Goal: Task Accomplishment & Management: Manage account settings

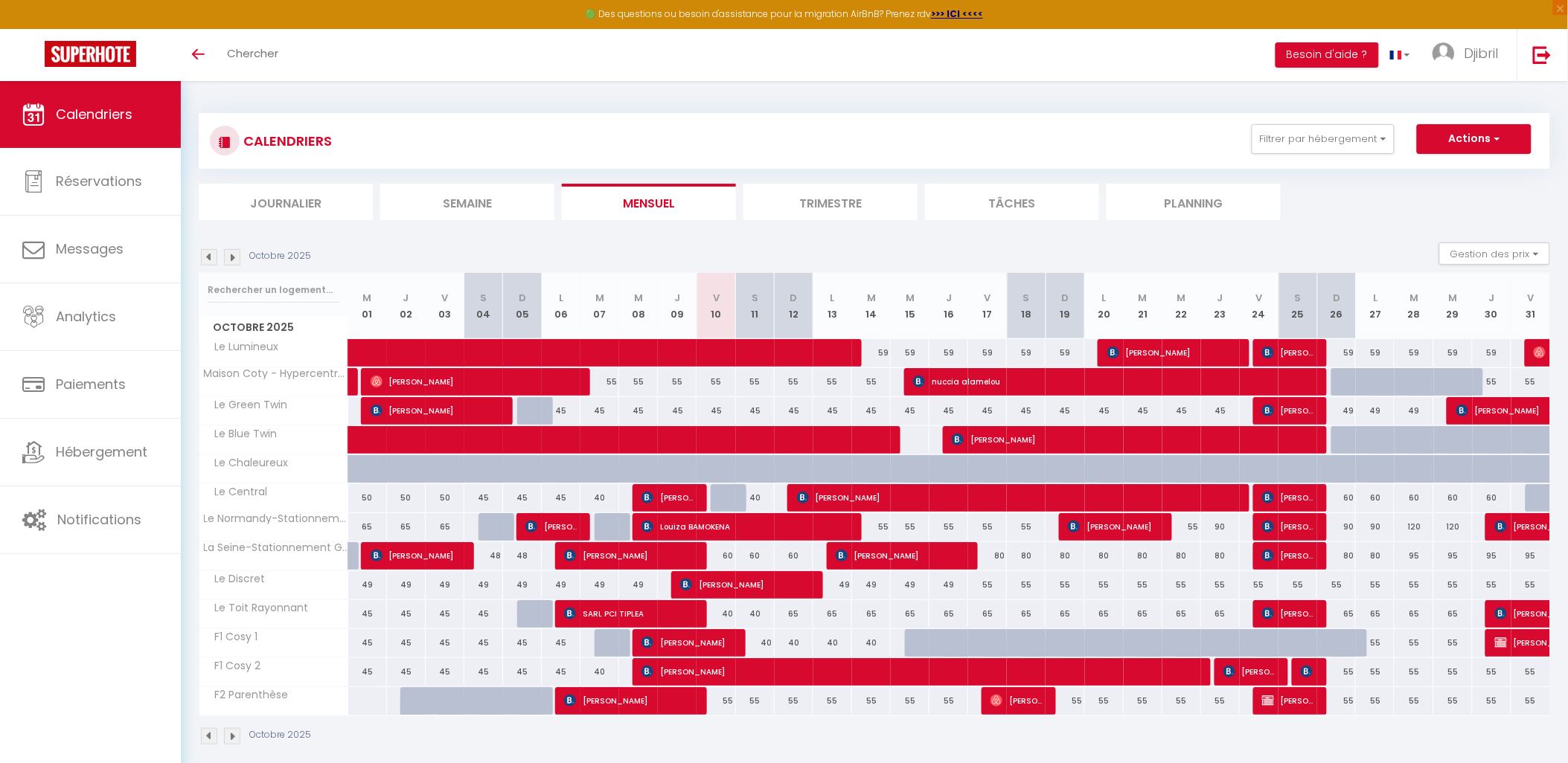
scroll to position [80, 0]
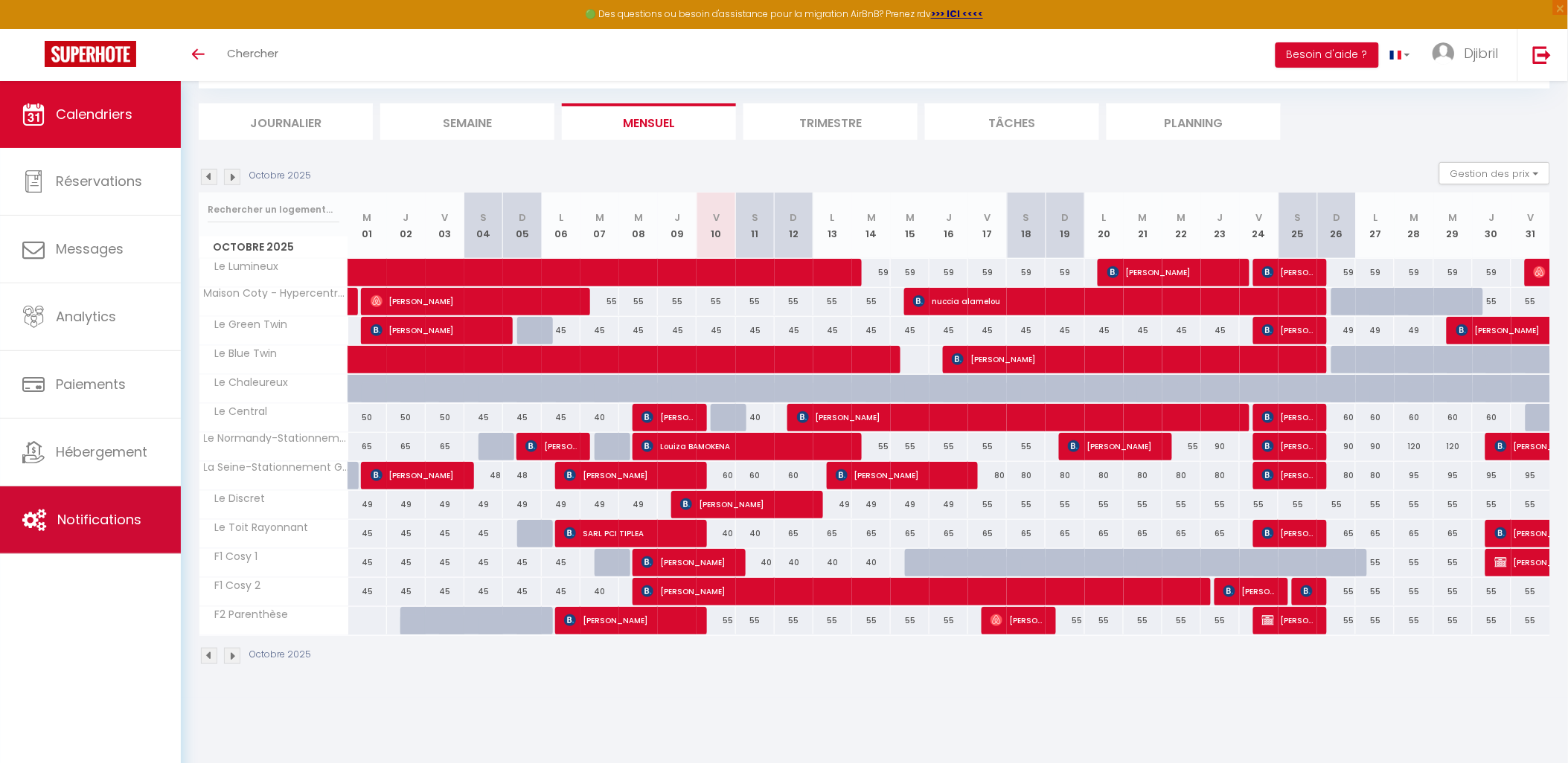
click at [140, 526] on span "Notifications" at bounding box center [99, 519] width 84 height 19
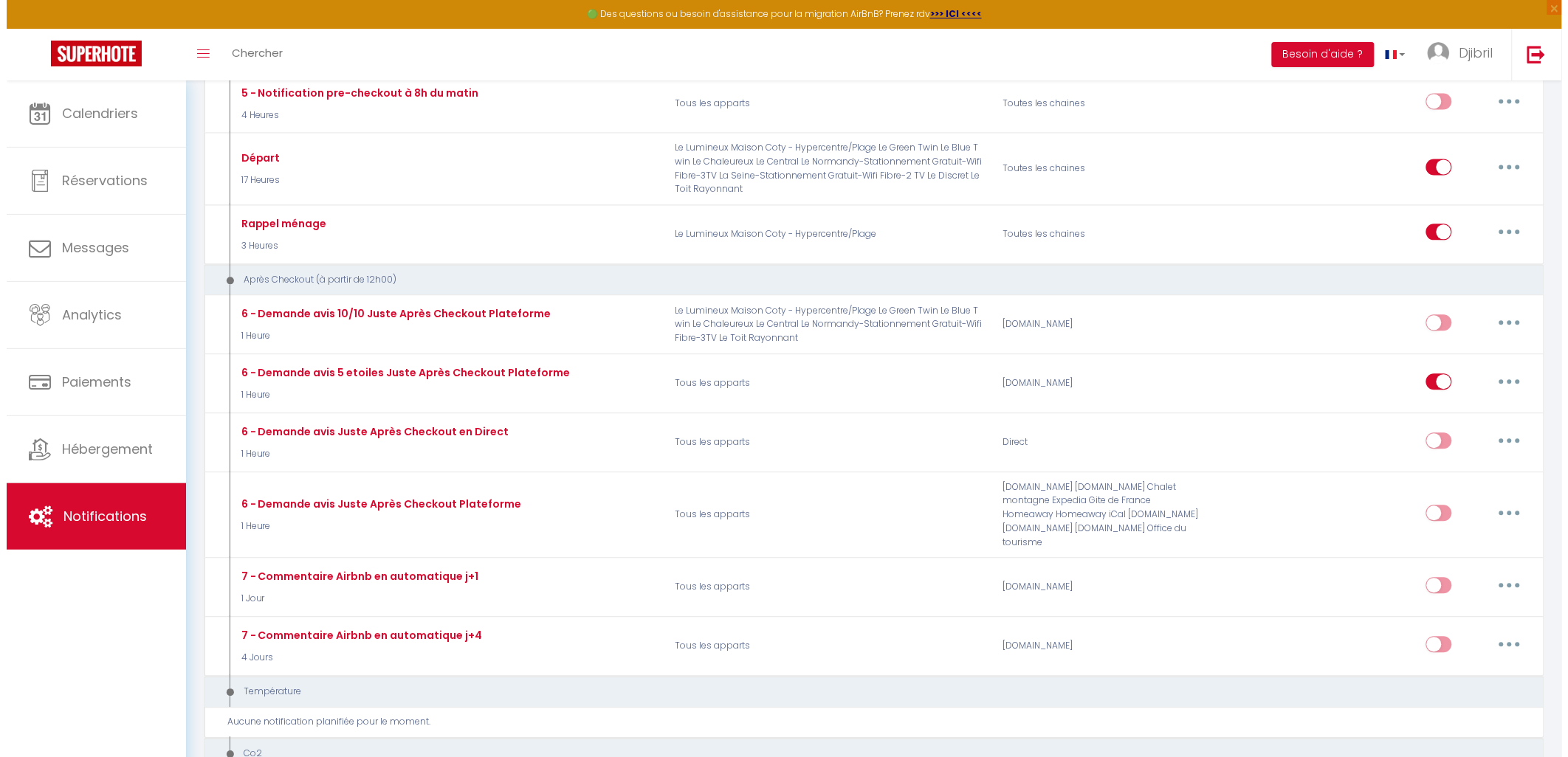
scroll to position [3034, 0]
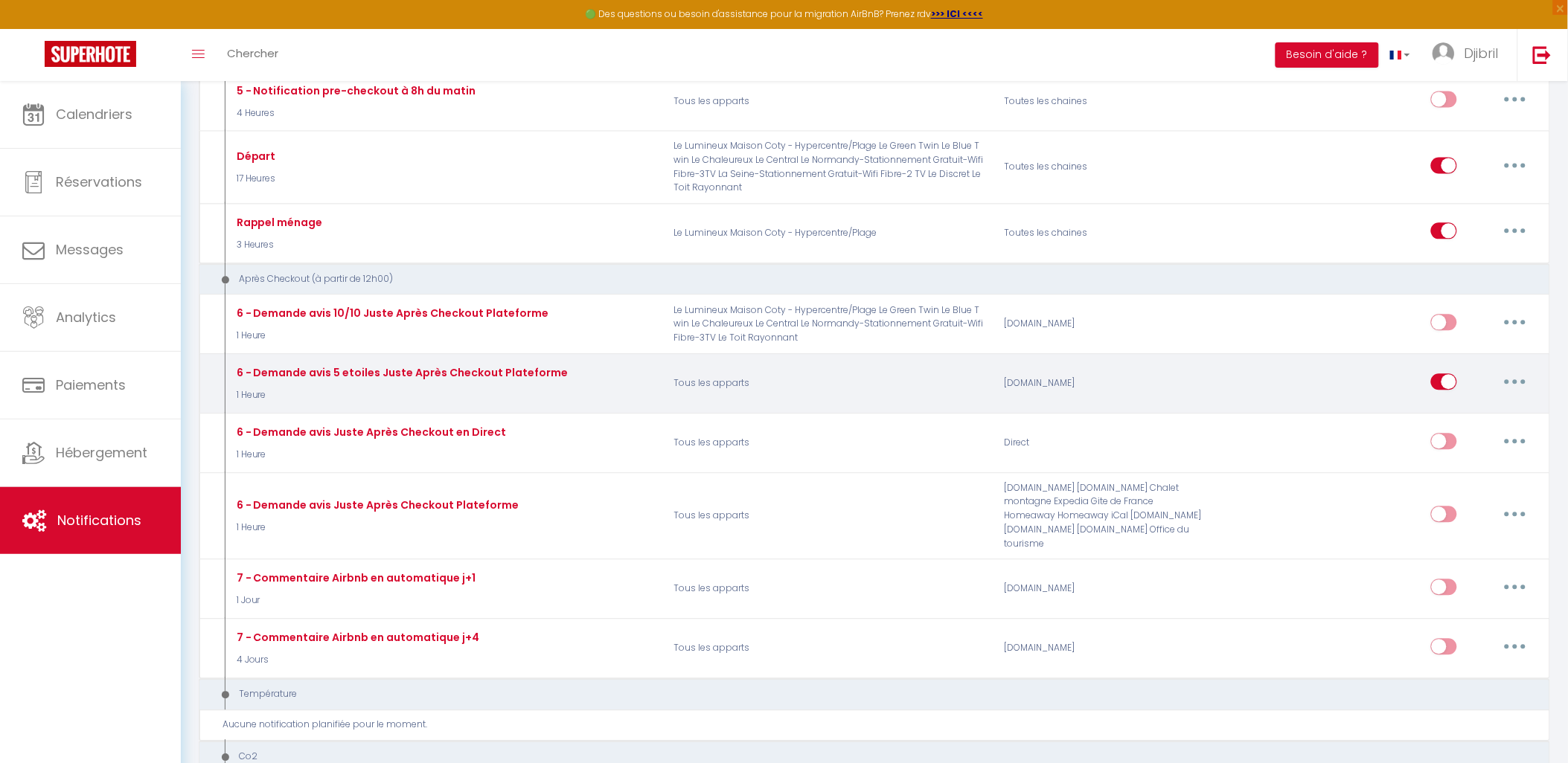
click at [1517, 384] on icon "button" at bounding box center [1515, 382] width 4 height 4
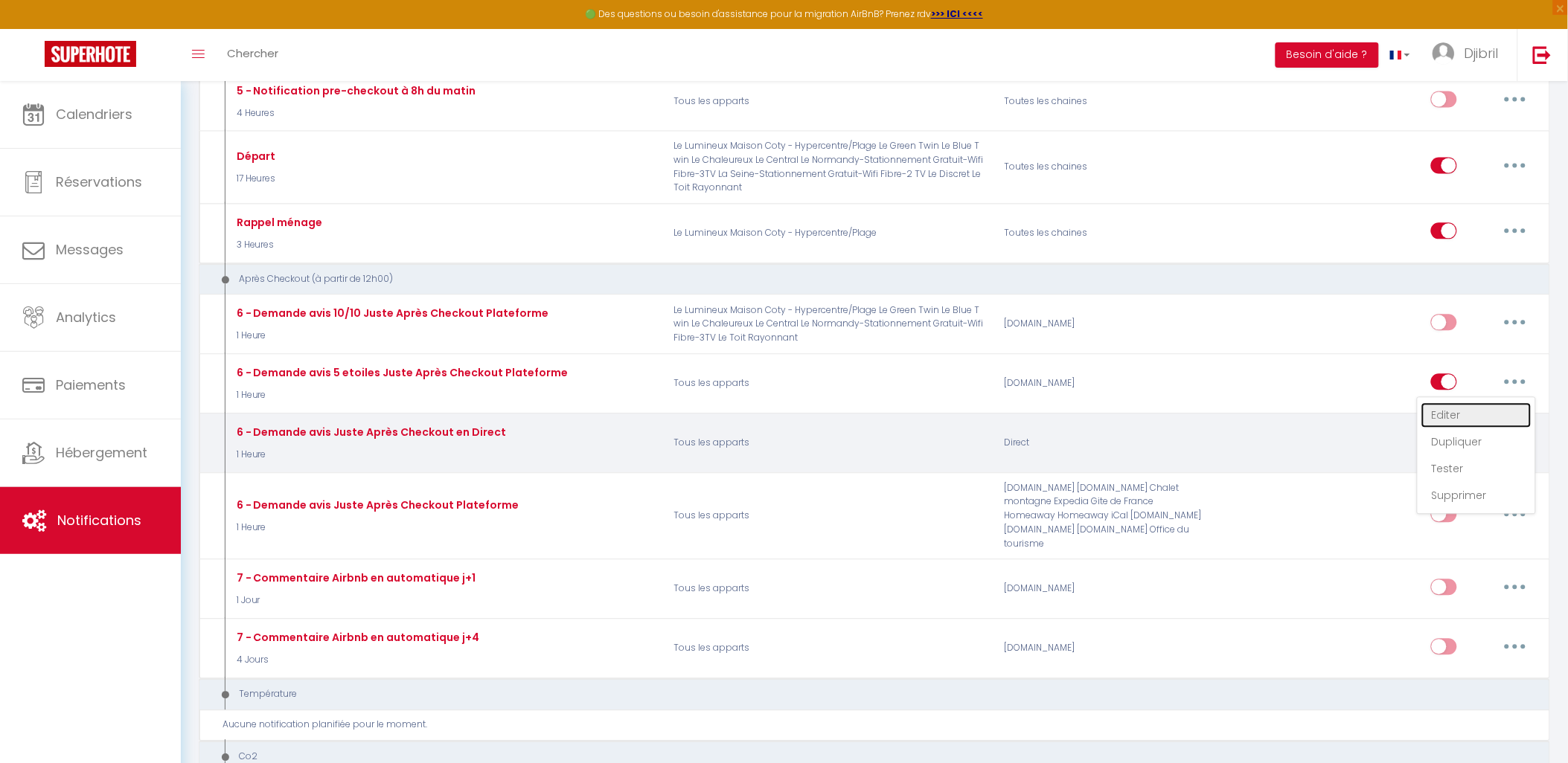
click at [1490, 428] on link "Editer" at bounding box center [1477, 415] width 110 height 25
type input "6 - Demande avis 5 etoiles Juste Après Checkout Plateforme"
select select "5"
select select "1 Heure"
select select "if_booking_is_paid"
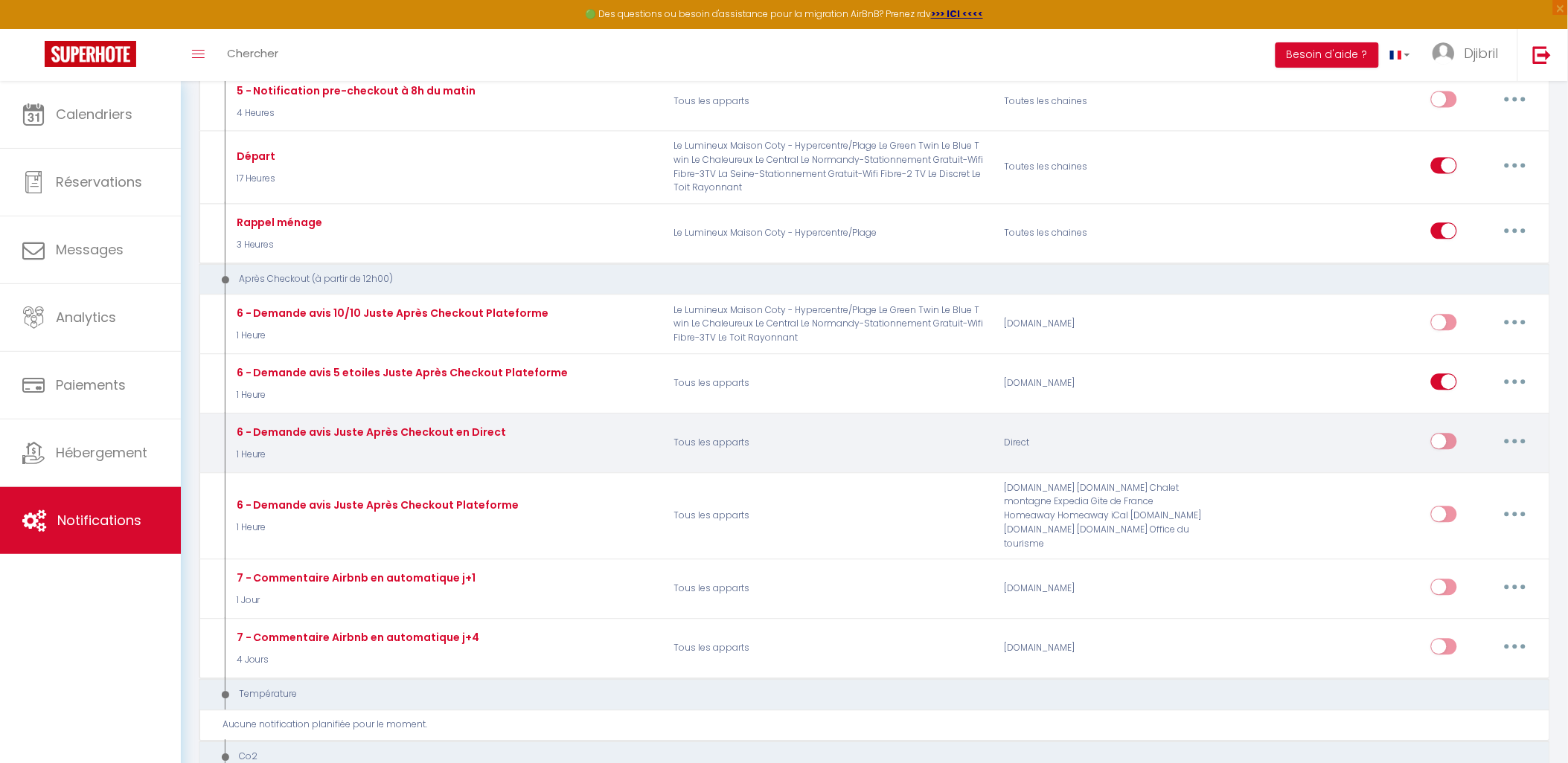
checkbox input "true"
checkbox input "false"
radio input "true"
type input "[GUEST:FIRST_NAME], voici un cadeau pour vous avant de quitter [RENTAL:CITY]"
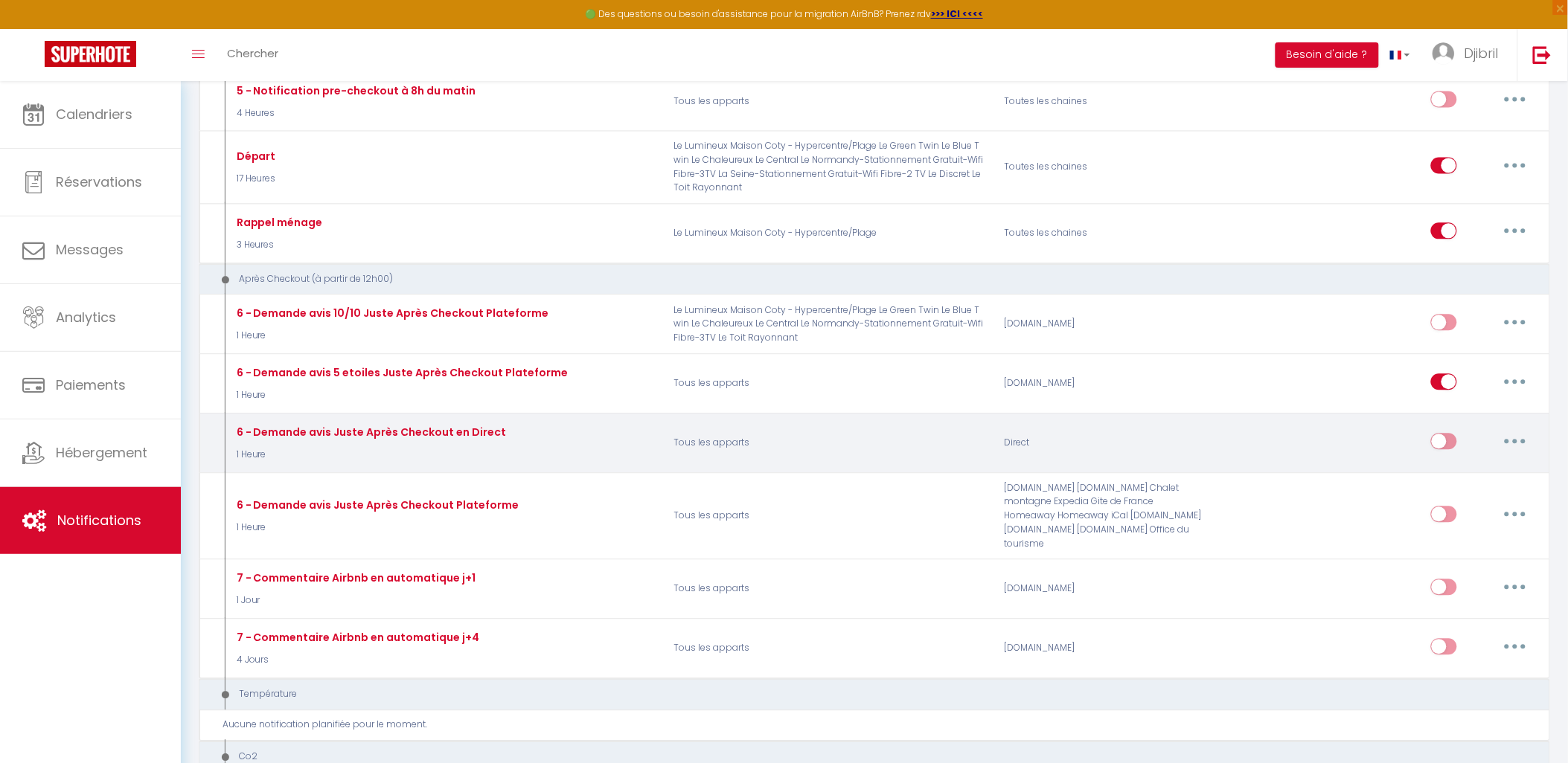
checkbox input "false"
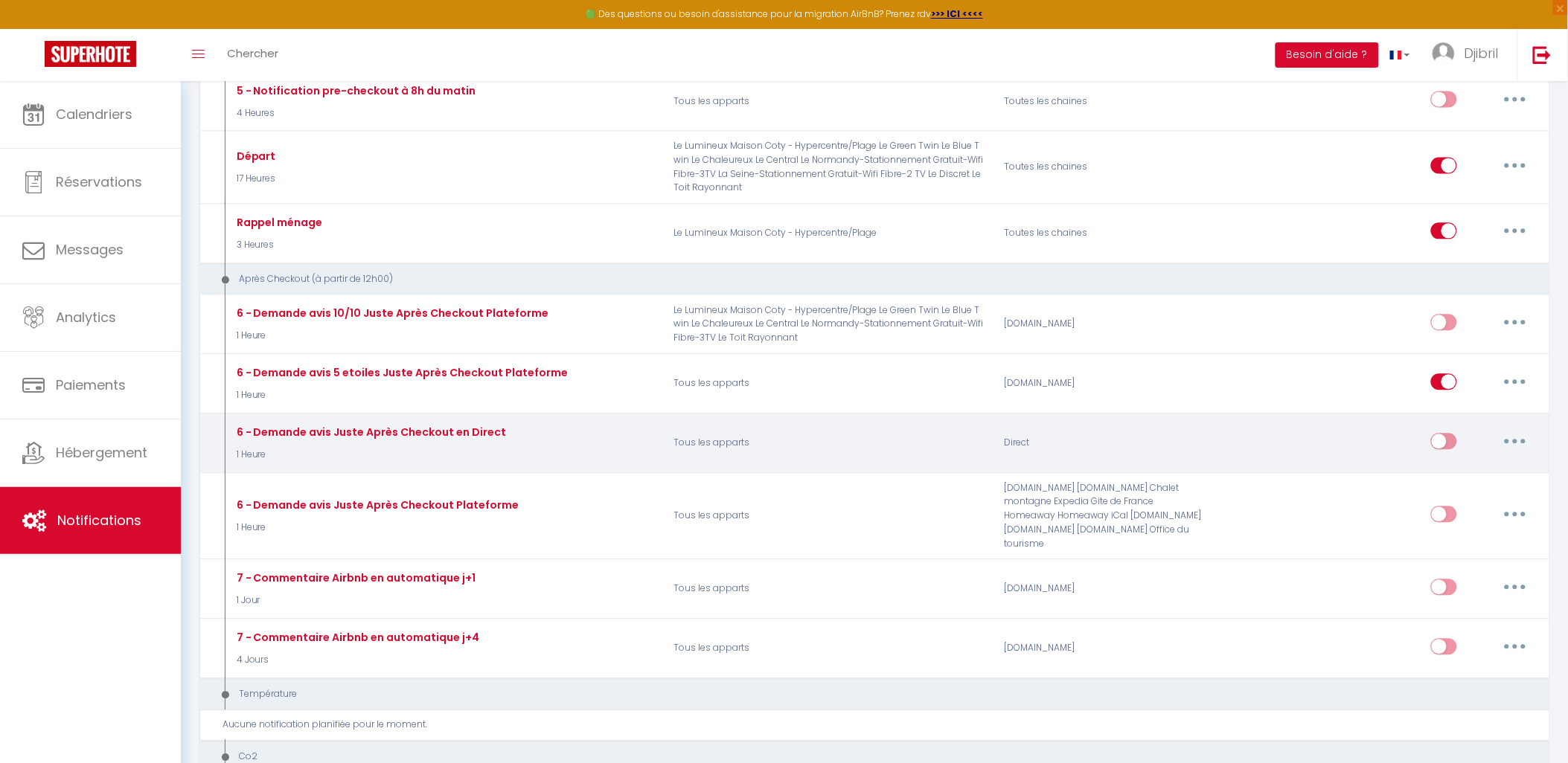
checkbox input "false"
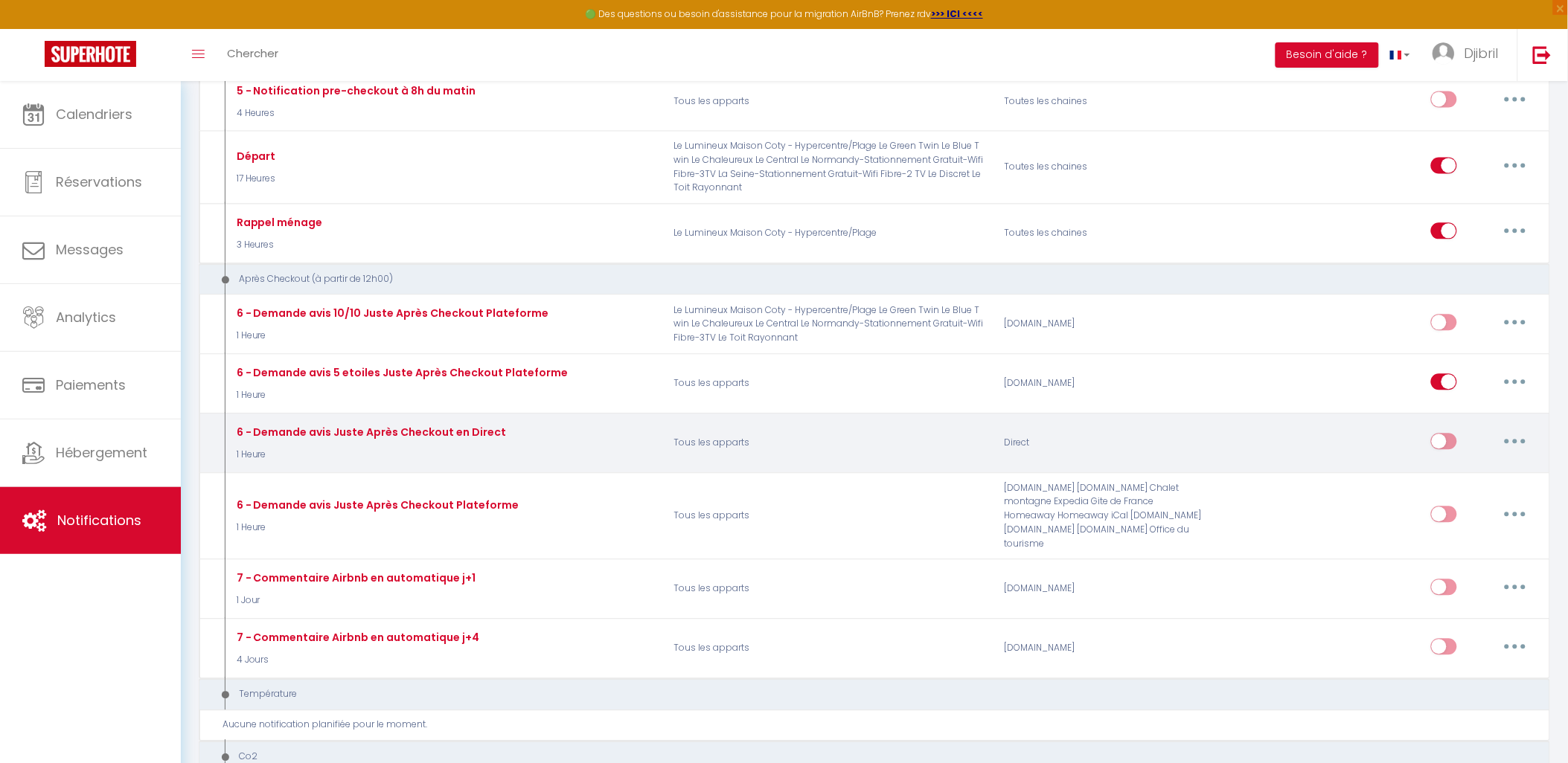
checkbox input "false"
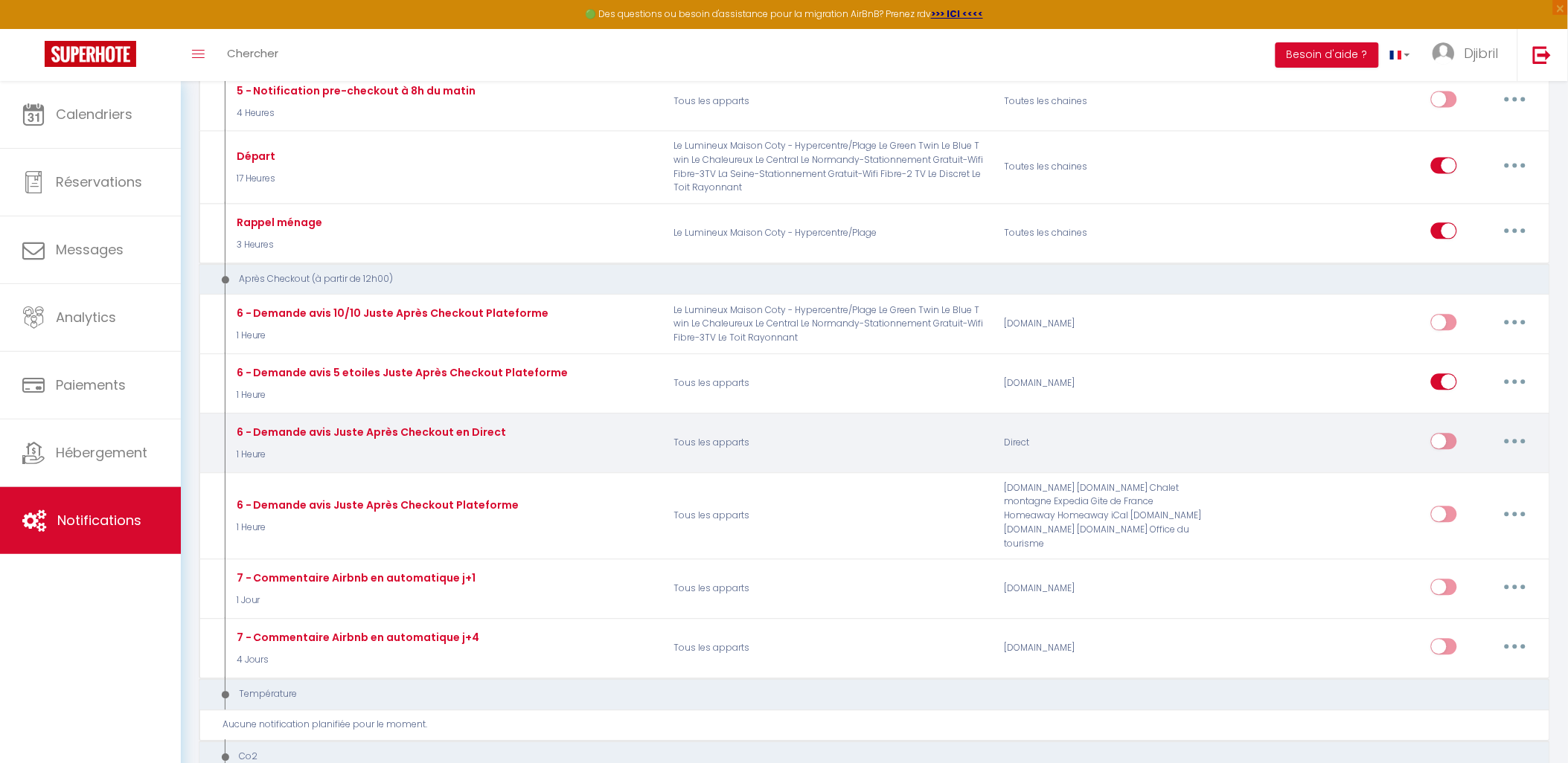
checkbox input "false"
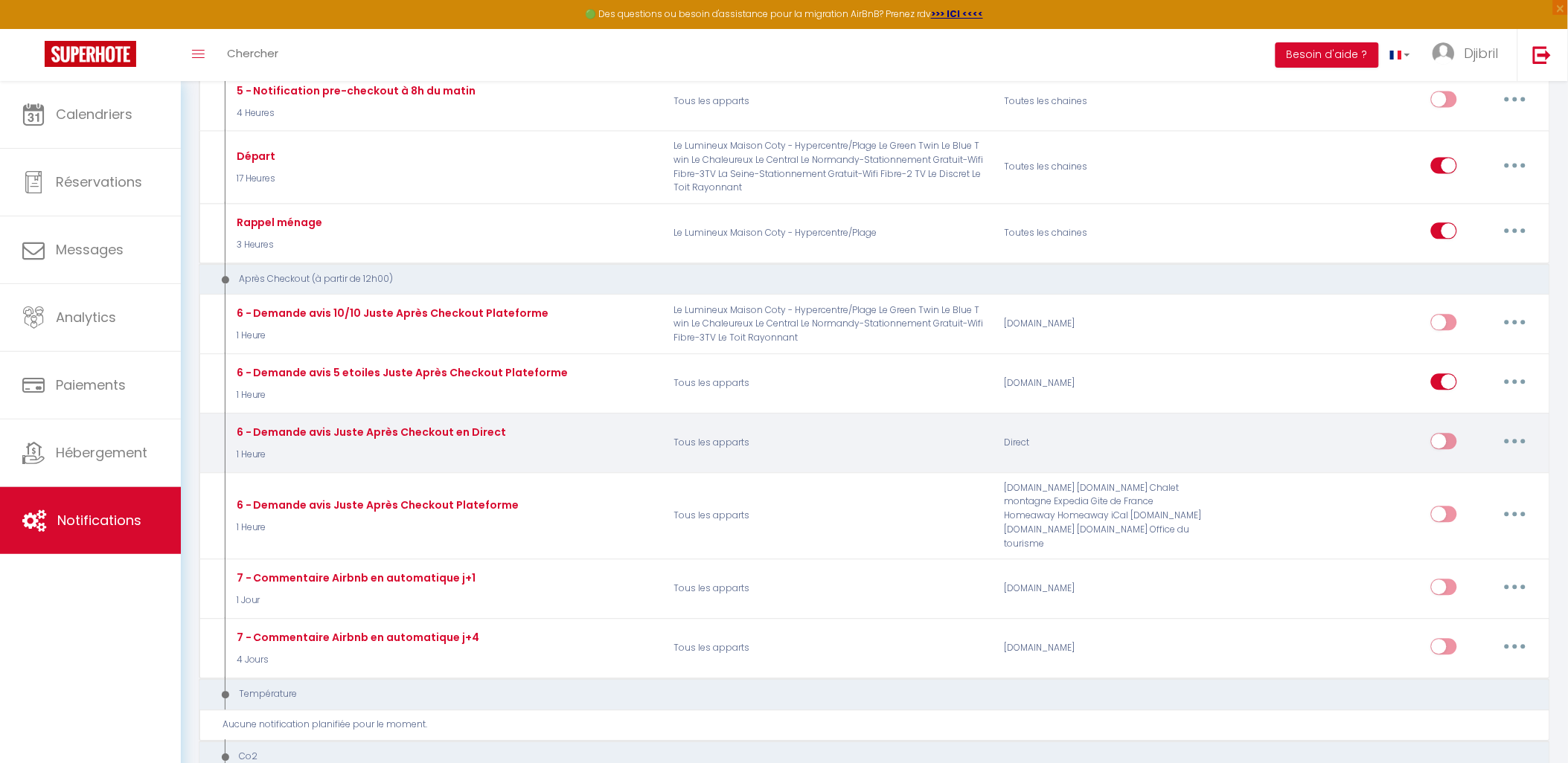
checkbox input "false"
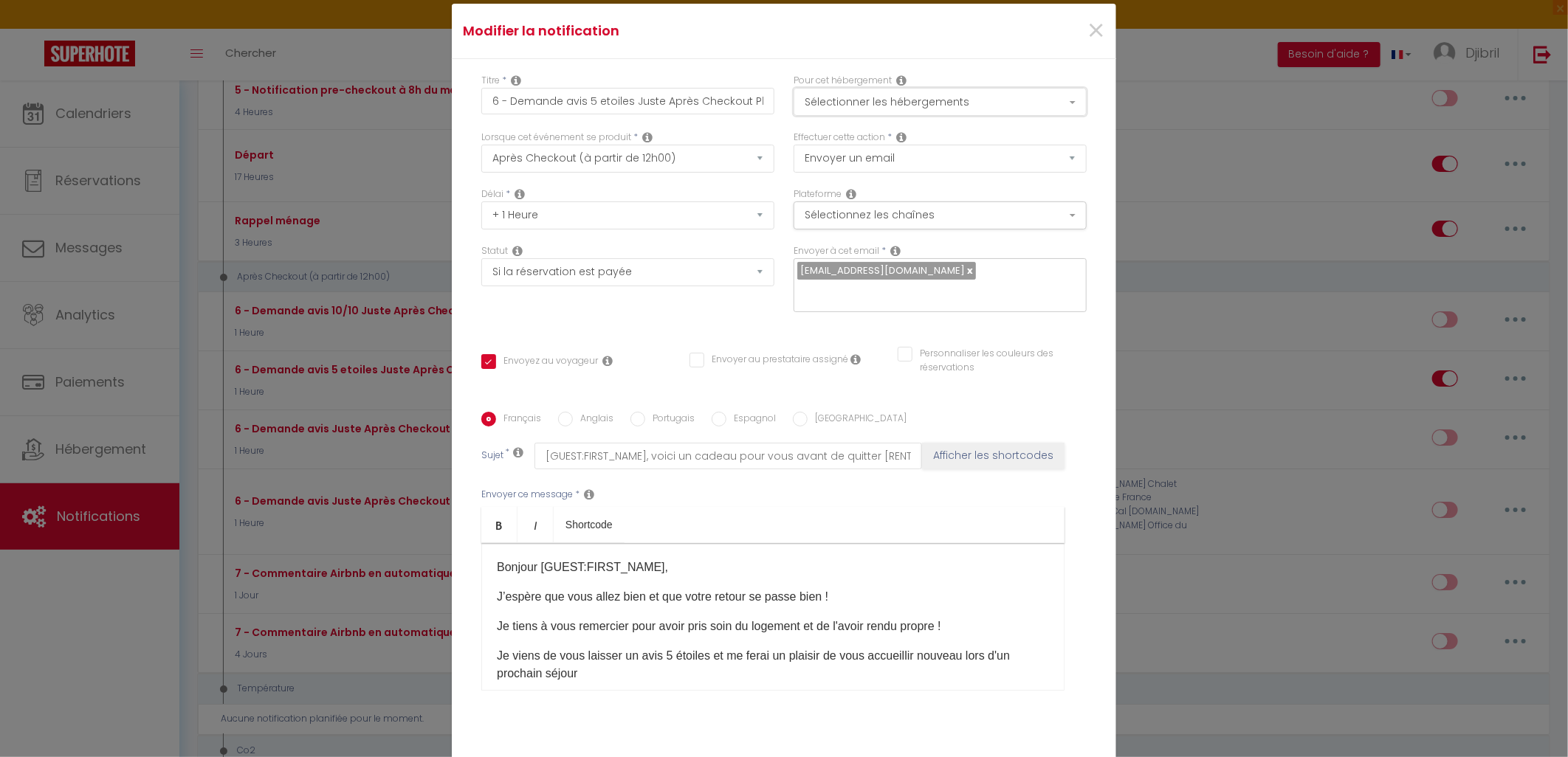
click at [953, 98] on button "Sélectionner les hébergements" at bounding box center [940, 102] width 293 height 28
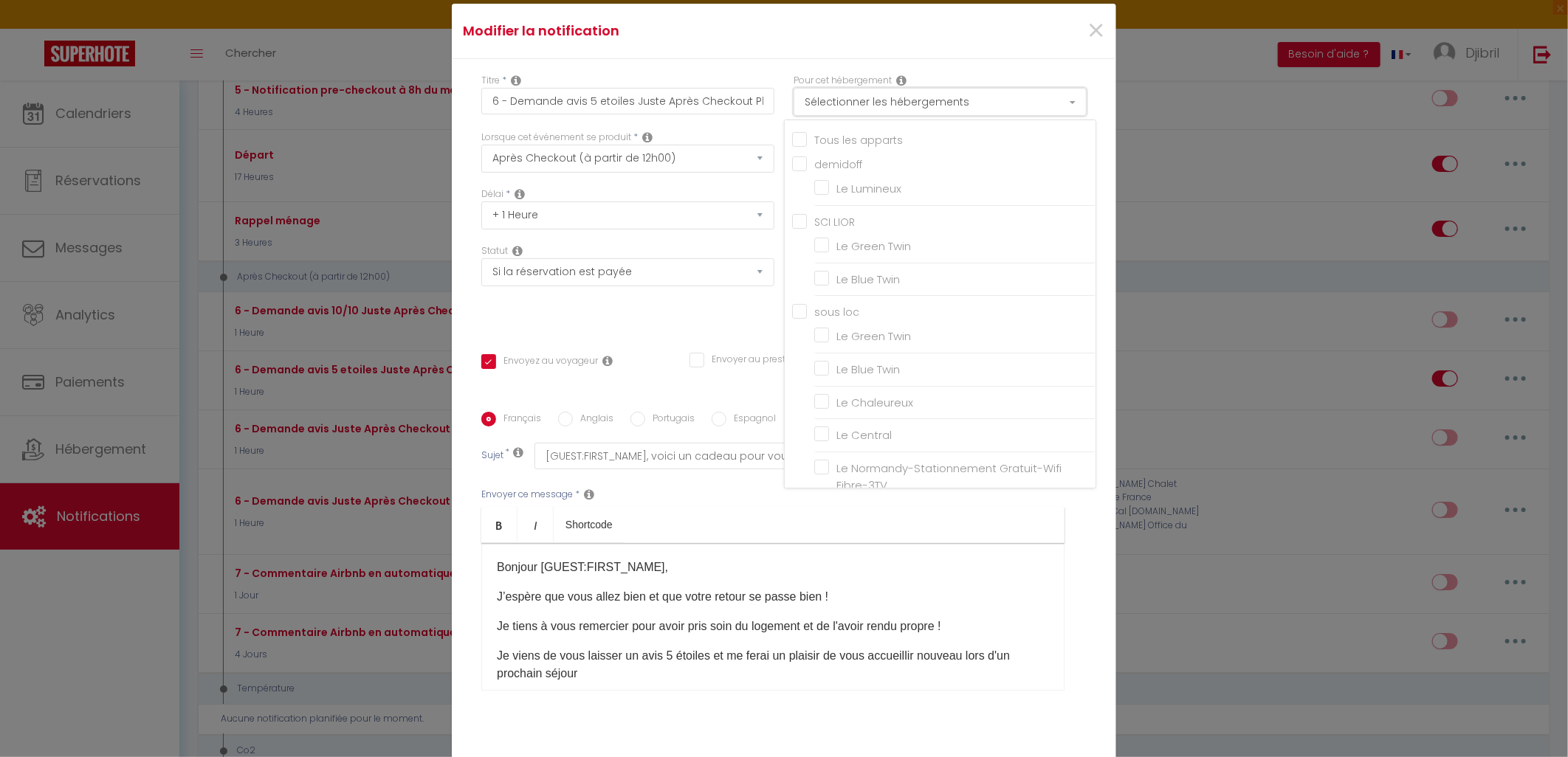
click at [932, 96] on button "Sélectionner les hébergements" at bounding box center [940, 102] width 293 height 28
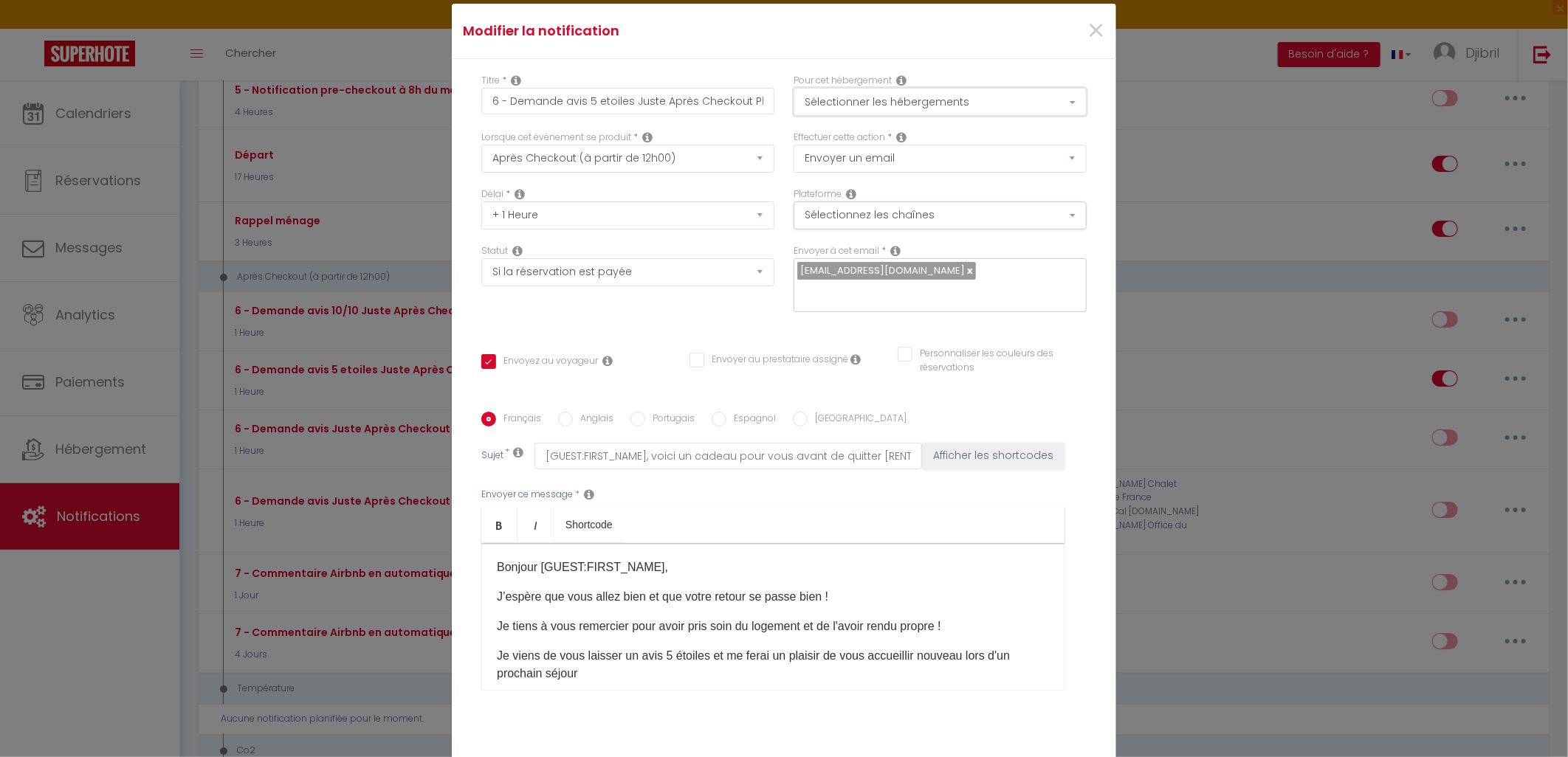
click at [932, 96] on button "Sélectionner les hébergements" at bounding box center [940, 102] width 293 height 28
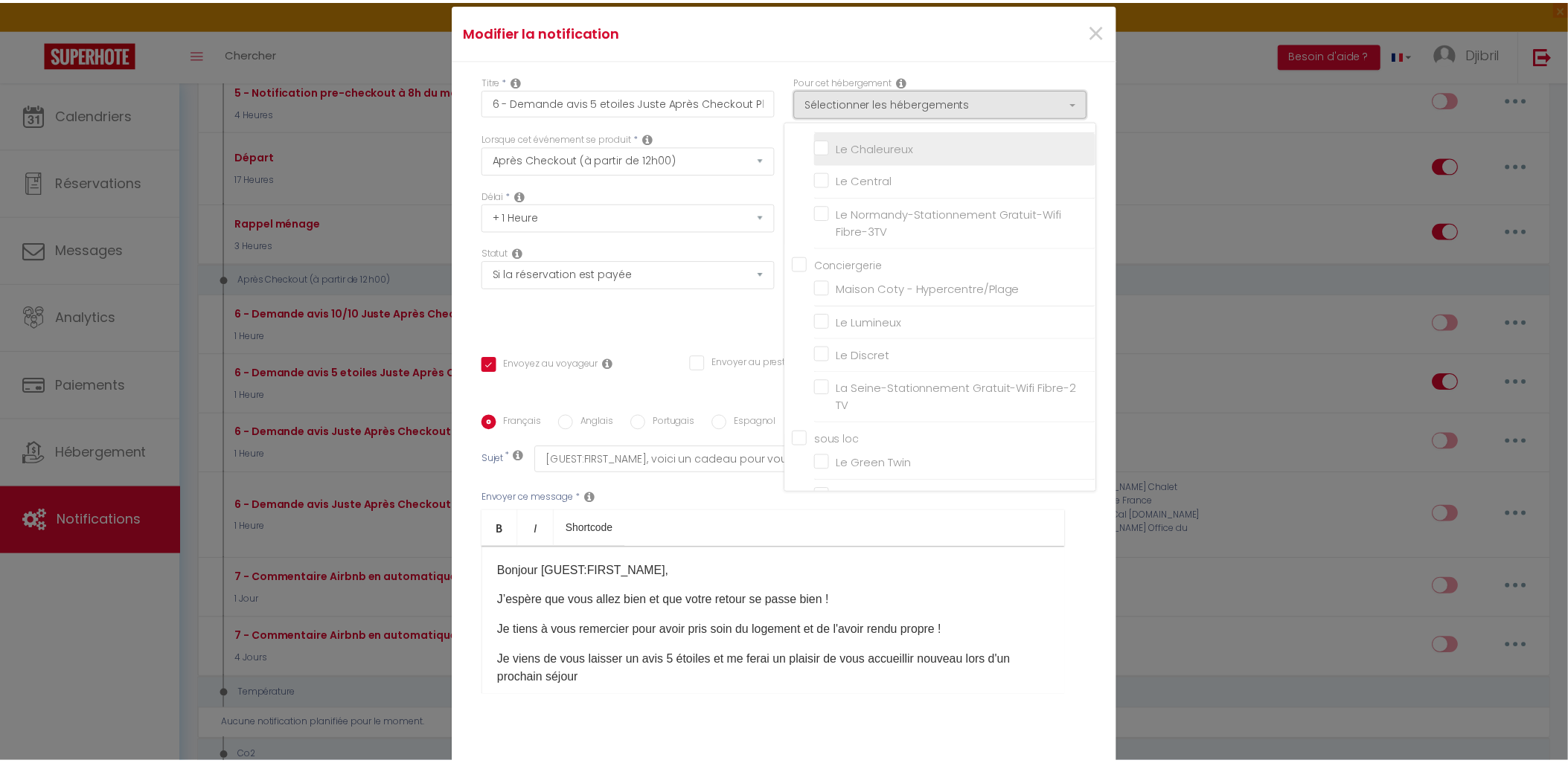
scroll to position [566, 0]
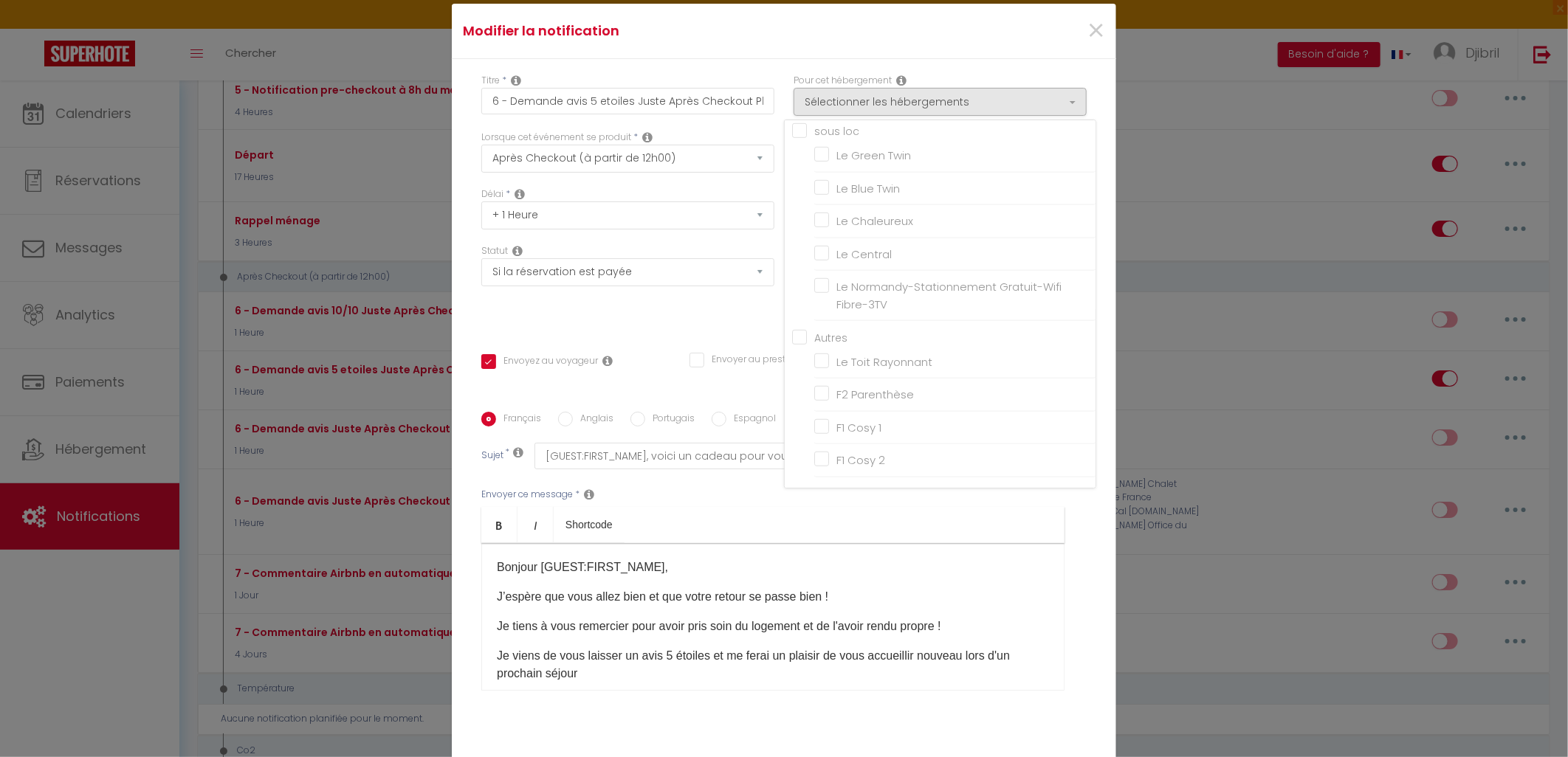
drag, startPoint x: 981, startPoint y: 49, endPoint x: 1008, endPoint y: 40, distance: 28.5
click at [987, 47] on div "Modifier la notification ×" at bounding box center [784, 31] width 664 height 55
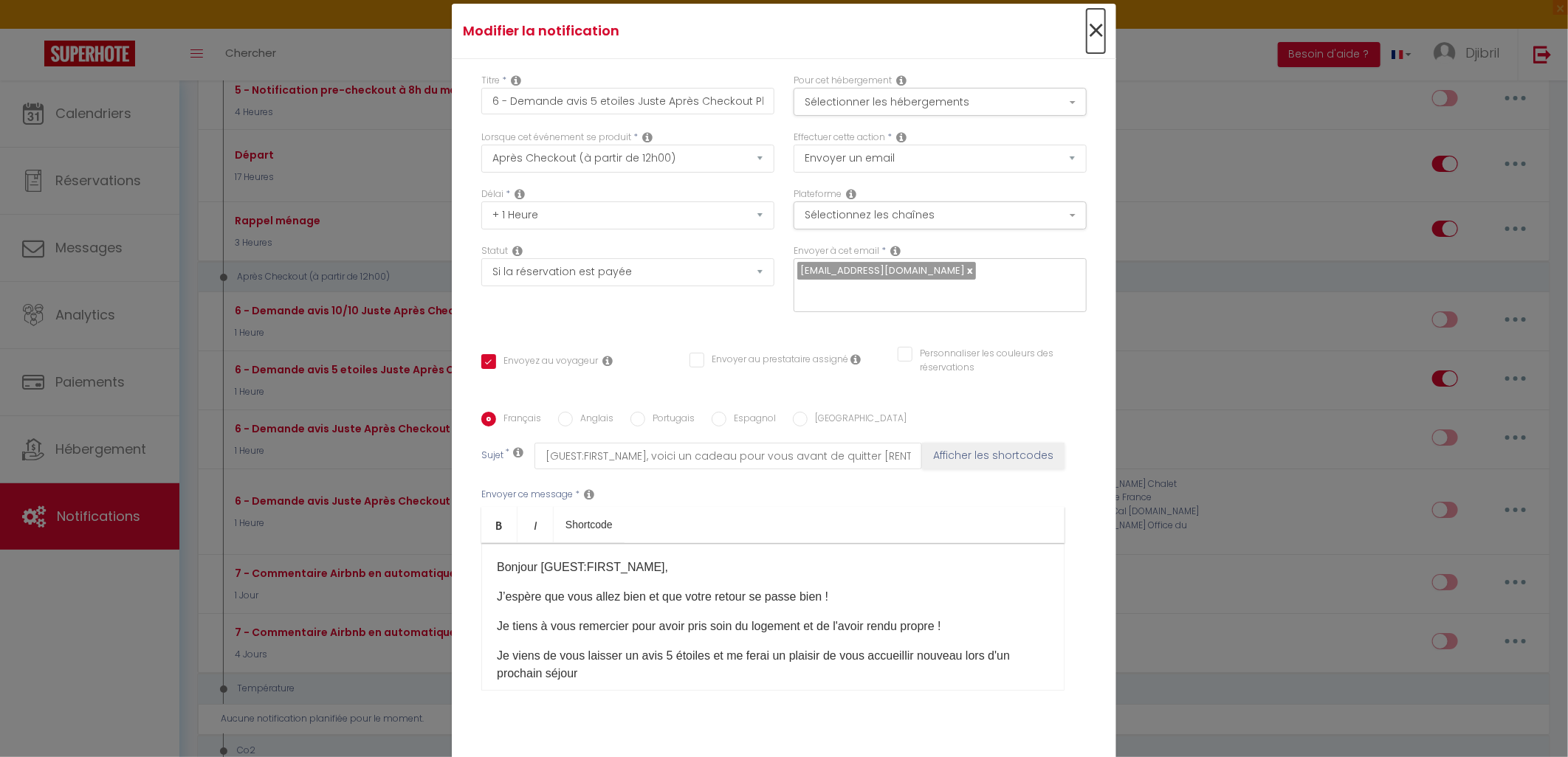
click at [1095, 25] on span "×" at bounding box center [1095, 31] width 18 height 44
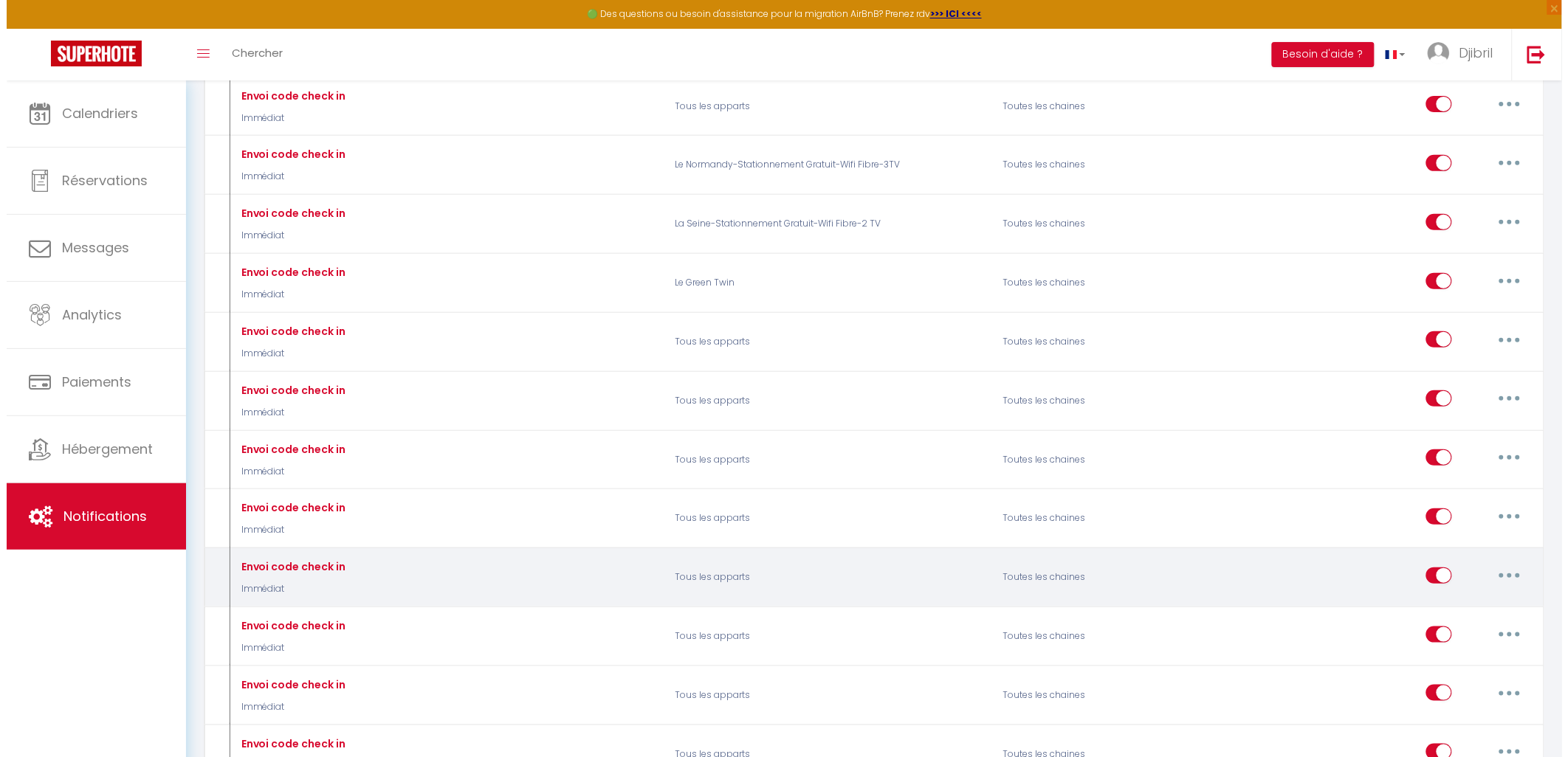
scroll to position [2214, 0]
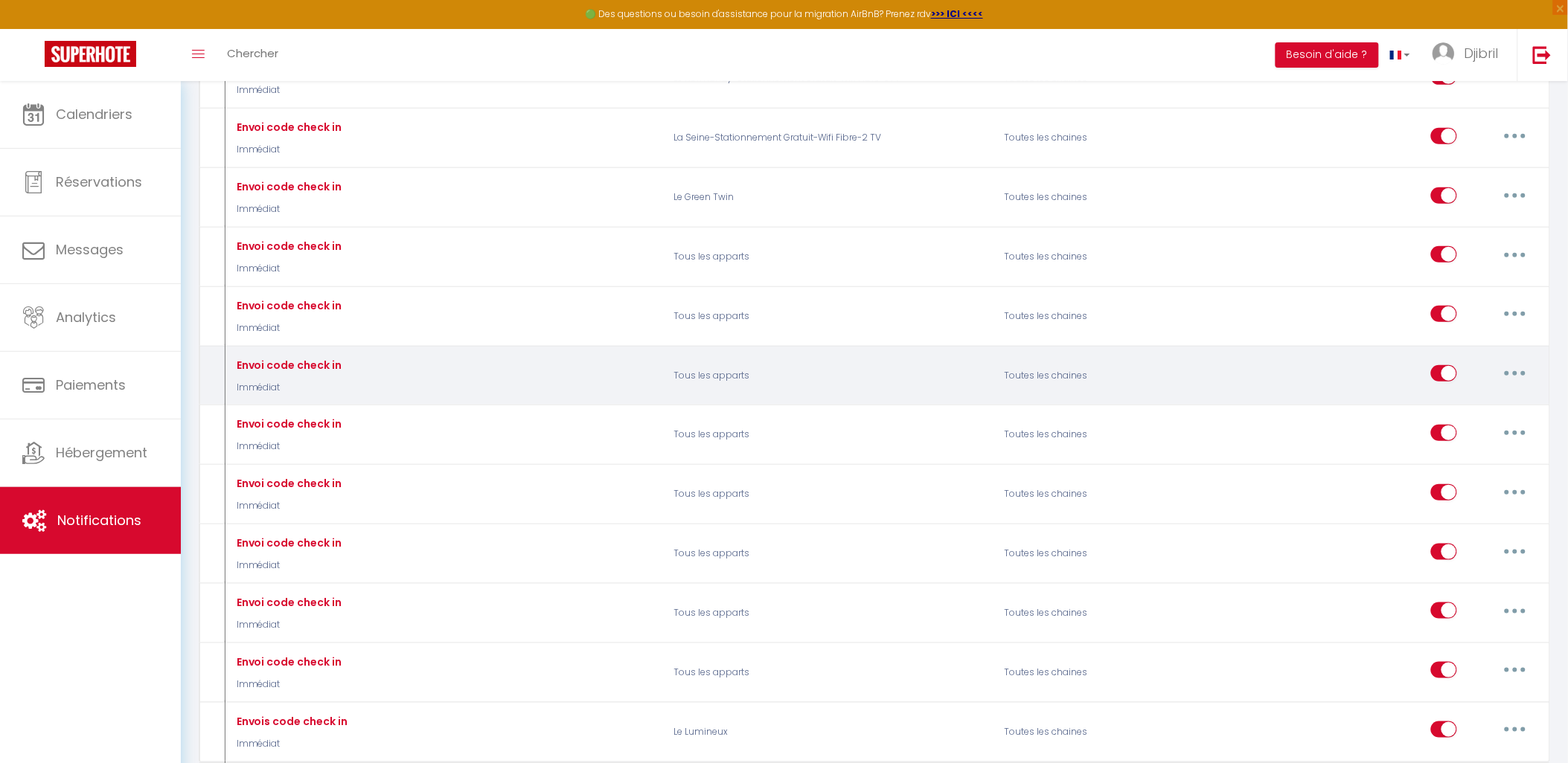
click at [1516, 385] on button "button" at bounding box center [1516, 373] width 42 height 24
click at [1490, 420] on link "Editer" at bounding box center [1477, 408] width 110 height 25
type input "Envoi code check in"
select select "2"
select select "Immédiat"
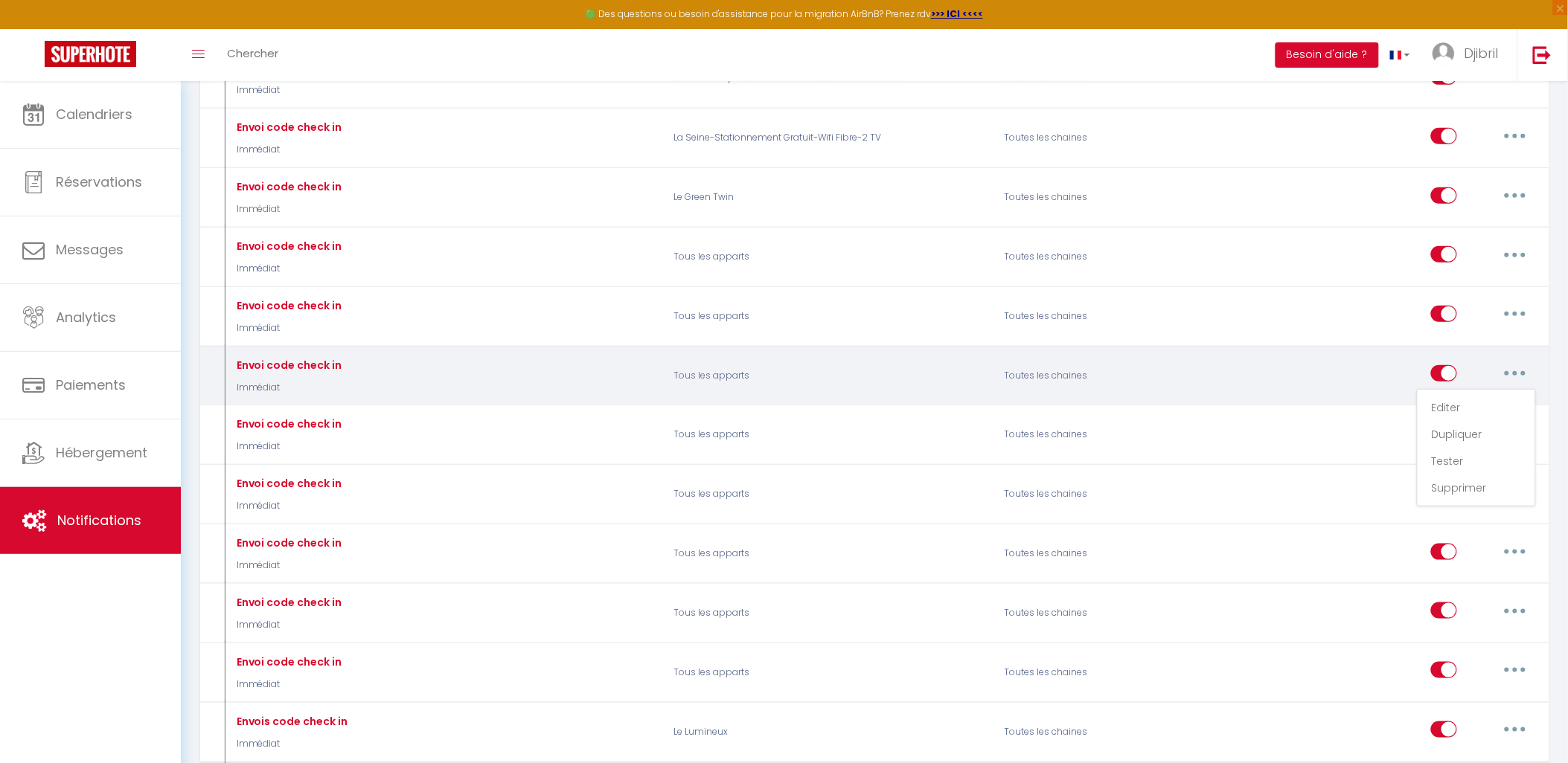
checkbox input "true"
checkbox input "false"
type input "Procédure pour le checkin - [RENTAL:NAME]"
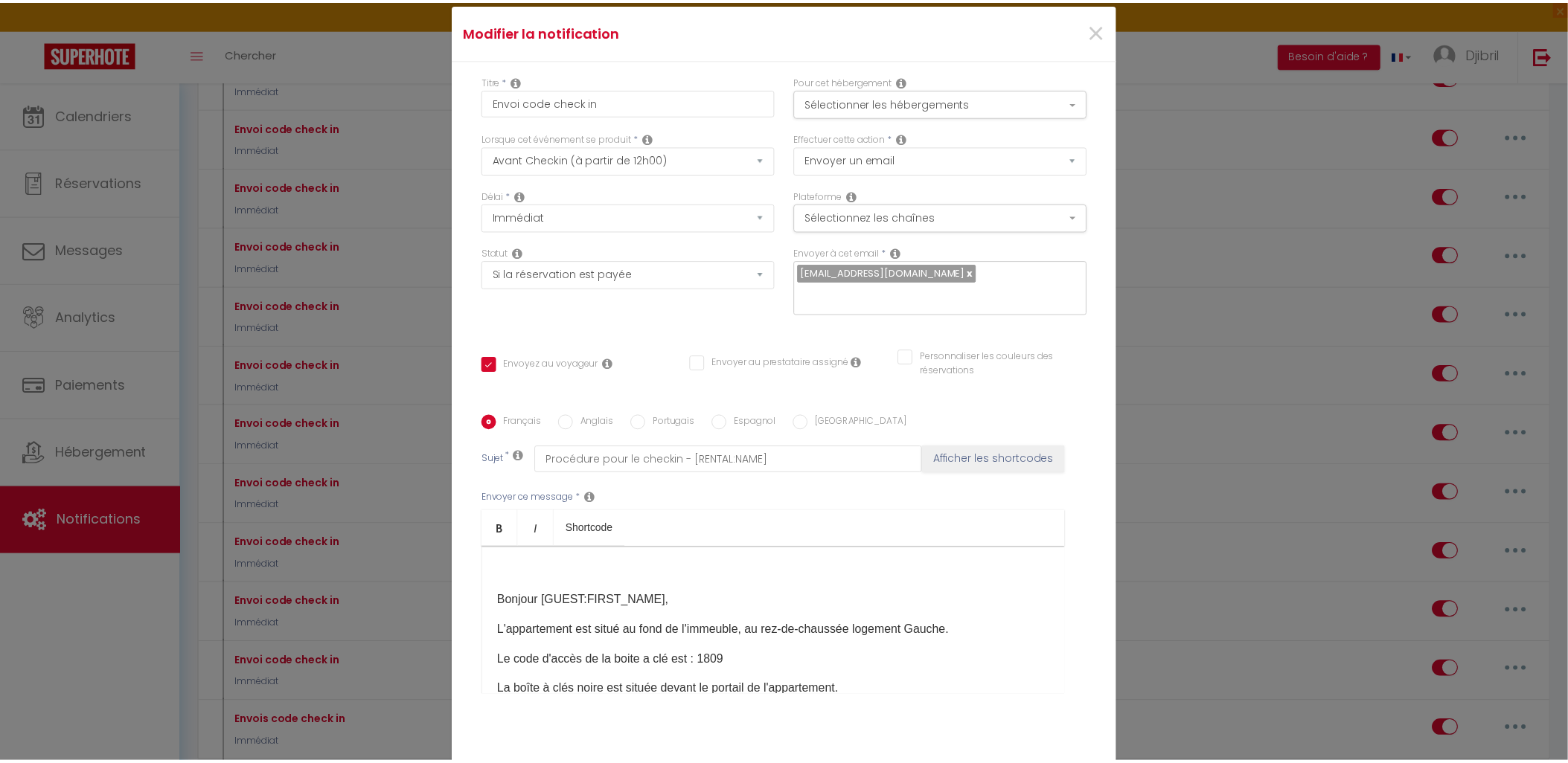
scroll to position [165, 0]
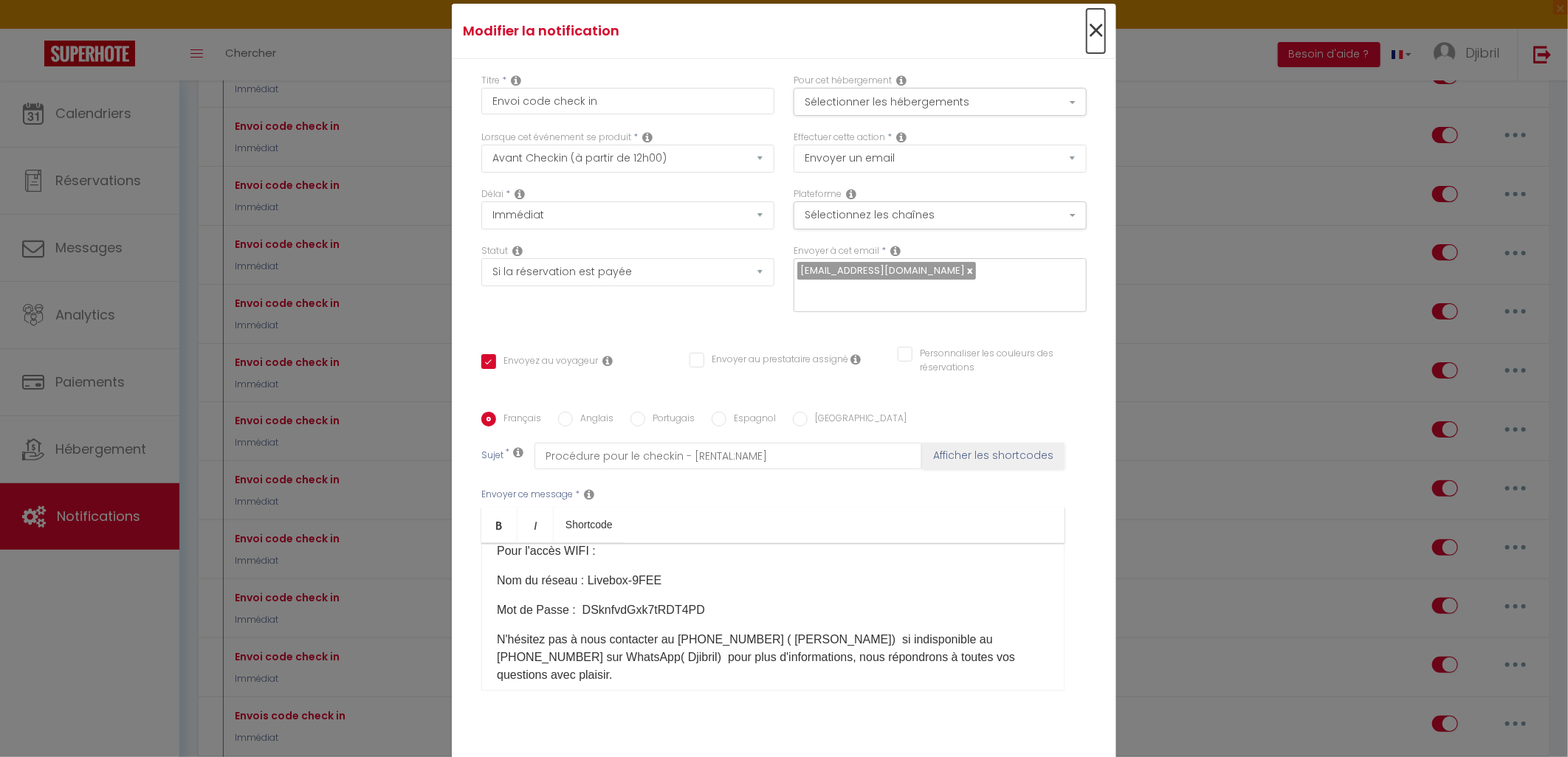
drag, startPoint x: 1087, startPoint y: 27, endPoint x: 1085, endPoint y: 57, distance: 30.1
click at [1087, 28] on span "×" at bounding box center [1095, 31] width 18 height 44
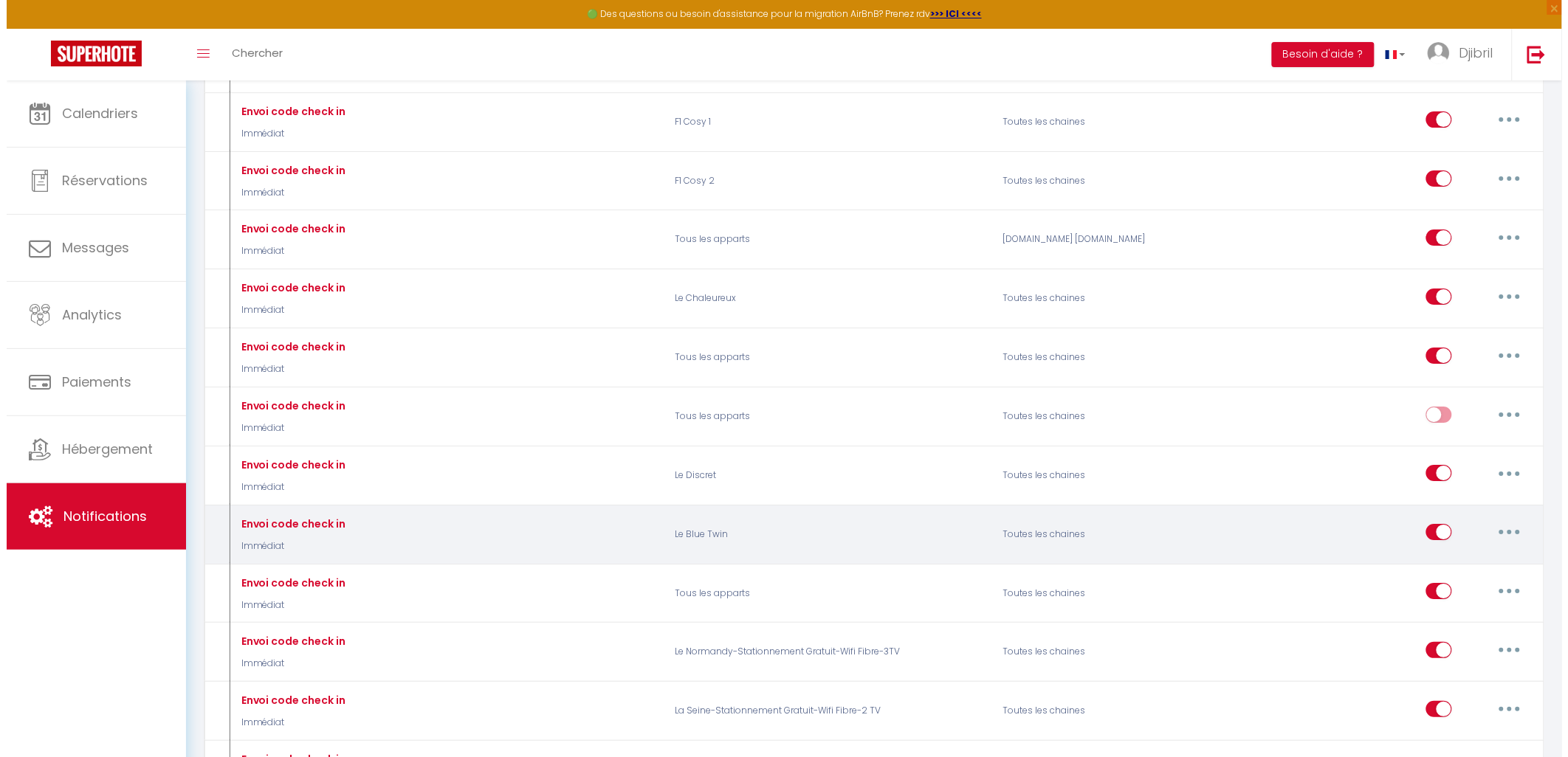
scroll to position [1722, 0]
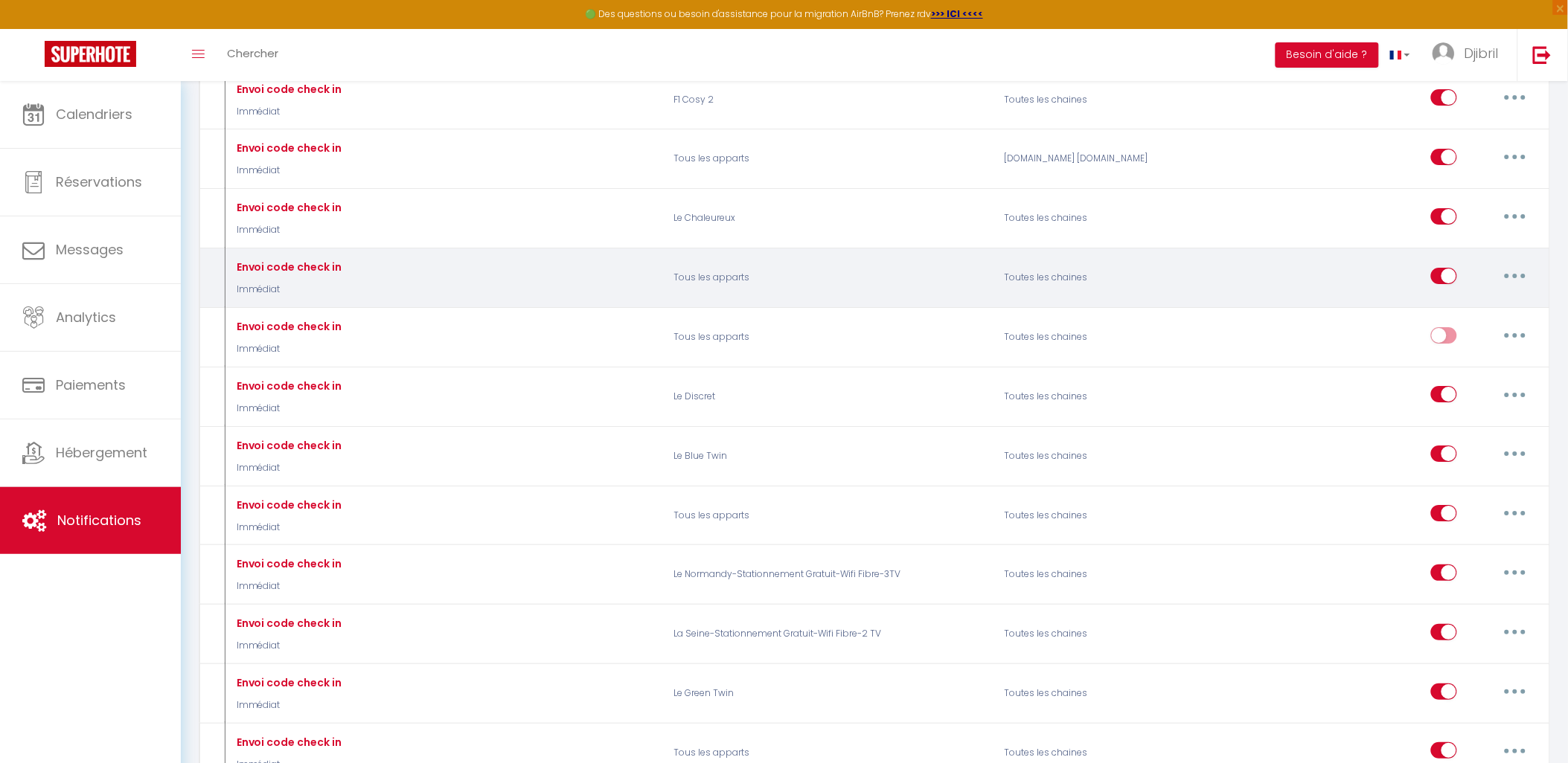
click at [1520, 285] on button "button" at bounding box center [1516, 276] width 42 height 24
click at [1489, 322] on link "Editer" at bounding box center [1477, 309] width 110 height 25
checkbox input "true"
checkbox input "false"
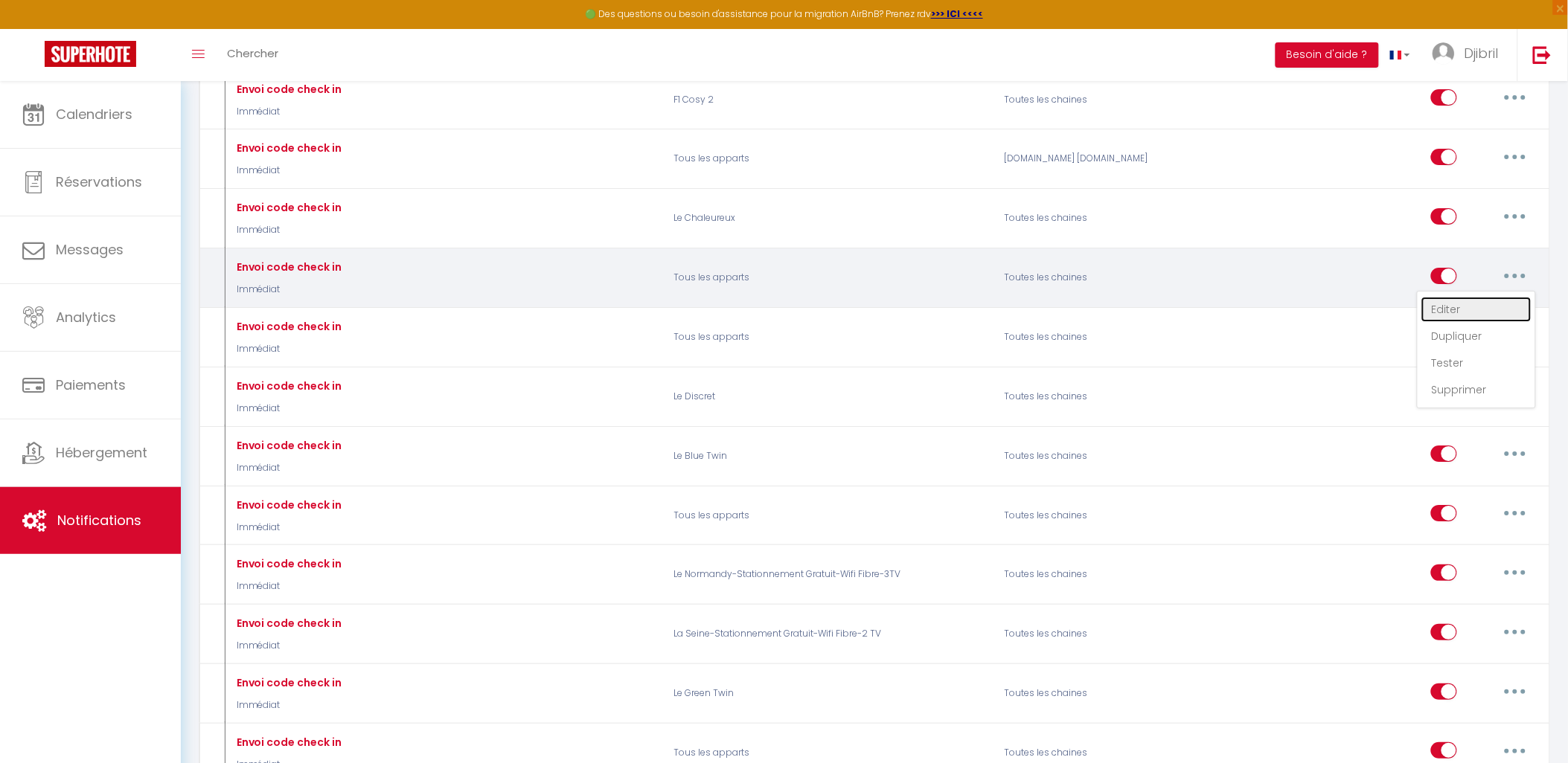
checkbox input "false"
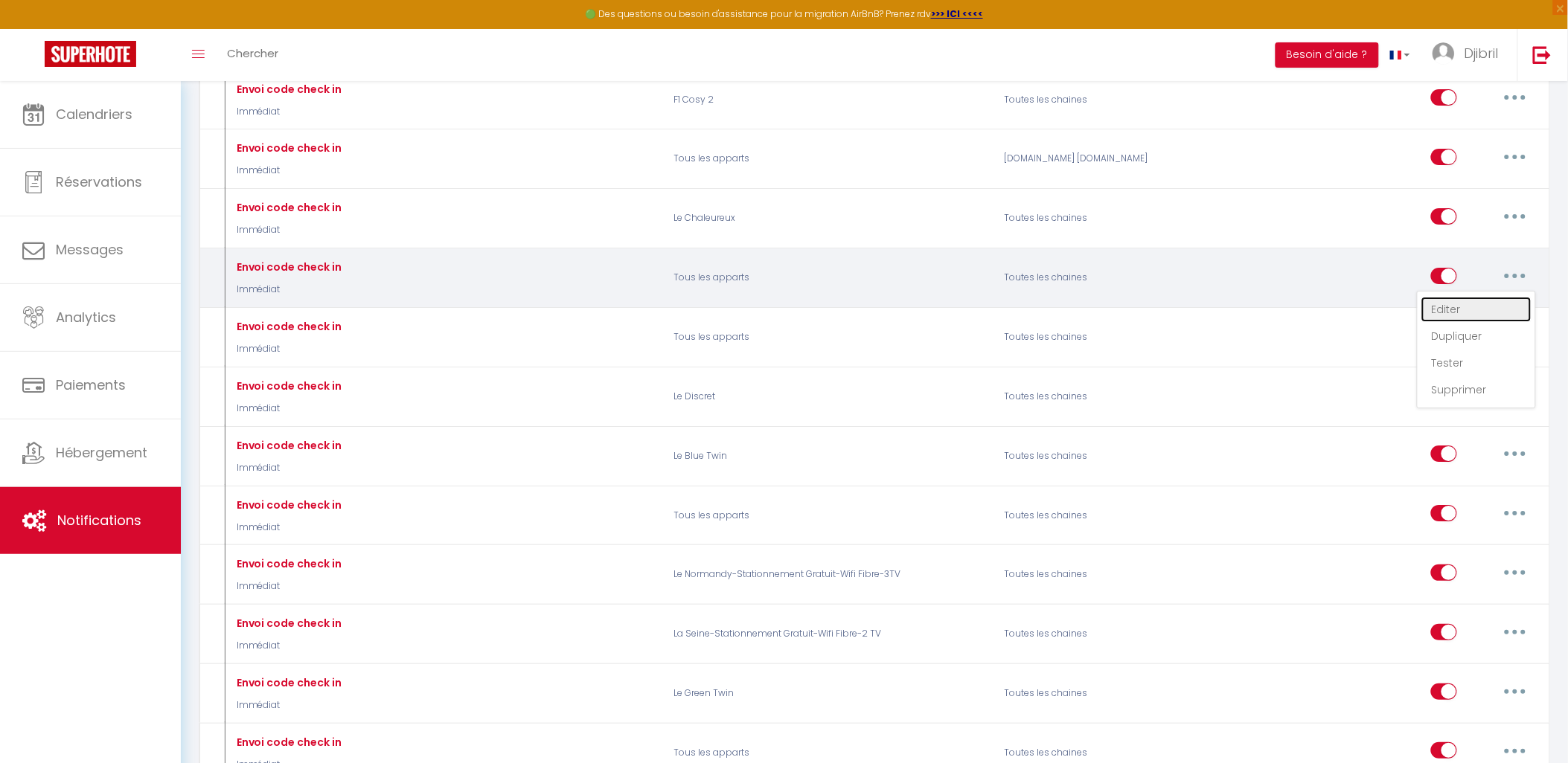
checkbox input "false"
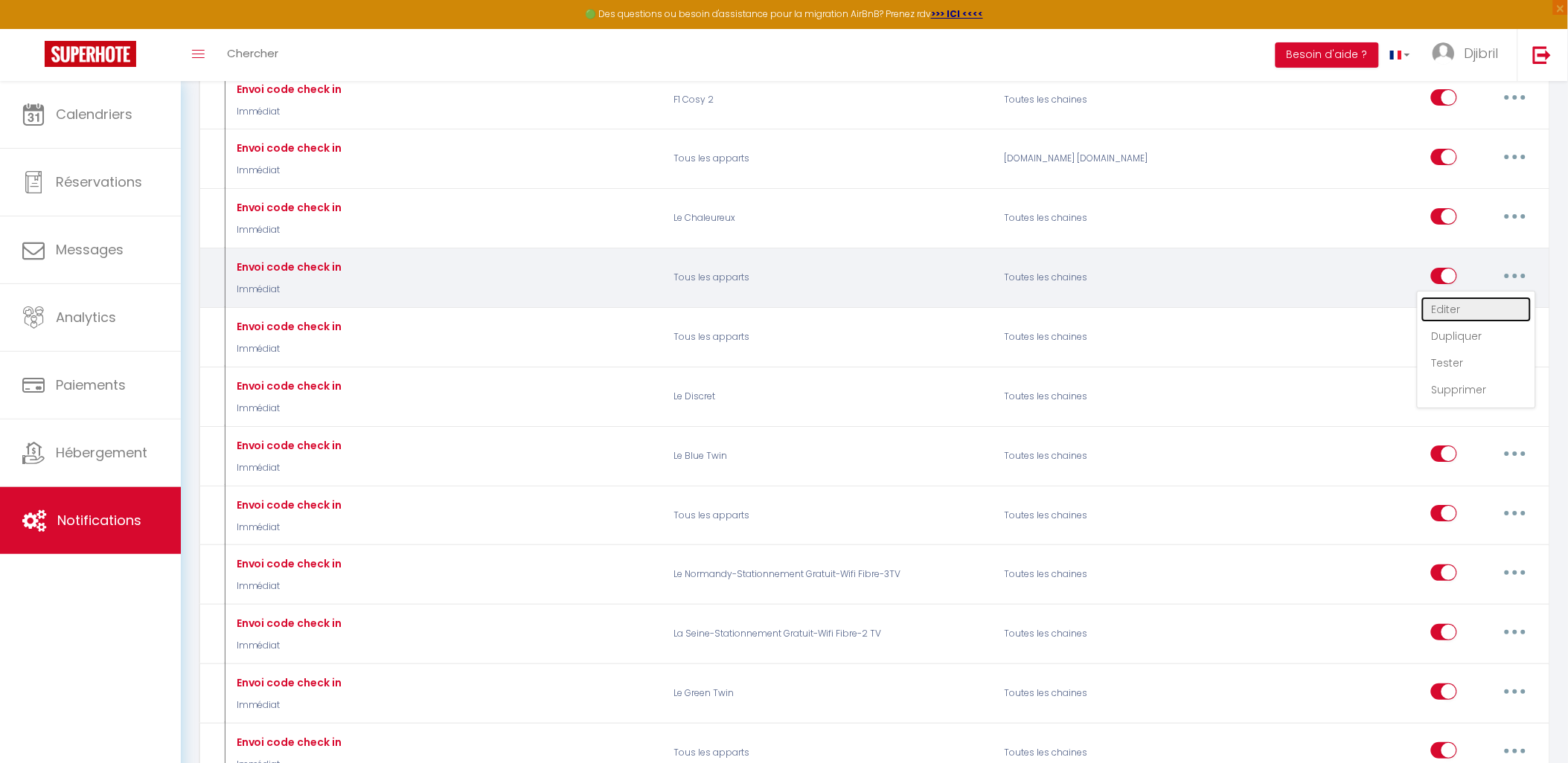
checkbox input "false"
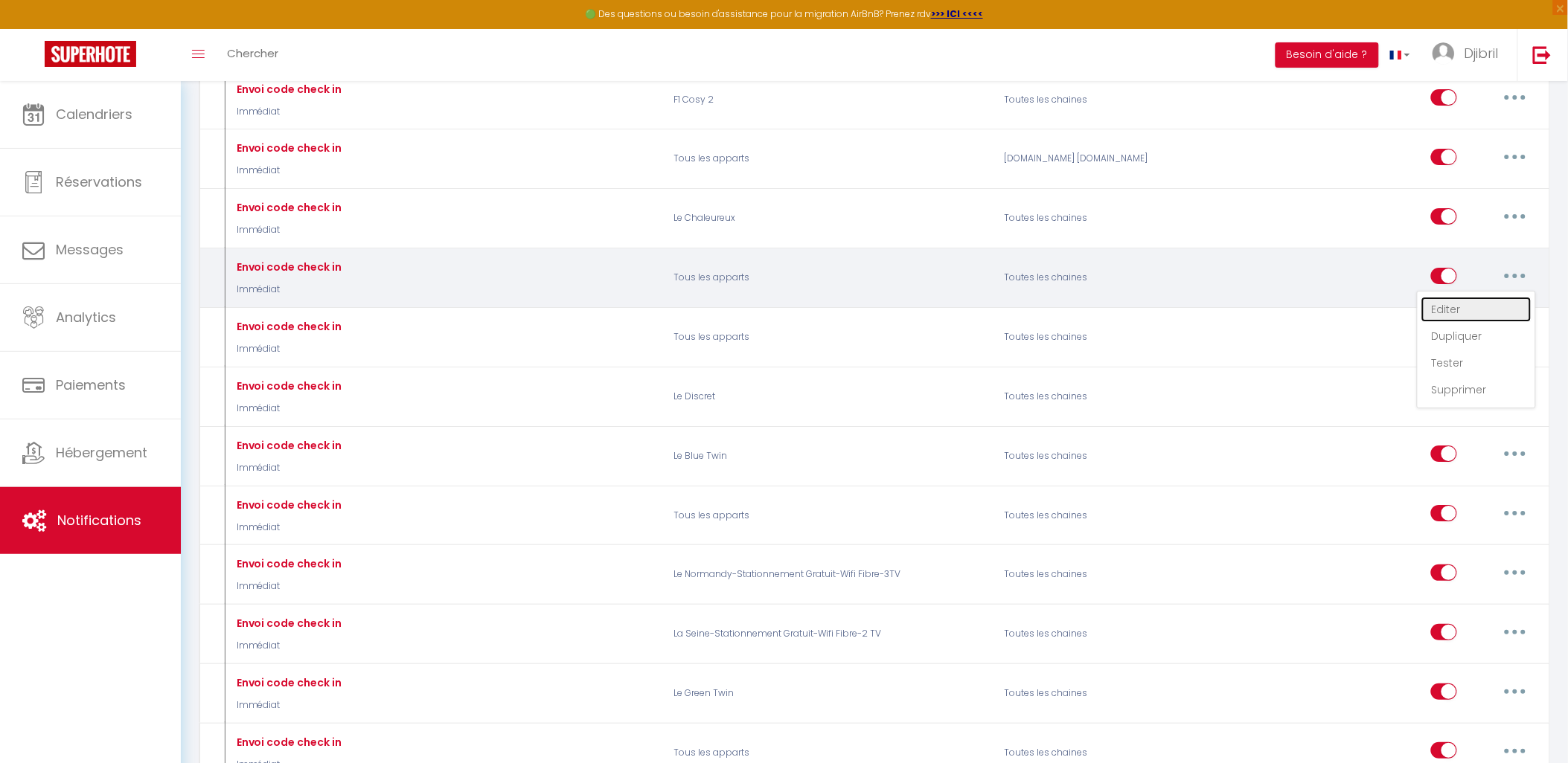
checkbox input "false"
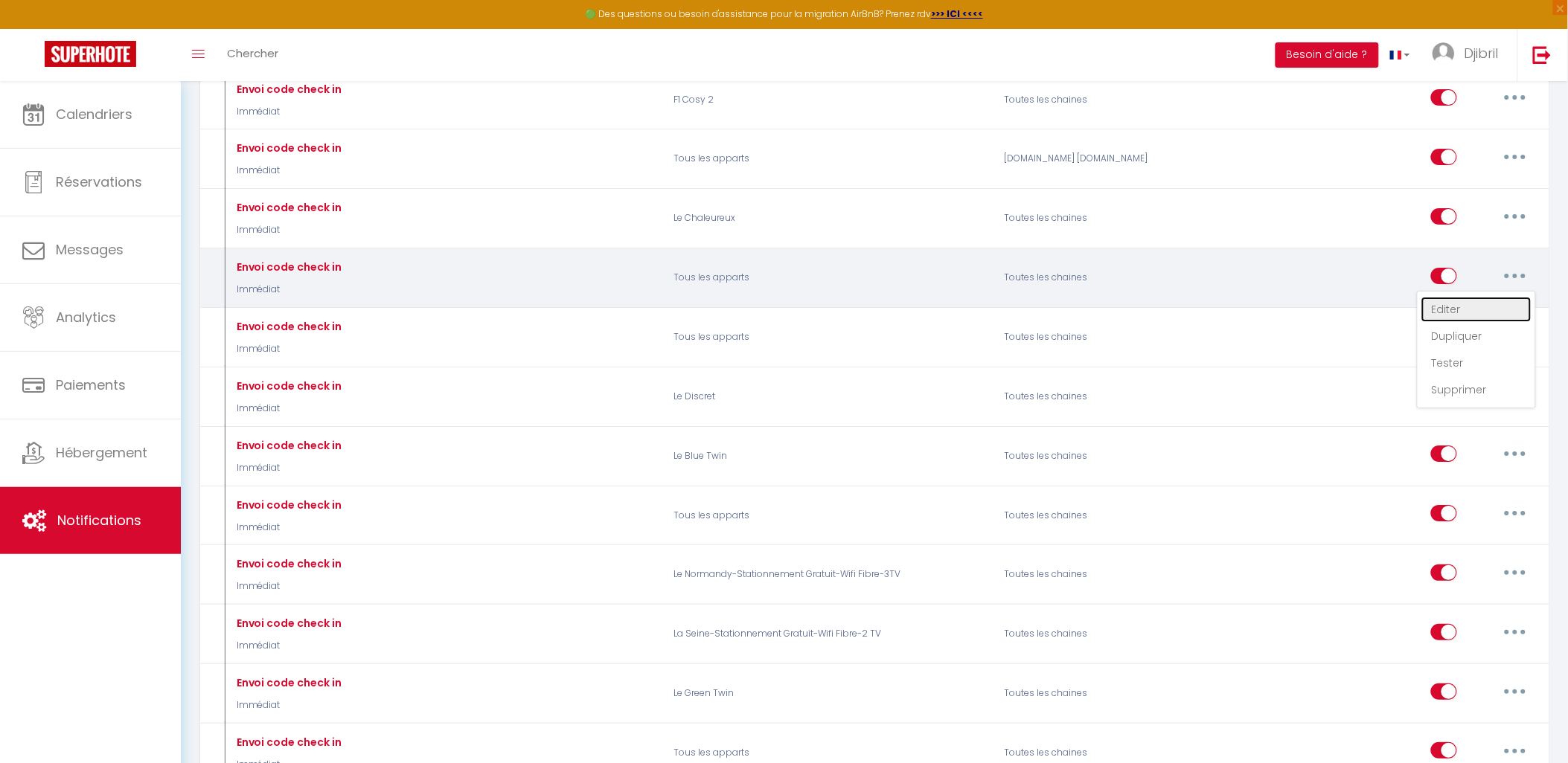
checkbox input "false"
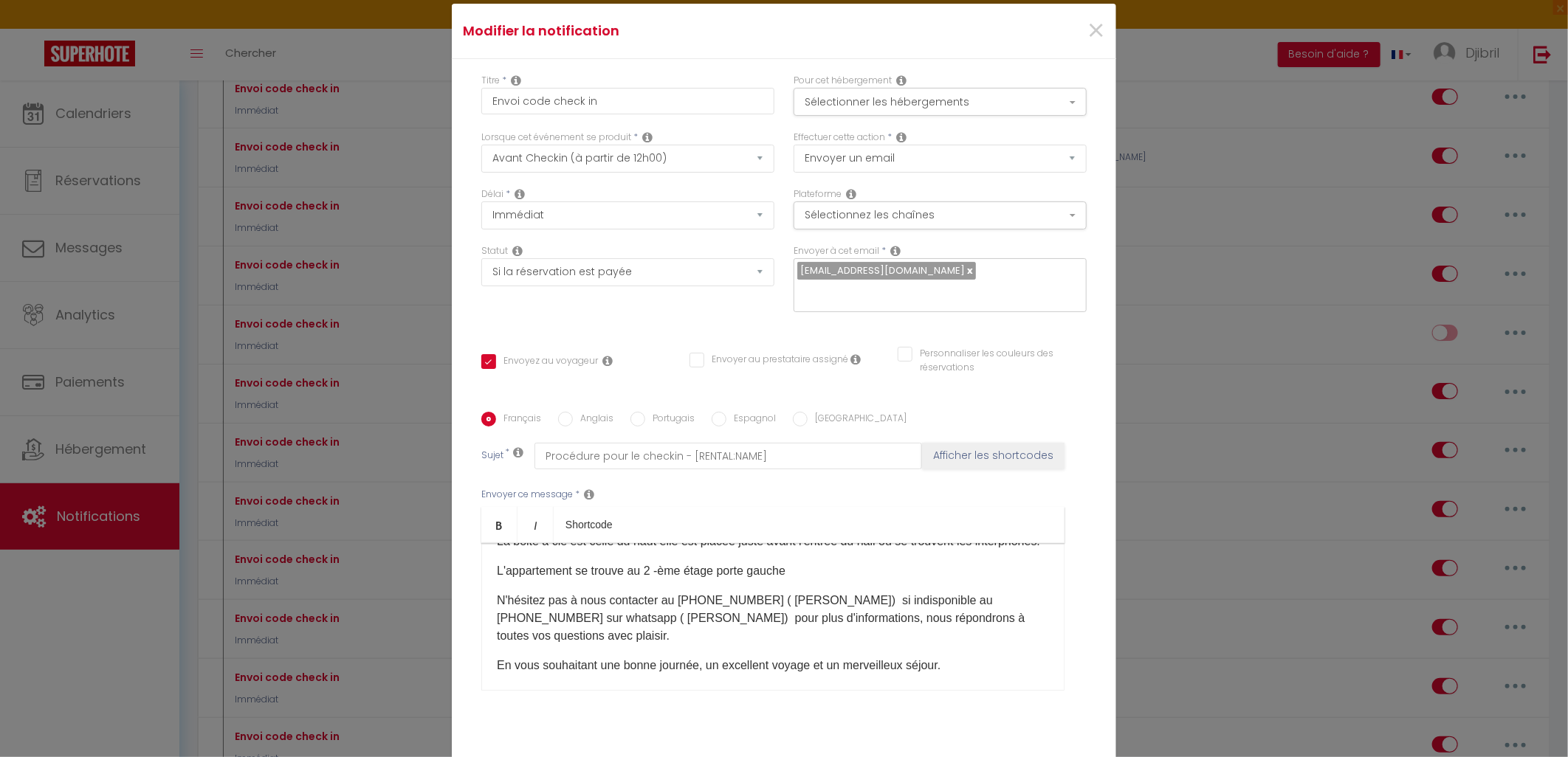
scroll to position [0, 0]
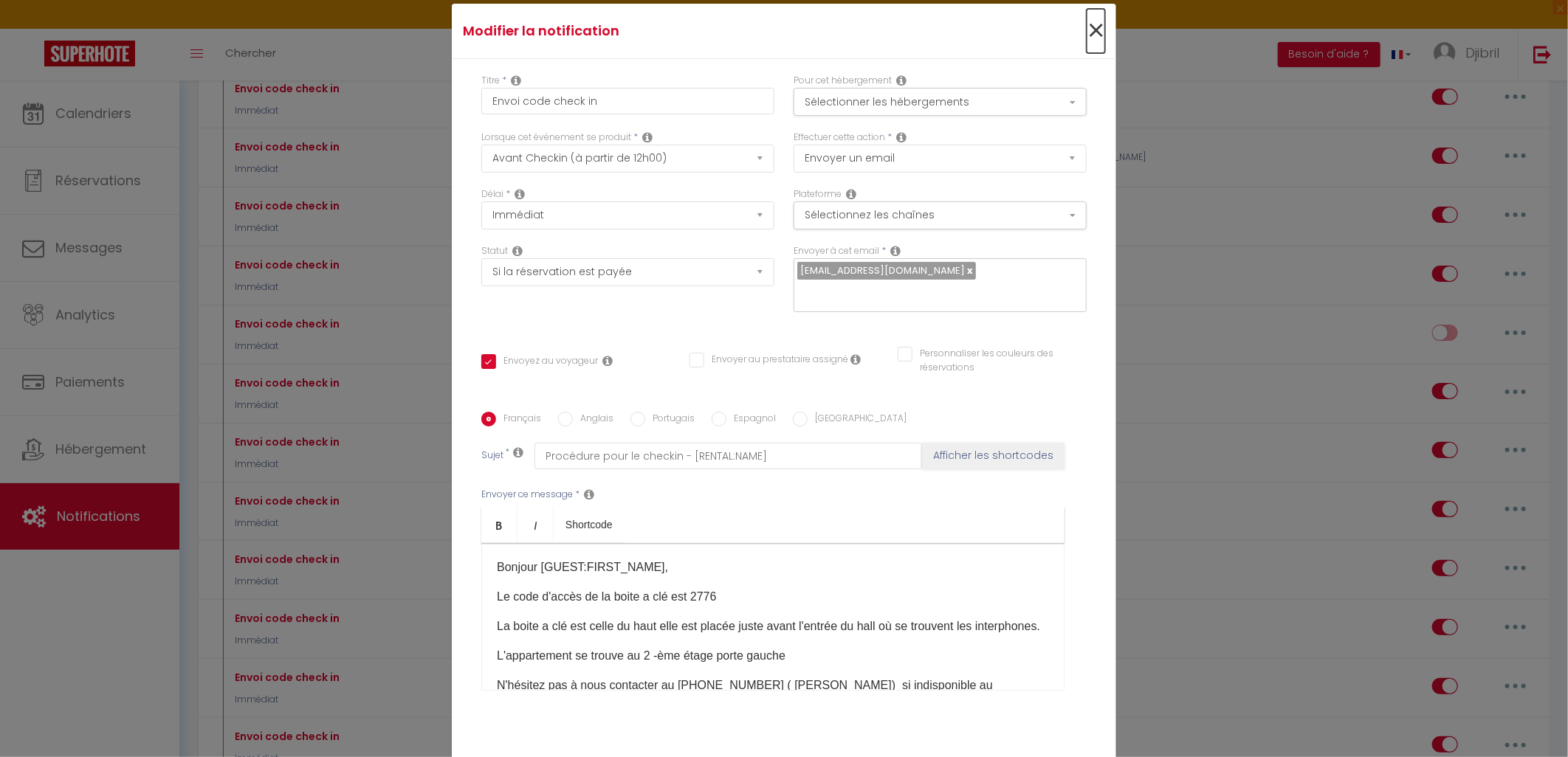
drag, startPoint x: 1088, startPoint y: 15, endPoint x: 925, endPoint y: 11, distance: 163.0
click at [927, 5] on div "Modifier la notification ×" at bounding box center [784, 31] width 664 height 55
click at [928, 96] on button "Sélectionner les hébergements" at bounding box center [940, 102] width 293 height 28
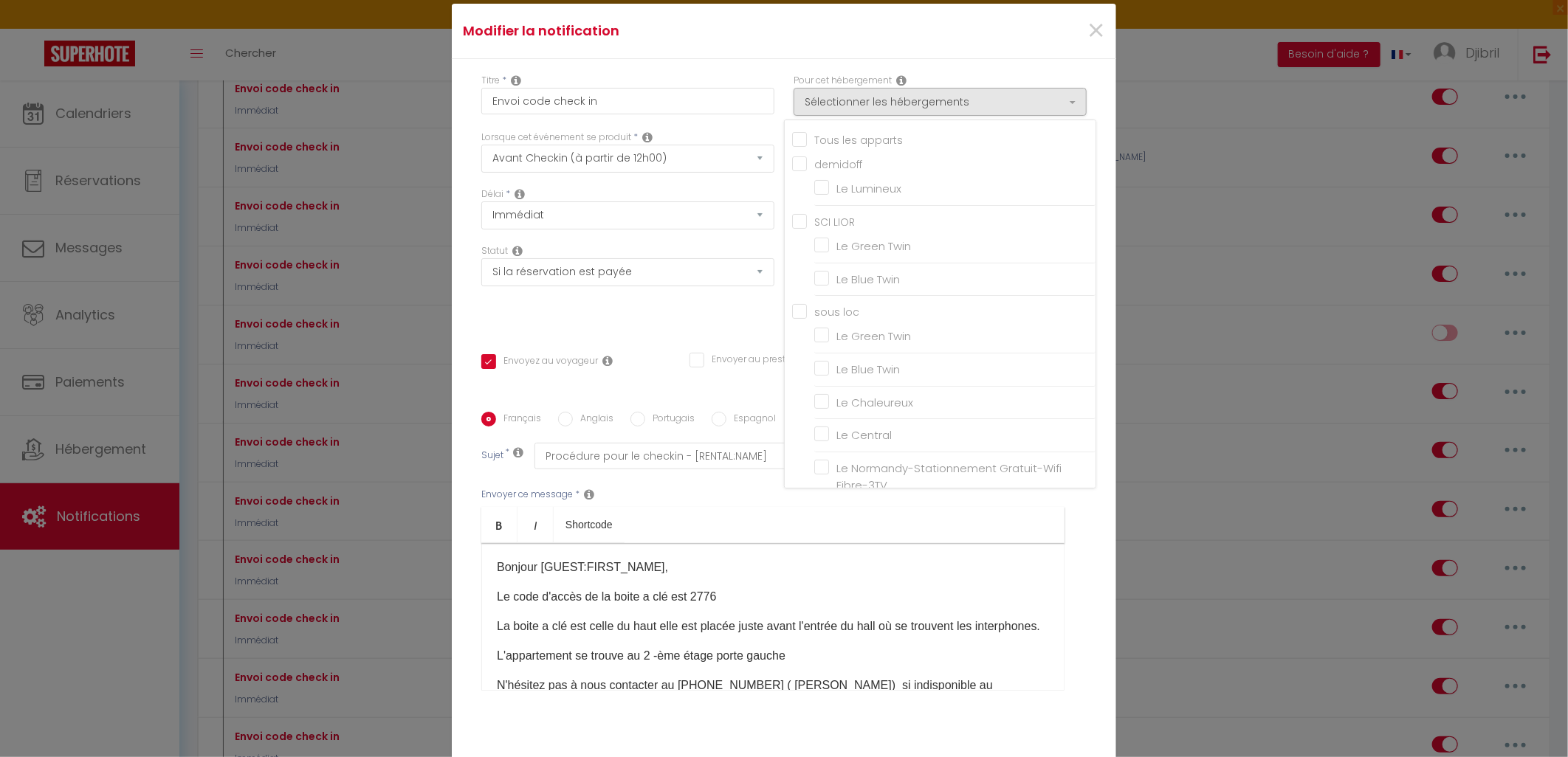
click at [1106, 30] on div "×" at bounding box center [1004, 31] width 220 height 33
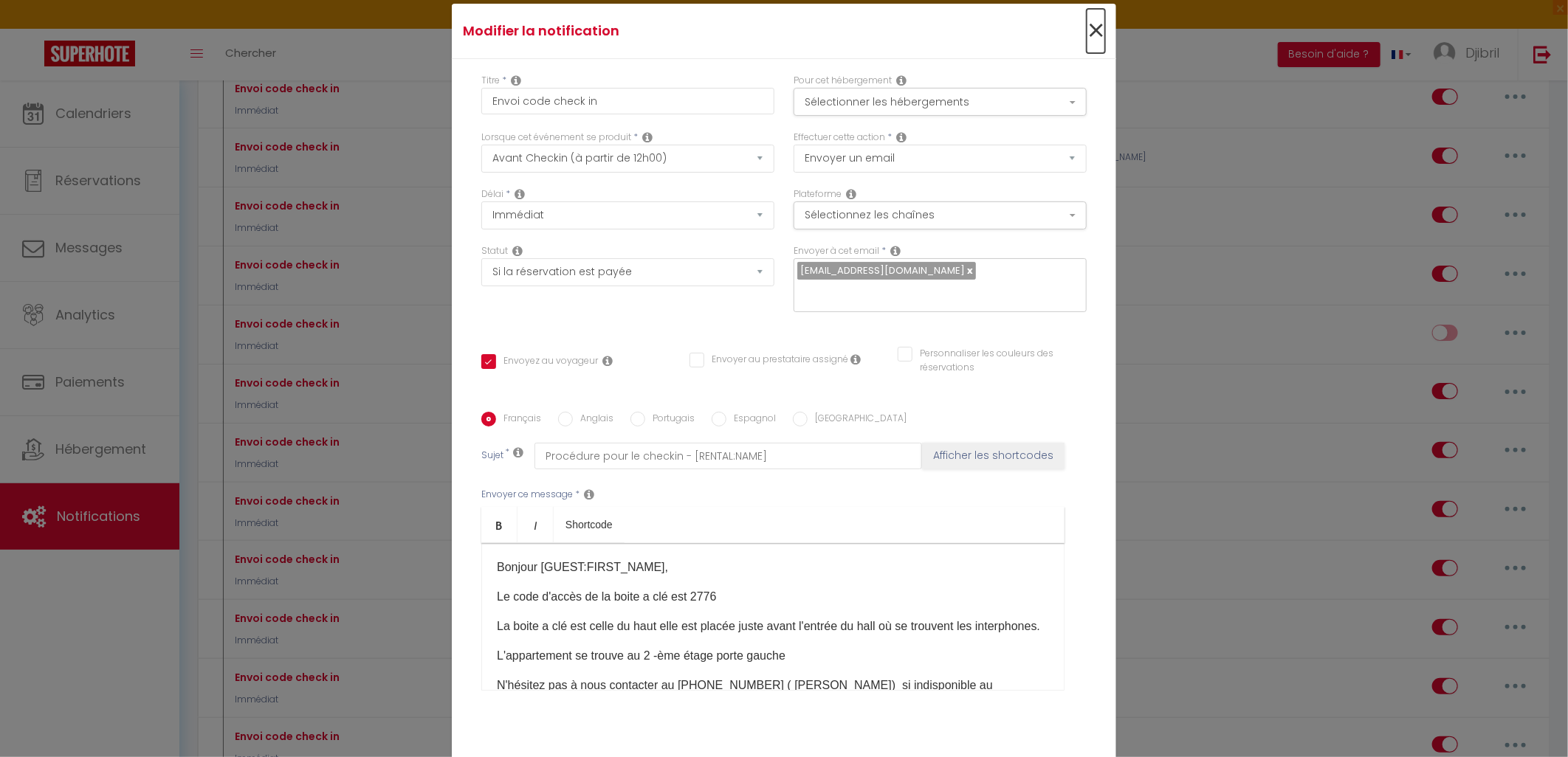
click at [1096, 27] on span "×" at bounding box center [1095, 31] width 18 height 44
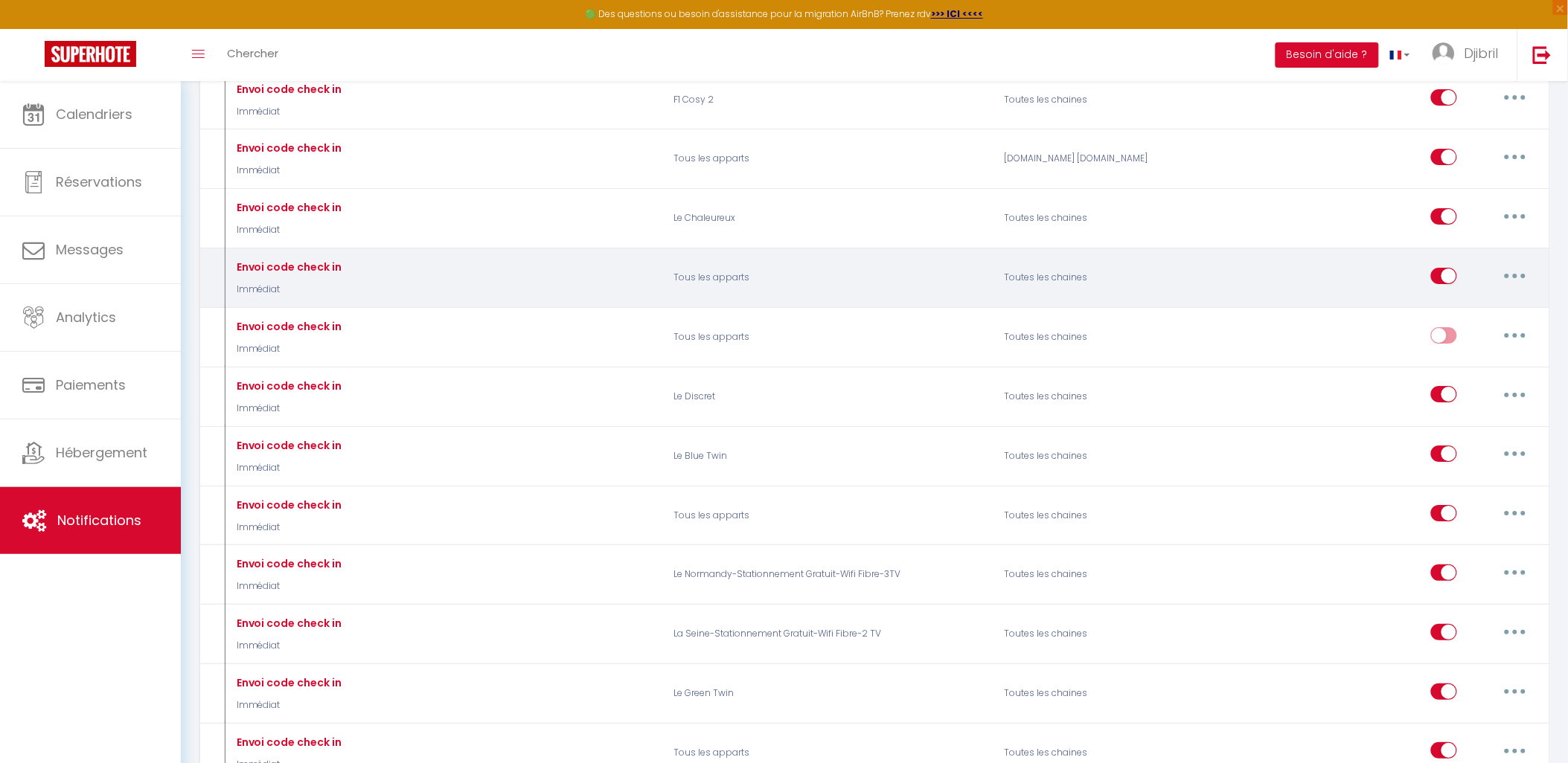
click at [1518, 288] on button "button" at bounding box center [1516, 276] width 42 height 24
click at [1476, 408] on div "Editer Dupliquer Tester Supprimer" at bounding box center [1477, 349] width 119 height 118
click at [1508, 281] on button "button" at bounding box center [1516, 276] width 42 height 24
click at [1486, 400] on link "Supprimer" at bounding box center [1477, 390] width 110 height 25
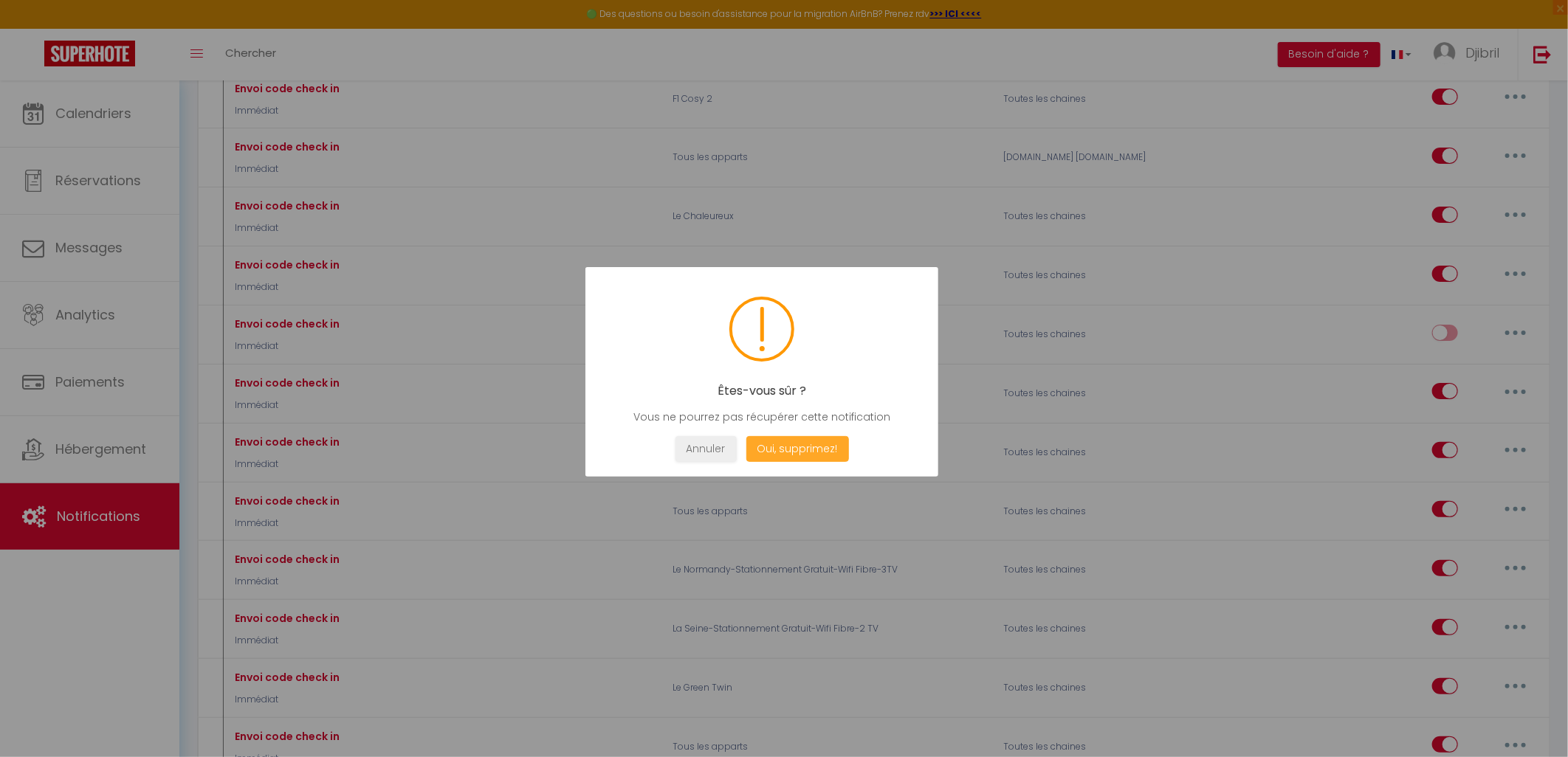
click at [828, 441] on button "Oui, supprimez!" at bounding box center [797, 449] width 103 height 26
checkbox input "false"
checkbox input "true"
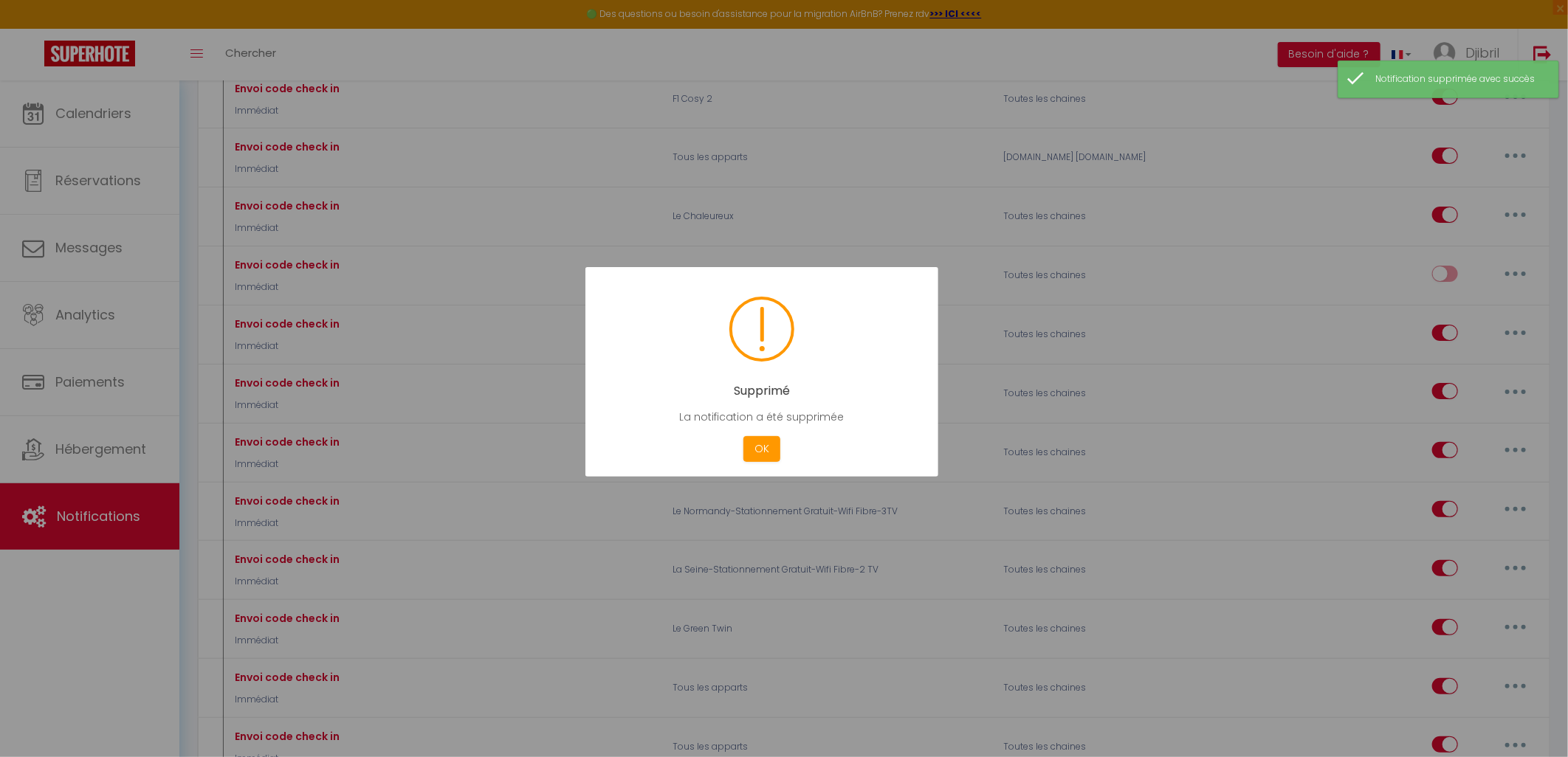
click at [757, 451] on button "OK" at bounding box center [762, 449] width 37 height 26
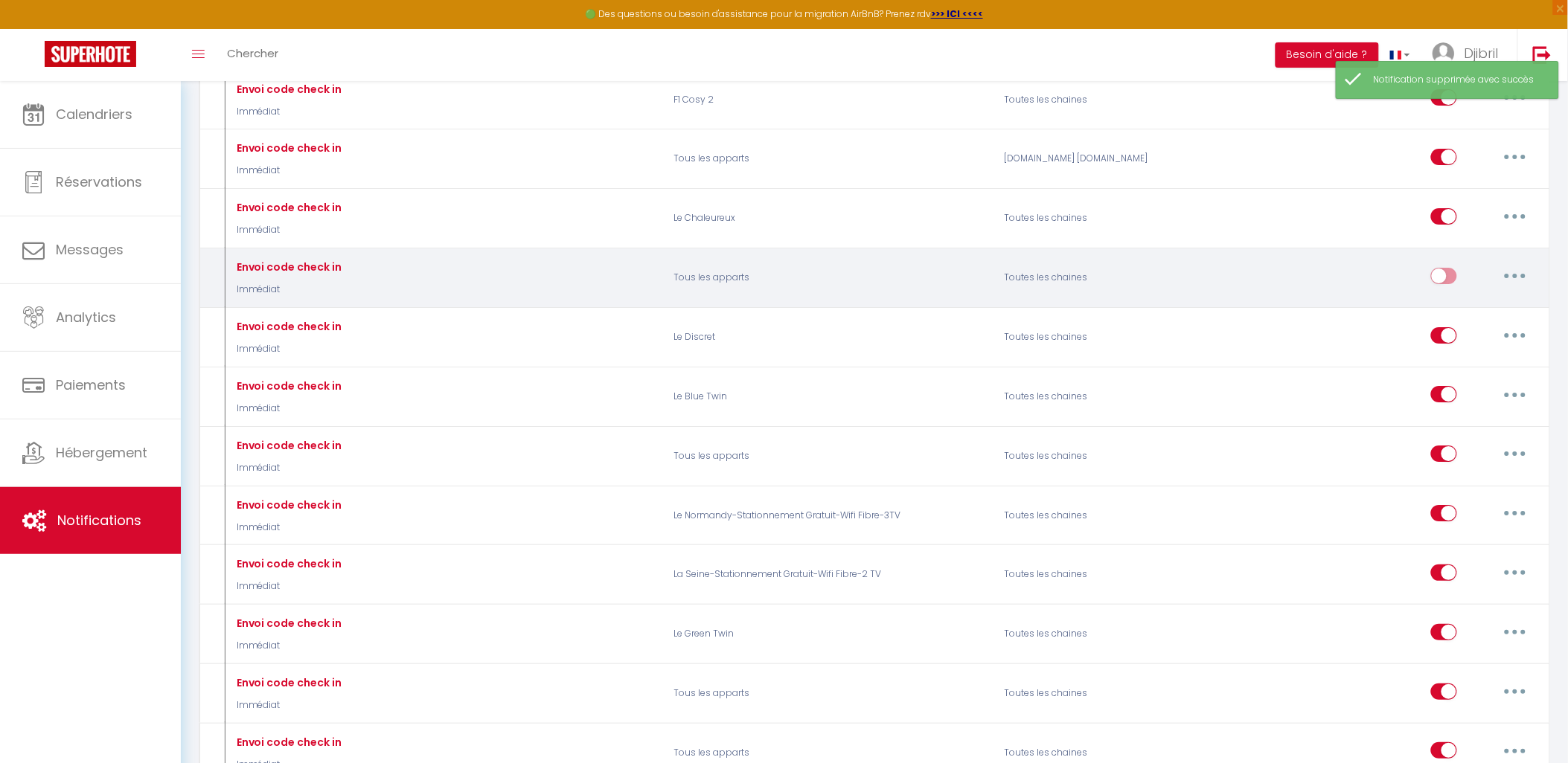
click at [1521, 288] on button "button" at bounding box center [1516, 276] width 42 height 24
click at [1503, 322] on link "Editer" at bounding box center [1477, 309] width 110 height 25
type input "Envoi code check in"
select select "Immédiat"
select select "if_booking_is_paid"
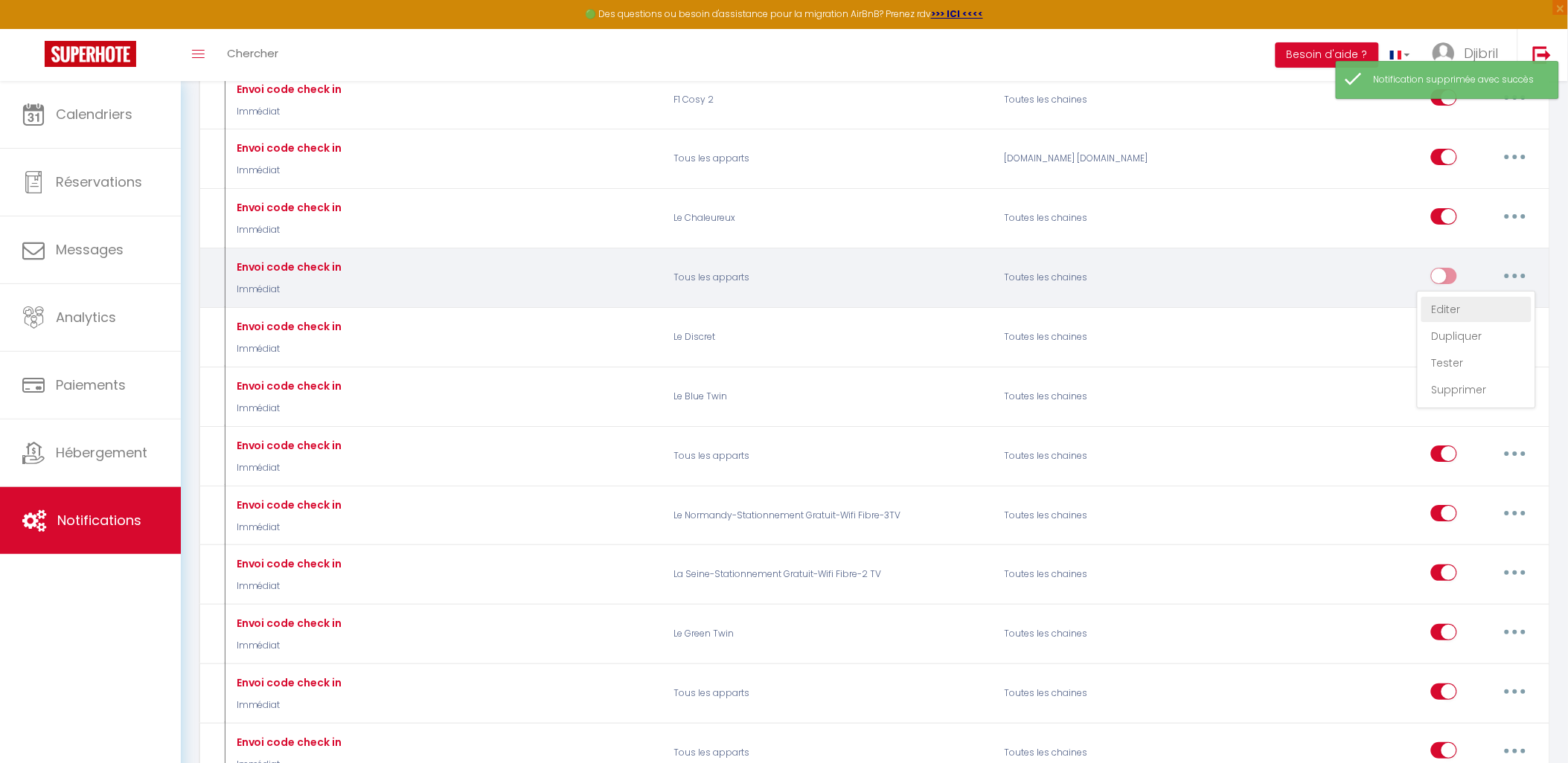
checkbox input "true"
checkbox input "false"
radio input "true"
type input "Procédure pour le checkin - [RENTAL:NAME]"
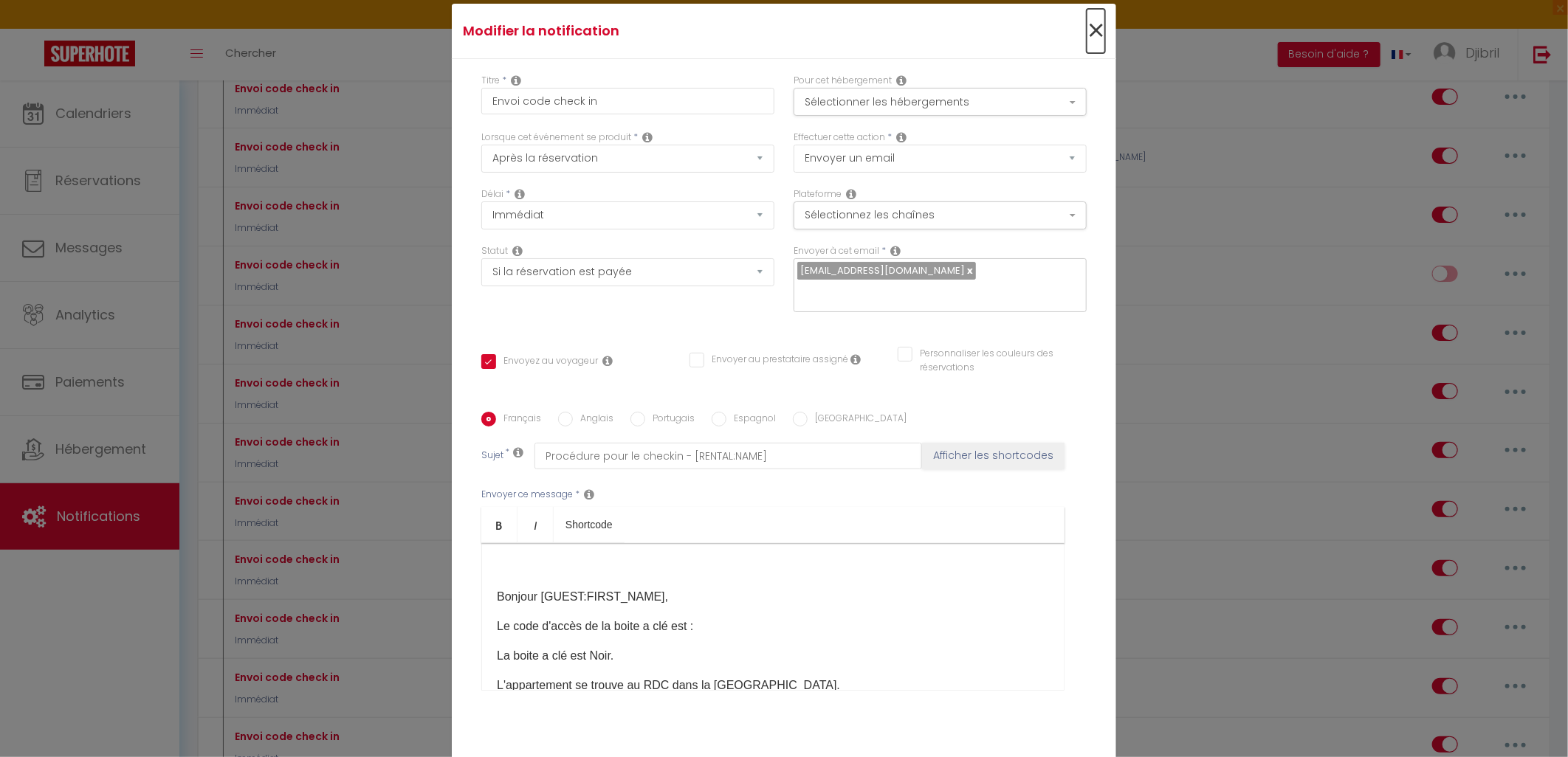
click at [1089, 38] on span "×" at bounding box center [1095, 31] width 18 height 44
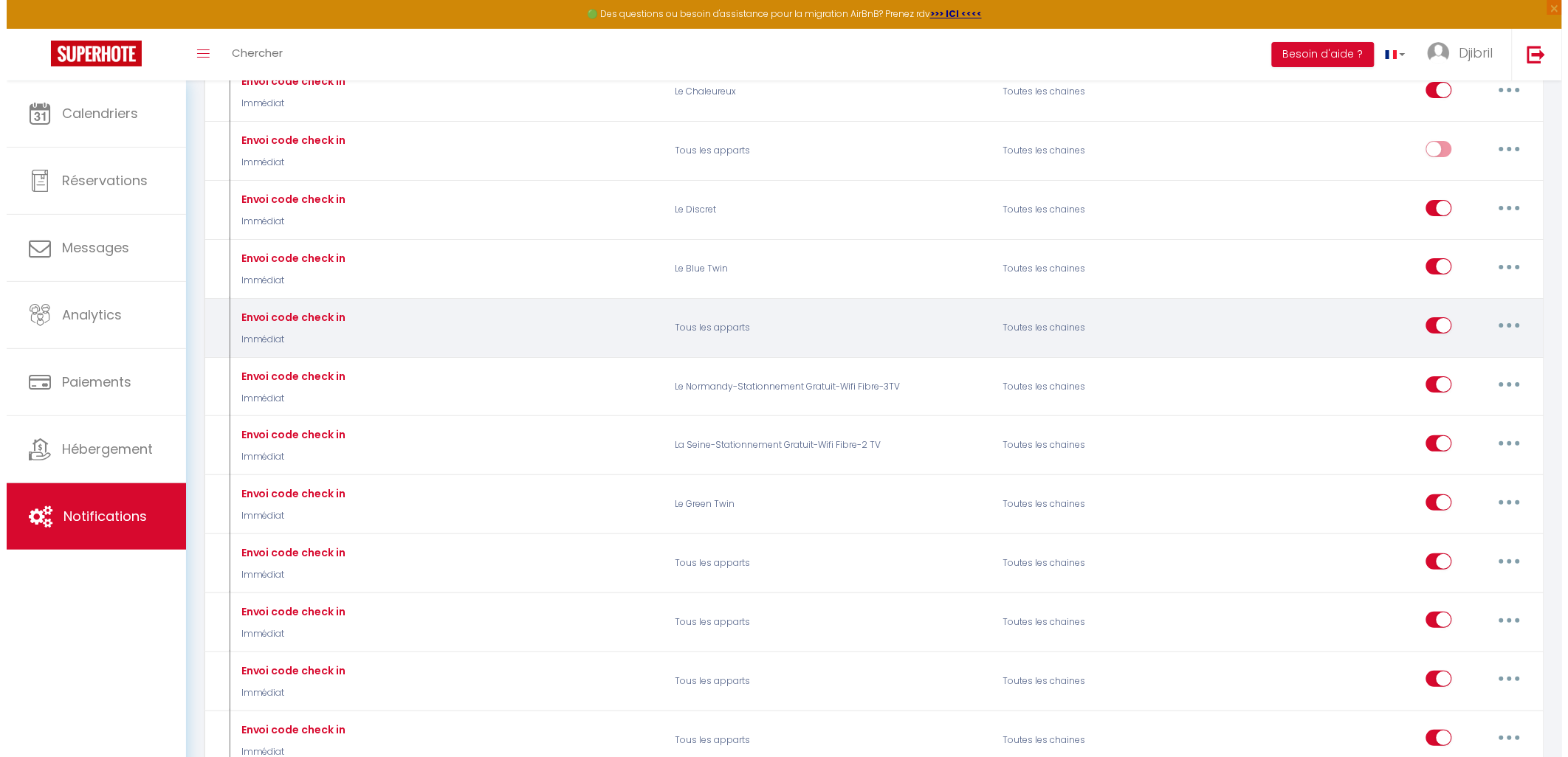
scroll to position [1886, 0]
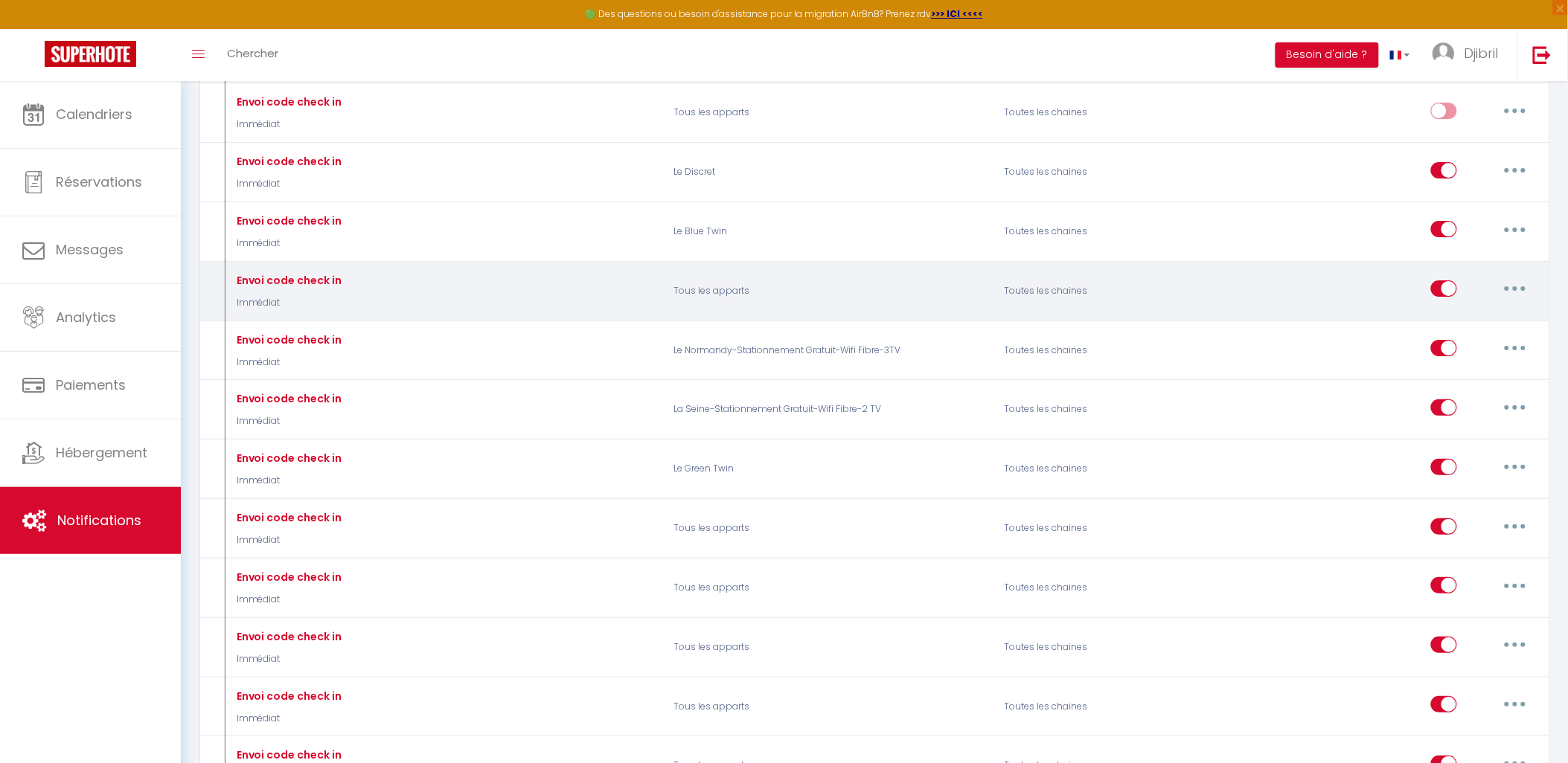
click at [1526, 300] on button "button" at bounding box center [1516, 288] width 42 height 24
click at [1476, 335] on link "Editer" at bounding box center [1477, 323] width 110 height 25
checkbox input "true"
checkbox input "false"
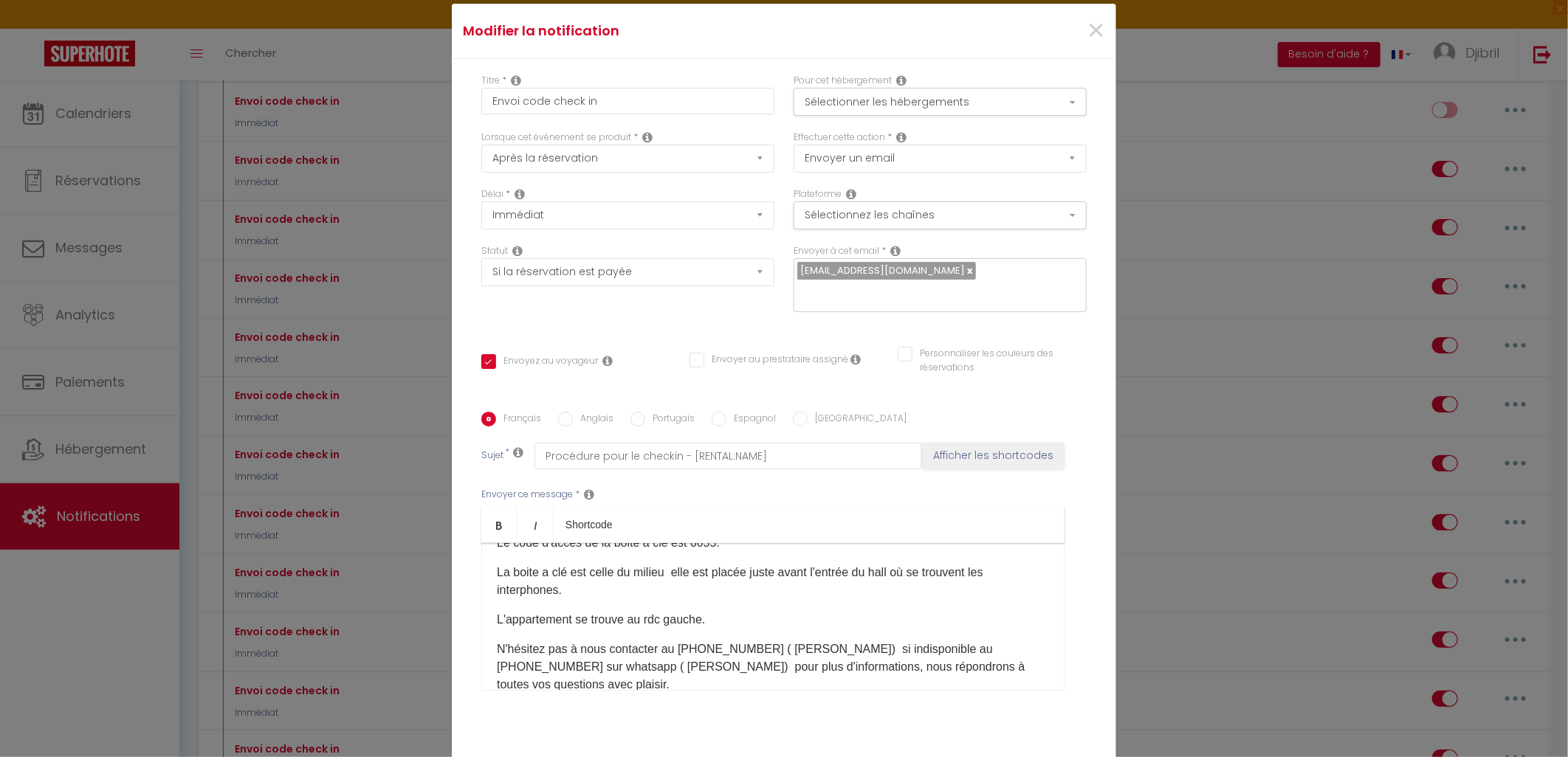
scroll to position [0, 0]
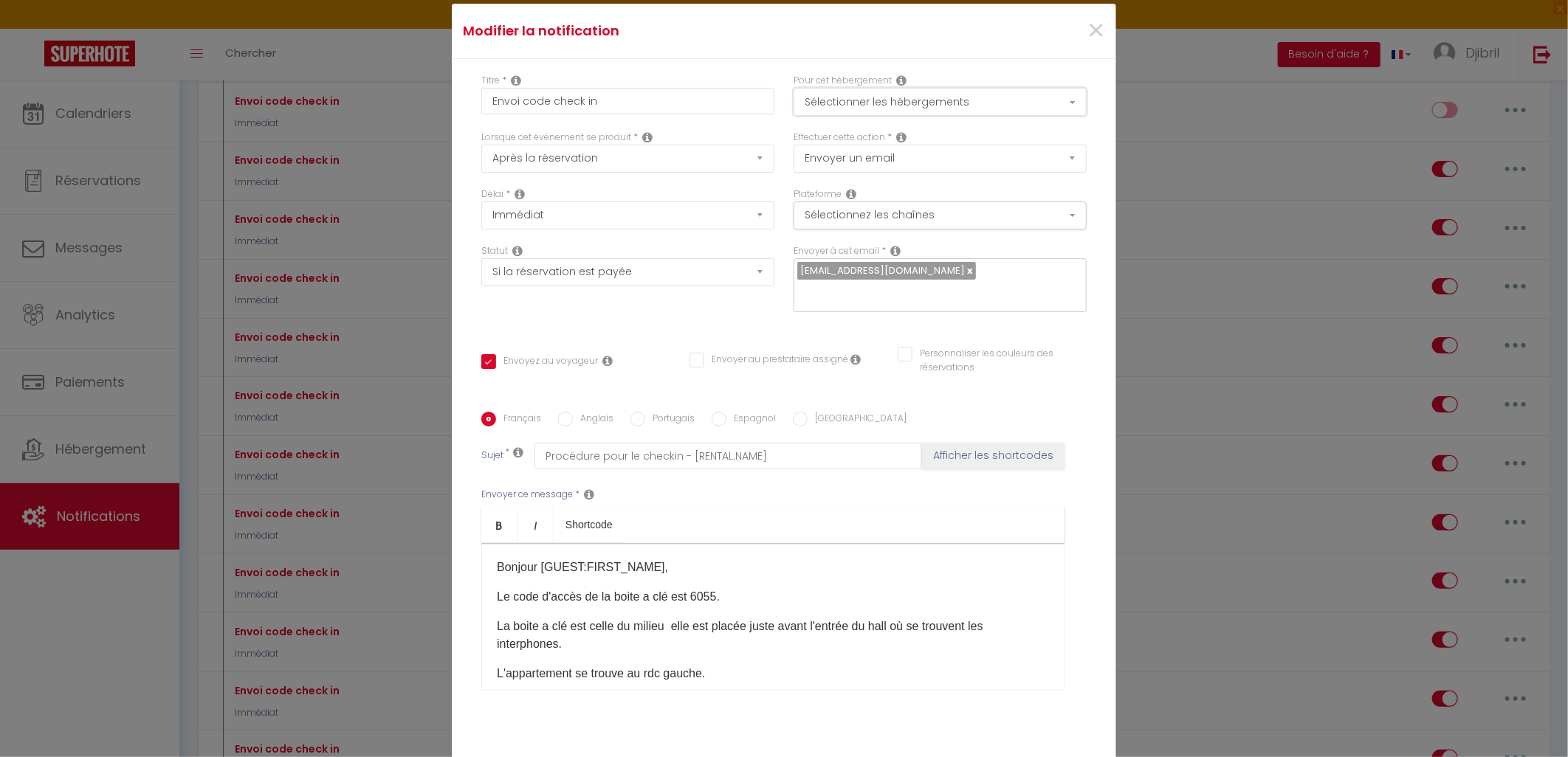
click at [991, 103] on button "Sélectionner les hébergements" at bounding box center [940, 102] width 293 height 28
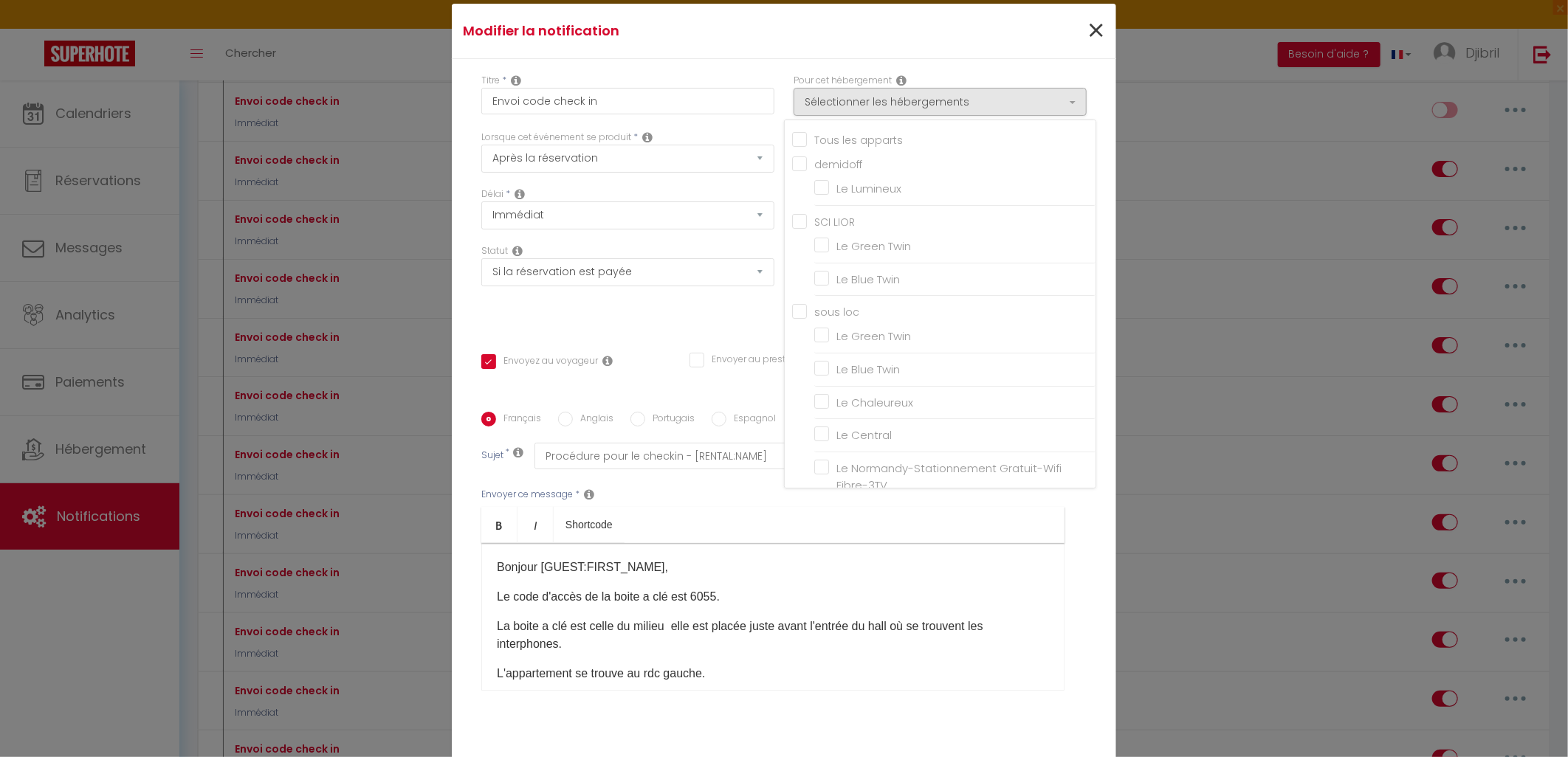
click at [1081, 35] on div "×" at bounding box center [1004, 31] width 220 height 33
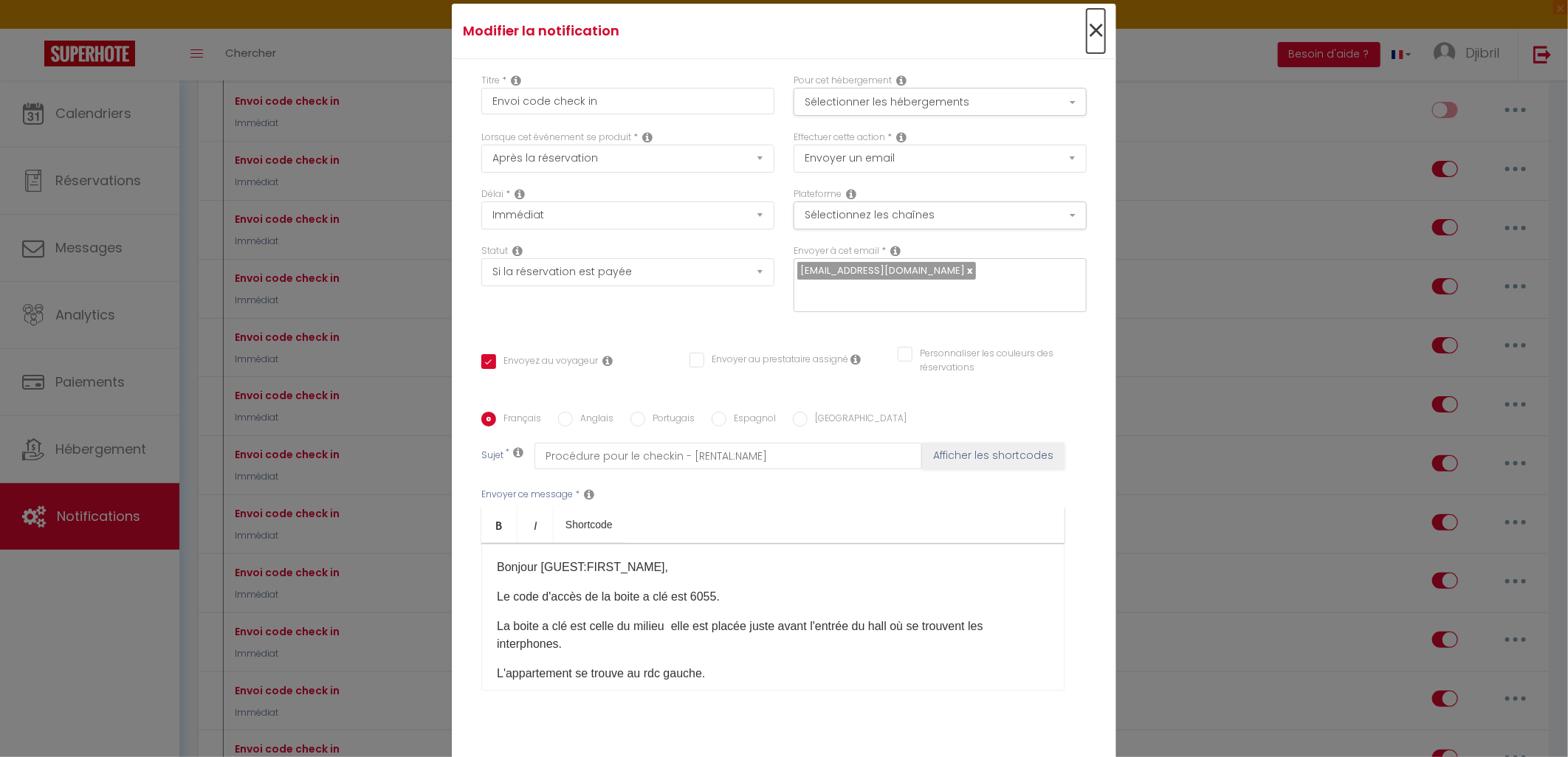
click at [1087, 33] on span "×" at bounding box center [1095, 31] width 18 height 44
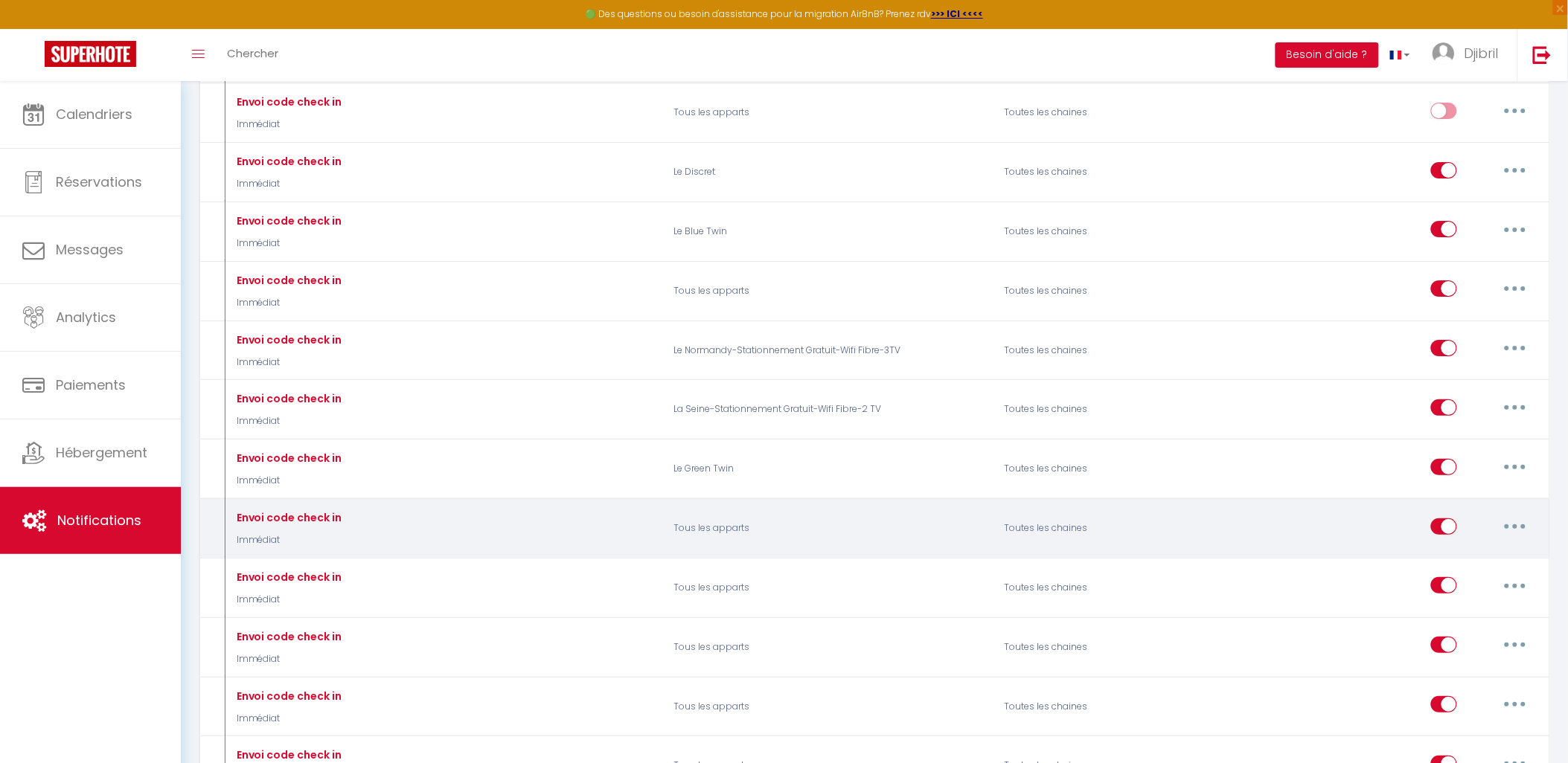
click at [1511, 539] on button "button" at bounding box center [1516, 527] width 42 height 24
click at [1461, 653] on link "Supprimer" at bounding box center [1477, 641] width 110 height 25
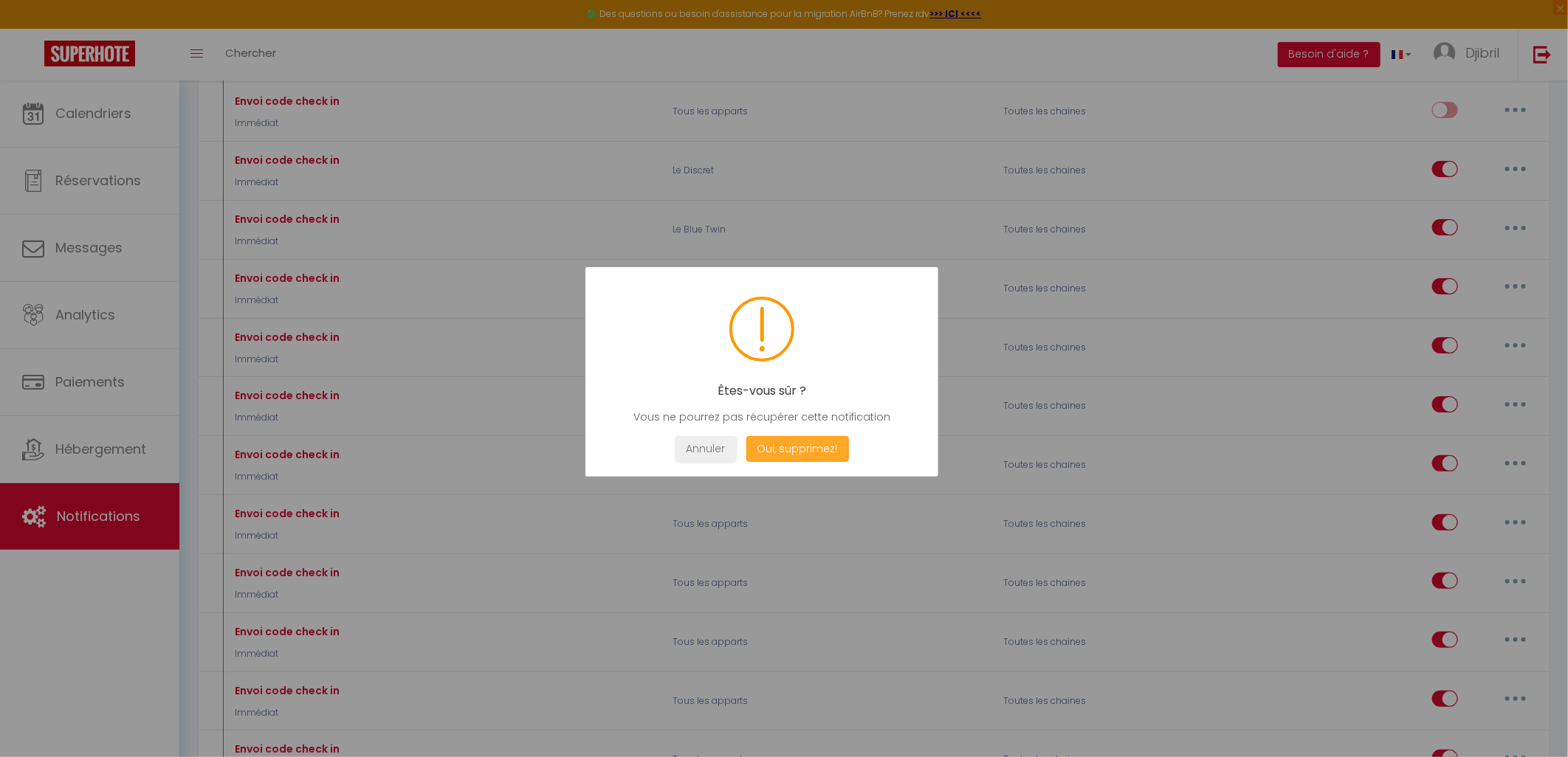
click at [783, 444] on button "Oui, supprimez!" at bounding box center [797, 449] width 103 height 26
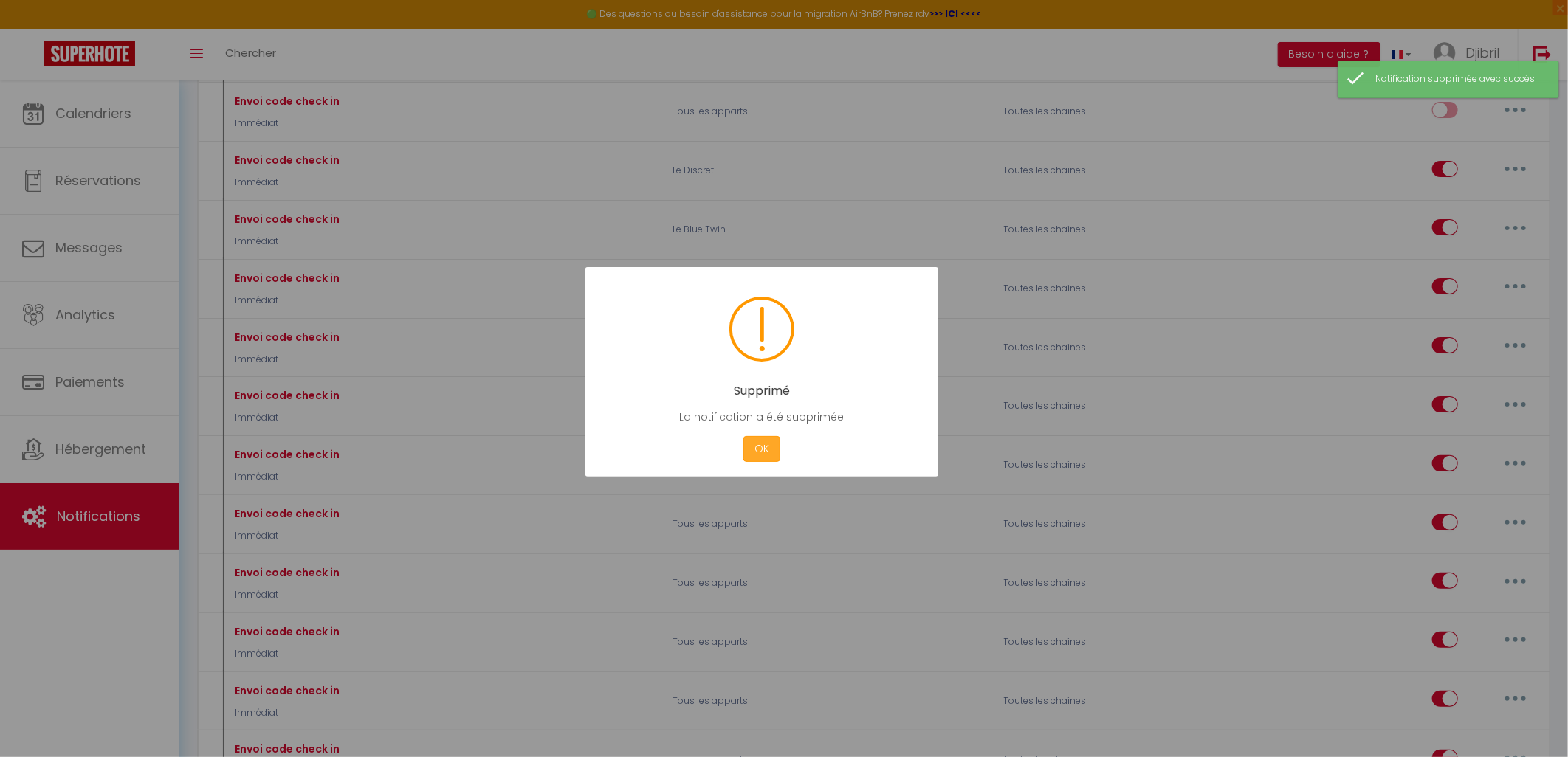
click at [754, 444] on button "OK" at bounding box center [762, 449] width 37 height 26
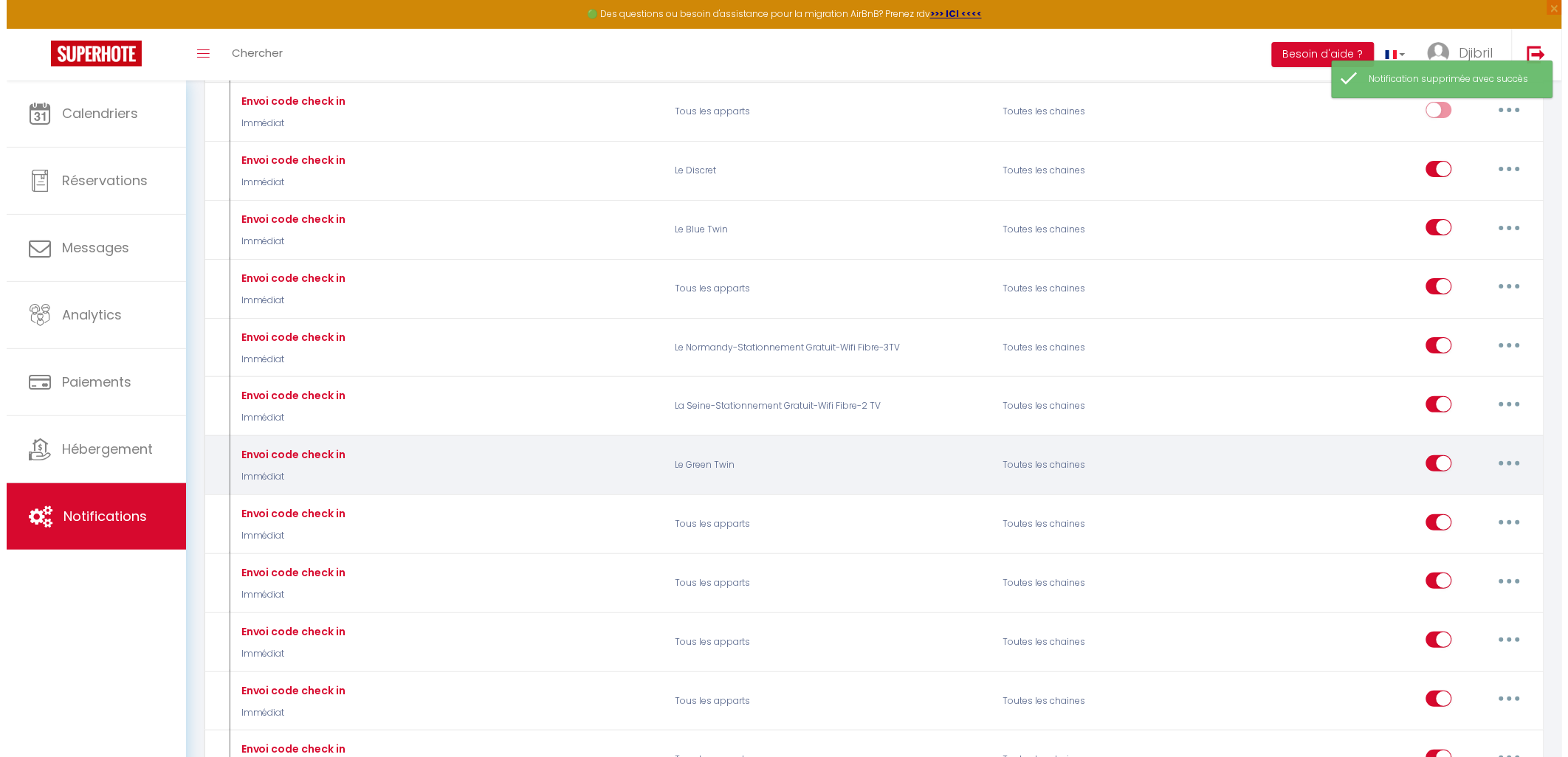
scroll to position [1967, 0]
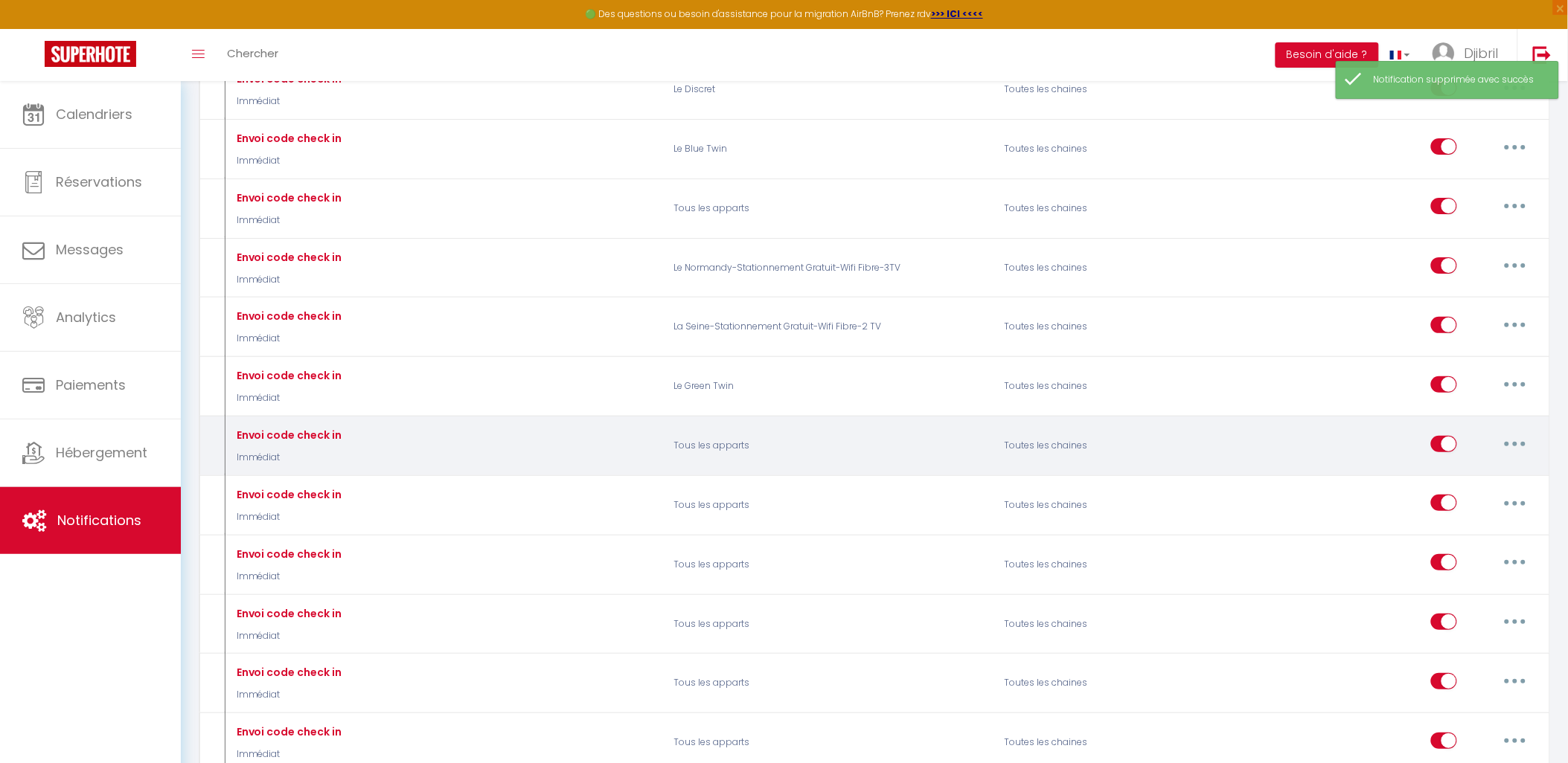
click at [1520, 456] on button "button" at bounding box center [1516, 444] width 42 height 24
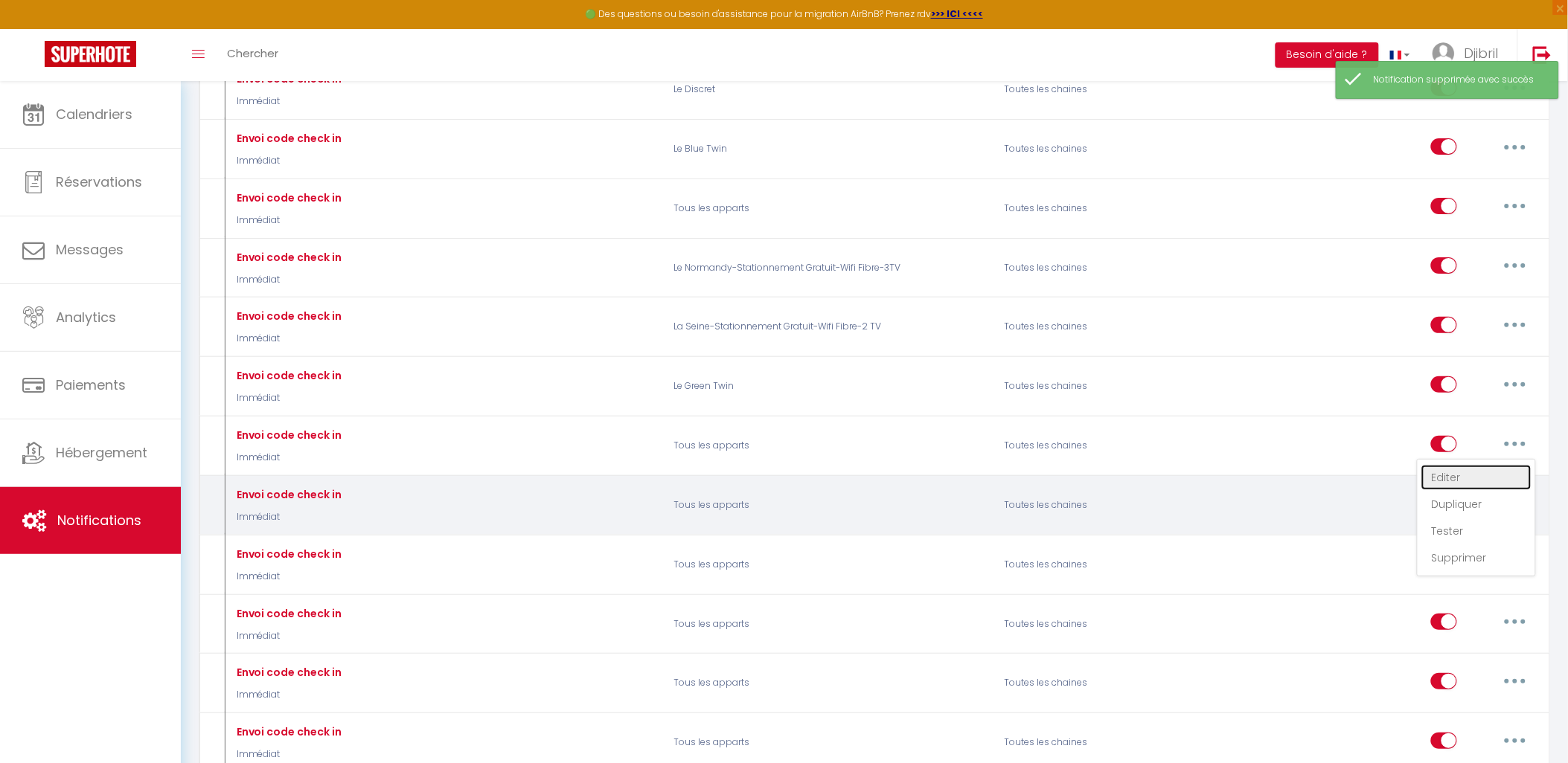
click at [1478, 490] on link "Editer" at bounding box center [1477, 478] width 110 height 25
type input "Envoi code check in"
select select "Immédiat"
select select "if_booking_is_paid"
checkbox input "true"
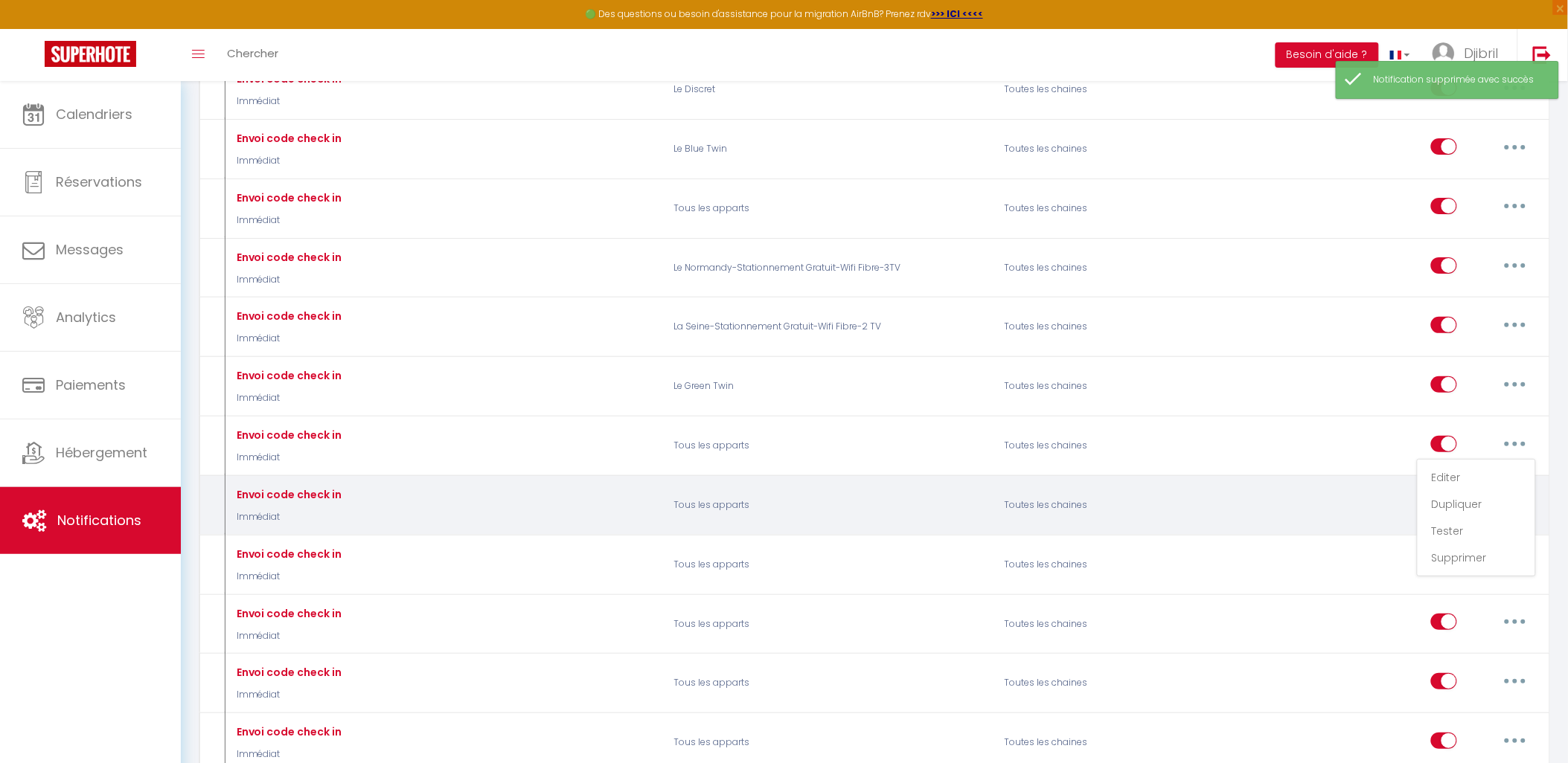
checkbox input "false"
radio input "true"
type input "Procédure pour le checkin - [RENTAL:NAME]"
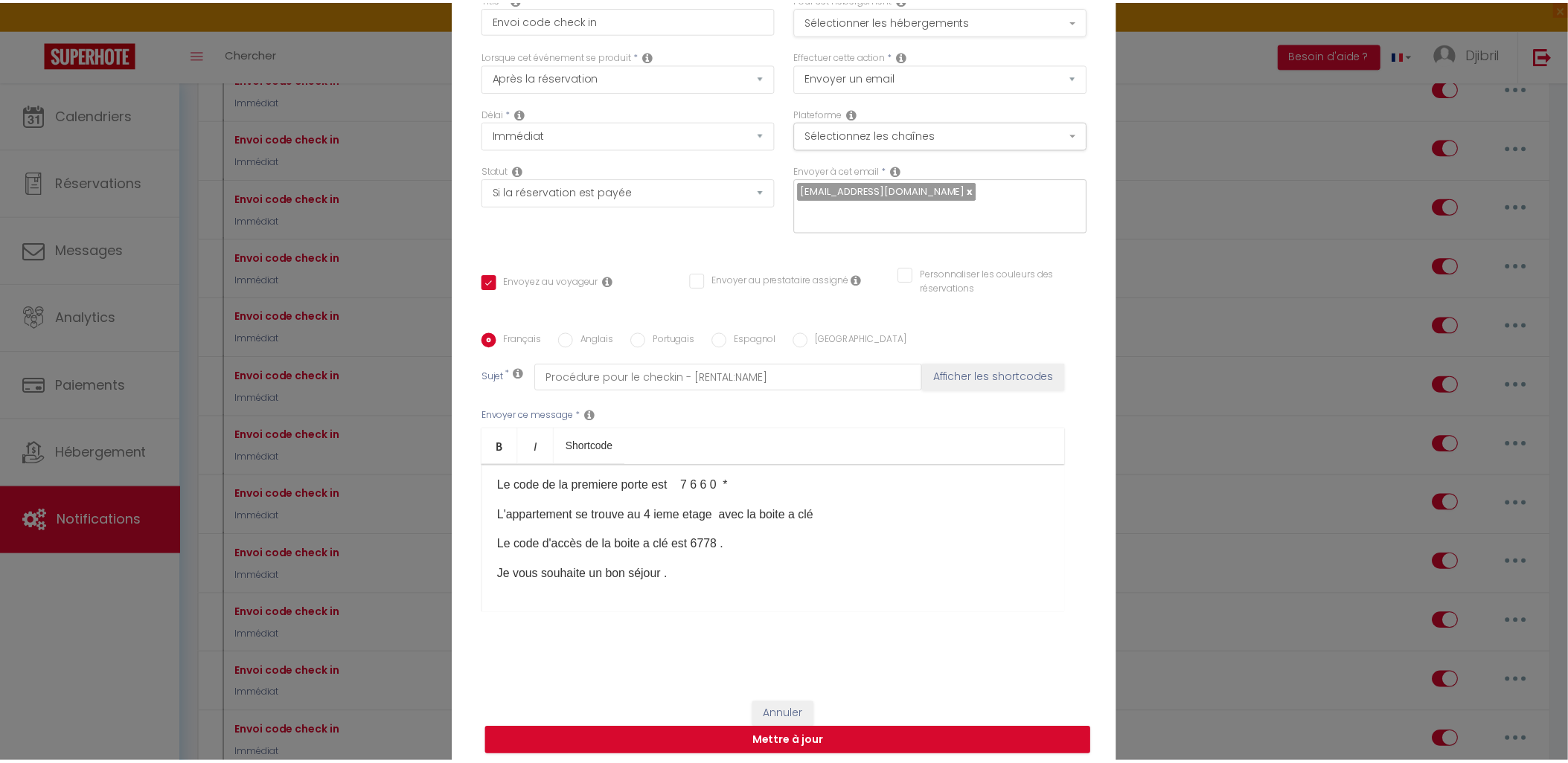
scroll to position [0, 0]
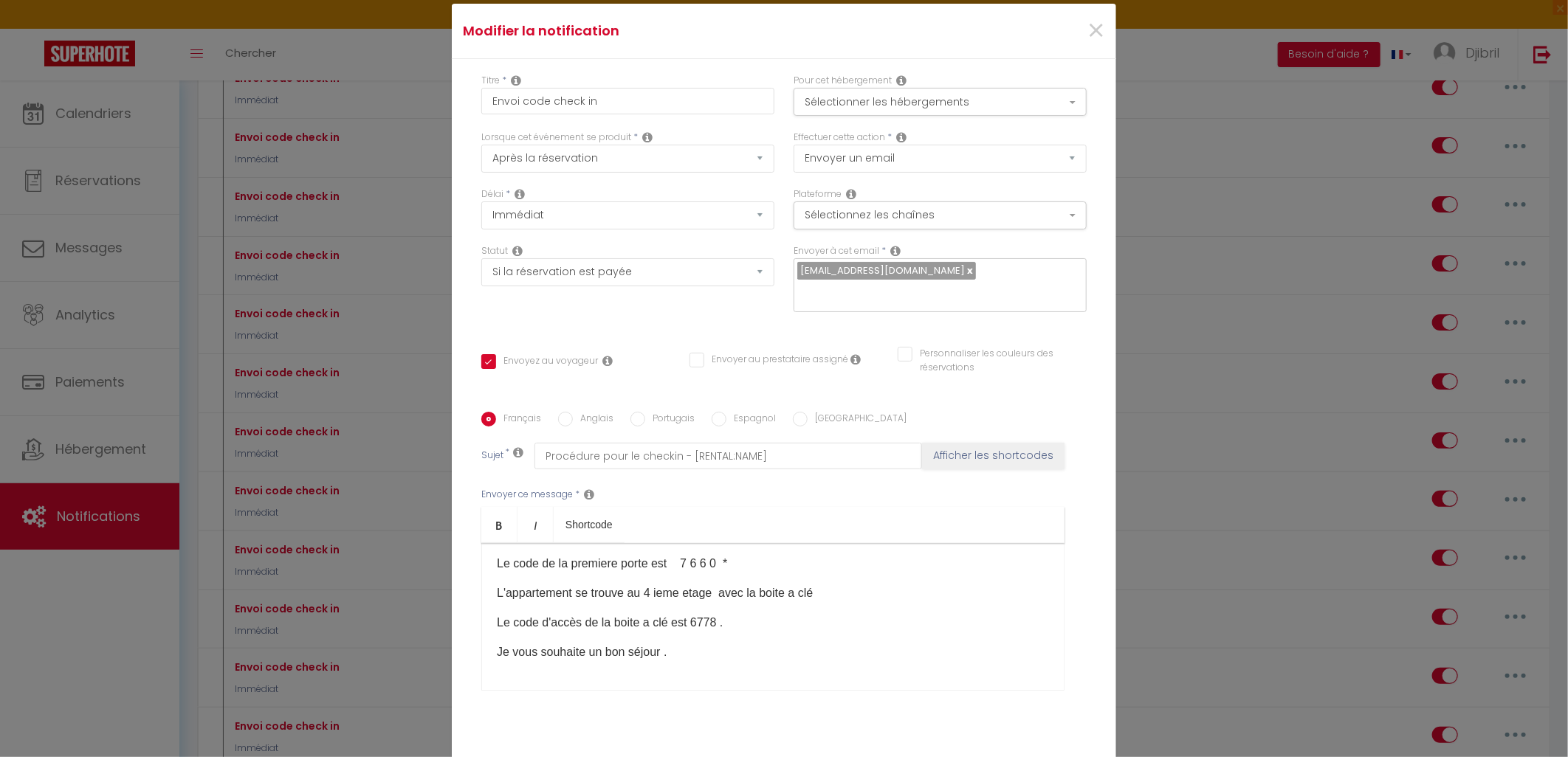
click at [1098, 27] on div "×" at bounding box center [1004, 31] width 220 height 33
click at [1089, 35] on span "×" at bounding box center [1095, 31] width 18 height 44
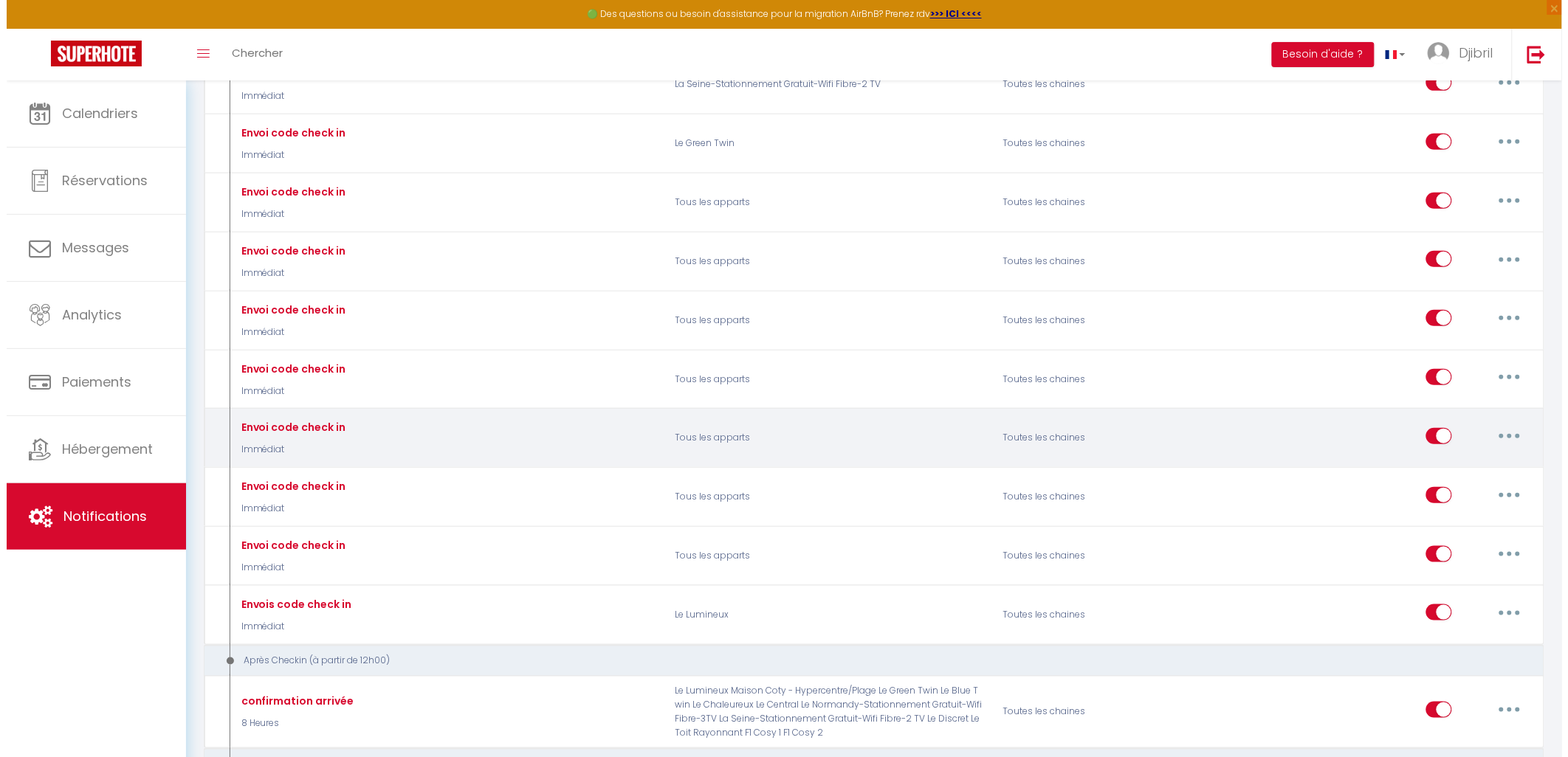
scroll to position [2296, 0]
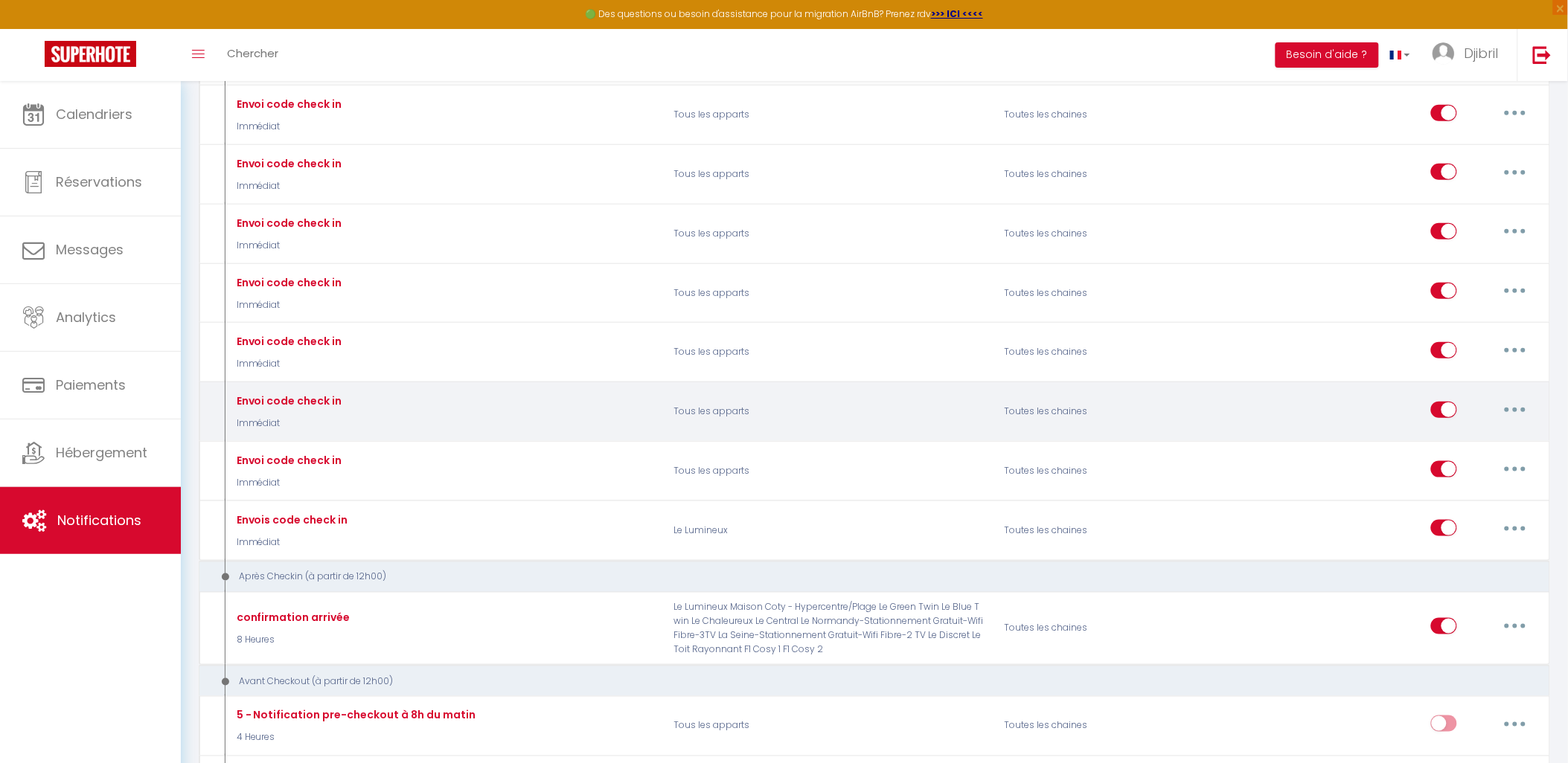
click at [1518, 422] on button "button" at bounding box center [1516, 410] width 42 height 24
click at [1485, 456] on link "Editer" at bounding box center [1477, 443] width 110 height 25
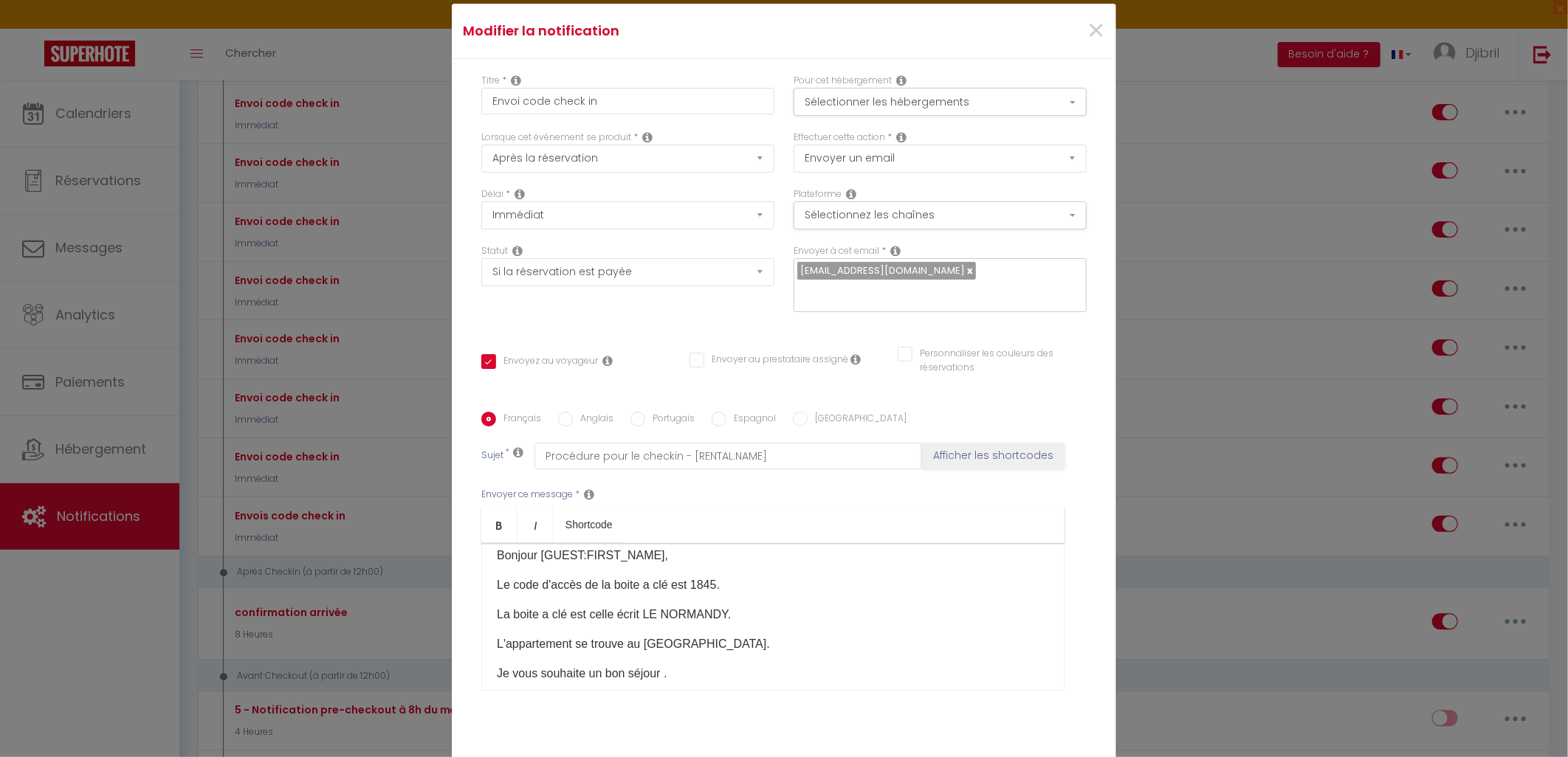
scroll to position [63, 0]
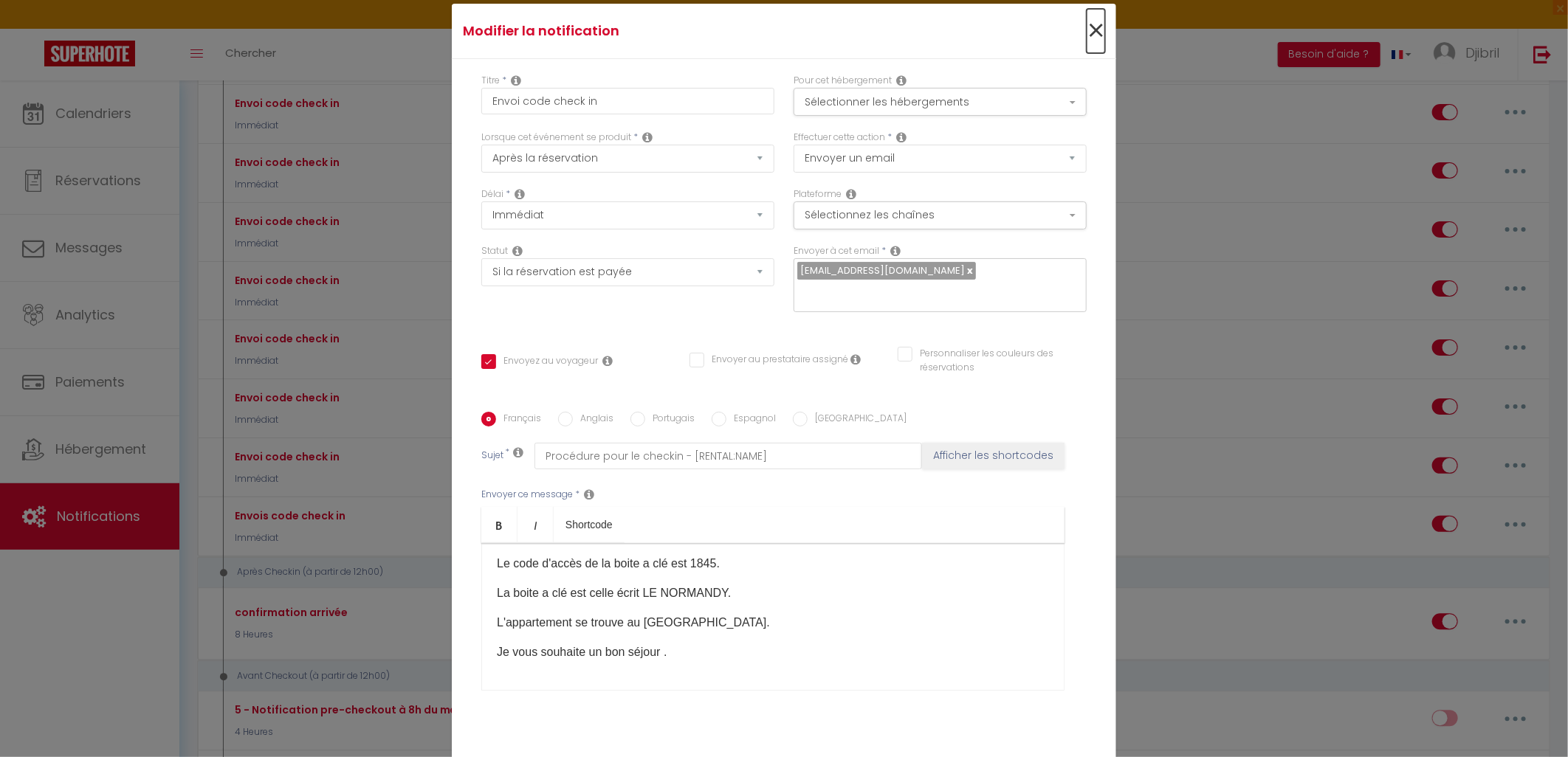
click at [1087, 40] on span "×" at bounding box center [1095, 31] width 18 height 44
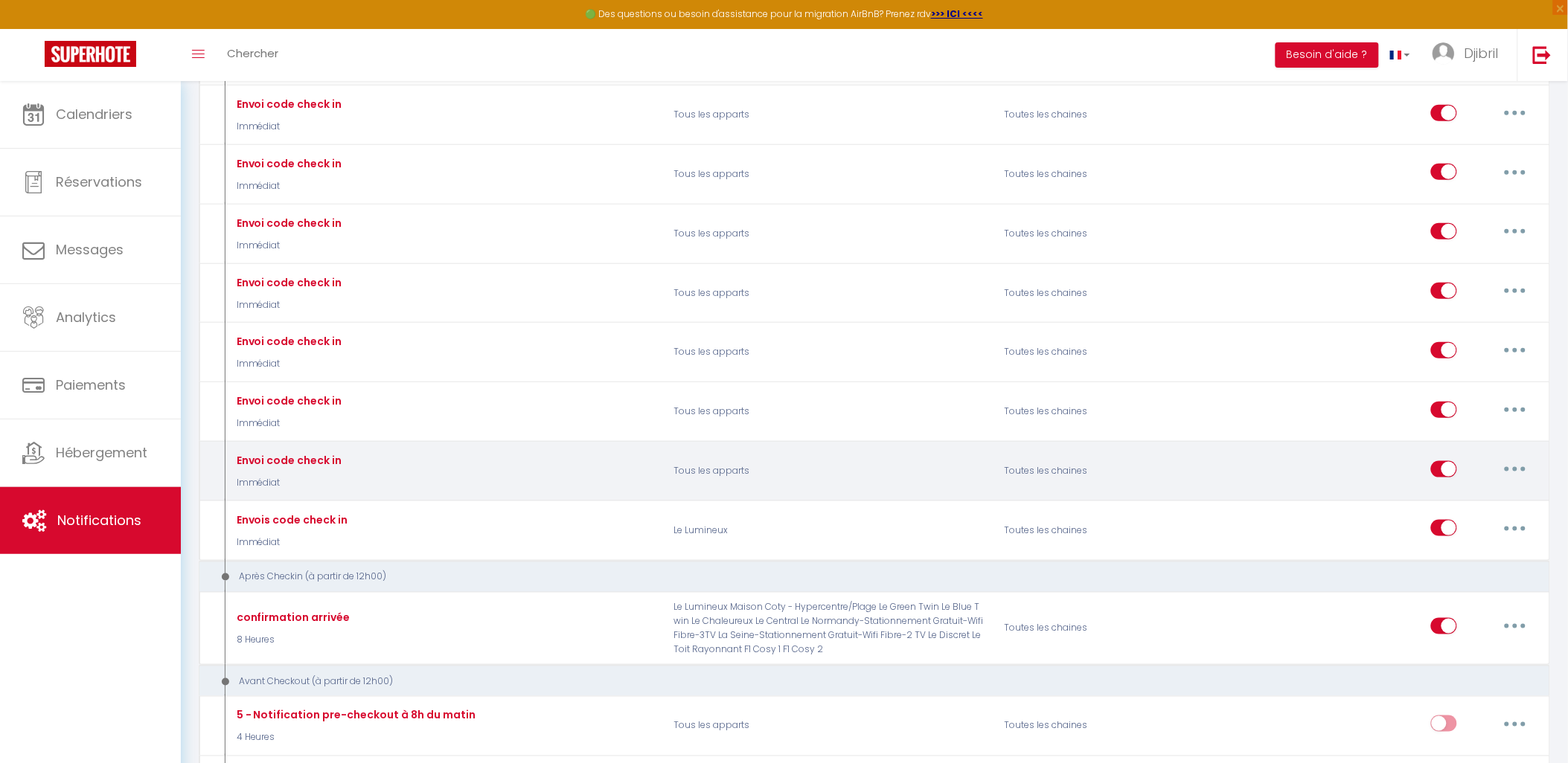
click at [1508, 481] on button "button" at bounding box center [1516, 469] width 42 height 24
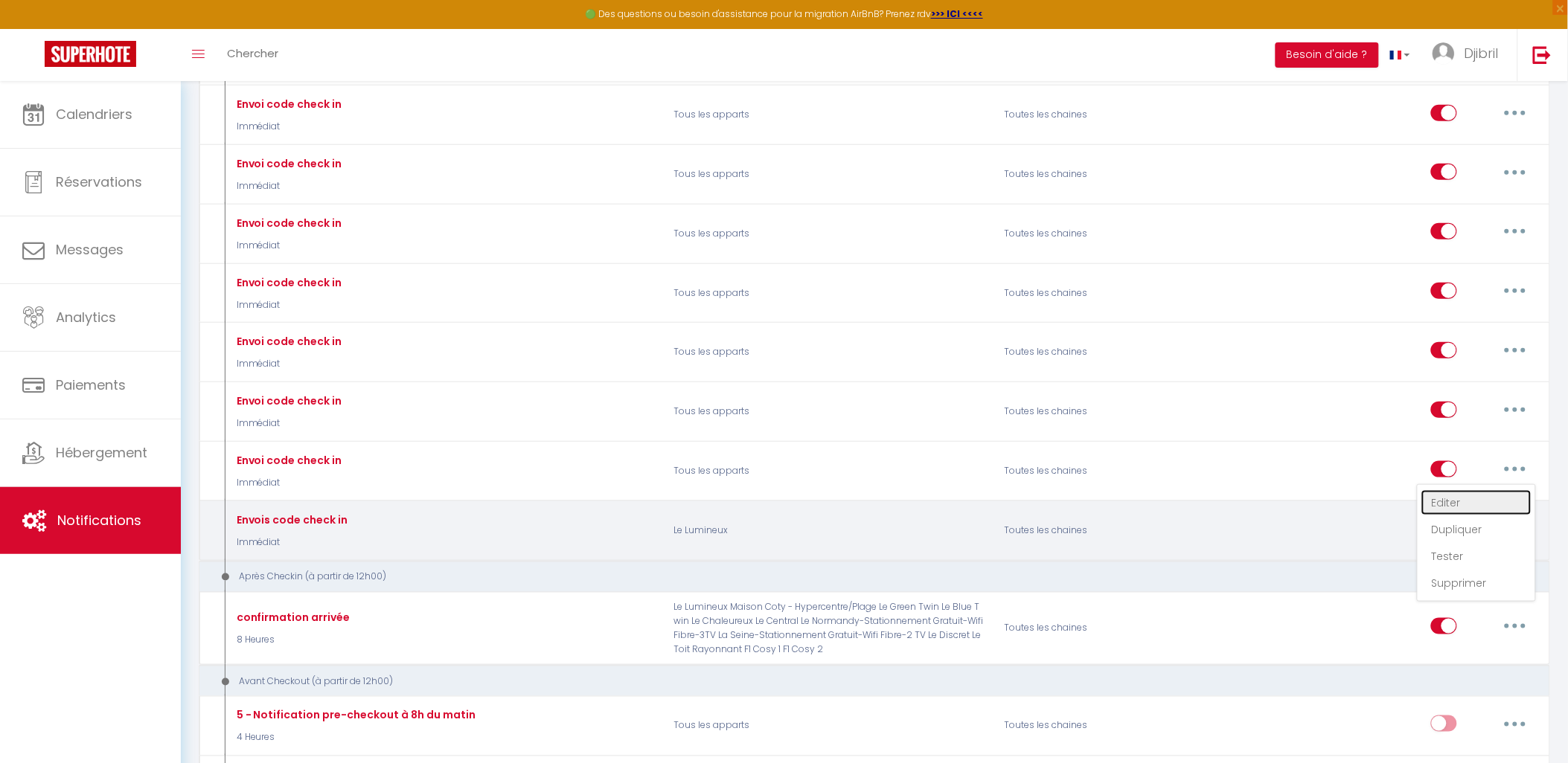
click at [1467, 516] on link "Editer" at bounding box center [1477, 503] width 110 height 25
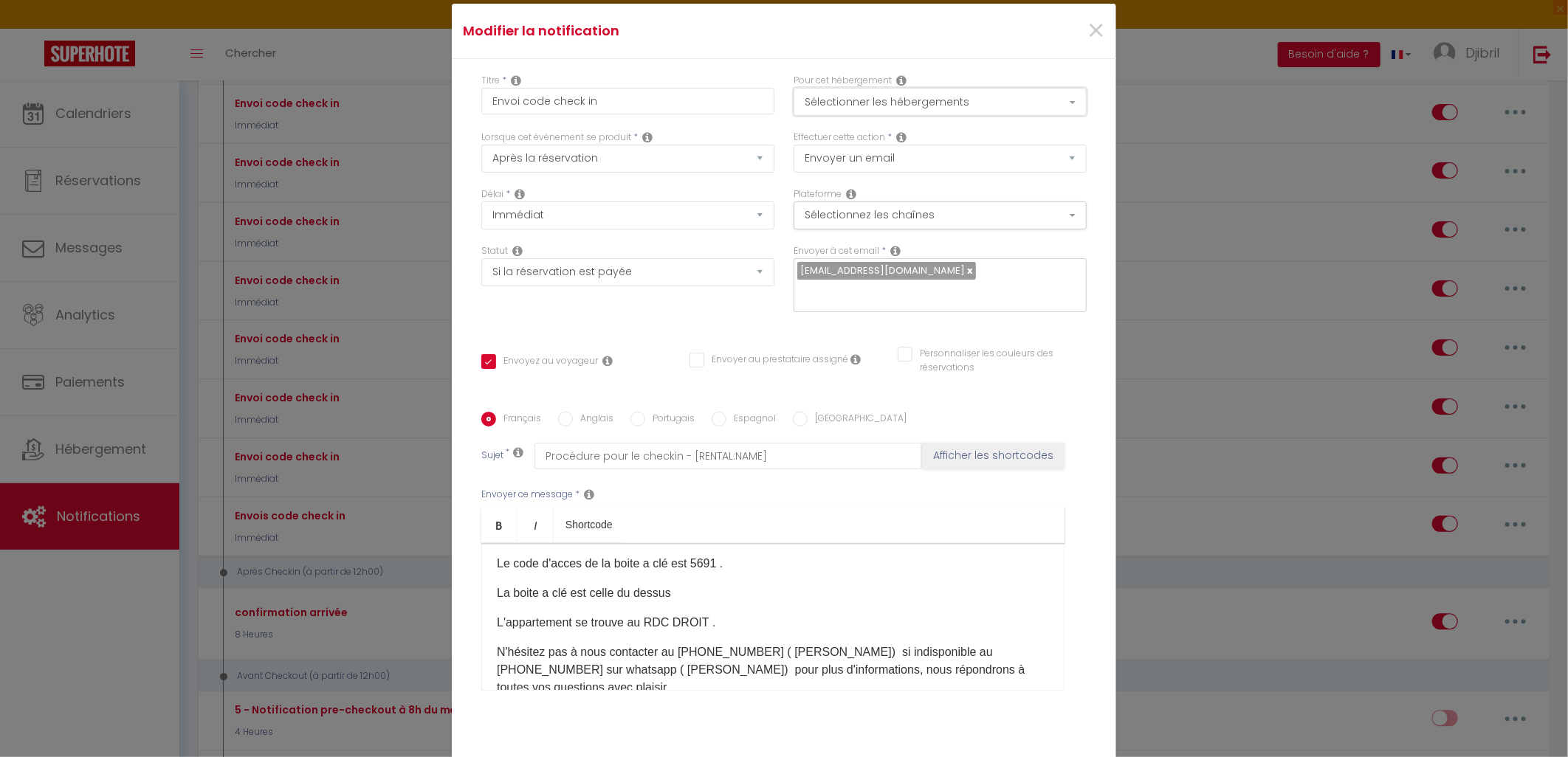
click at [1002, 104] on button "Sélectionner les hébergements" at bounding box center [940, 102] width 293 height 28
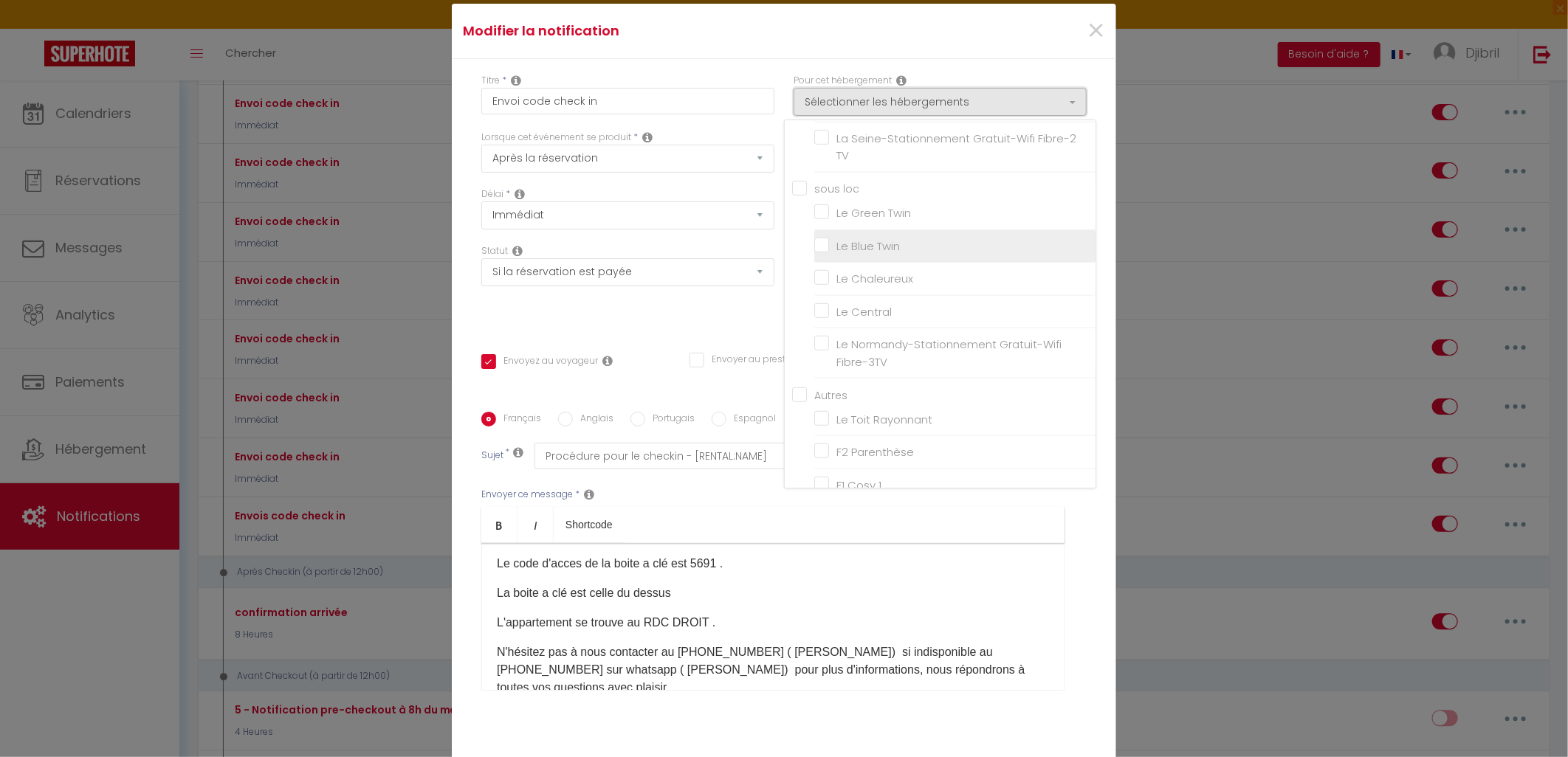
scroll to position [561, 0]
click at [1100, 20] on div "×" at bounding box center [1004, 31] width 220 height 33
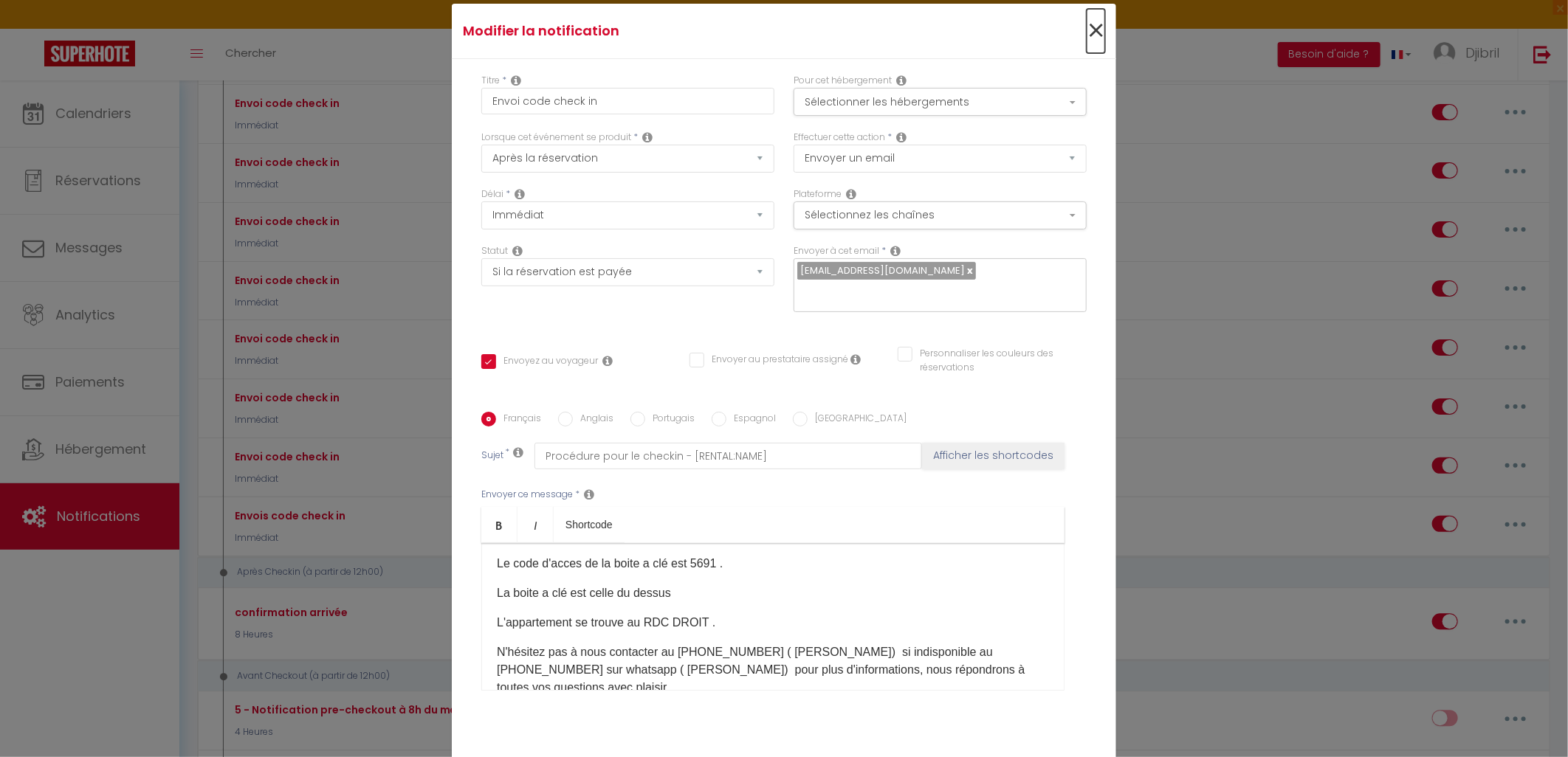
click at [1095, 30] on span "×" at bounding box center [1095, 31] width 18 height 44
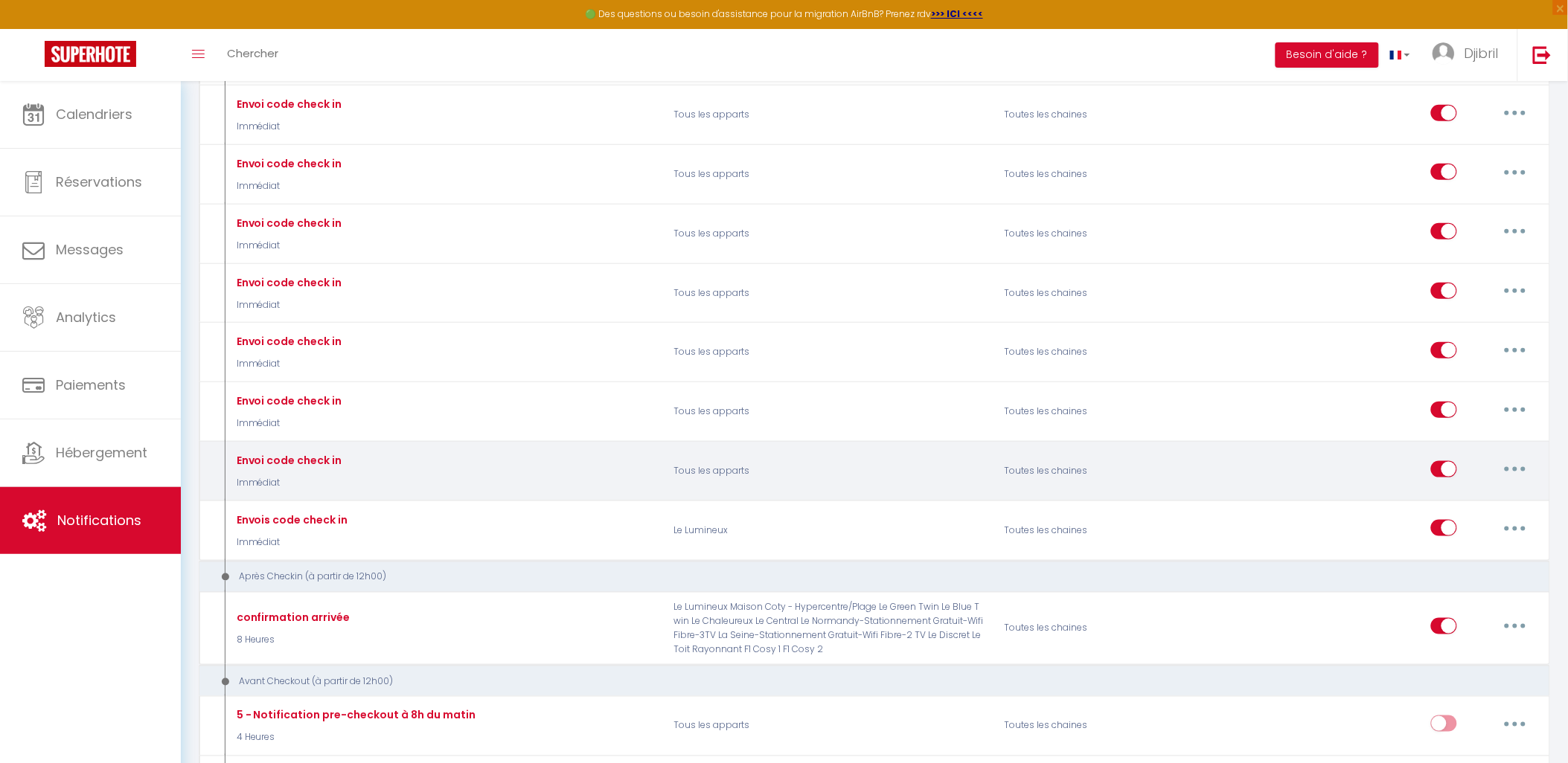
click at [1527, 481] on button "button" at bounding box center [1516, 469] width 42 height 24
click at [1464, 596] on link "Supprimer" at bounding box center [1477, 583] width 110 height 25
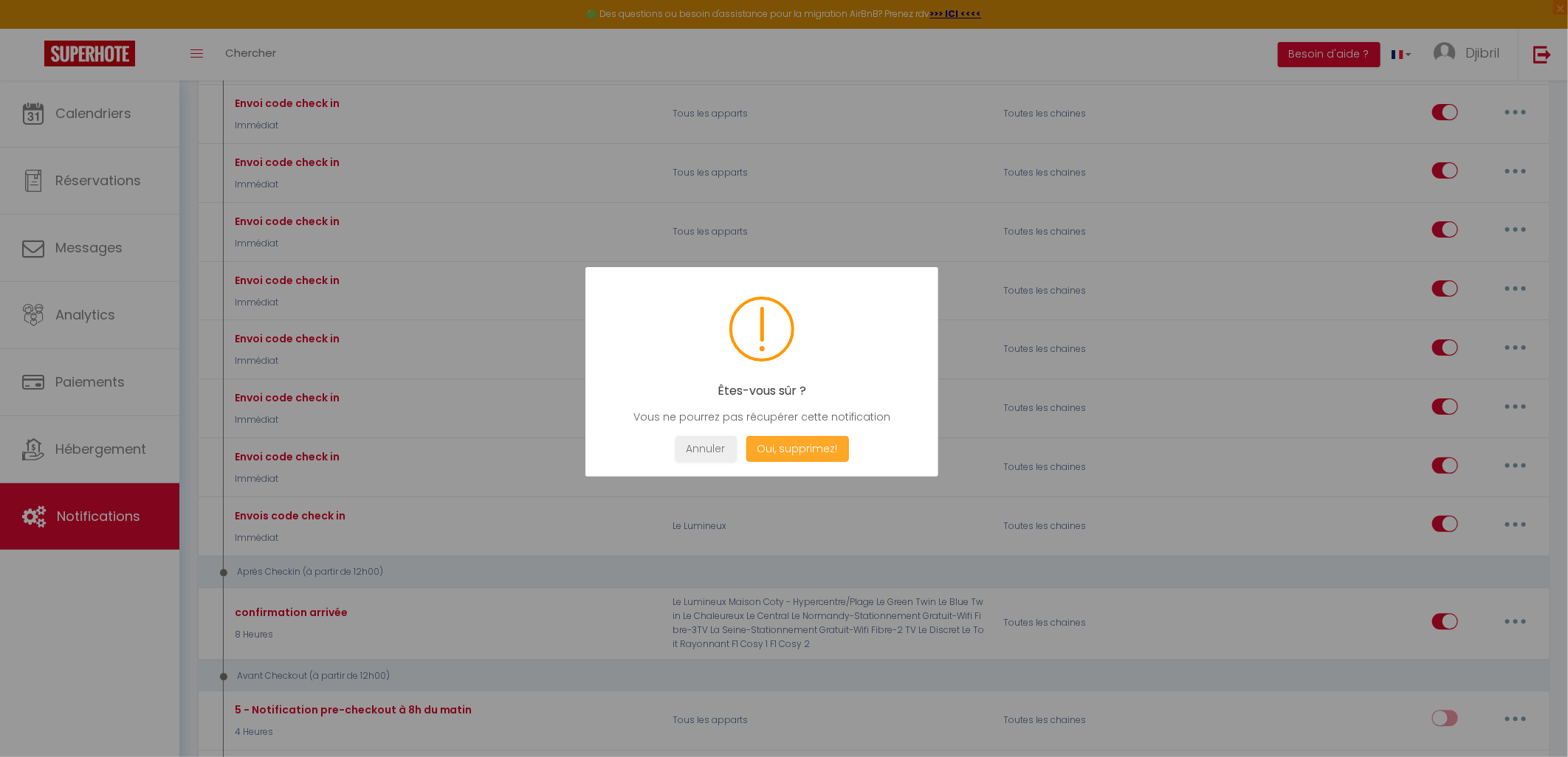
click at [788, 440] on button "Oui, supprimez!" at bounding box center [797, 449] width 103 height 26
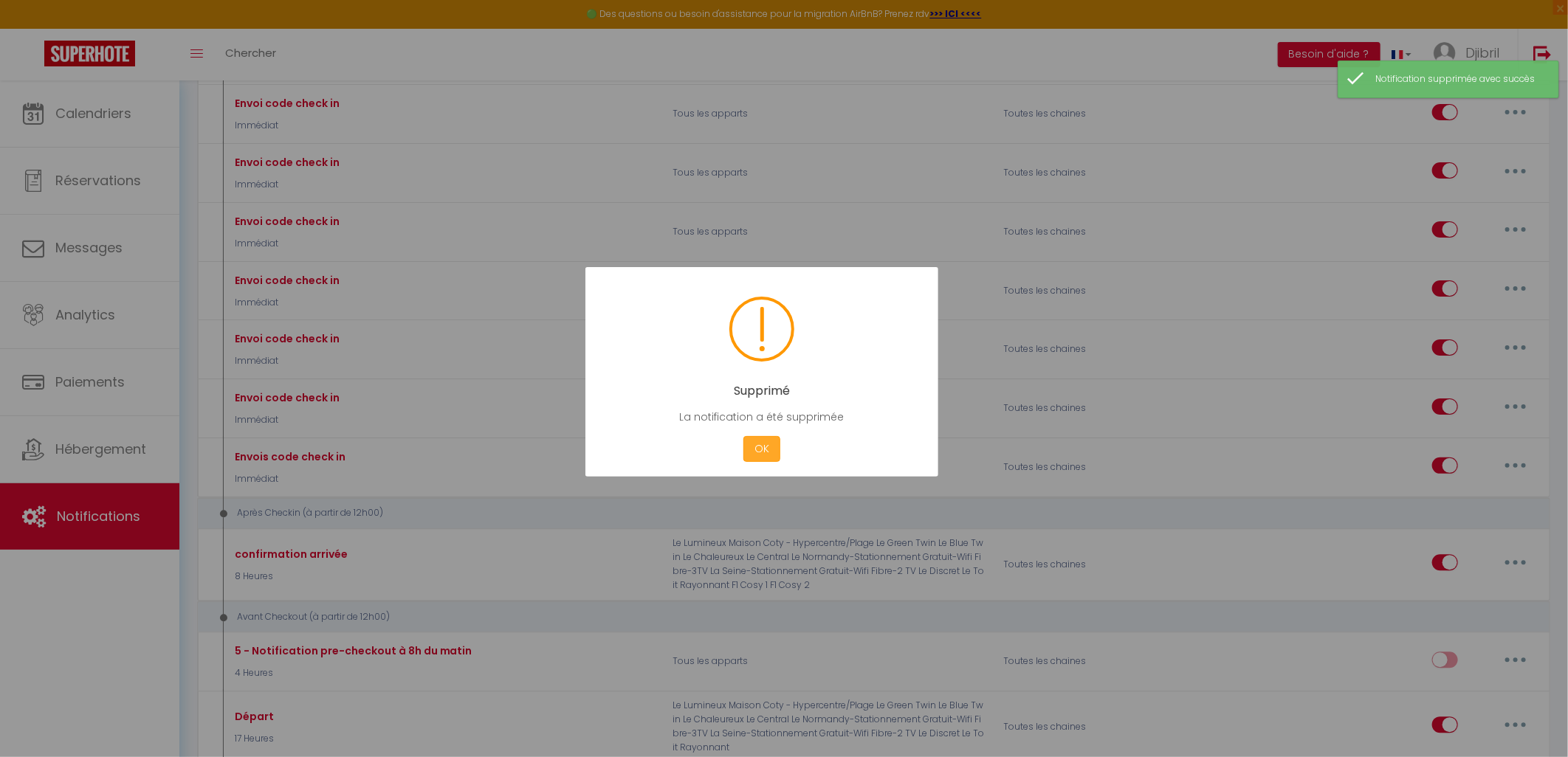
click at [771, 445] on button "OK" at bounding box center [762, 449] width 37 height 26
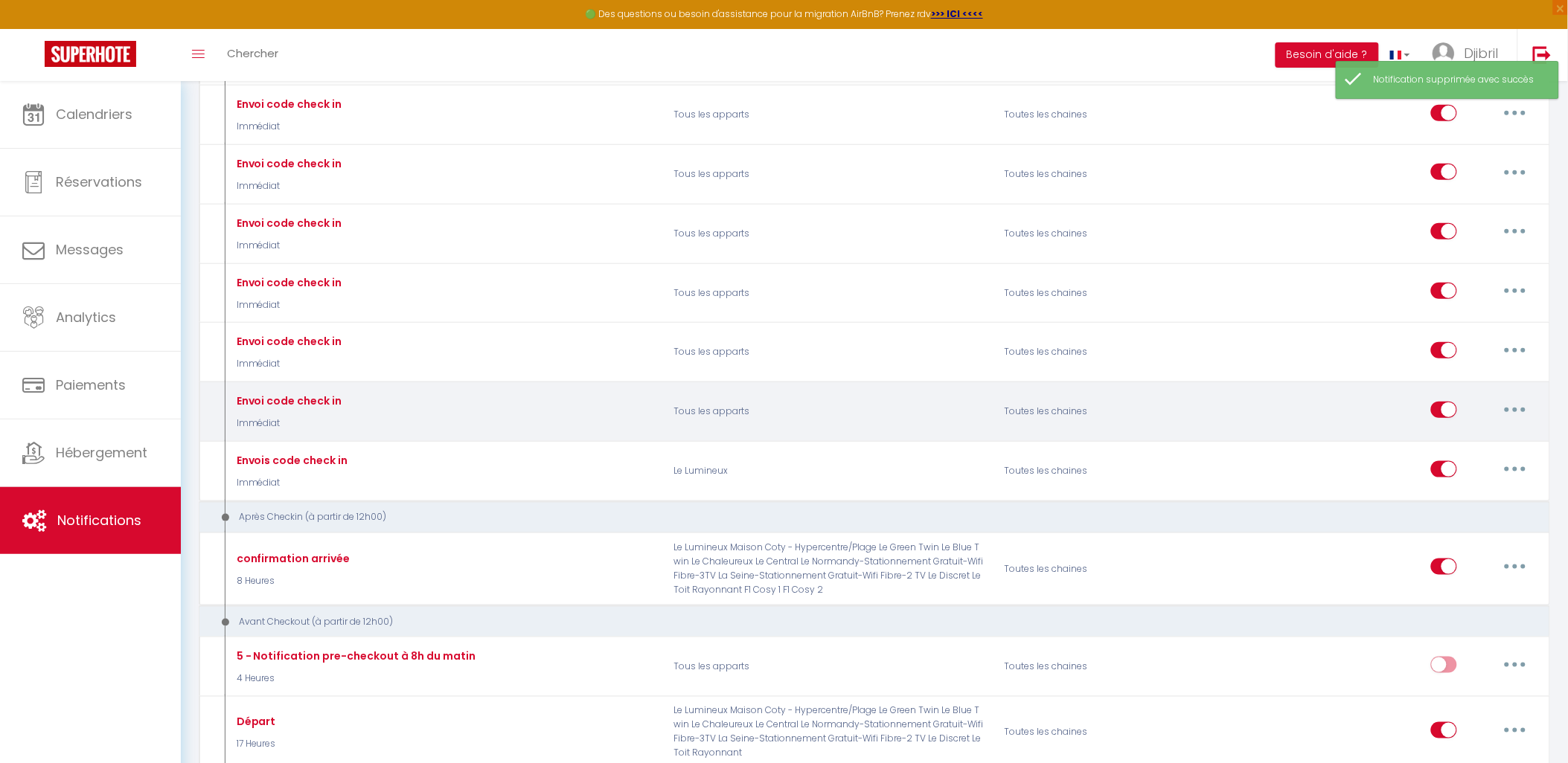
click at [1523, 422] on button "button" at bounding box center [1516, 410] width 42 height 24
click at [1477, 456] on link "Editer" at bounding box center [1477, 443] width 110 height 25
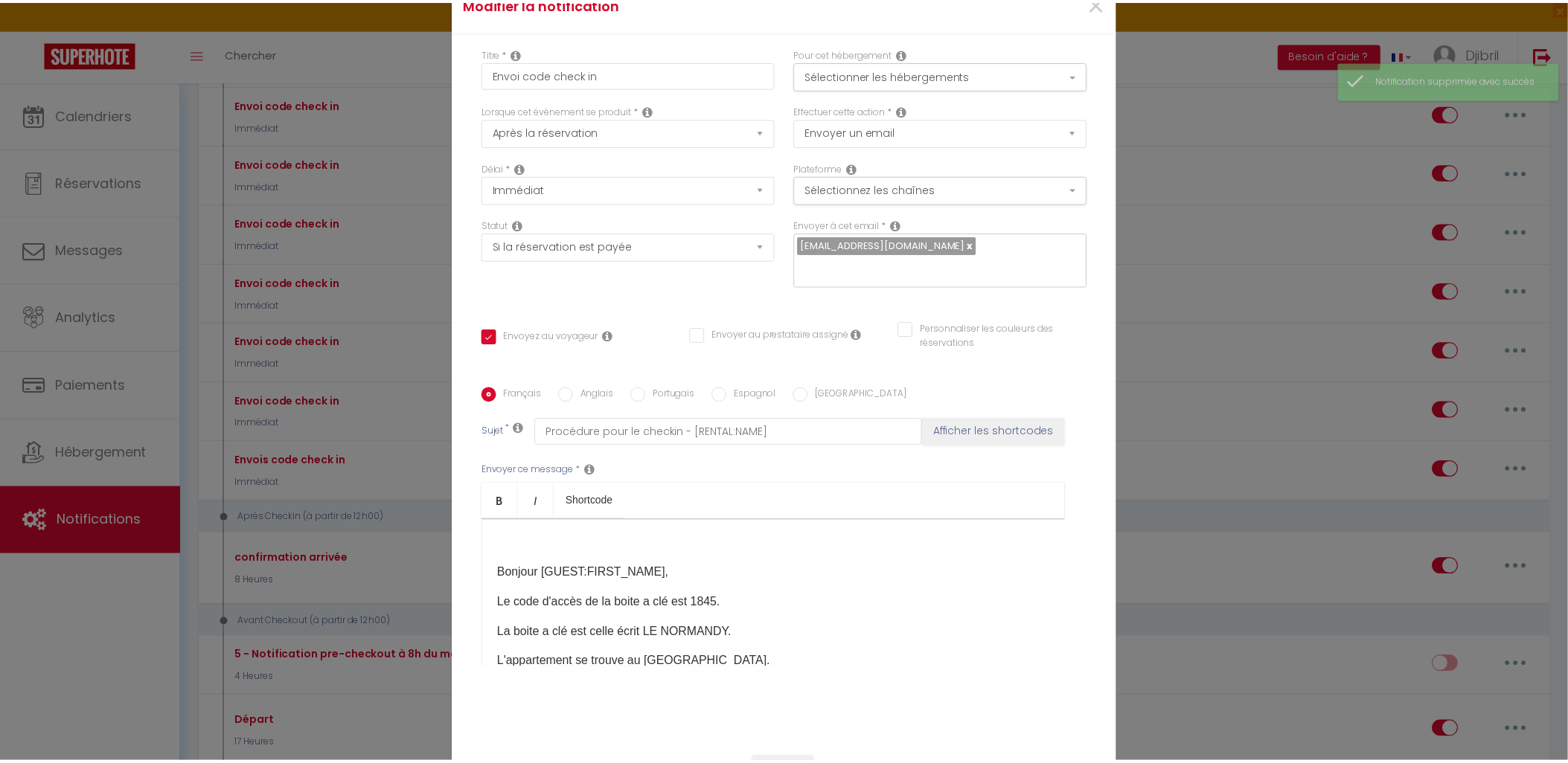
scroll to position [0, 0]
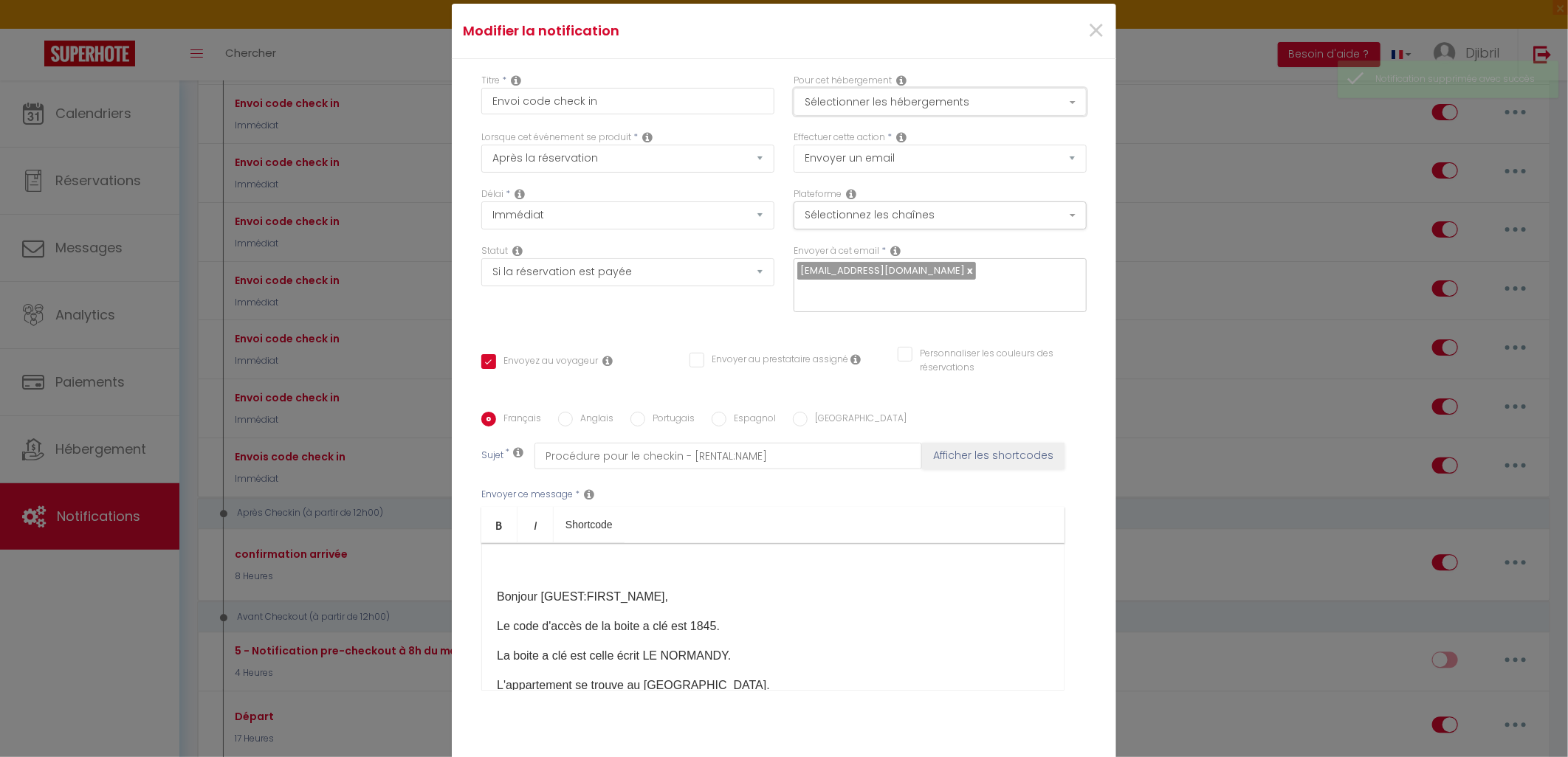
click at [1030, 92] on button "Sélectionner les hébergements" at bounding box center [940, 102] width 293 height 28
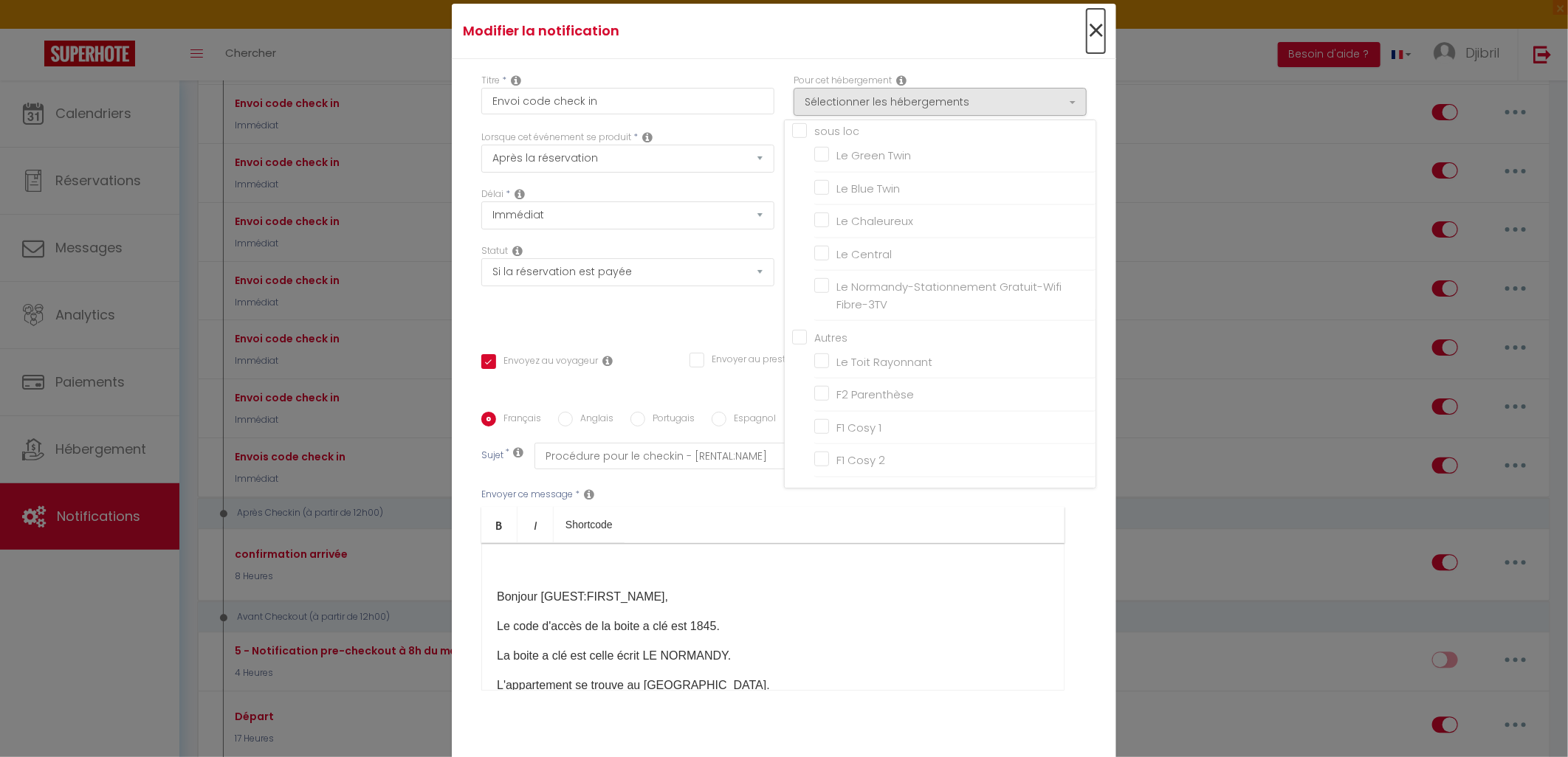
click at [1087, 30] on span "×" at bounding box center [1095, 31] width 18 height 44
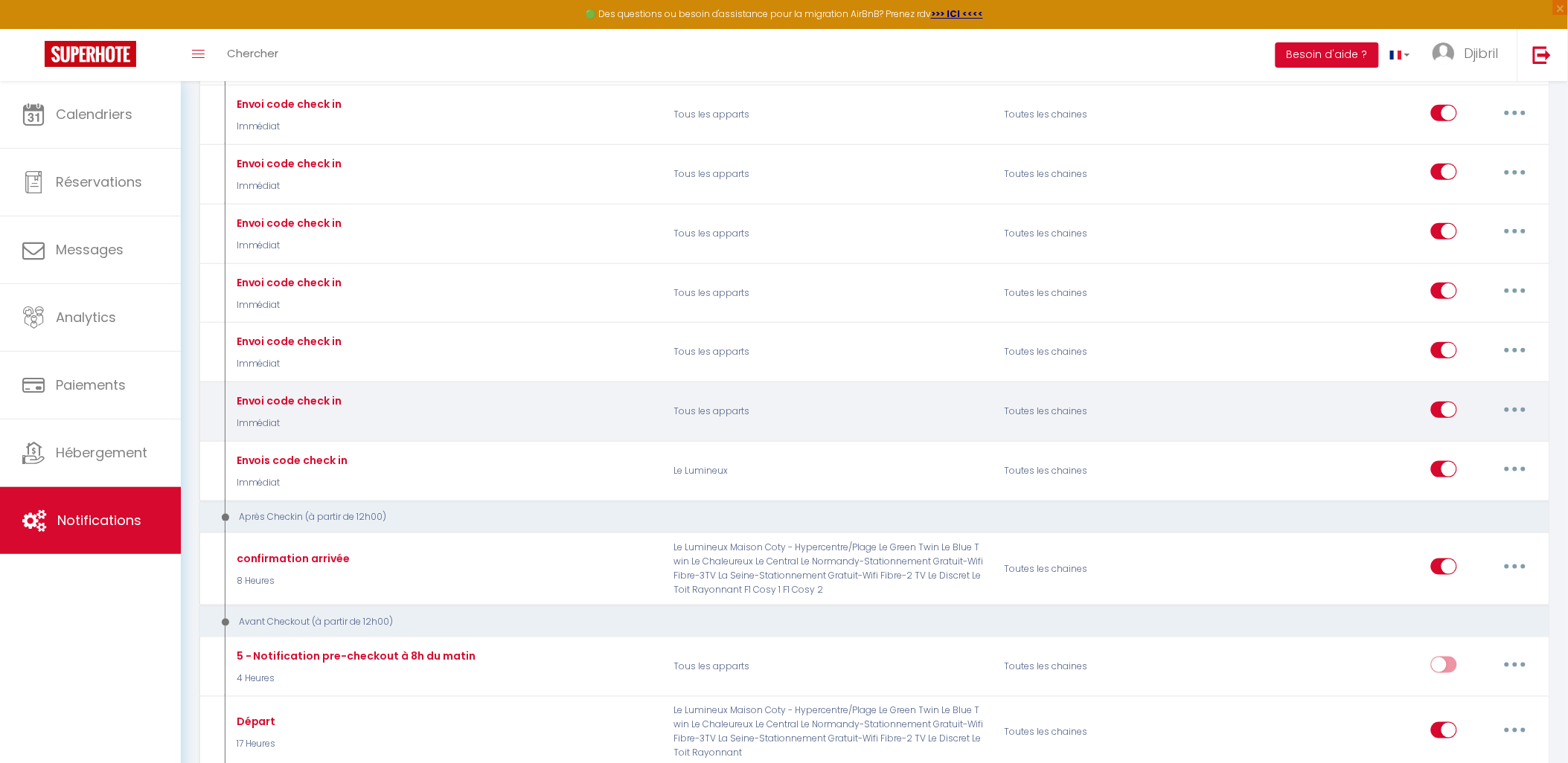
click at [1511, 422] on button "button" at bounding box center [1516, 410] width 42 height 24
click at [1463, 536] on link "Supprimer" at bounding box center [1477, 524] width 110 height 25
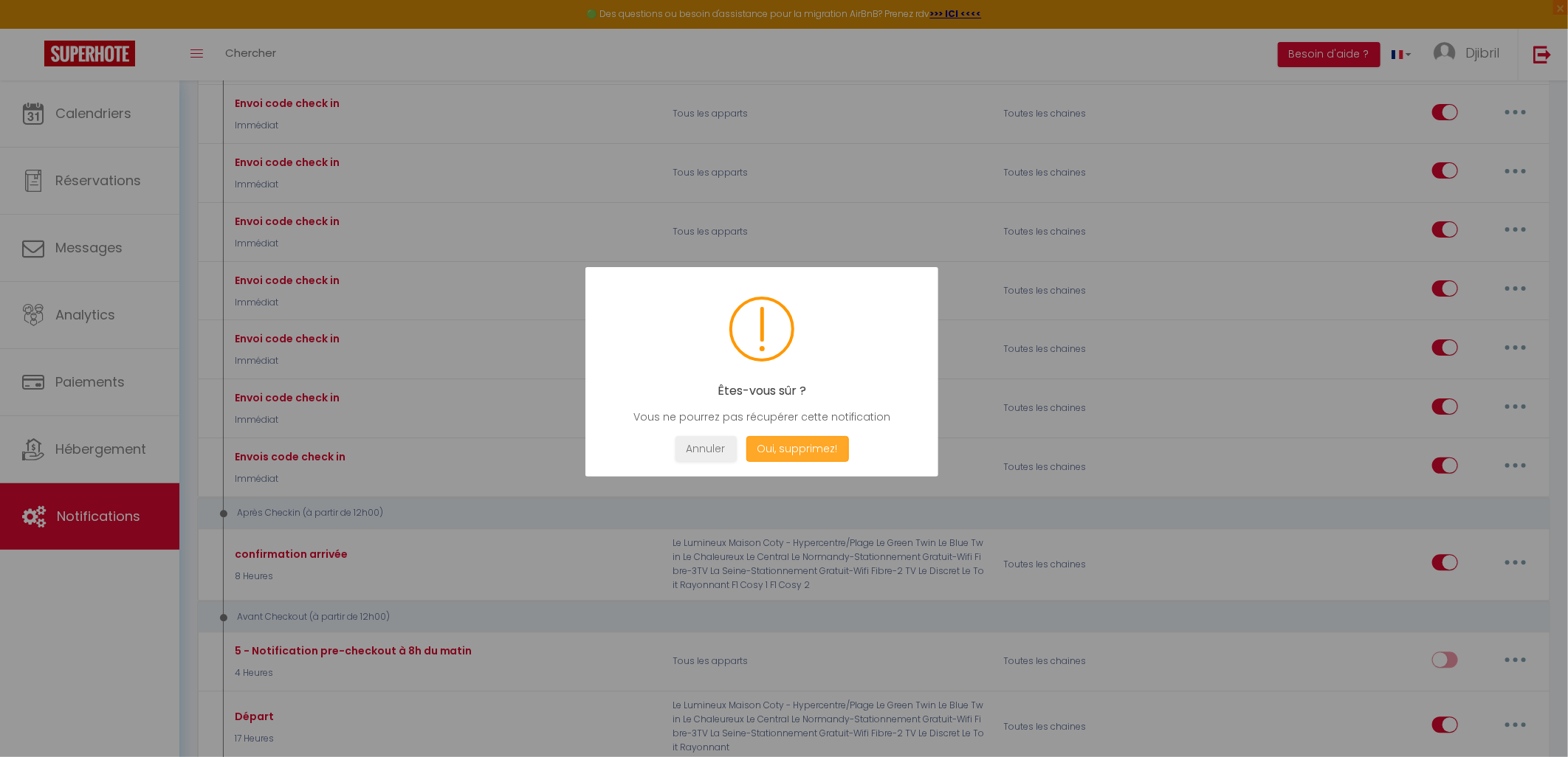
click at [788, 446] on button "Oui, supprimez!" at bounding box center [797, 449] width 103 height 26
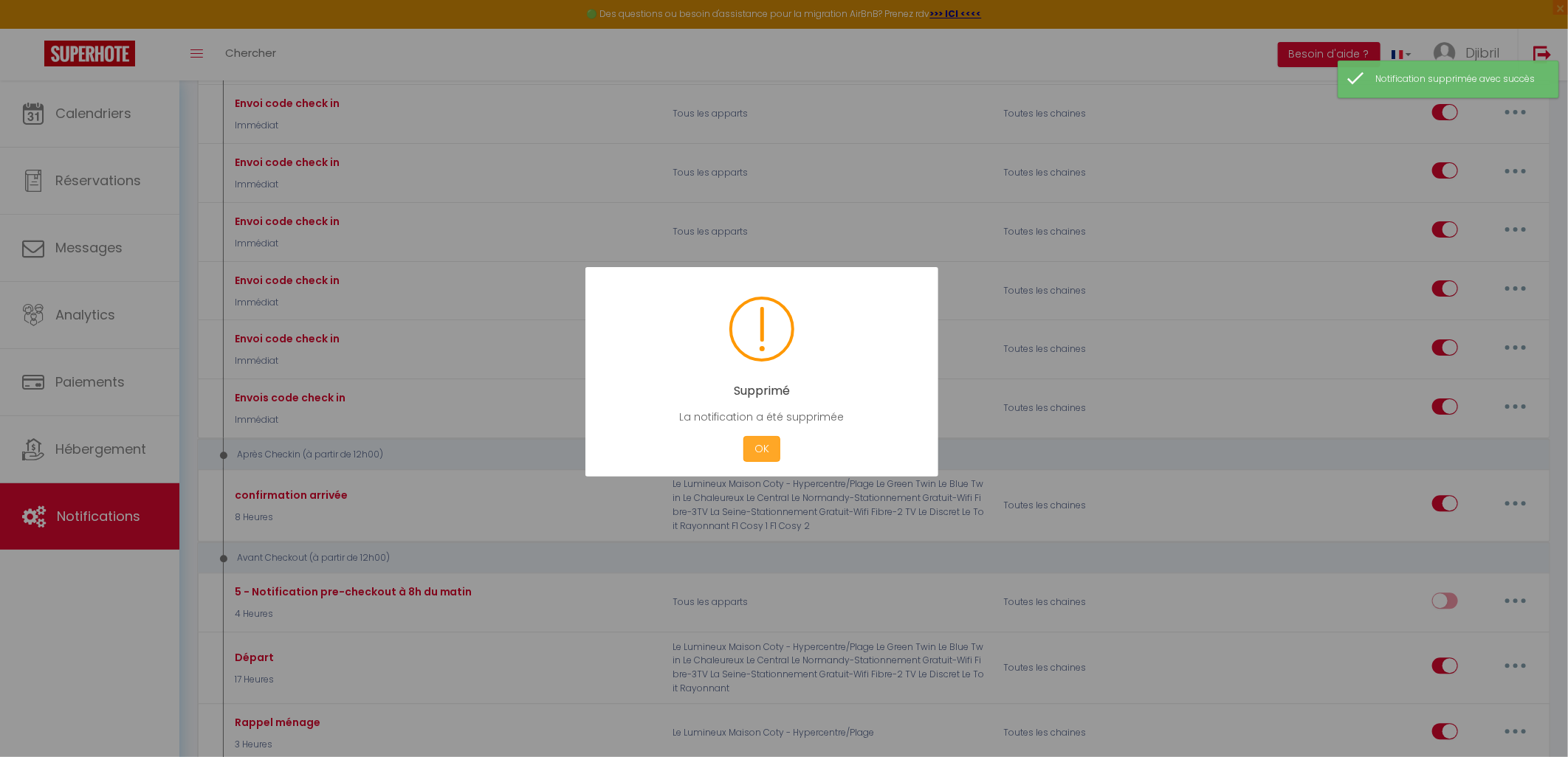
click at [756, 449] on button "OK" at bounding box center [762, 449] width 37 height 26
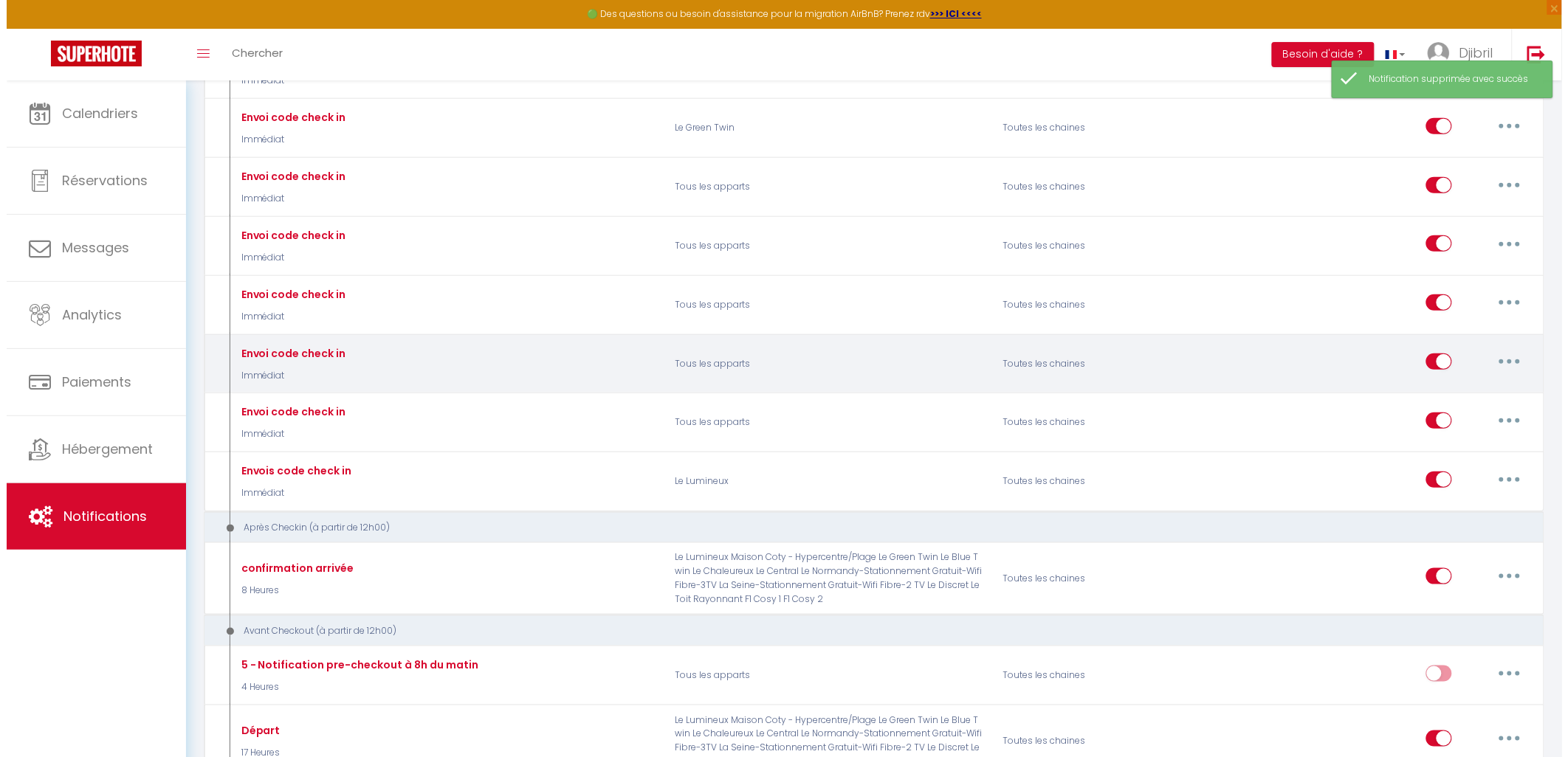
scroll to position [2131, 0]
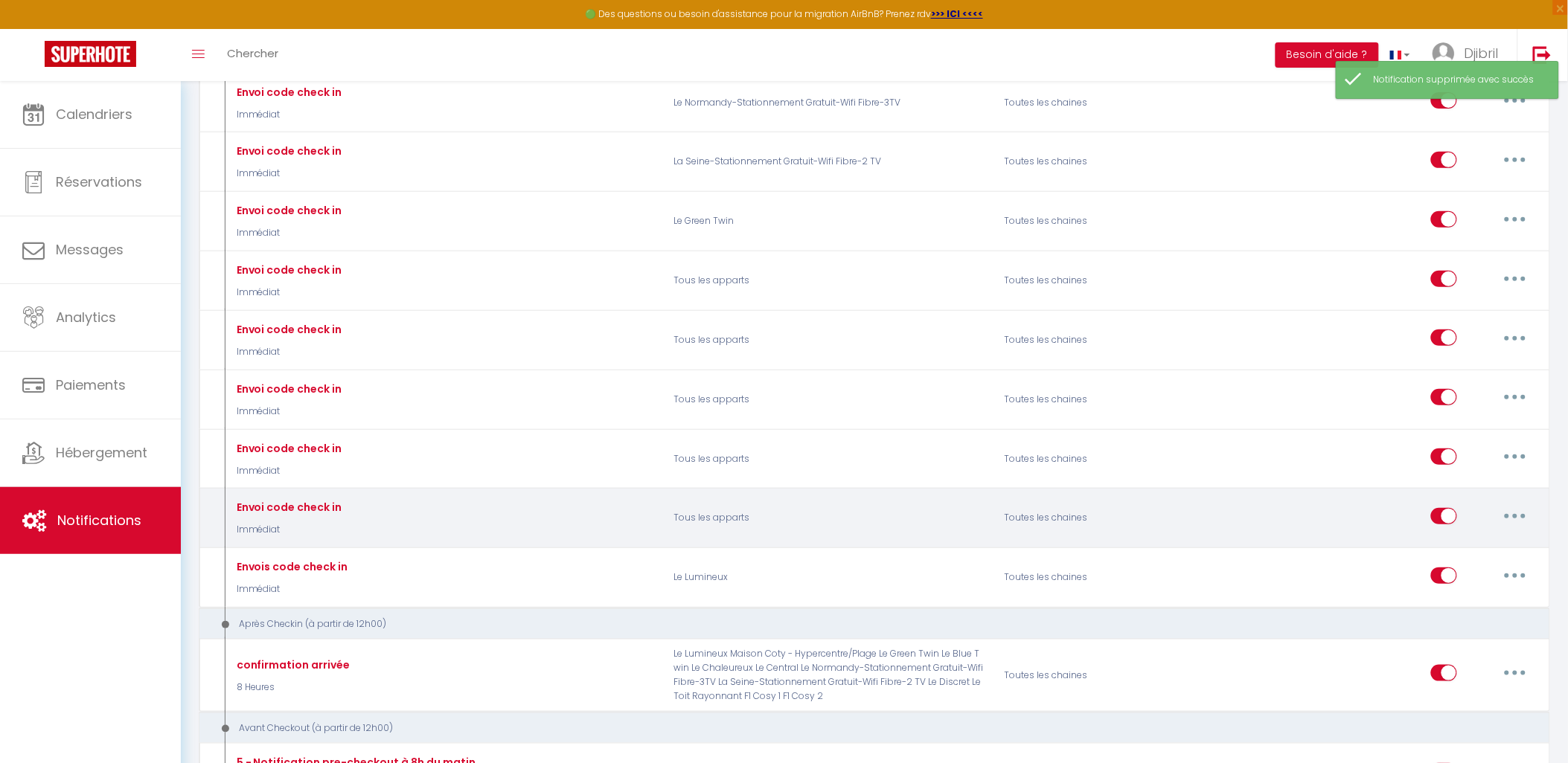
click at [1508, 528] on button "button" at bounding box center [1516, 516] width 42 height 24
click at [1468, 563] on link "Editer" at bounding box center [1477, 550] width 110 height 25
type input "Envoi code check in"
select select "Immédiat"
select select "if_booking_is_paid"
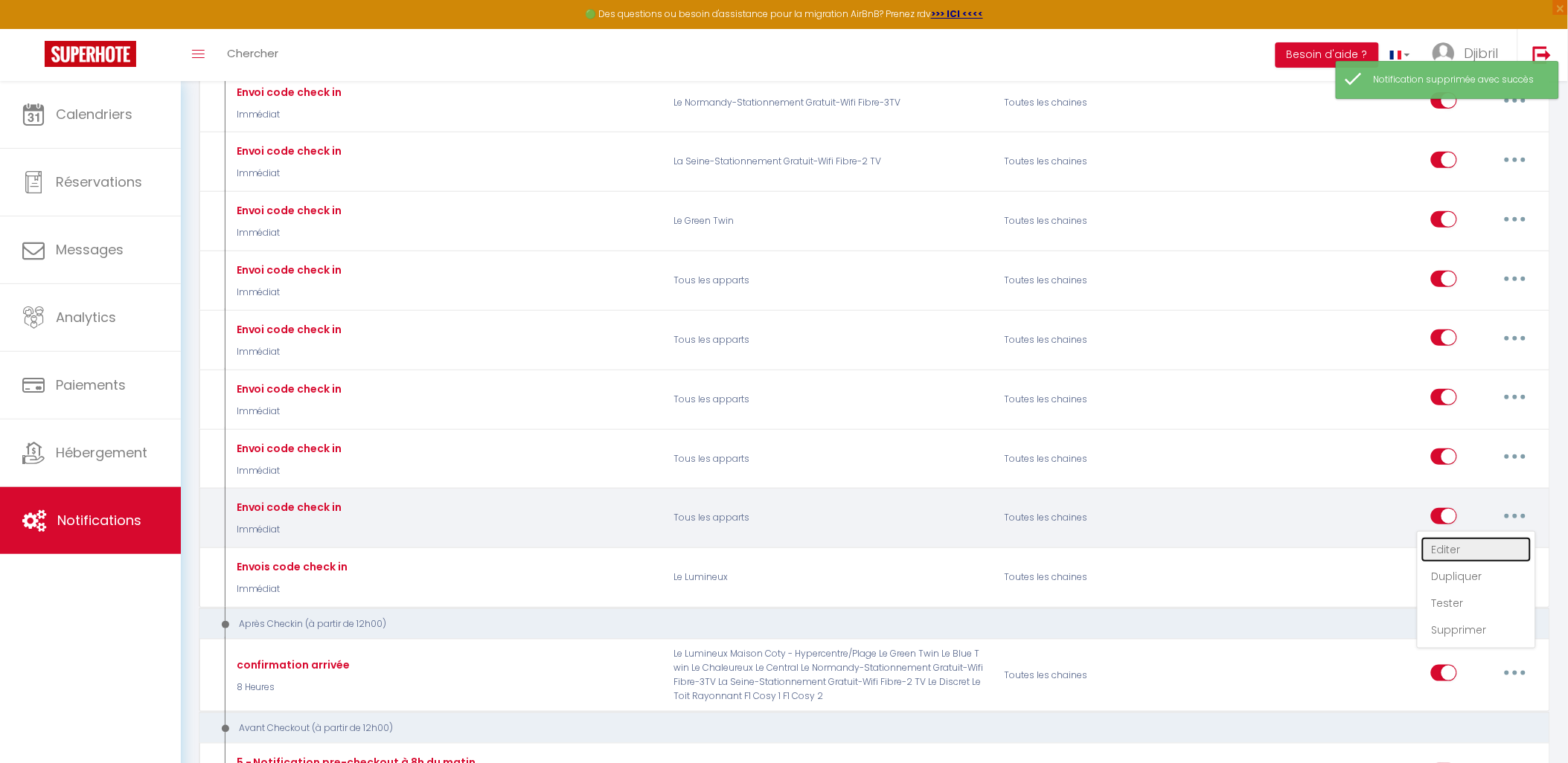
checkbox input "true"
checkbox input "false"
radio input "true"
type input "Procédure pour le checkin - [RENTAL:NAME]"
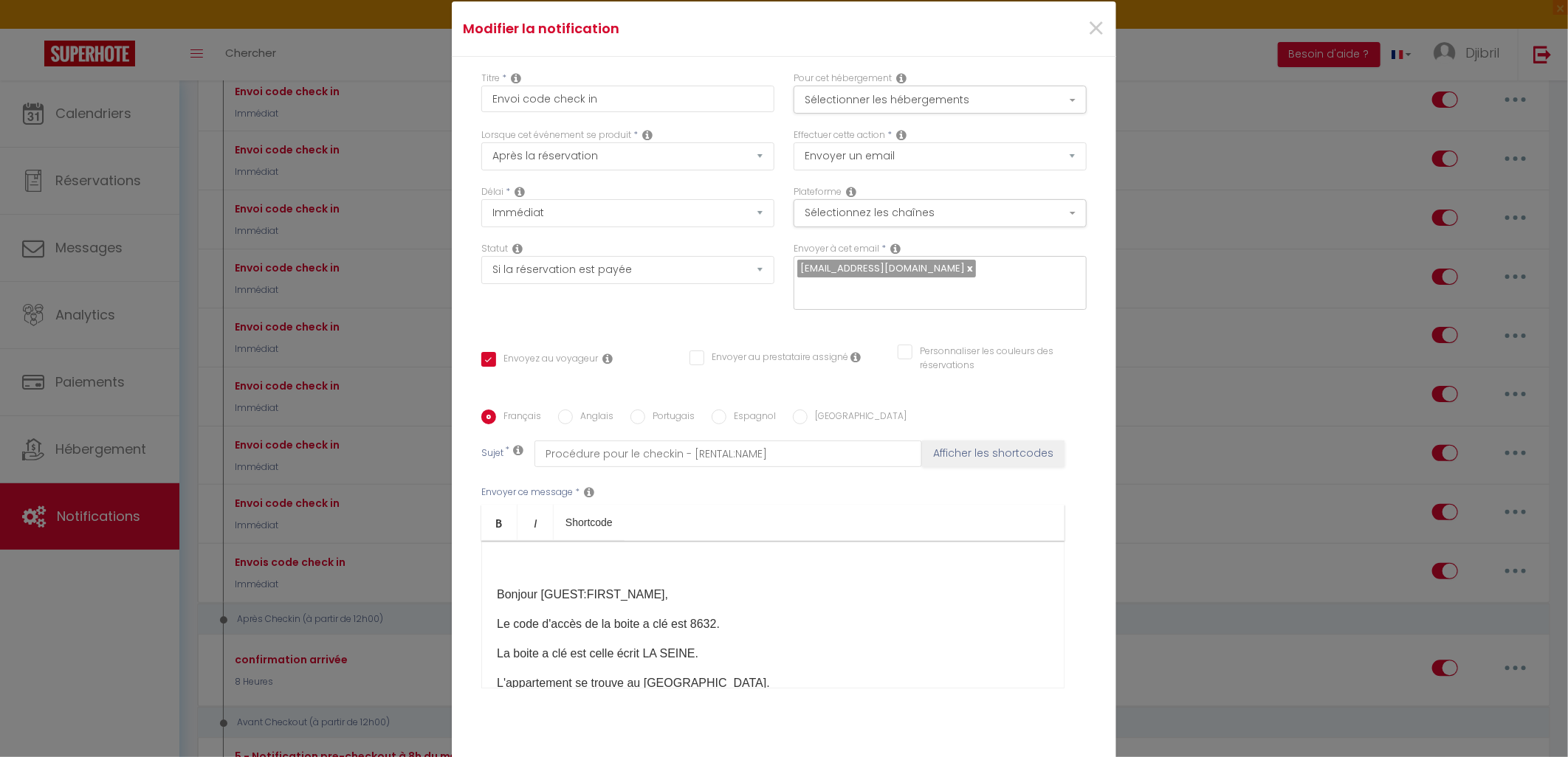
scroll to position [0, 0]
click at [1096, 35] on span "×" at bounding box center [1095, 31] width 18 height 44
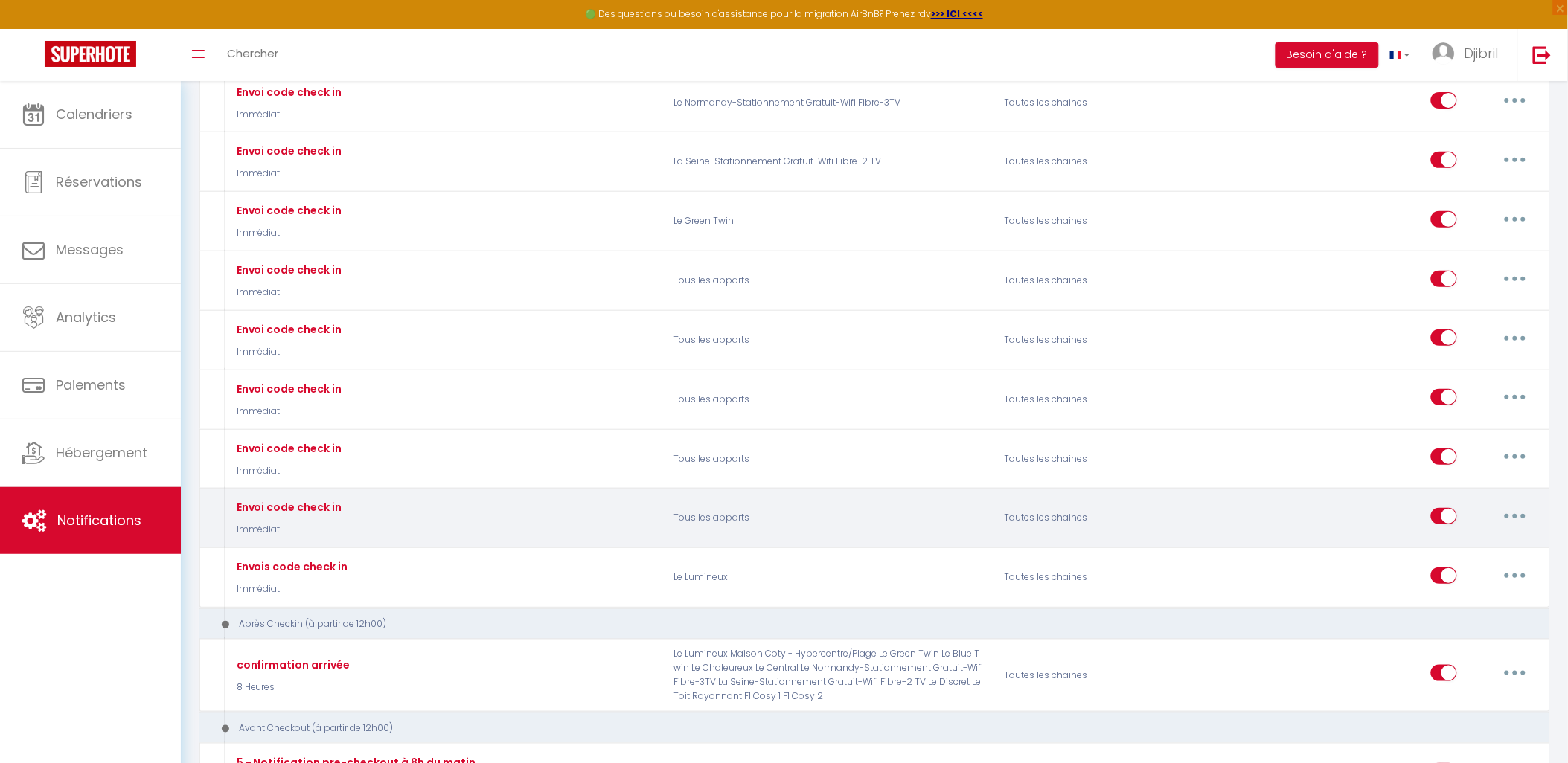
click at [1509, 528] on button "button" at bounding box center [1516, 516] width 42 height 24
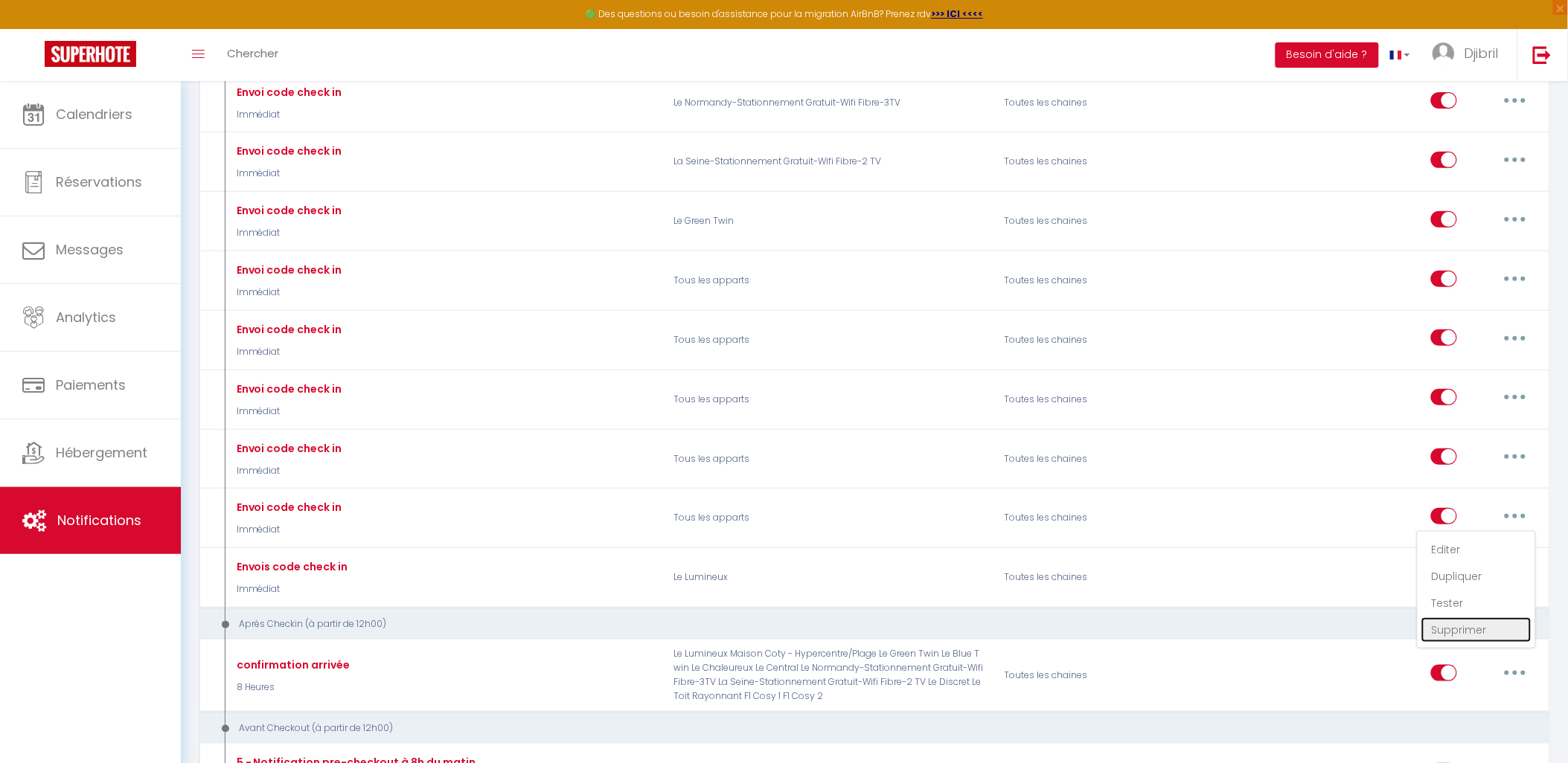
click at [1473, 642] on link "Supprimer" at bounding box center [1477, 630] width 110 height 25
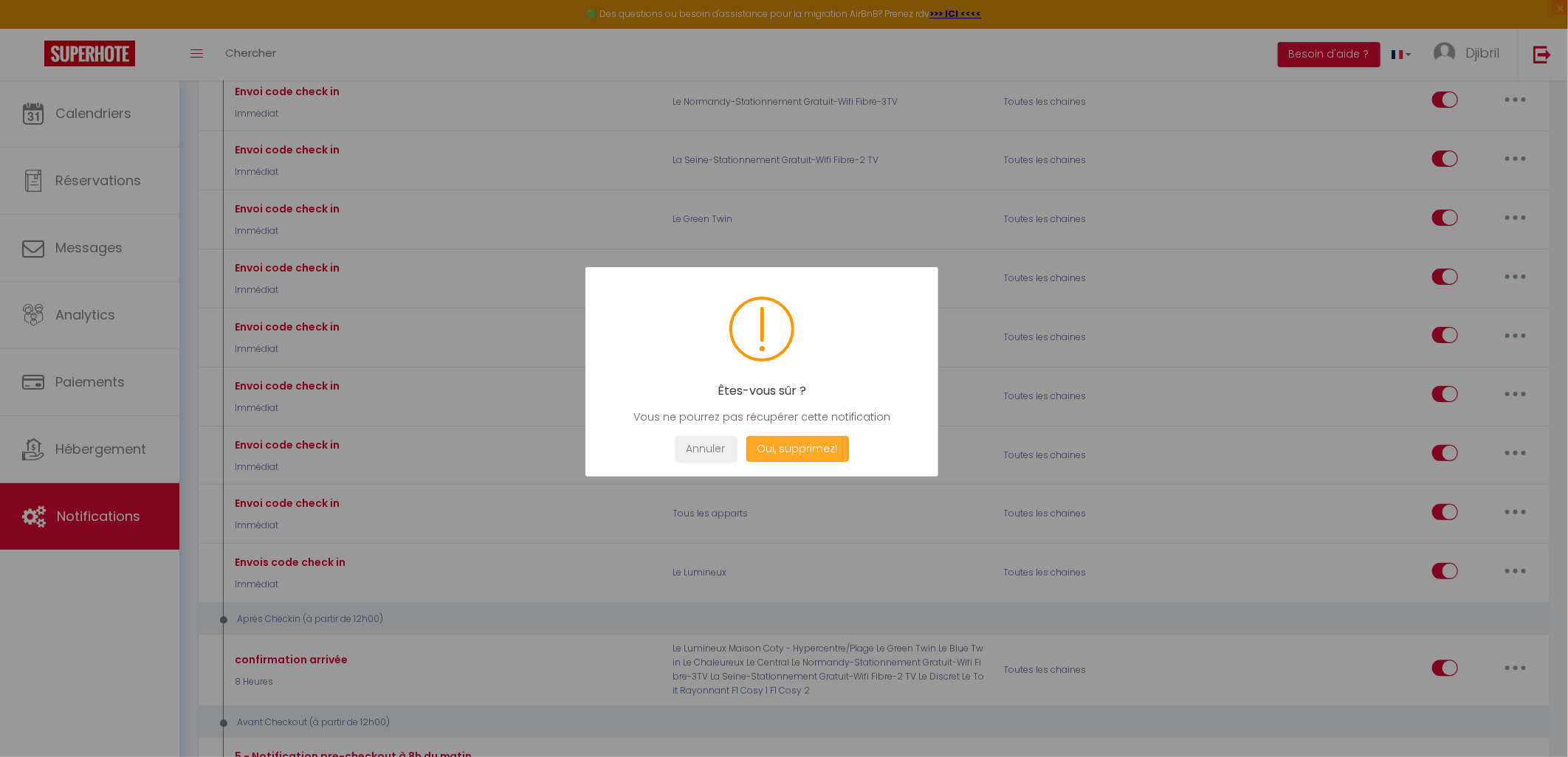
click at [814, 444] on button "Oui, supprimez!" at bounding box center [797, 449] width 103 height 26
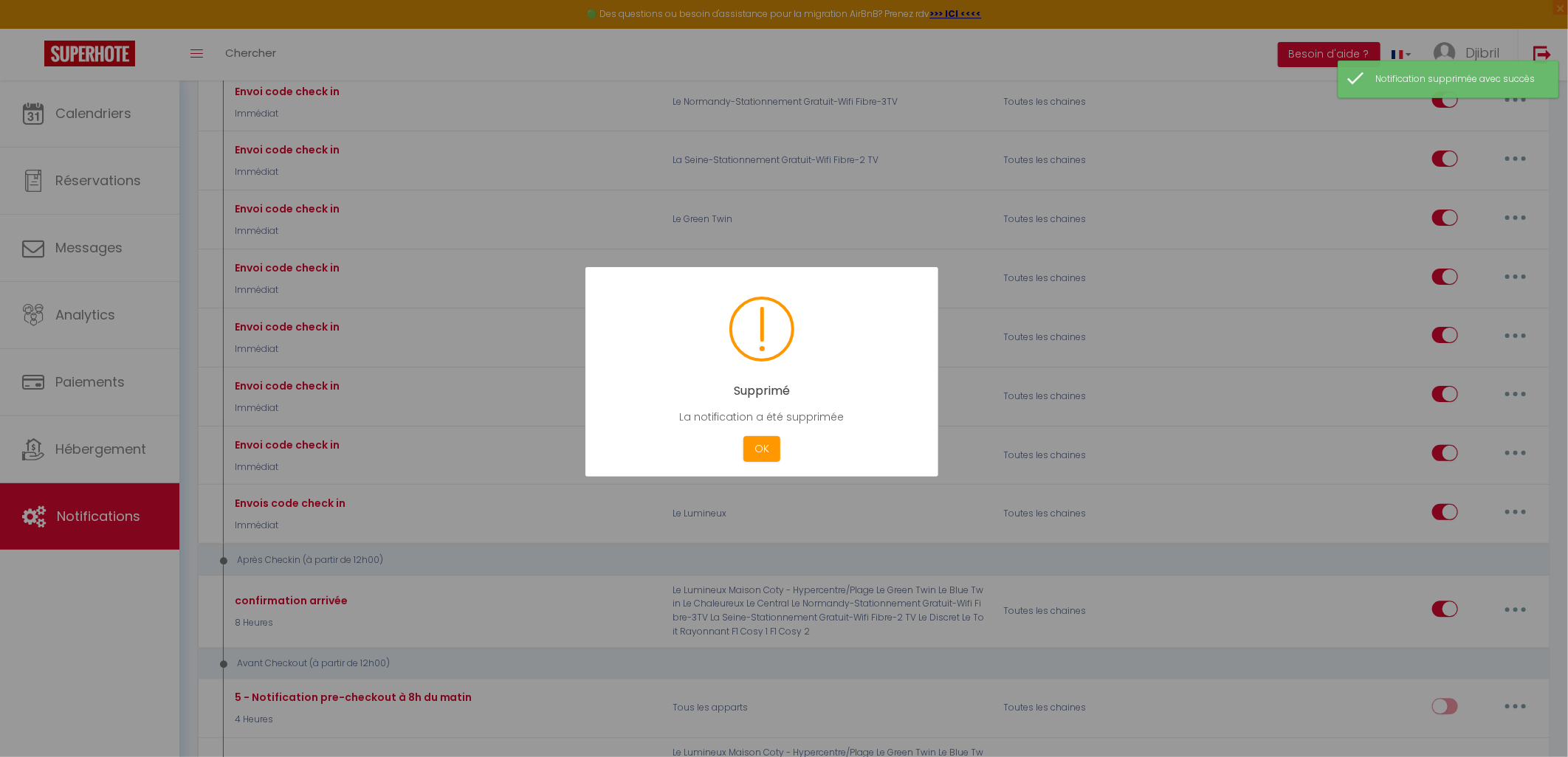
click at [1513, 476] on div at bounding box center [784, 378] width 1568 height 757
click at [777, 452] on button "OK" at bounding box center [762, 449] width 37 height 26
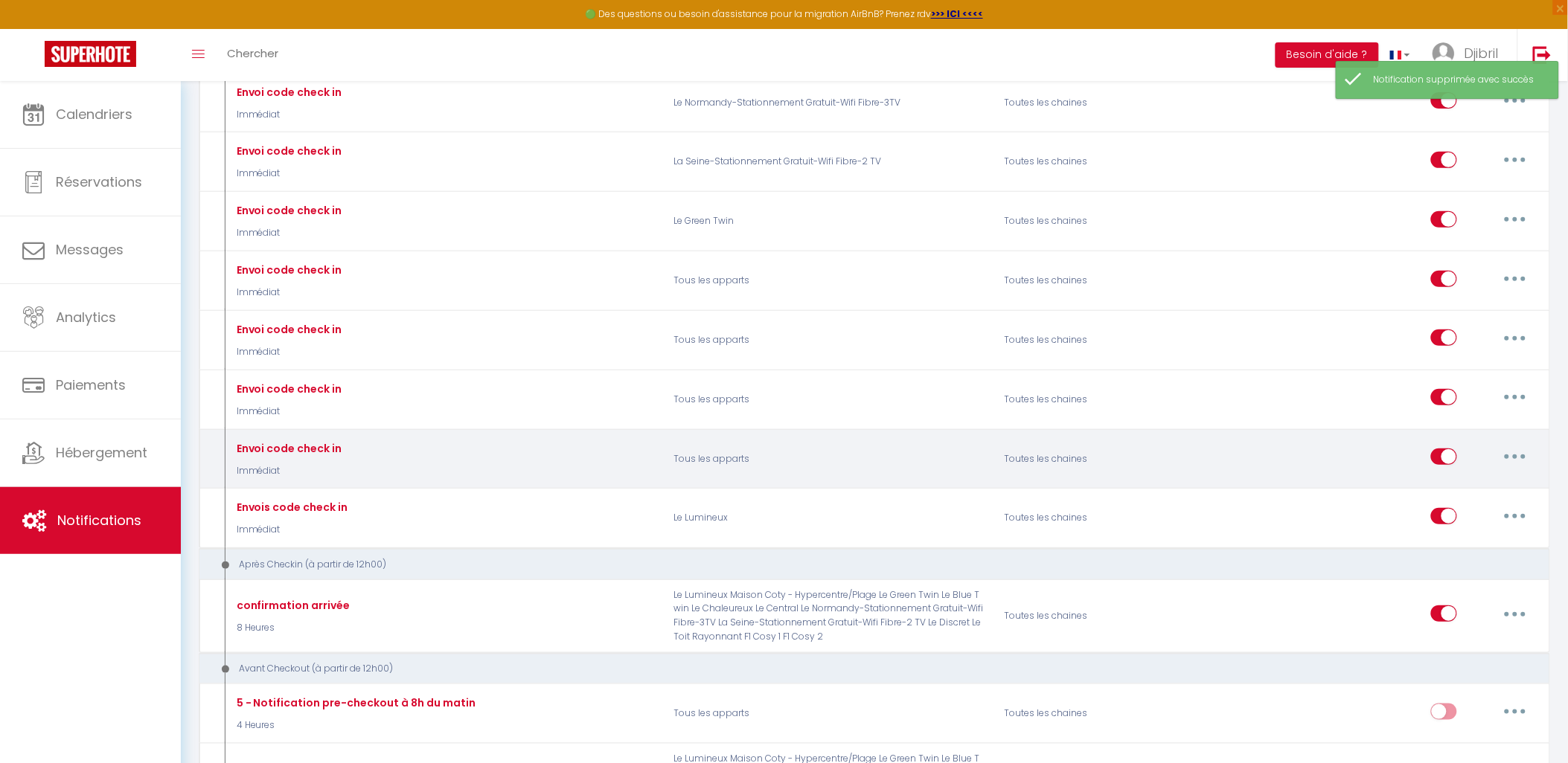
click at [1523, 469] on button "button" at bounding box center [1516, 457] width 42 height 24
click at [1441, 504] on link "Editer" at bounding box center [1477, 491] width 110 height 25
type input "Envoi code check in"
select select "Immédiat"
select select "if_booking_is_paid"
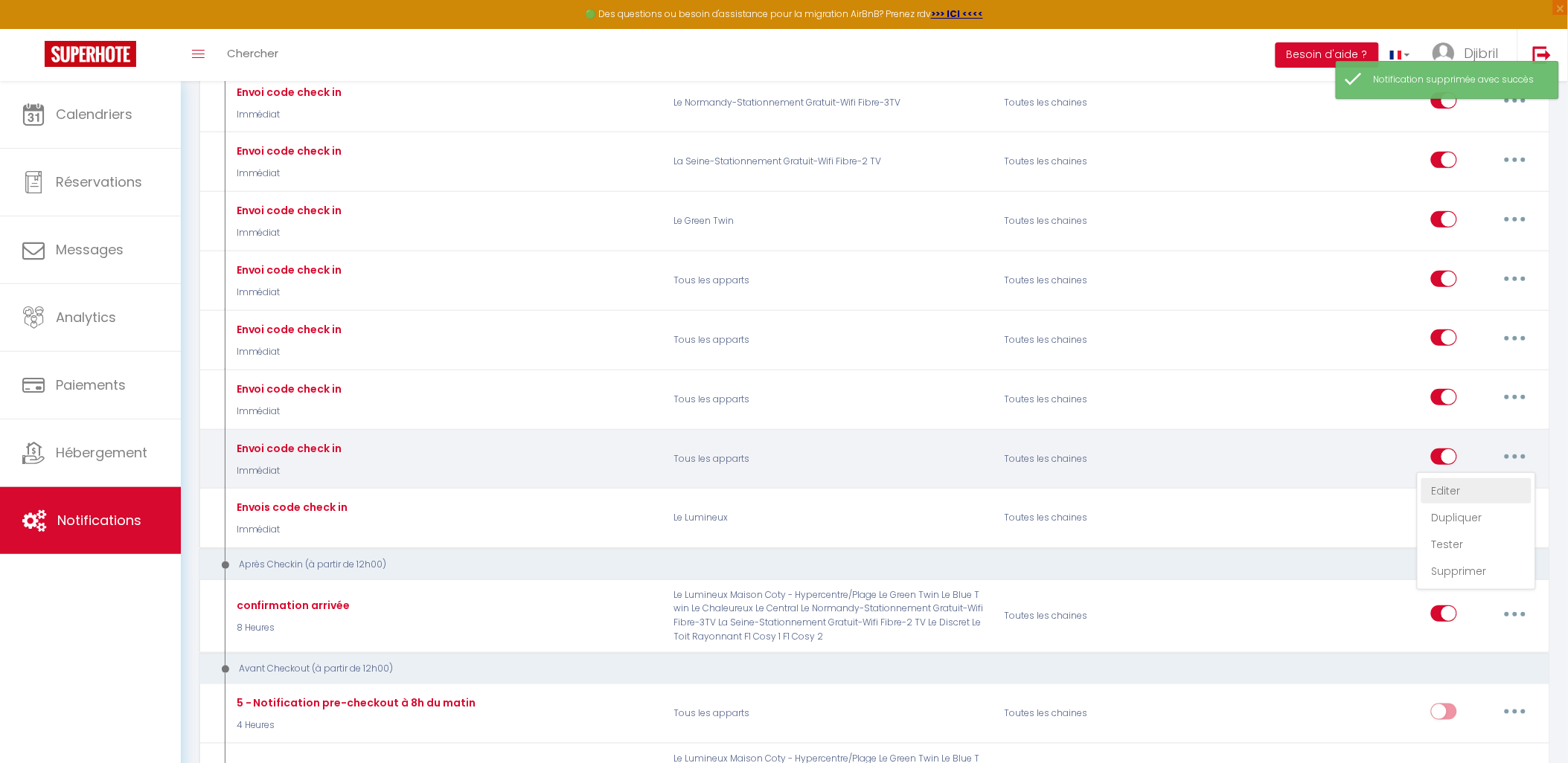
checkbox input "true"
checkbox input "false"
radio input "true"
type input "Procédure pour le checkin - [RENTAL:NAME]"
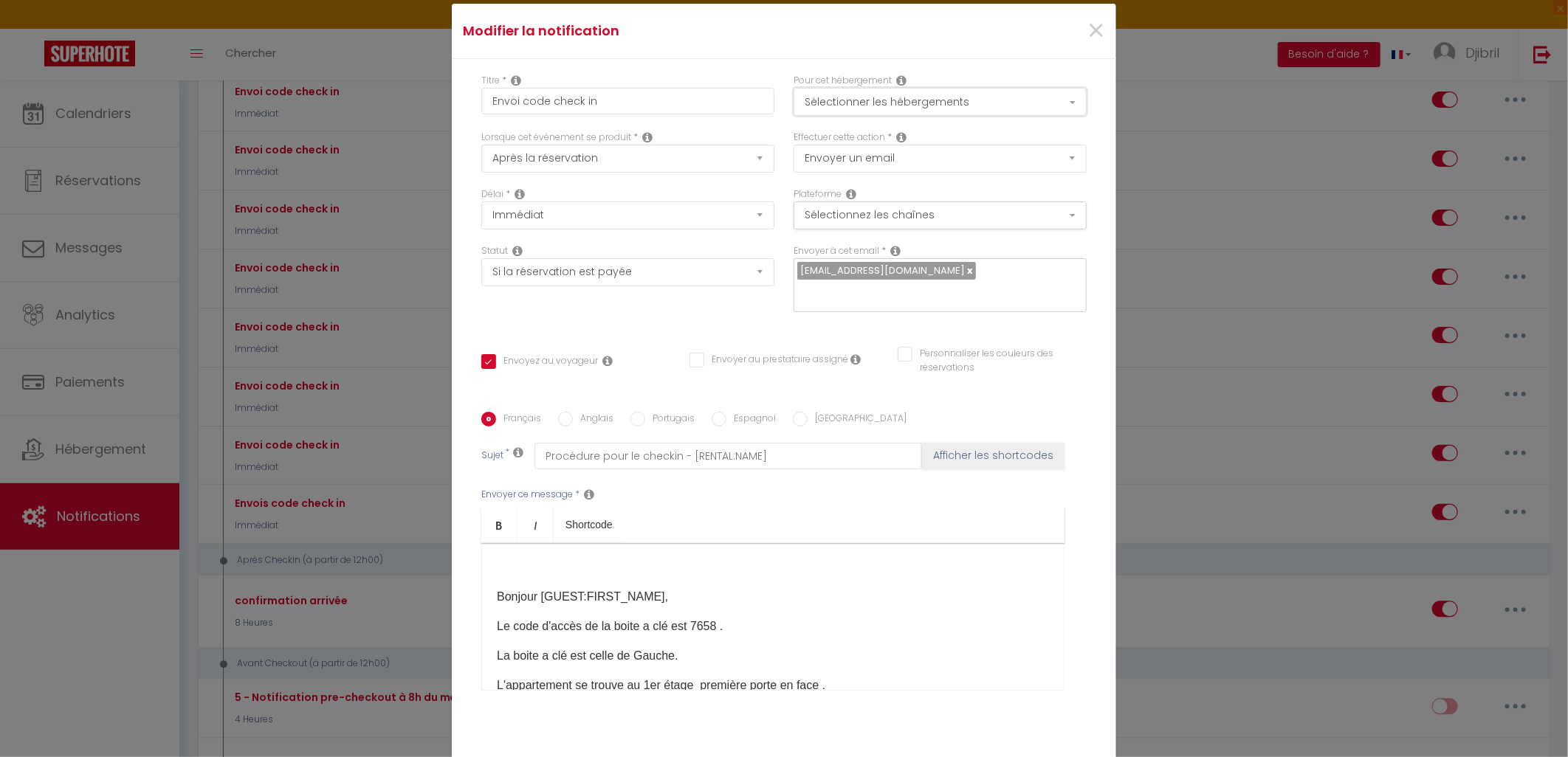
click at [925, 101] on button "Sélectionner les hébergements" at bounding box center [940, 102] width 293 height 28
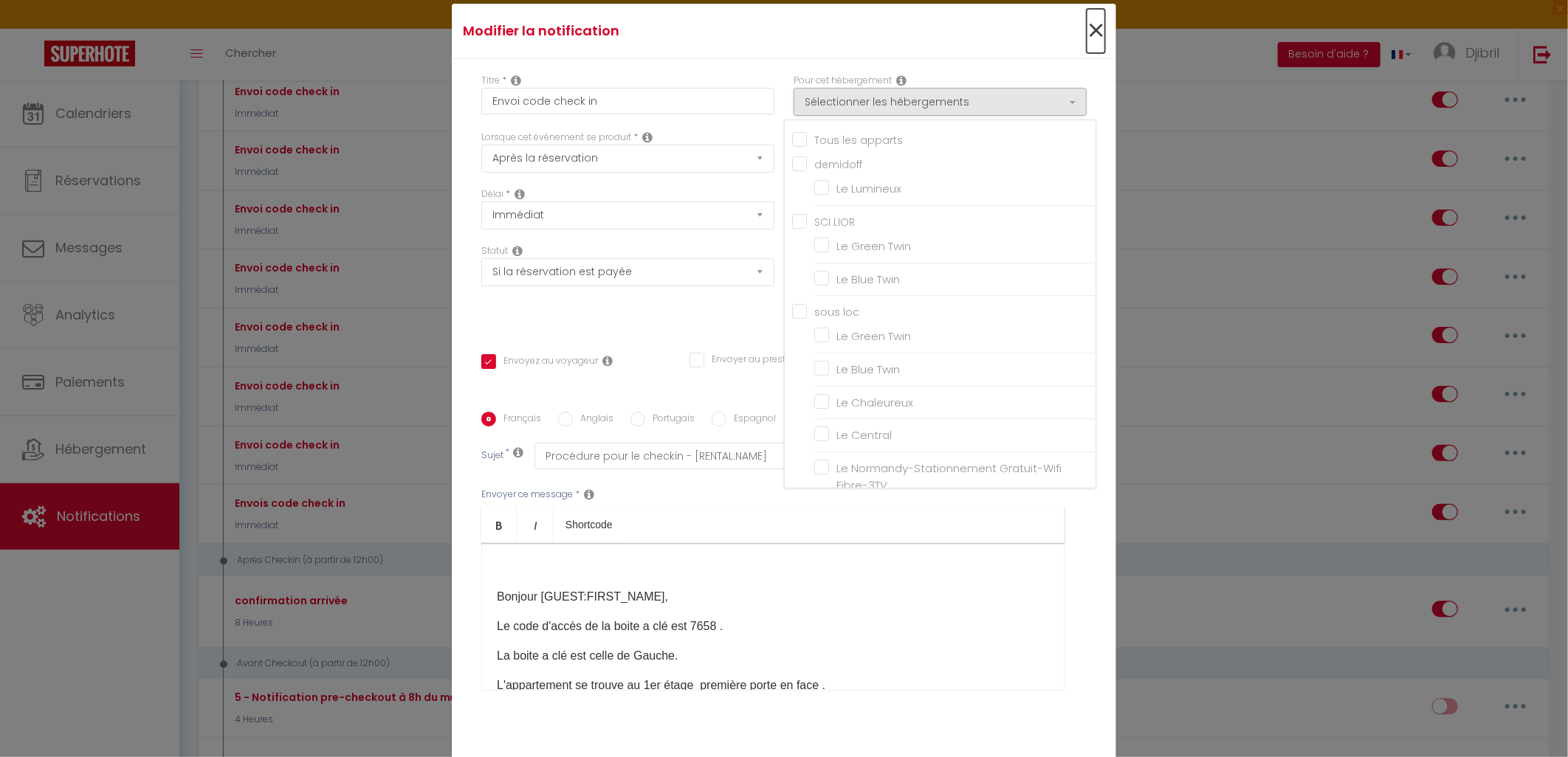
click at [1087, 33] on span "×" at bounding box center [1095, 31] width 18 height 44
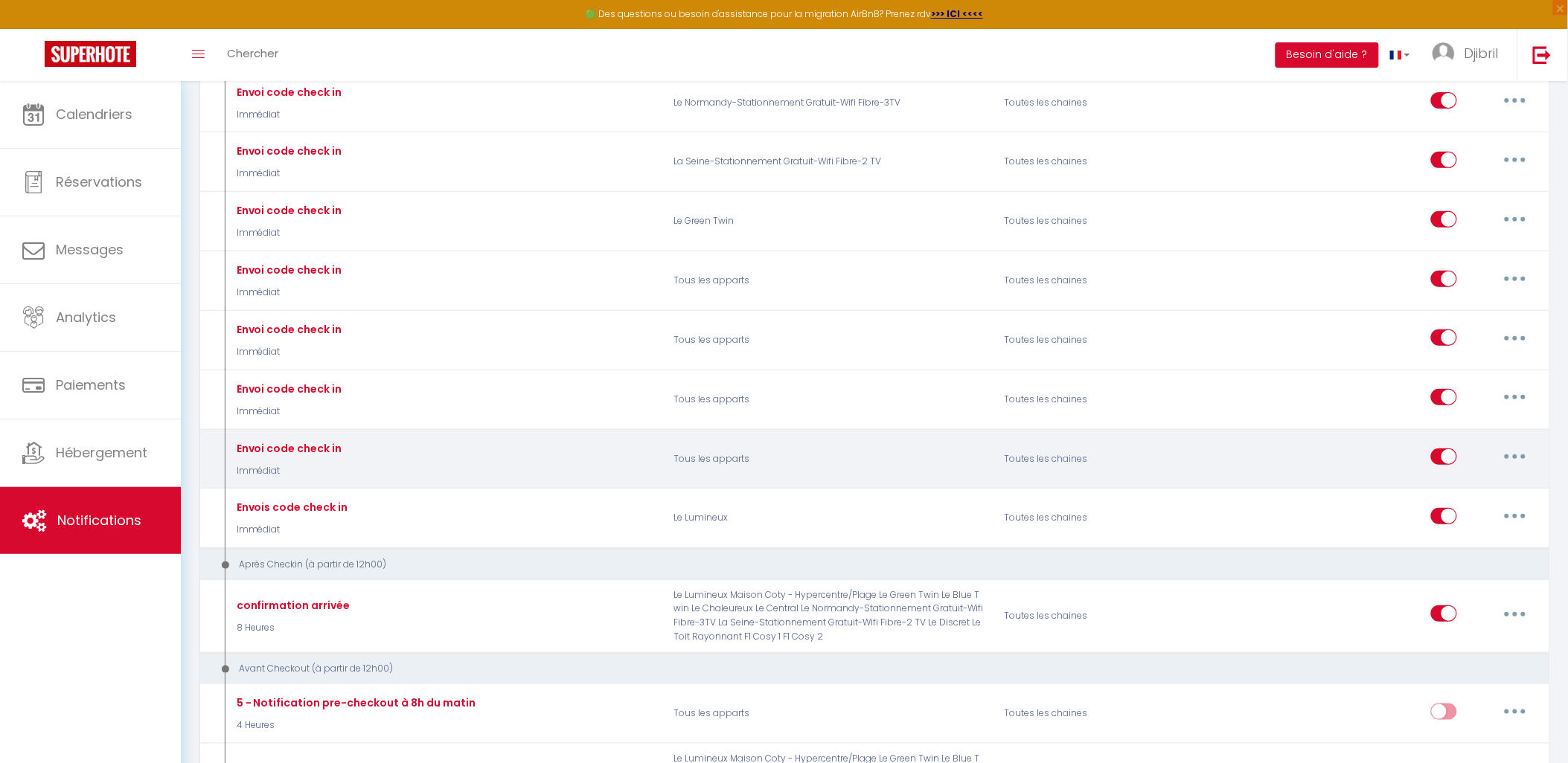
click at [1511, 469] on button "button" at bounding box center [1516, 457] width 42 height 24
click at [1452, 584] on link "Supprimer" at bounding box center [1477, 572] width 110 height 25
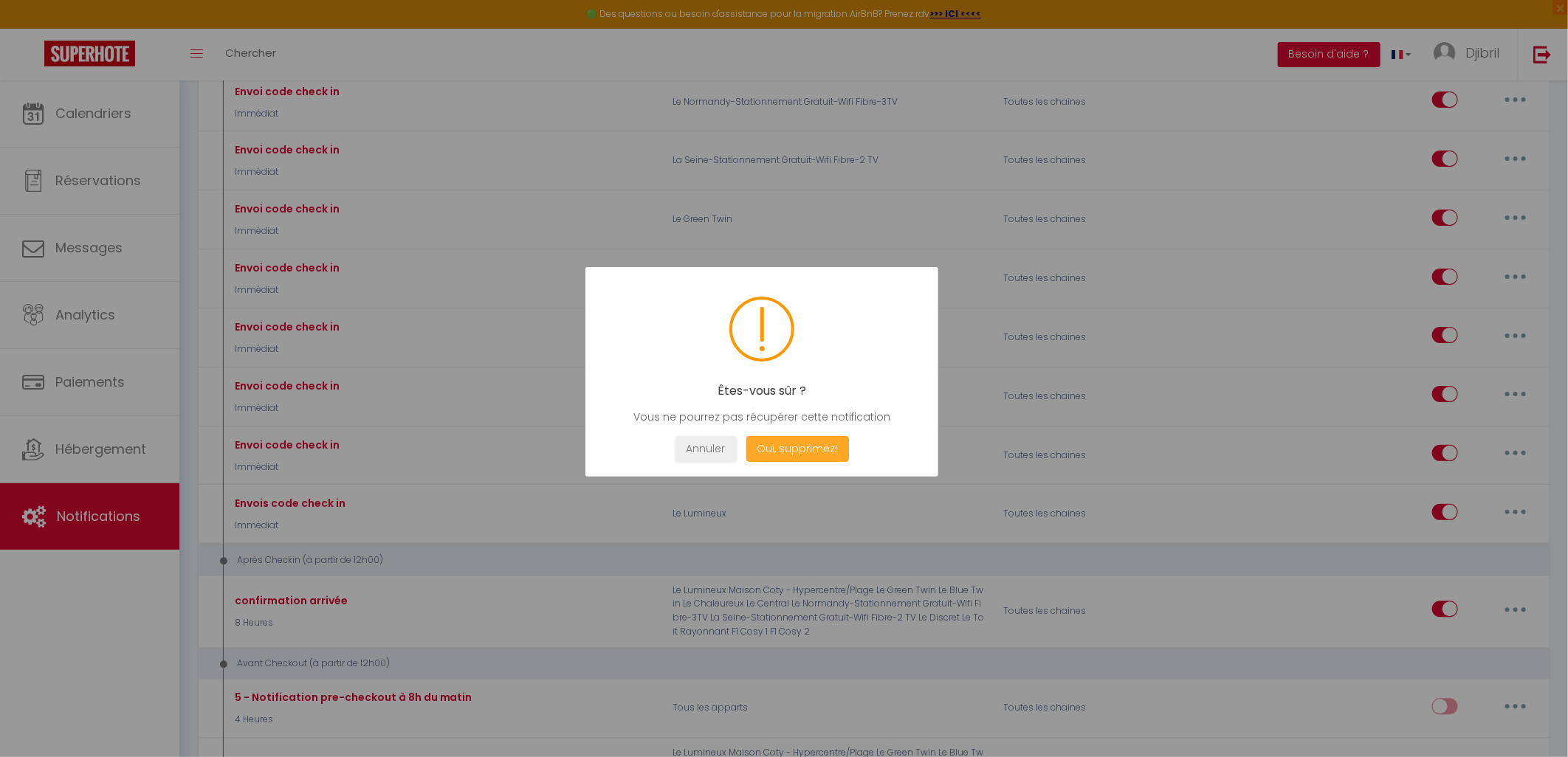
click at [803, 437] on button "Oui, supprimez!" at bounding box center [797, 449] width 103 height 26
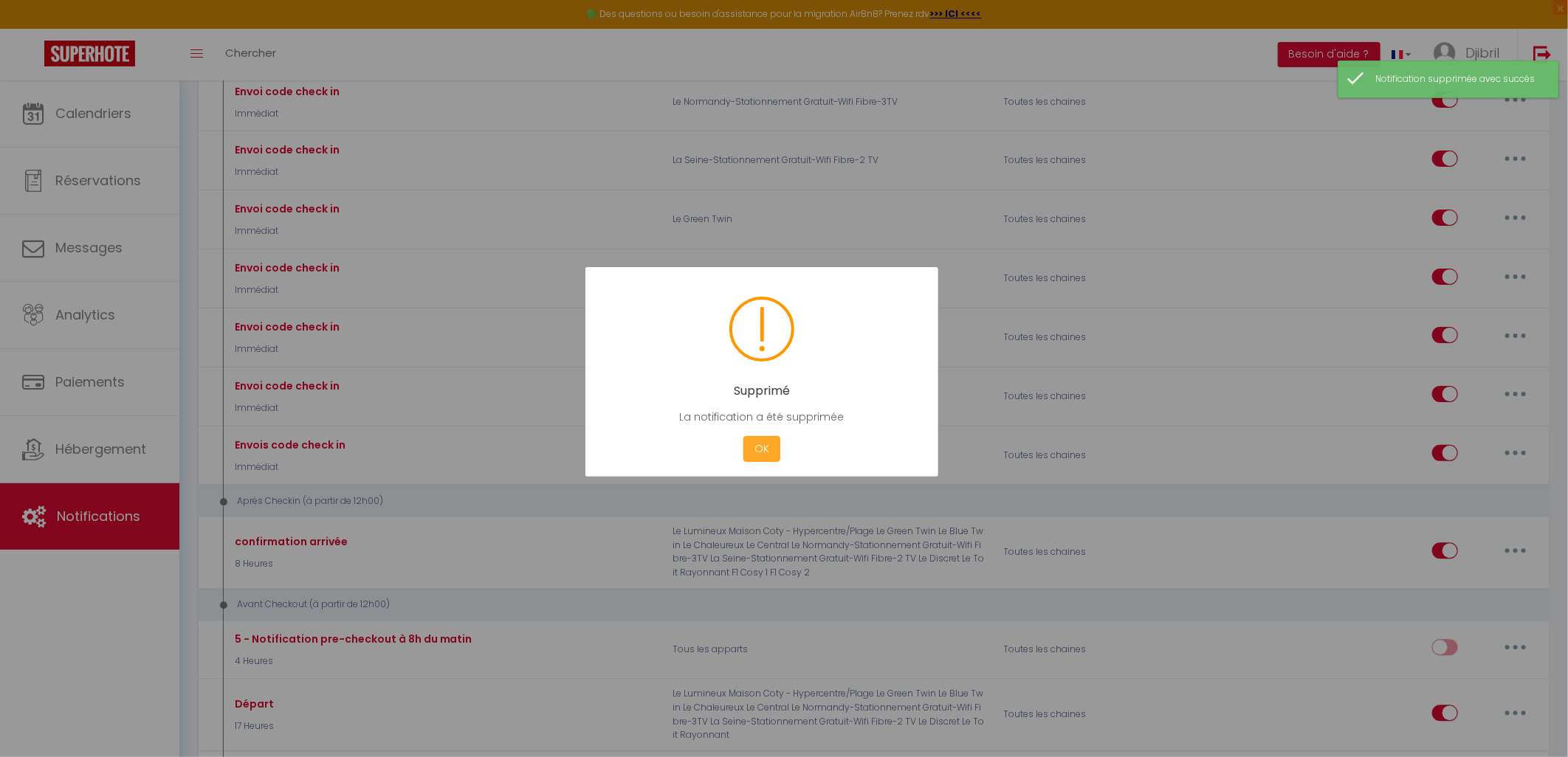
click at [769, 441] on button "OK" at bounding box center [762, 449] width 37 height 26
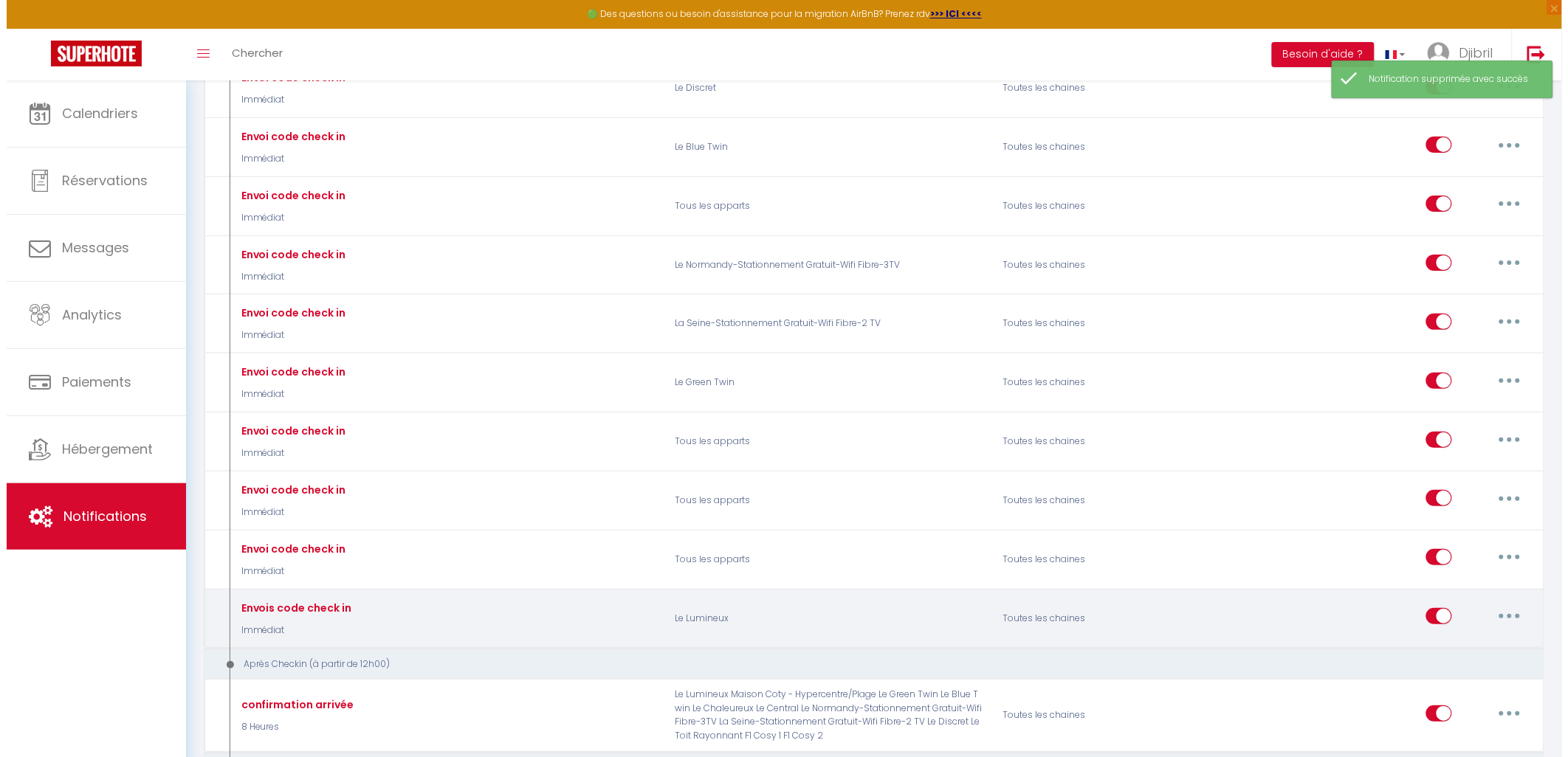
scroll to position [1967, 0]
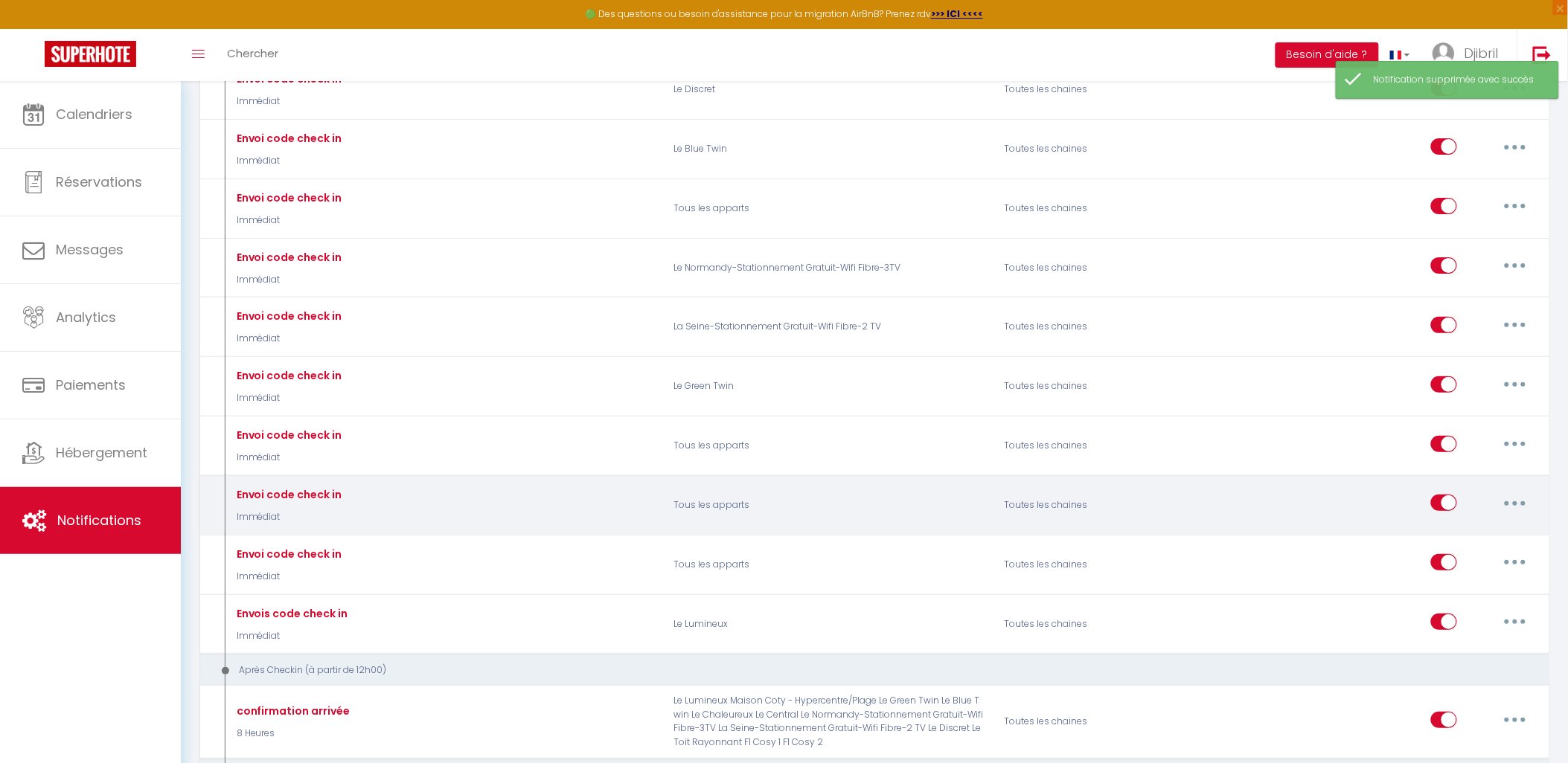
click at [1508, 515] on button "button" at bounding box center [1516, 503] width 42 height 24
click at [1485, 550] on link "Editer" at bounding box center [1477, 537] width 110 height 25
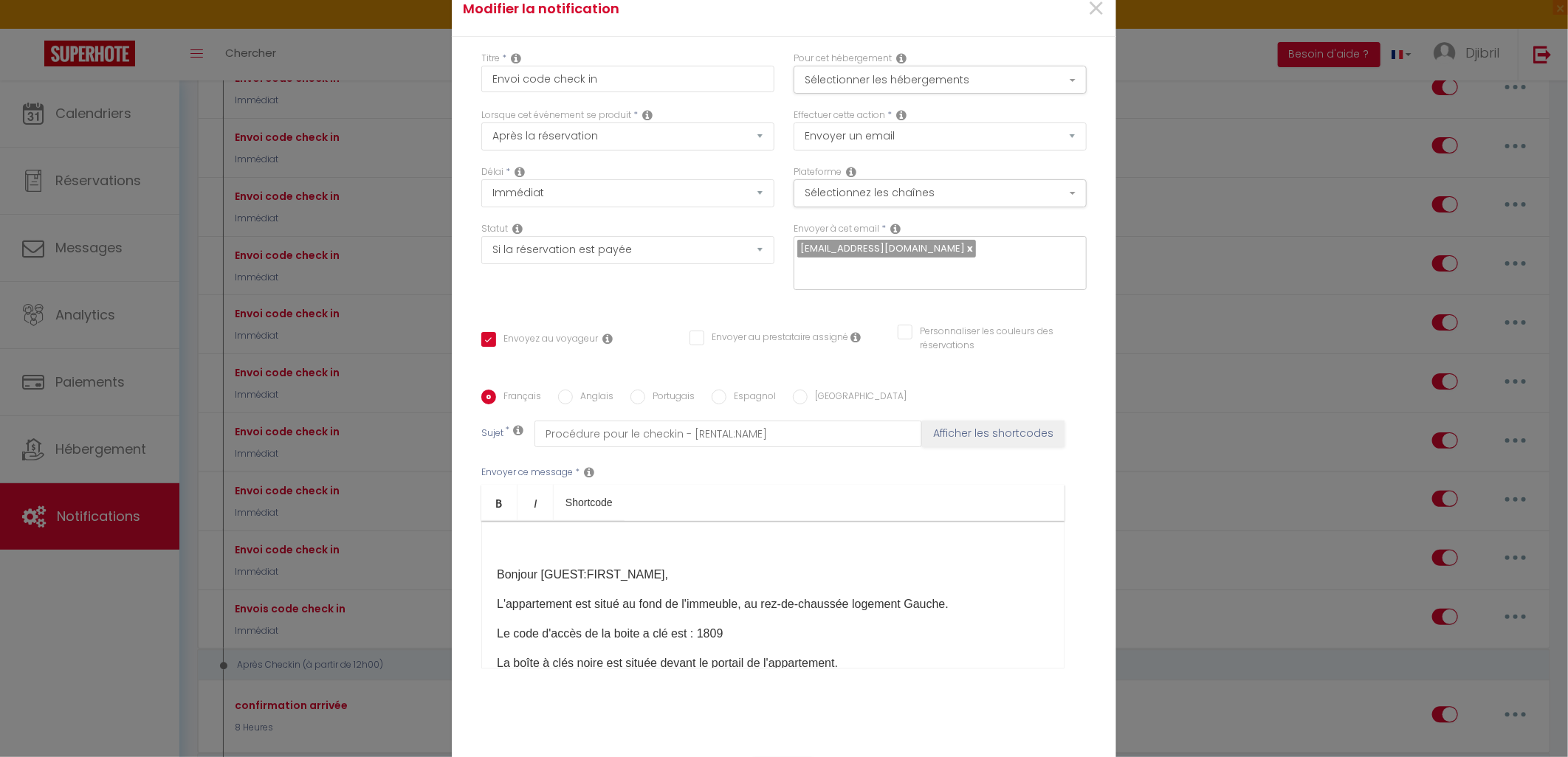
scroll to position [0, 0]
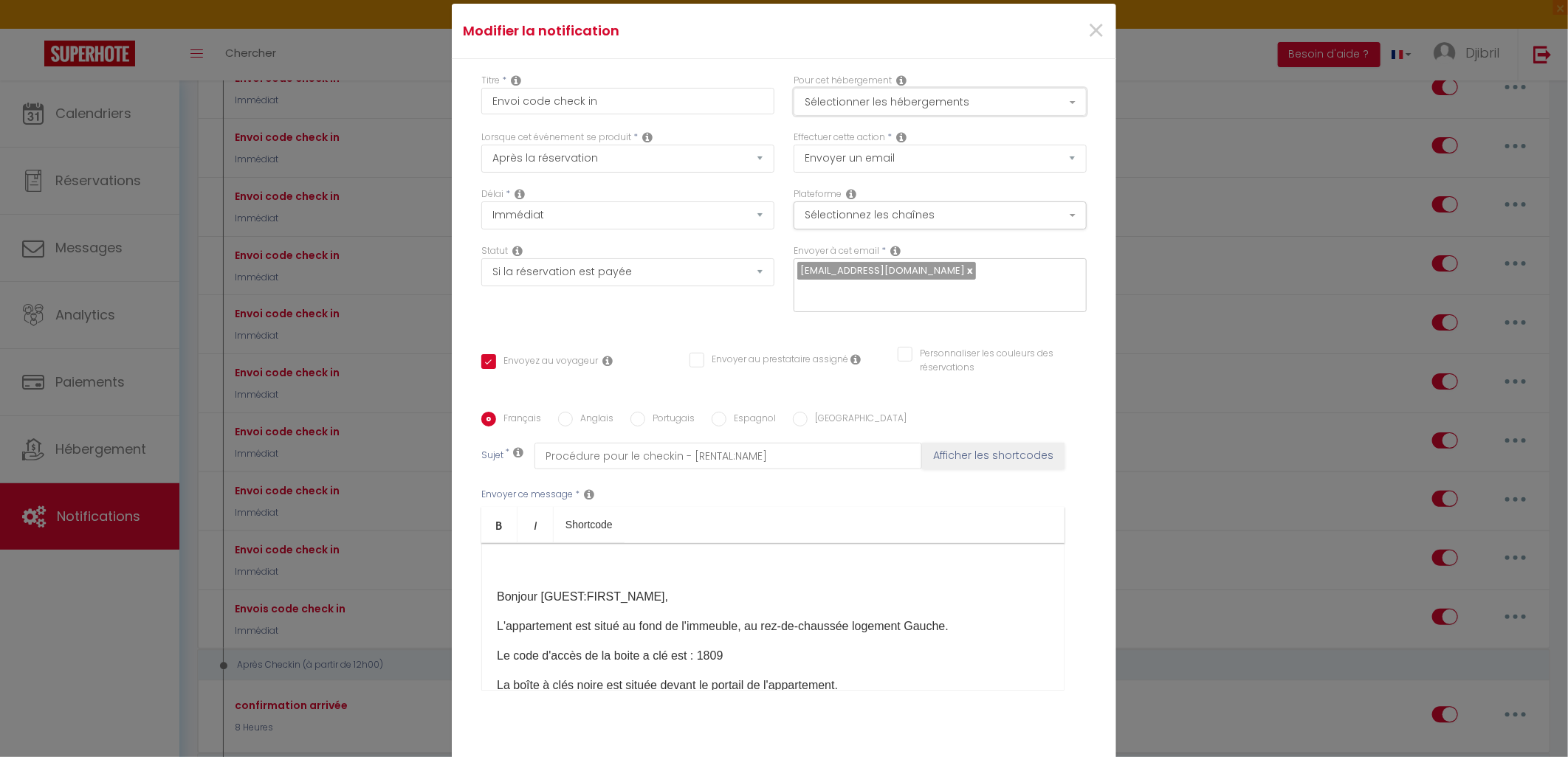
click at [976, 98] on button "Sélectionner les hébergements" at bounding box center [940, 102] width 293 height 28
click at [1092, 24] on span "×" at bounding box center [1095, 31] width 18 height 44
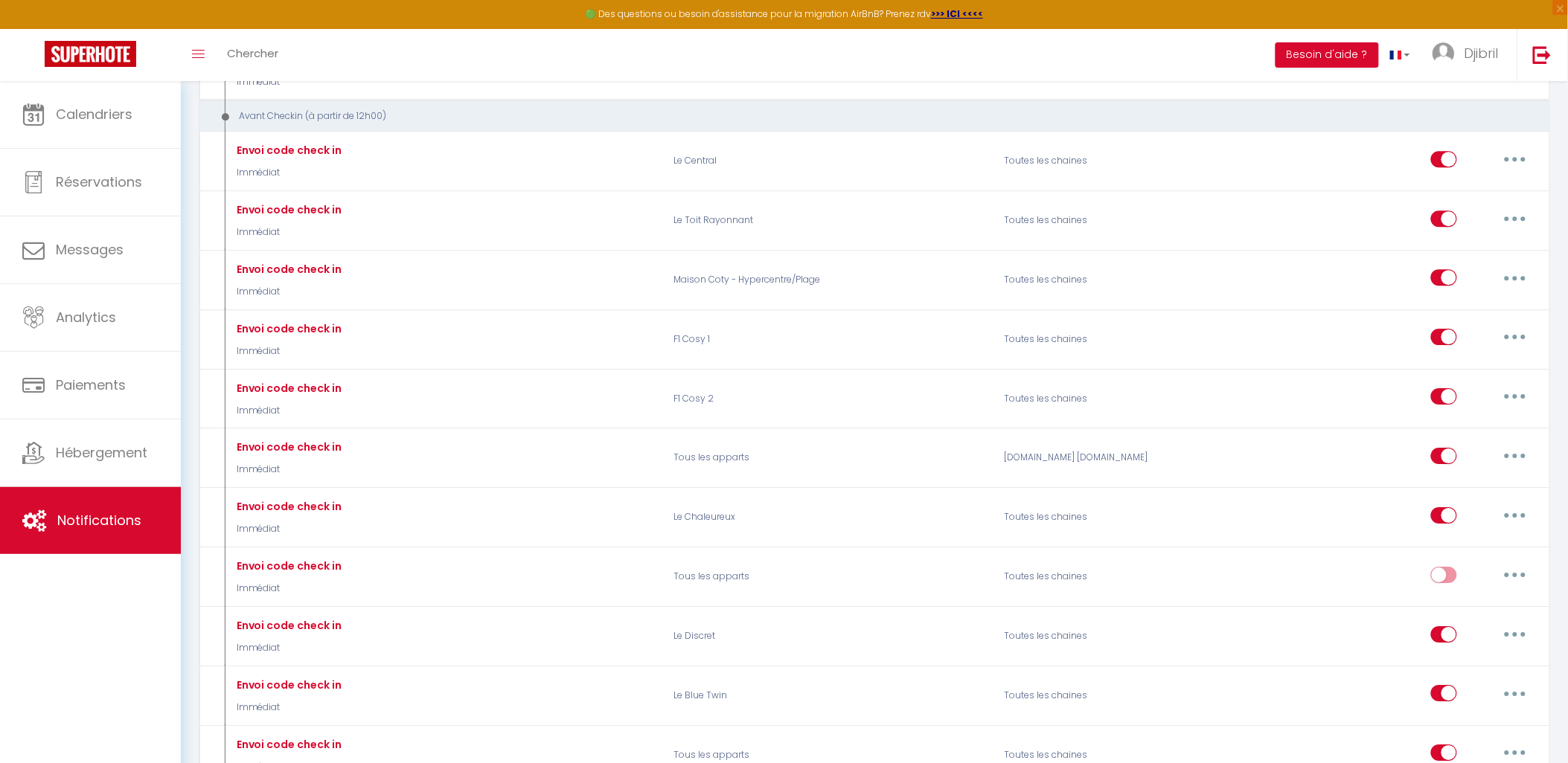
scroll to position [1405, 0]
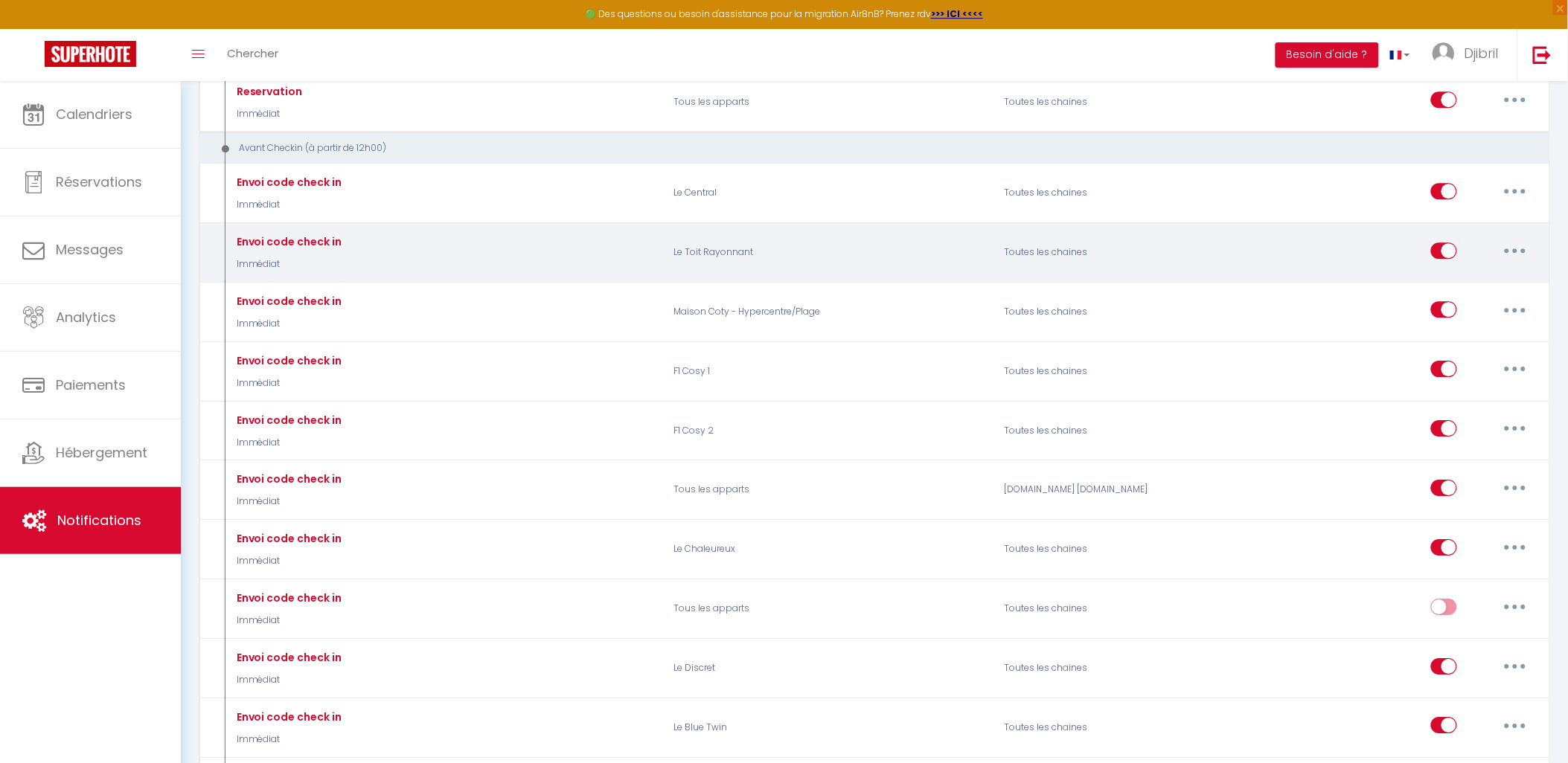
click at [1518, 262] on button "button" at bounding box center [1516, 250] width 42 height 24
click at [1508, 291] on link "Editer" at bounding box center [1477, 284] width 110 height 25
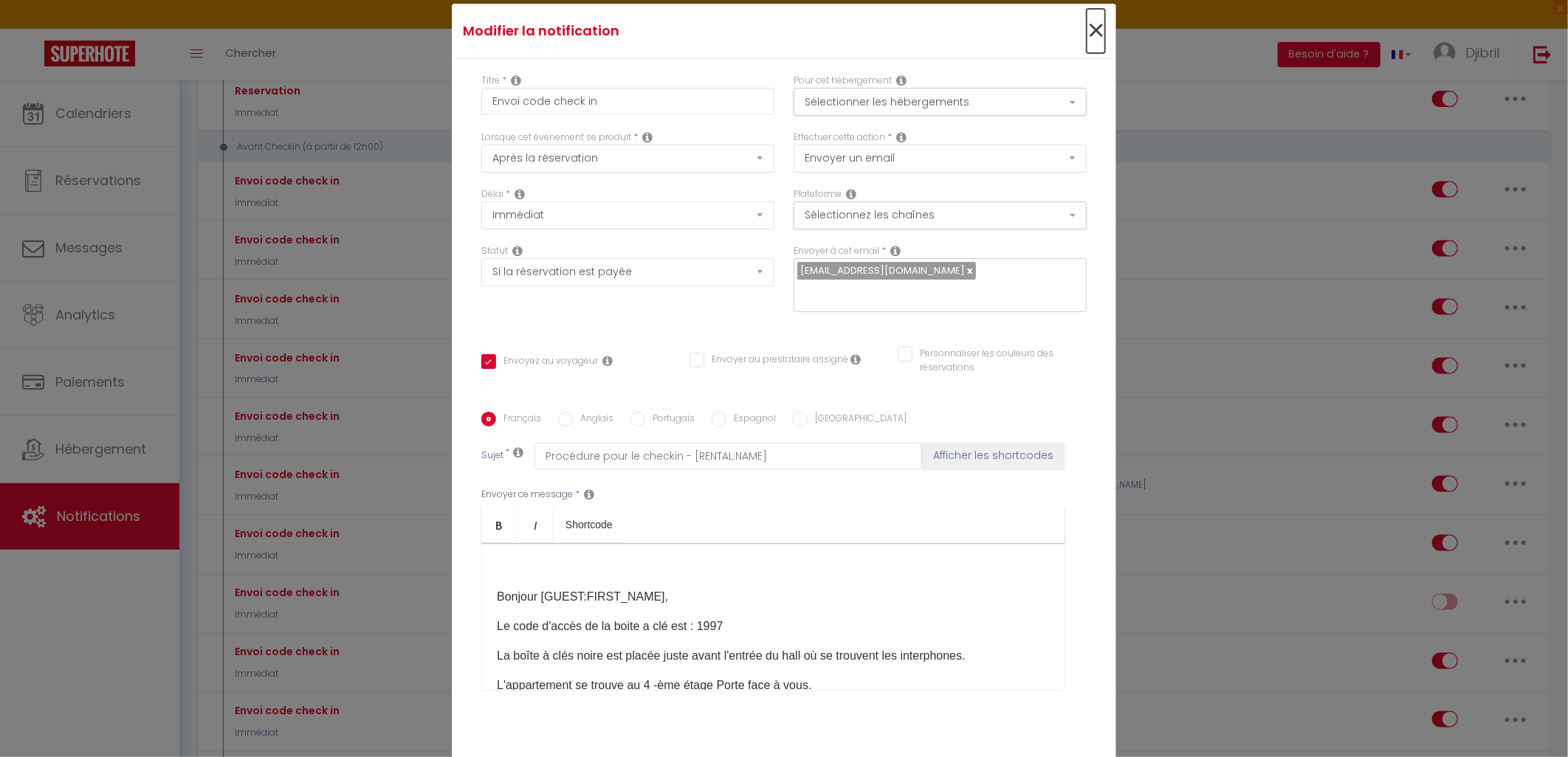
click at [1087, 38] on span "×" at bounding box center [1095, 31] width 18 height 44
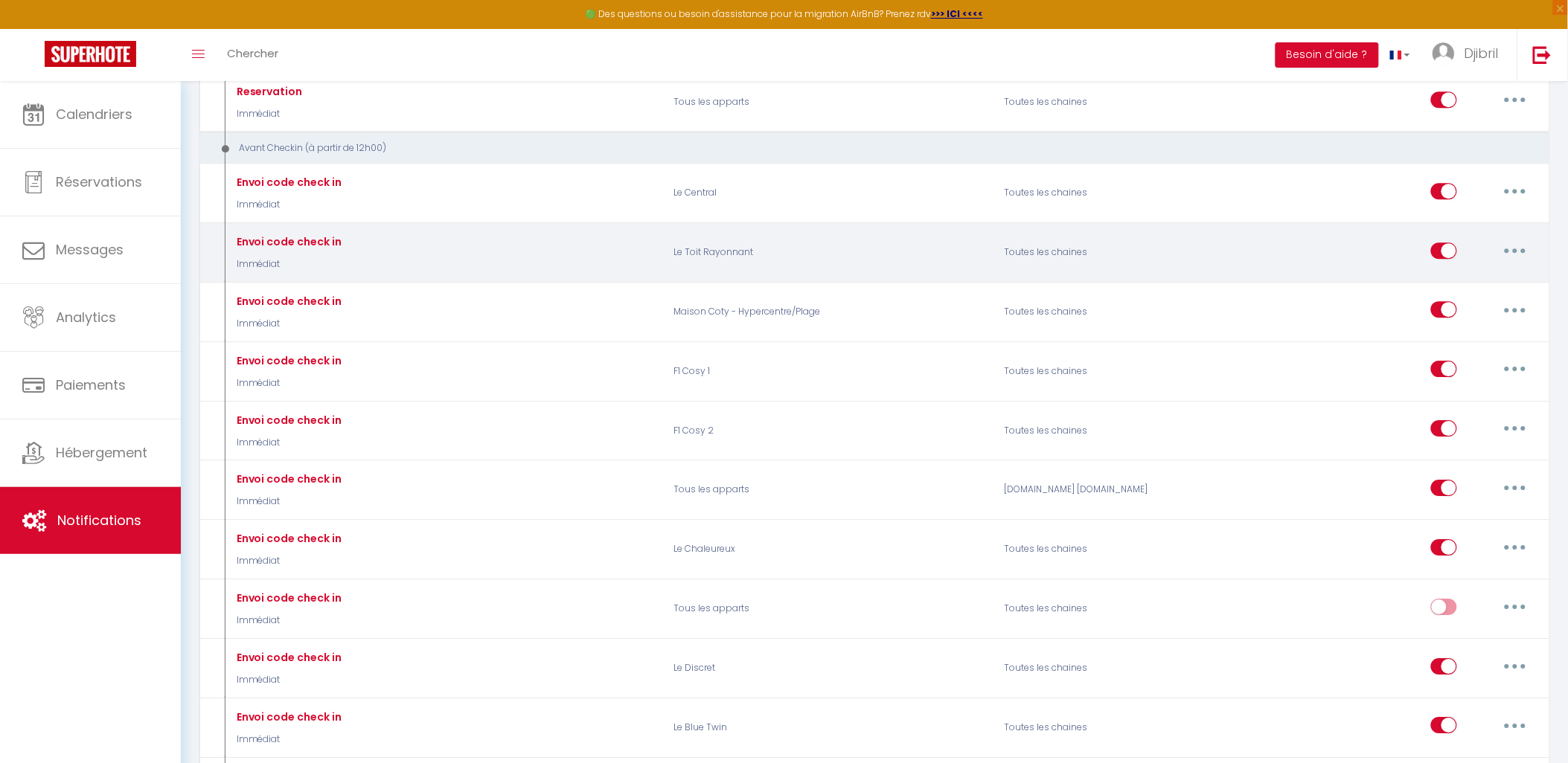
click at [1534, 262] on button "button" at bounding box center [1516, 250] width 42 height 24
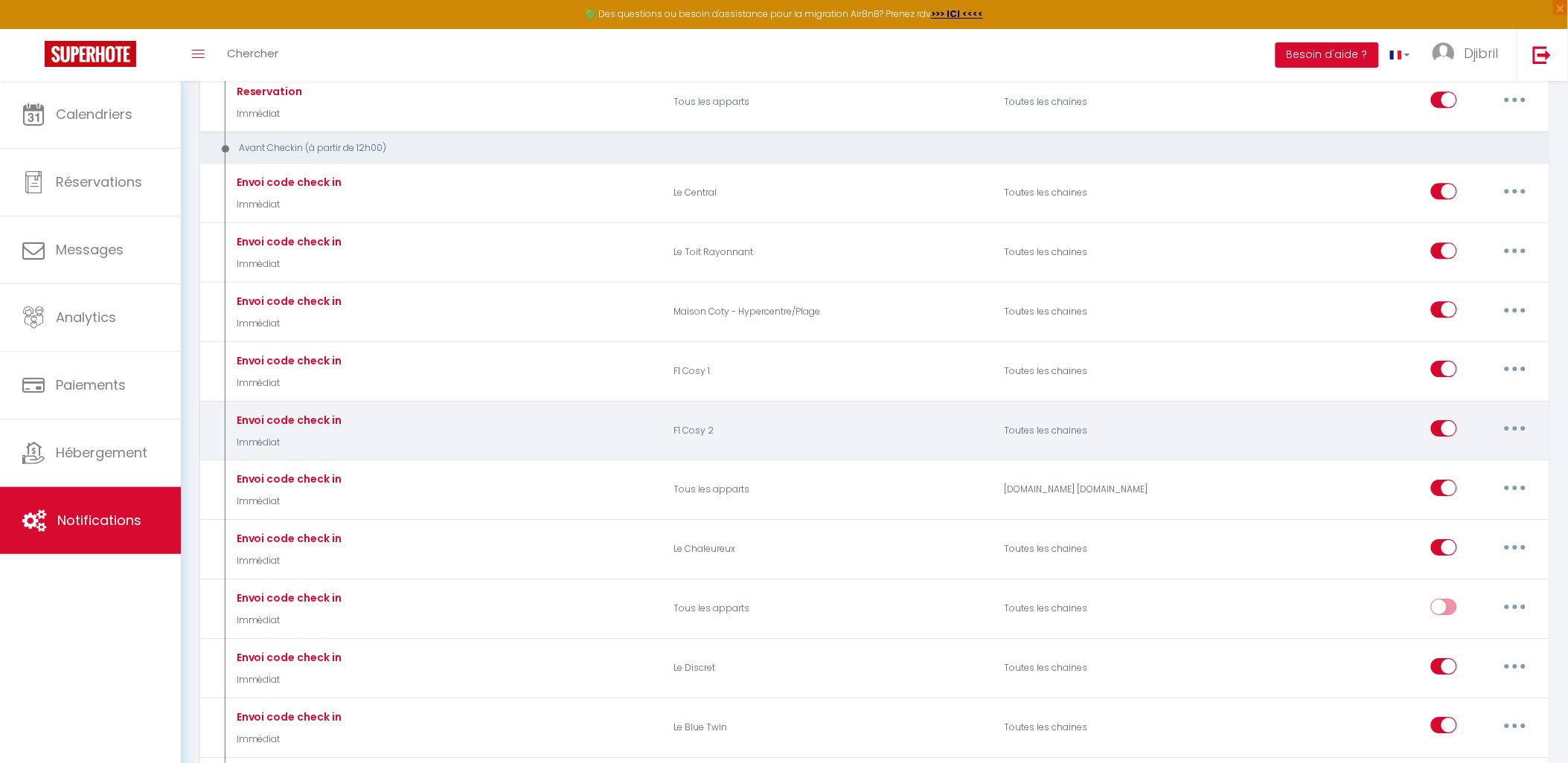
click at [1522, 440] on button "button" at bounding box center [1516, 428] width 42 height 24
click at [1490, 501] on link "Dupliquer" at bounding box center [1477, 490] width 110 height 25
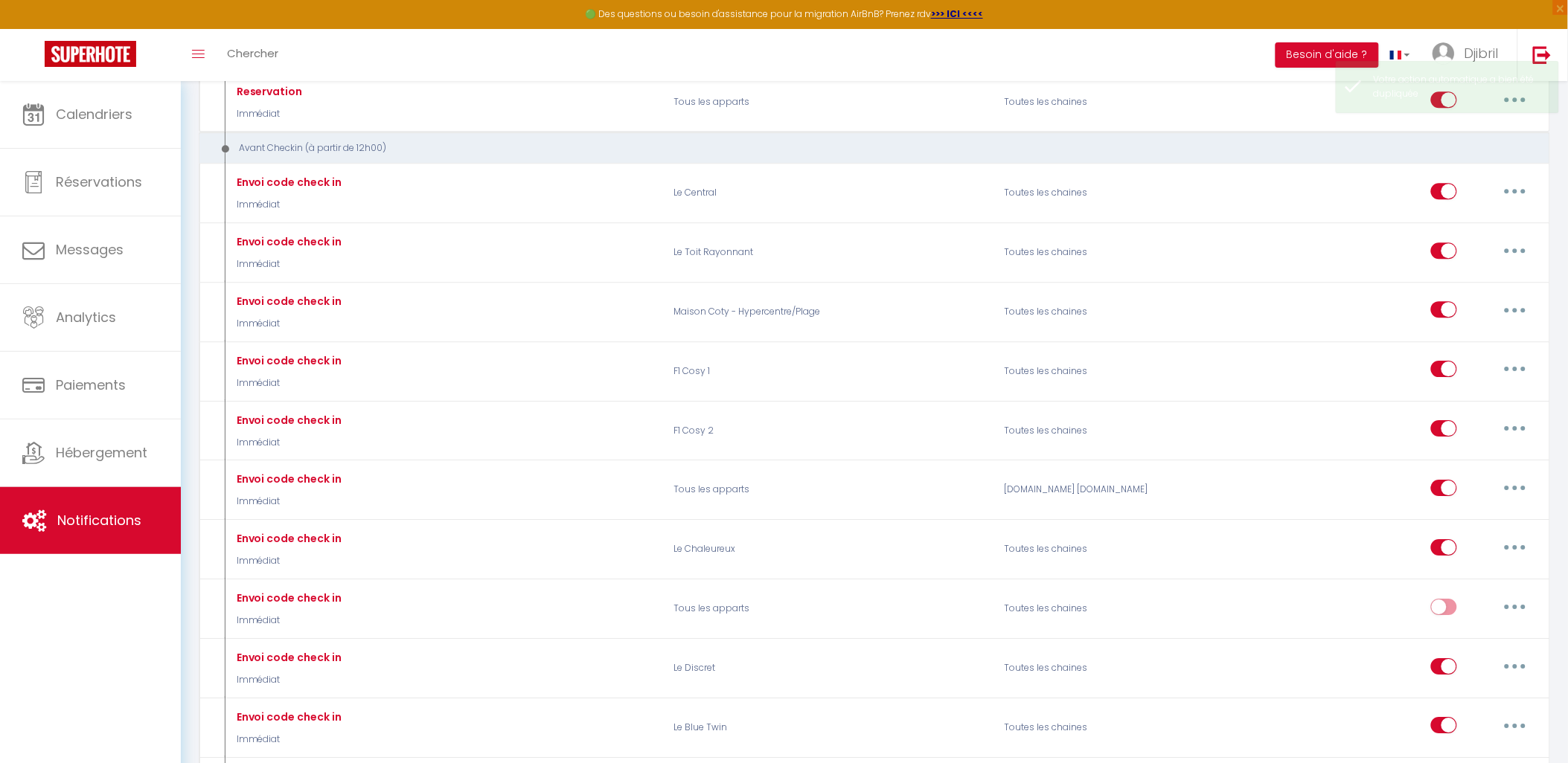
checkbox input "false"
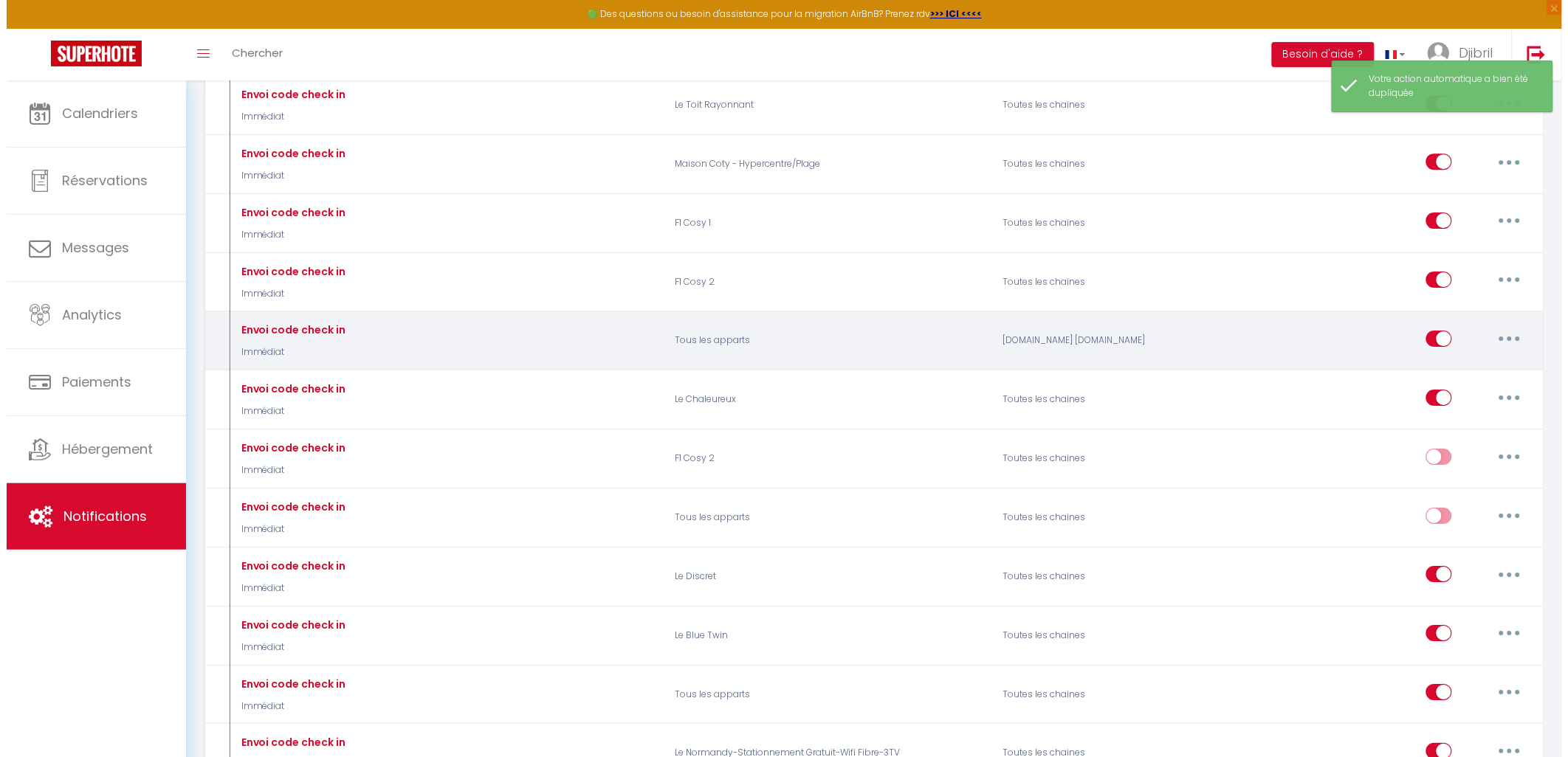
scroll to position [1640, 0]
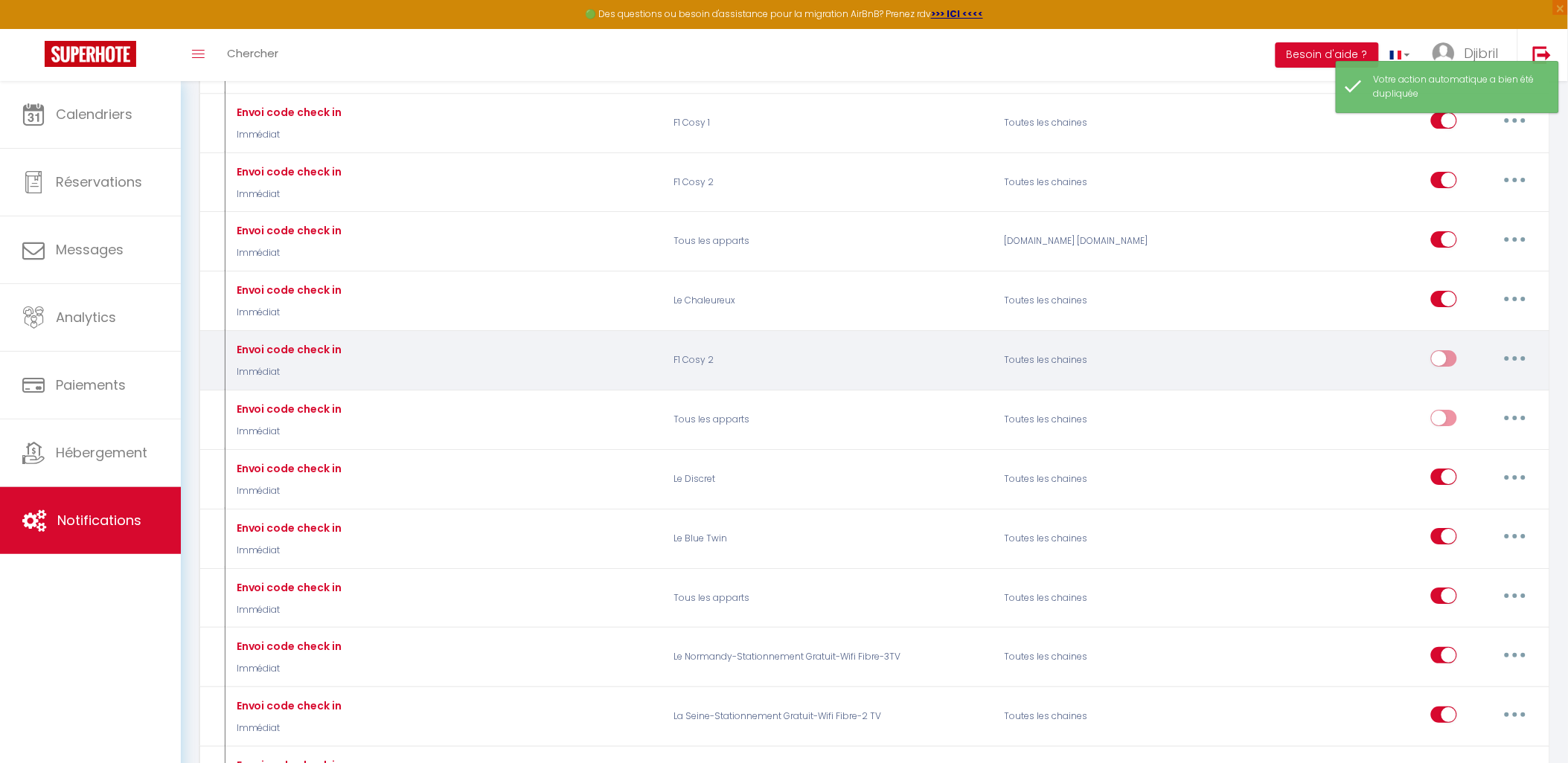
click at [1523, 370] on button "button" at bounding box center [1516, 358] width 42 height 24
click at [1491, 405] on link "Editer" at bounding box center [1477, 392] width 110 height 25
type input "Envoi code check in"
checkbox input "false"
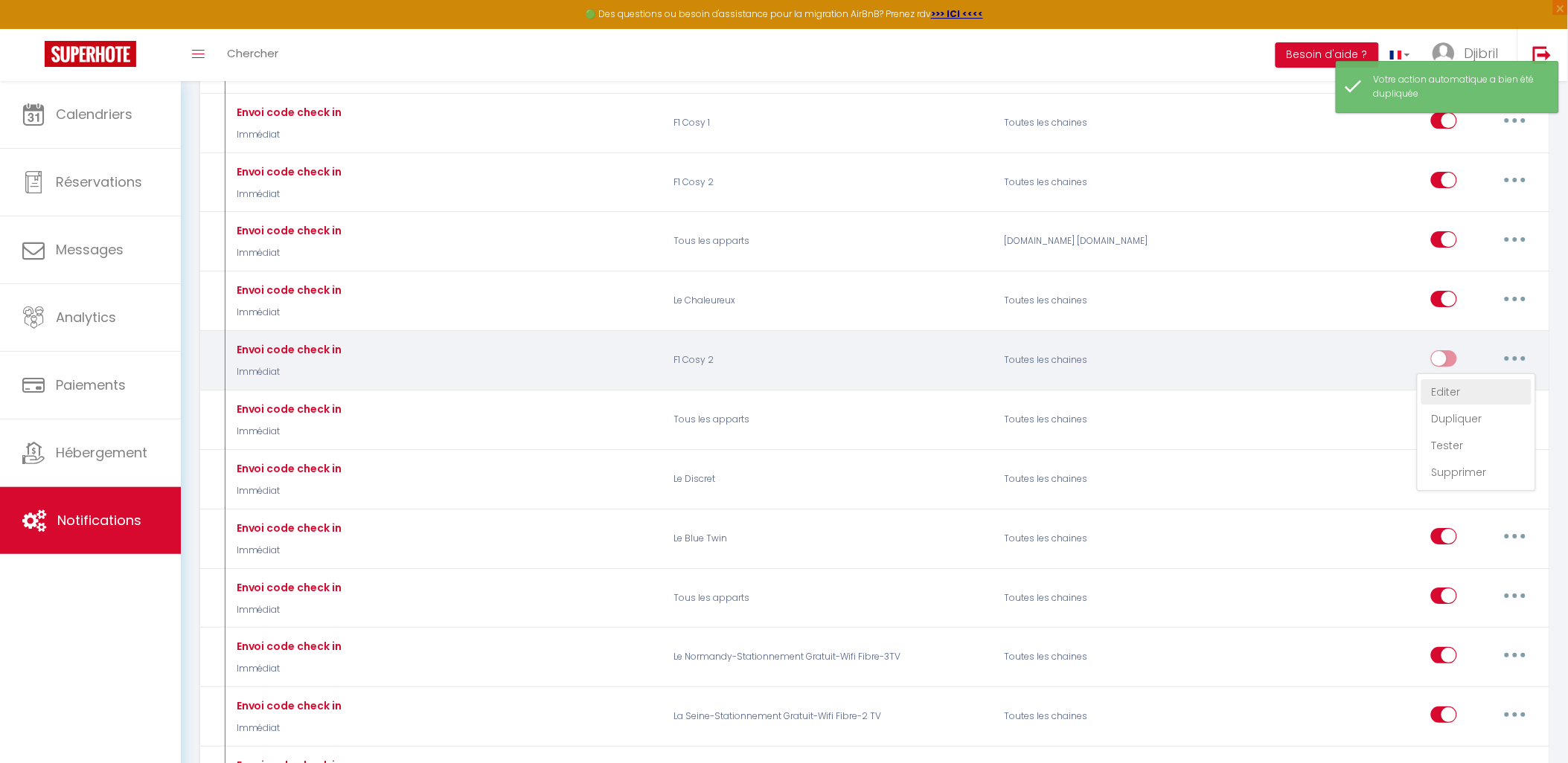
checkbox input "false"
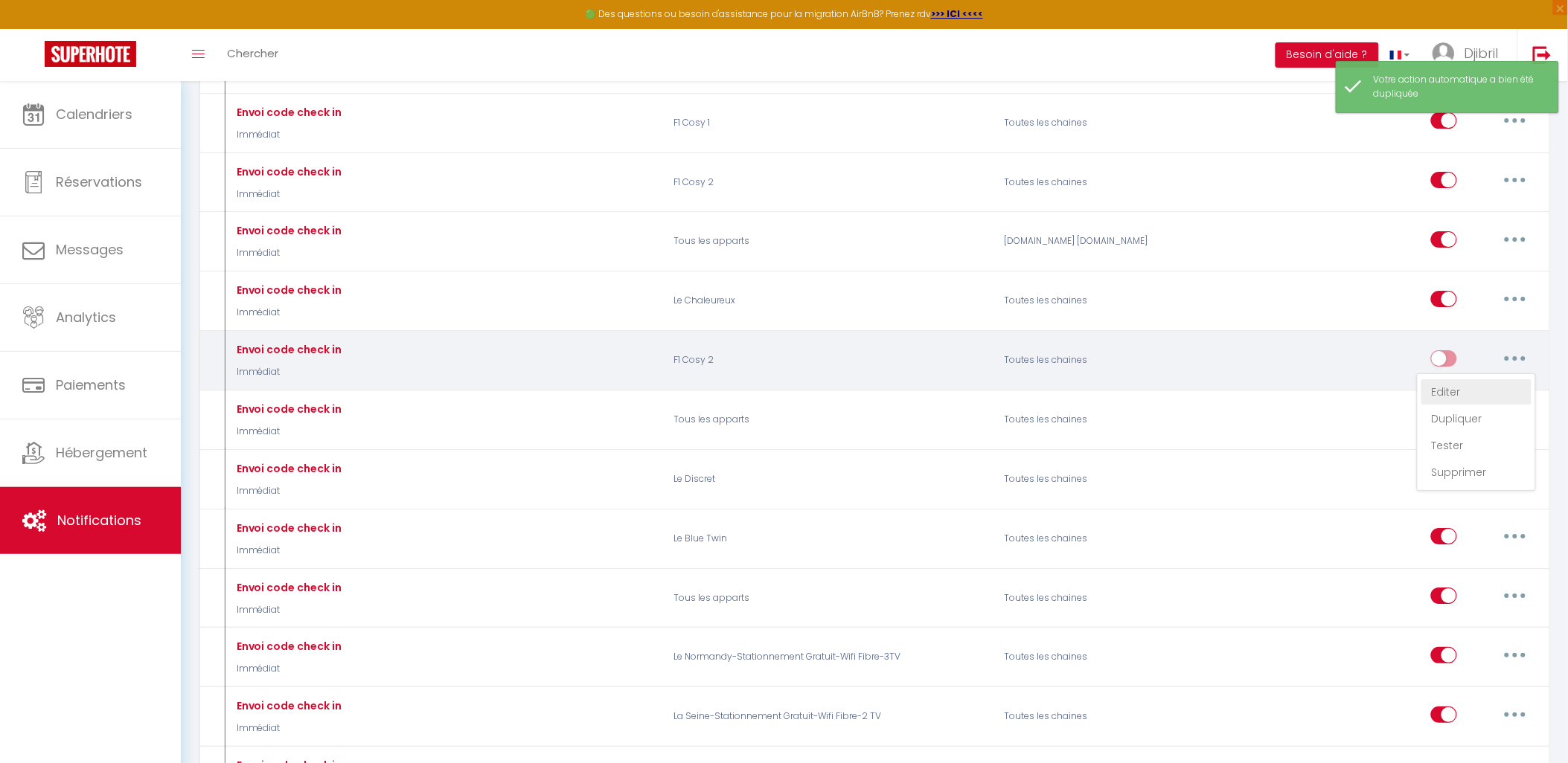
checkbox input "false"
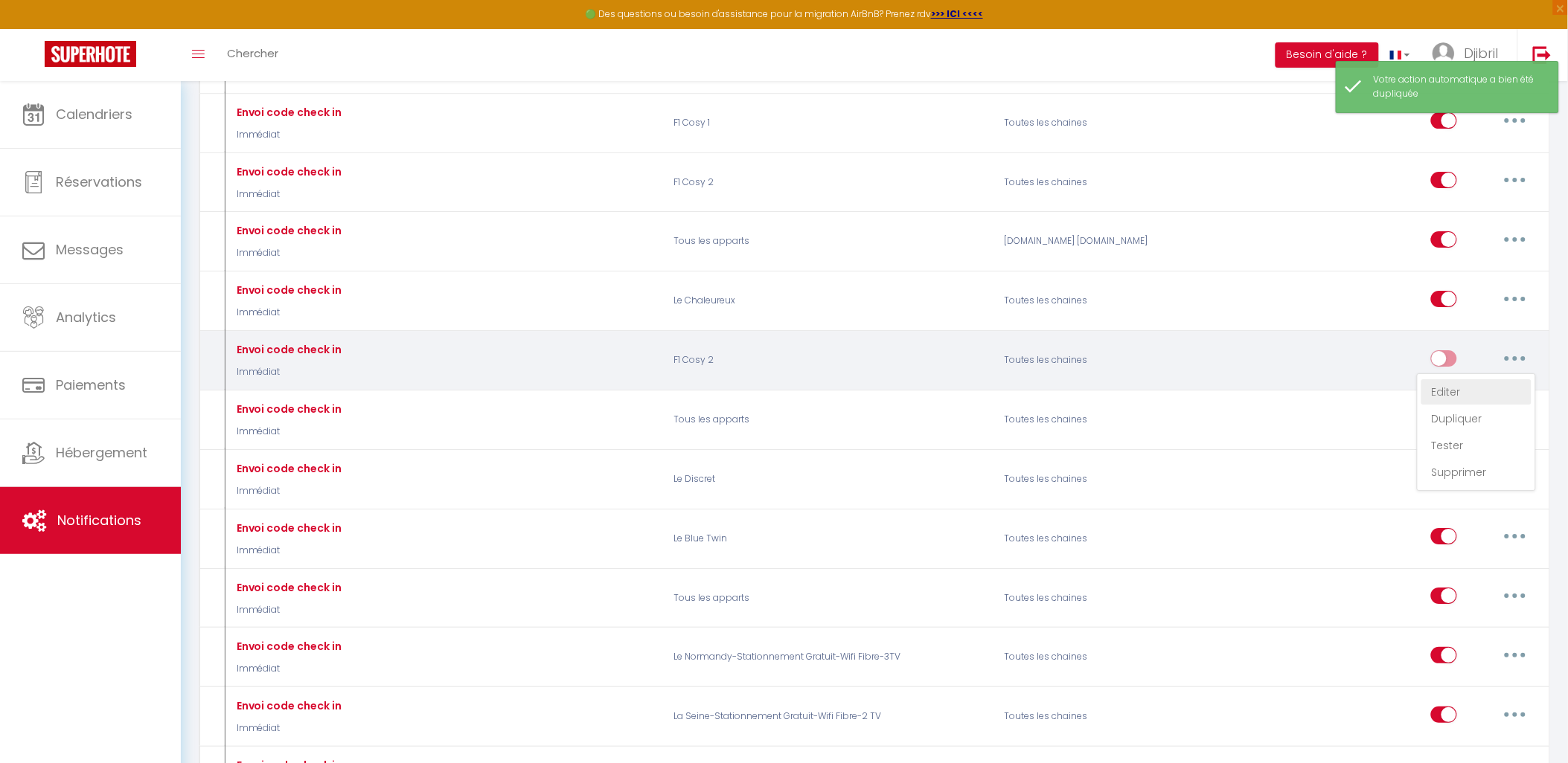
checkbox input "false"
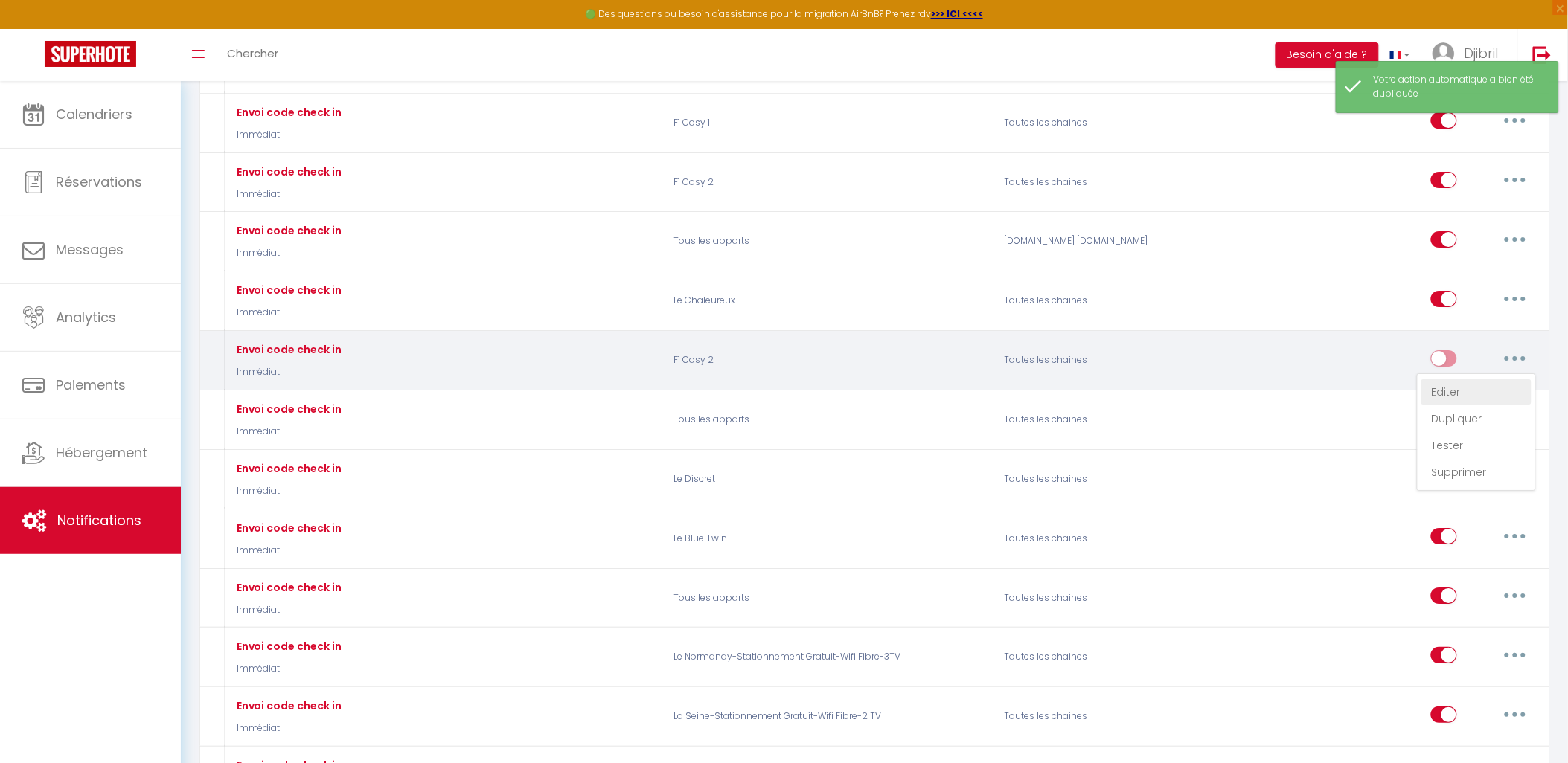
checkbox input "false"
checkbox input "true"
select select "Immédiat"
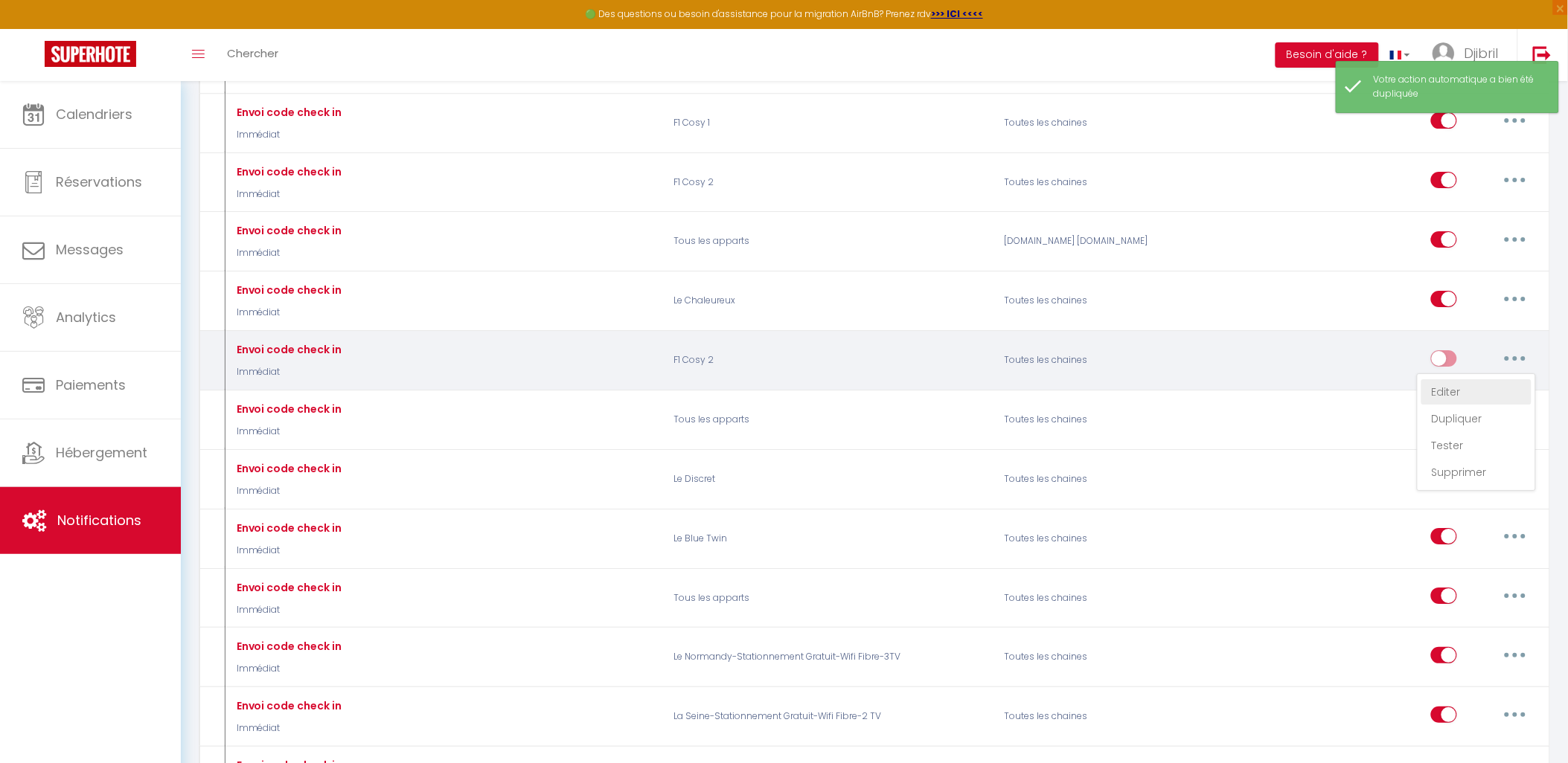
select select "if_booking_is_paid"
checkbox input "true"
checkbox input "false"
radio input "true"
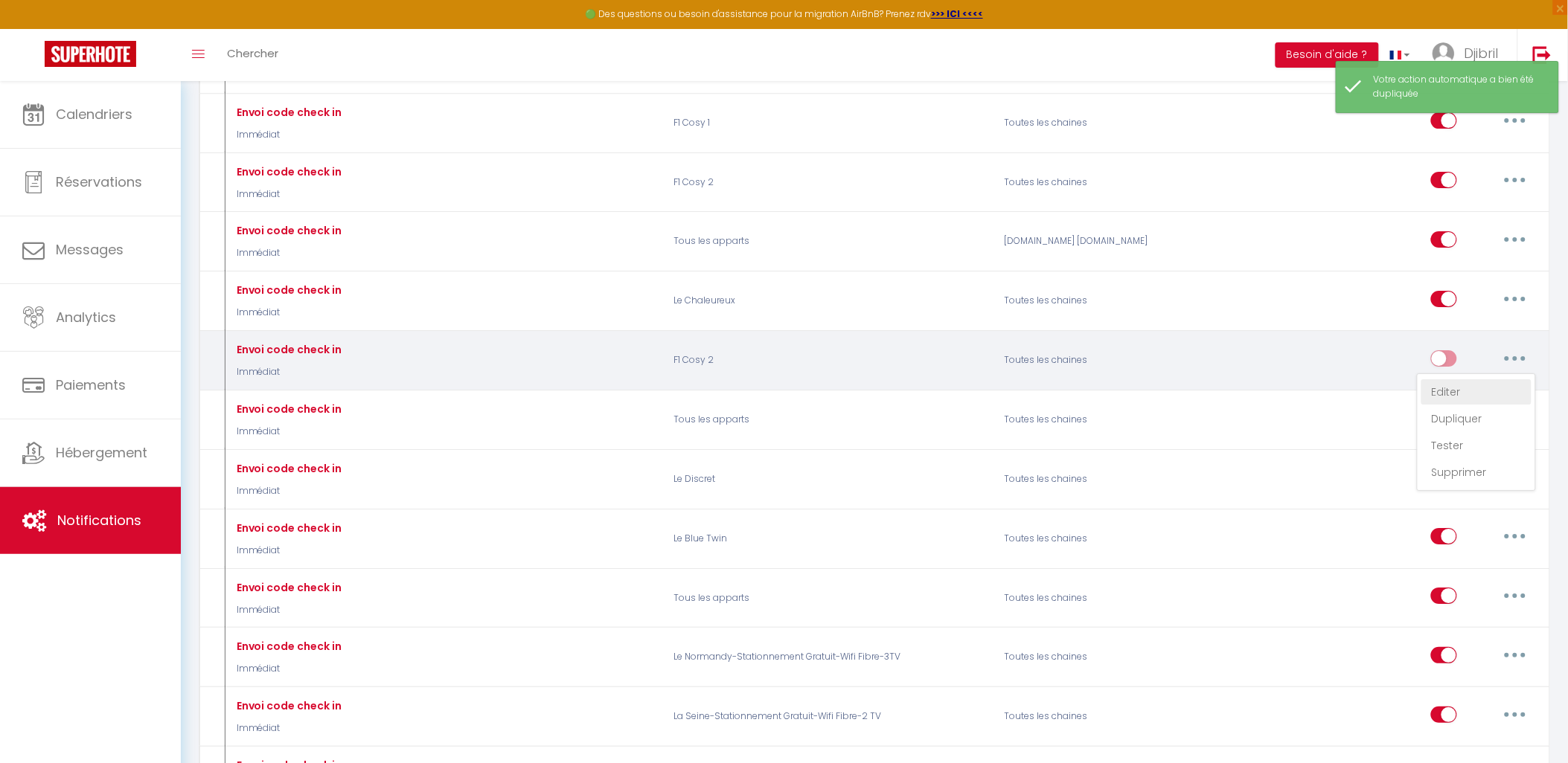
type input "Procédure pour le checkin - [RENTAL:NAME]"
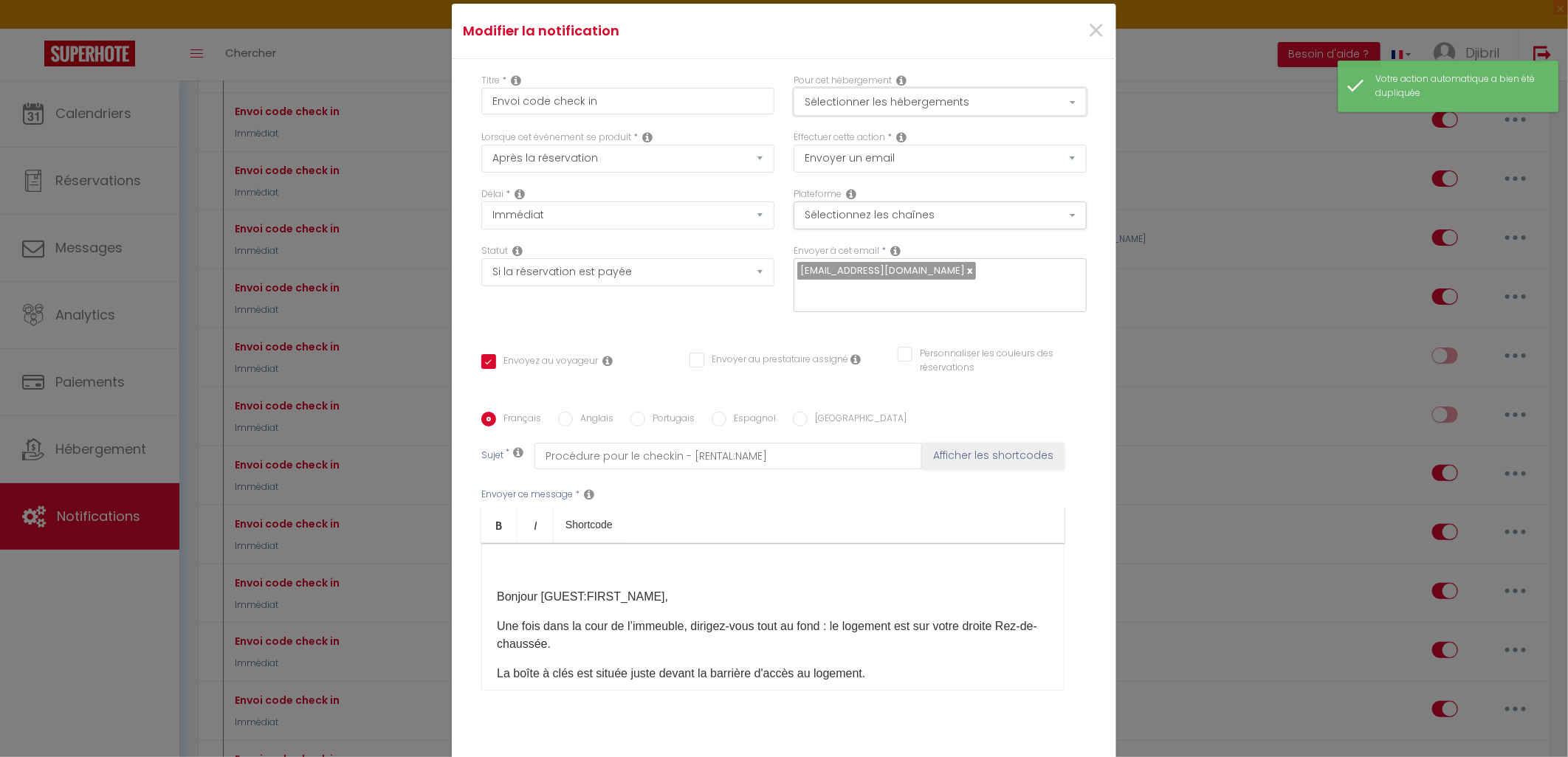
click at [969, 92] on button "Sélectionner les hébergements" at bounding box center [940, 102] width 293 height 28
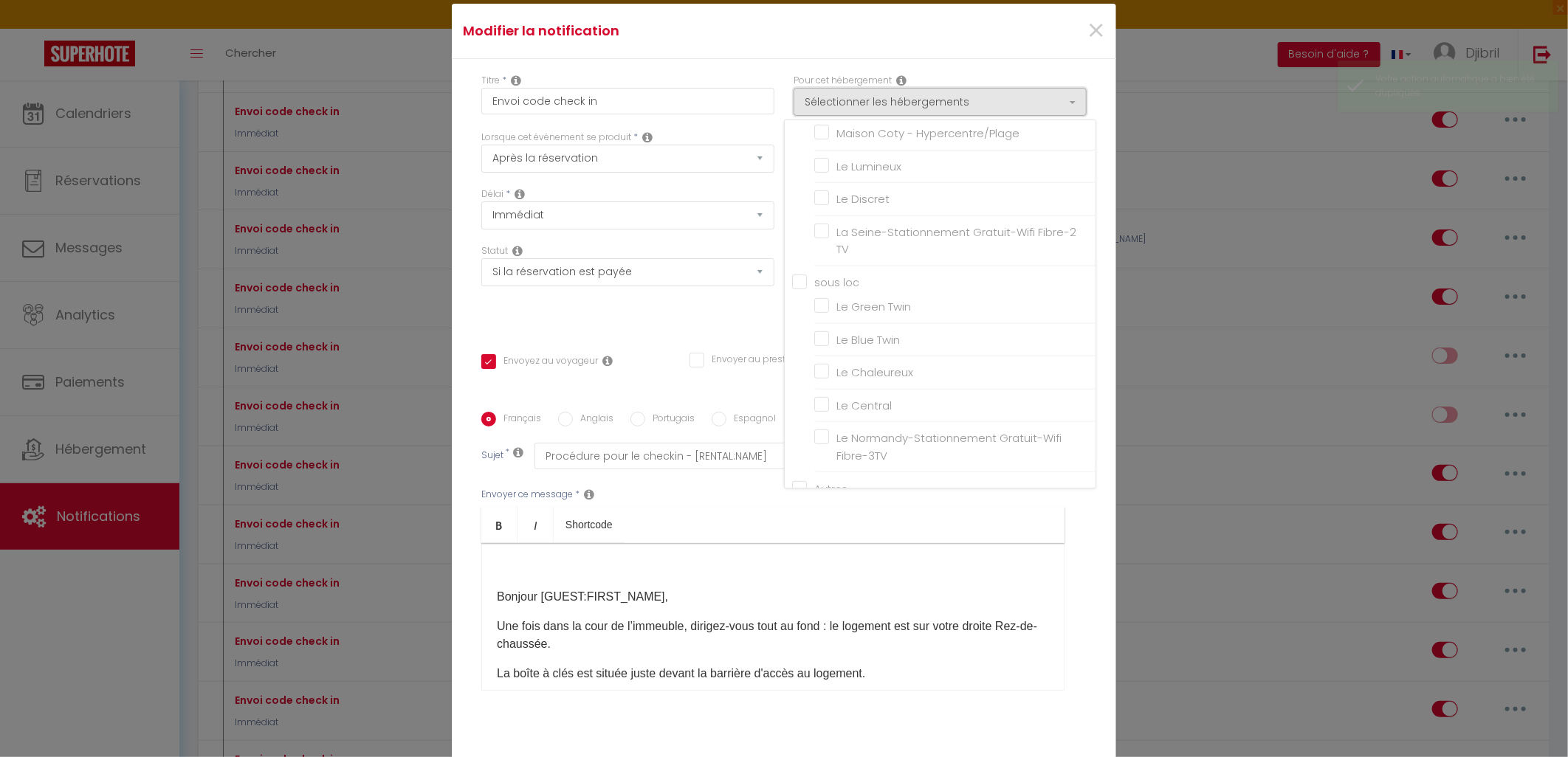
scroll to position [561, 0]
click at [860, 455] on input "F1 Cosy 2" at bounding box center [955, 461] width 281 height 15
checkbox input "false"
click at [882, 389] on input "F2 Parenthèse" at bounding box center [955, 395] width 281 height 15
checkbox input "true"
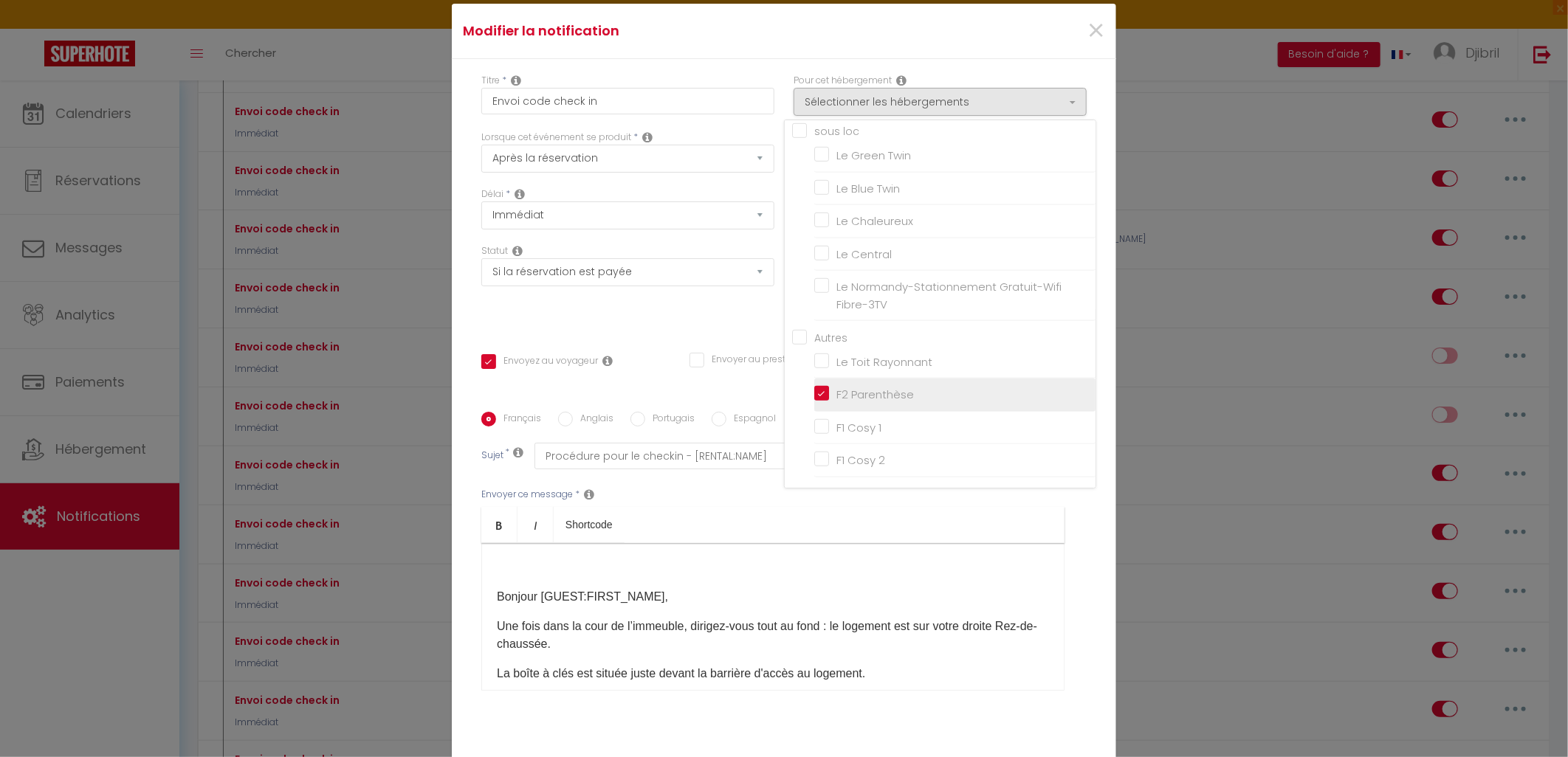
checkbox input "false"
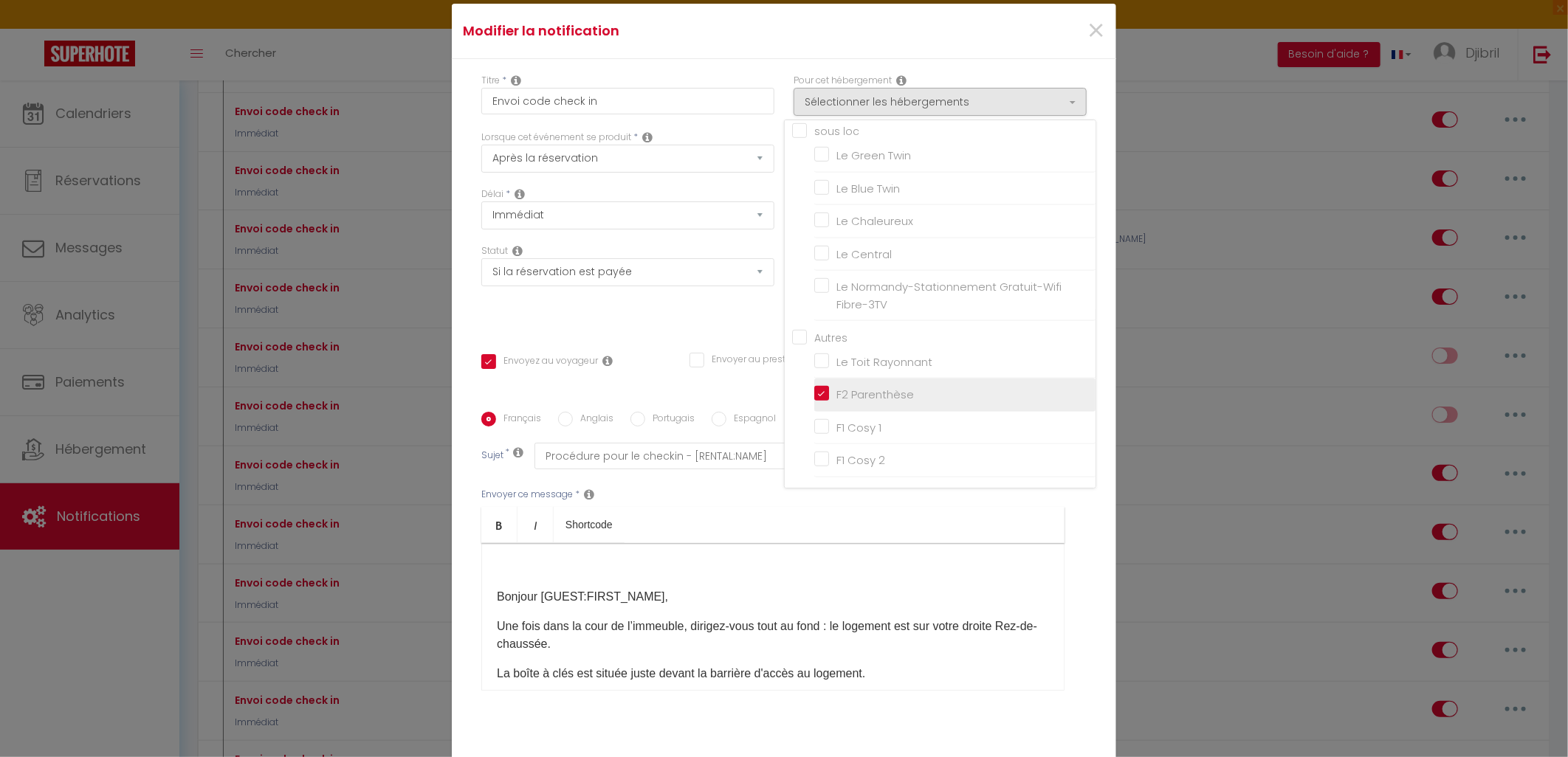
checkbox input "false"
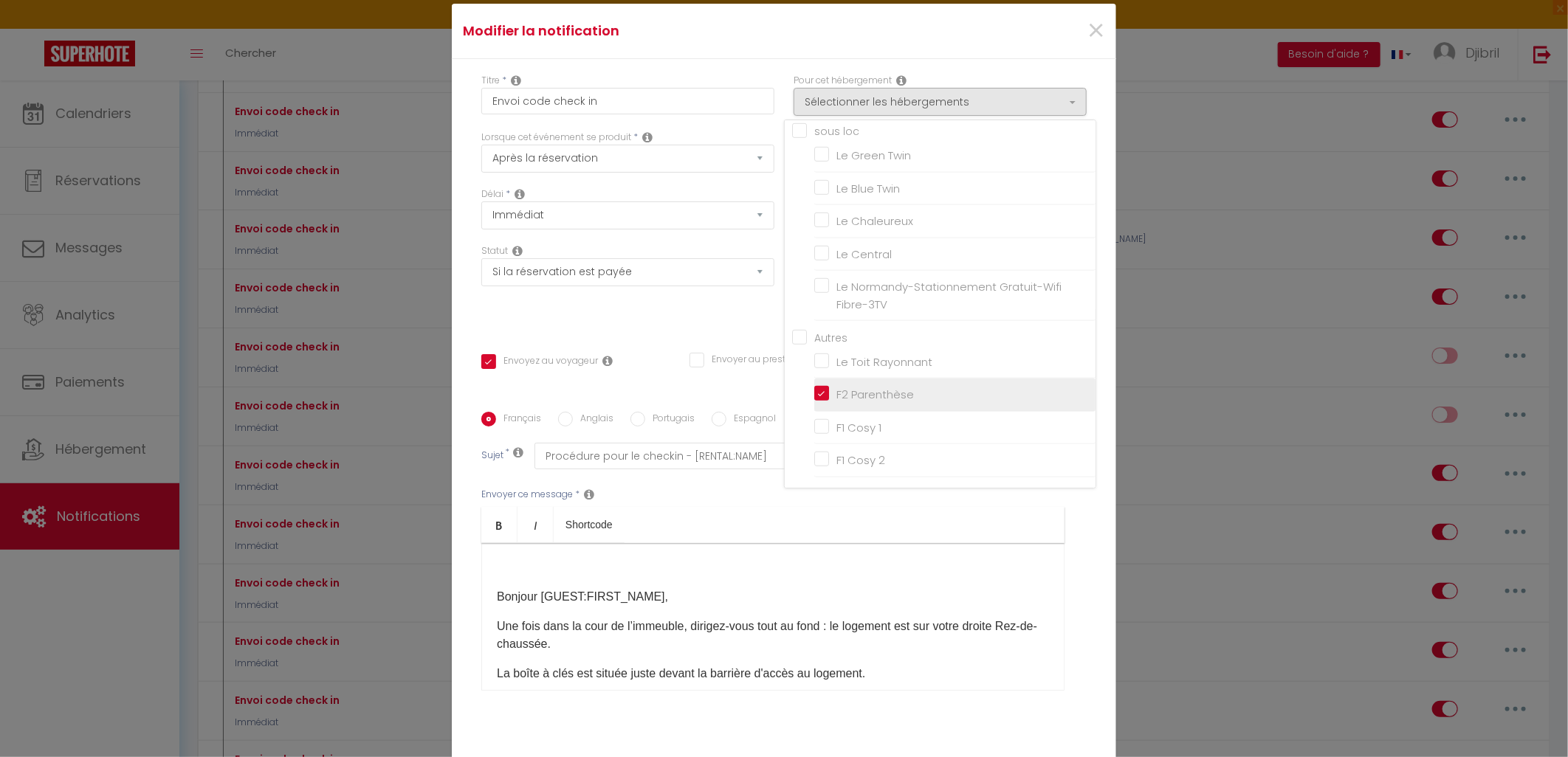
checkbox input "false"
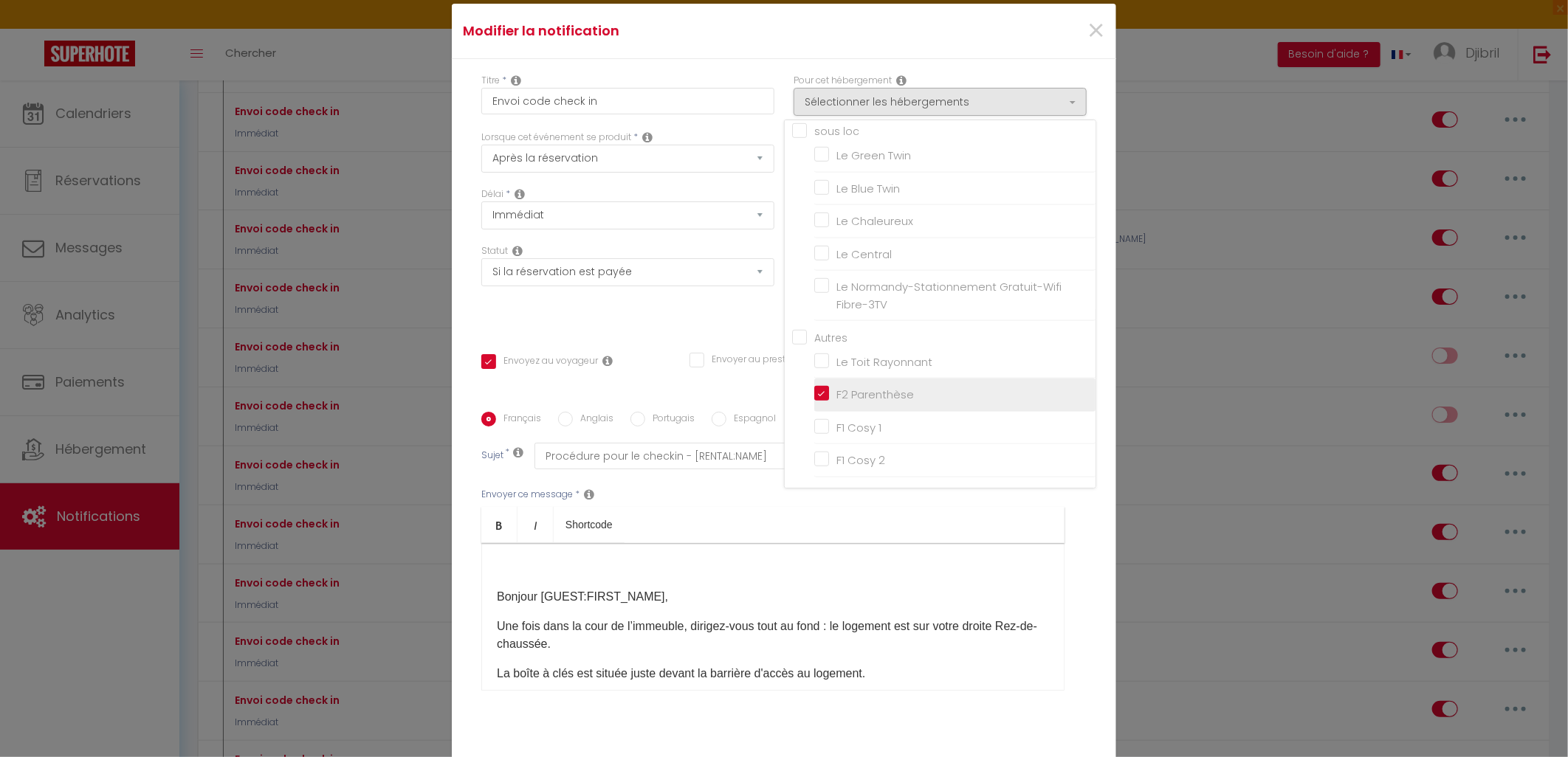
checkbox input "false"
checkbox input "true"
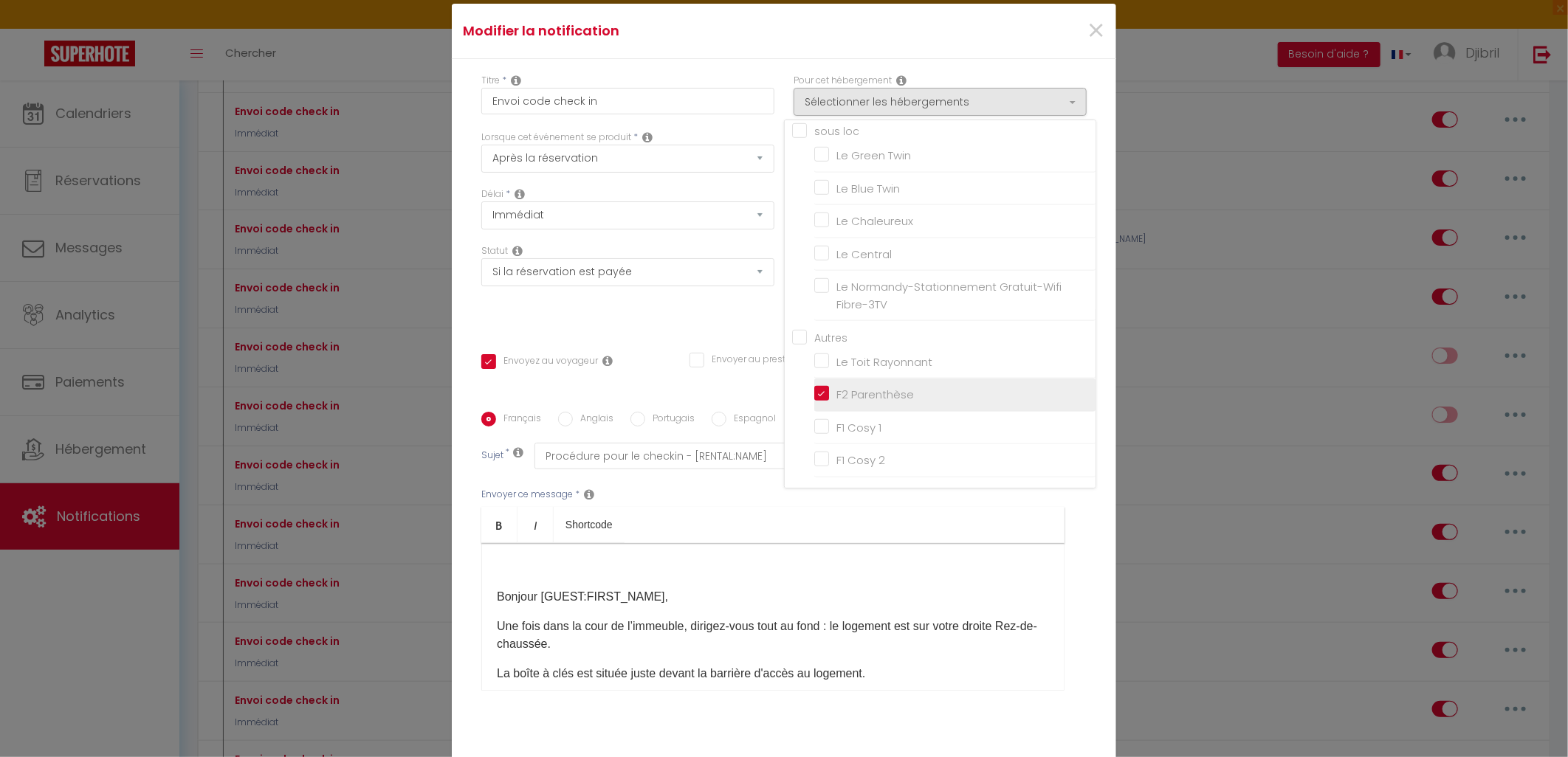
checkbox input "false"
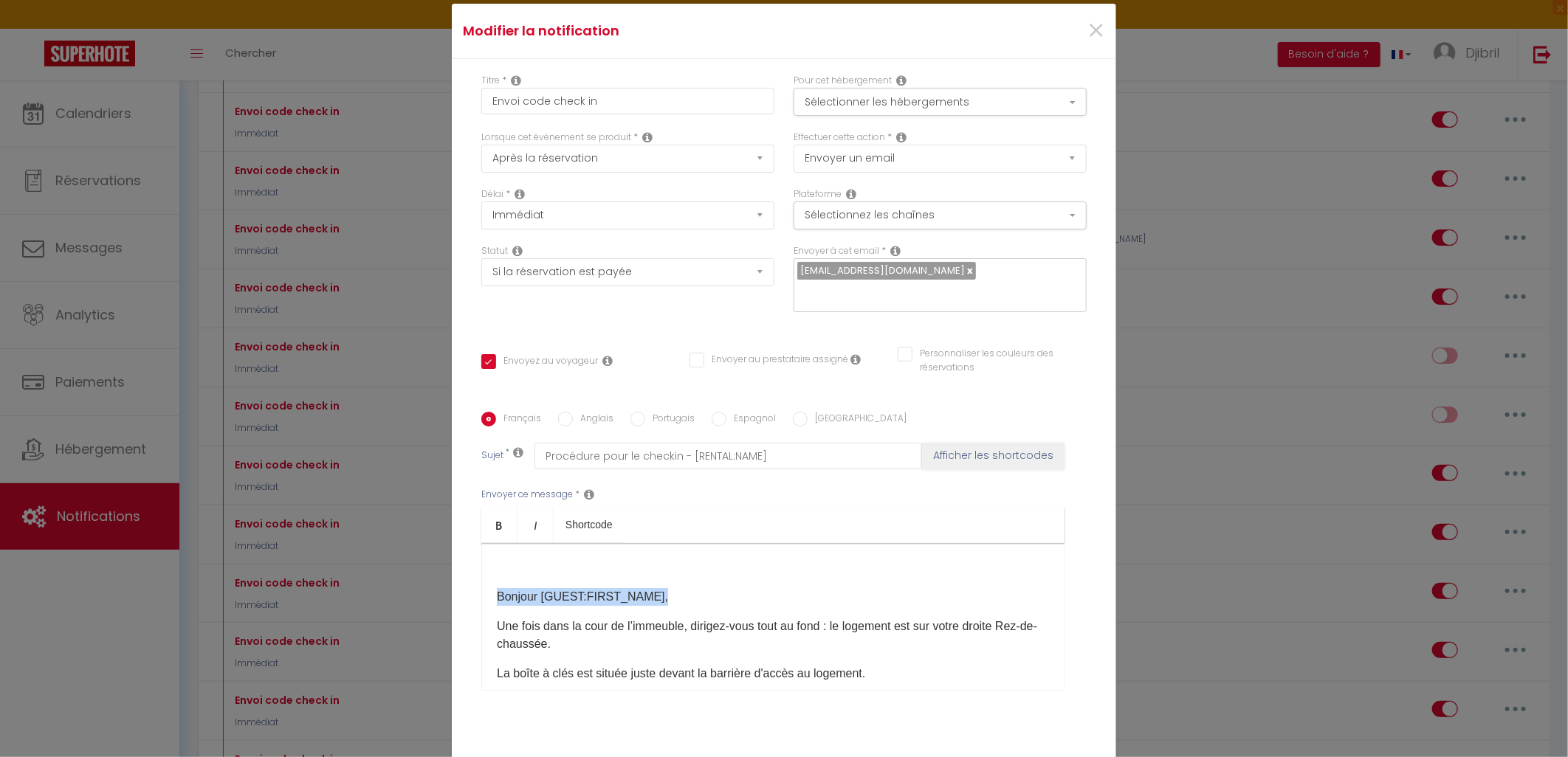
click at [938, 578] on div "​ Bonjour [GUEST:FIRST_NAME], Une fois dans la cour de l’immeuble, dirigez-vous…" at bounding box center [773, 617] width 584 height 148
click at [668, 647] on p "Une fois dans la cour de l’immeuble, dirigez-vous tout au fond : le logement es…" at bounding box center [773, 636] width 552 height 35
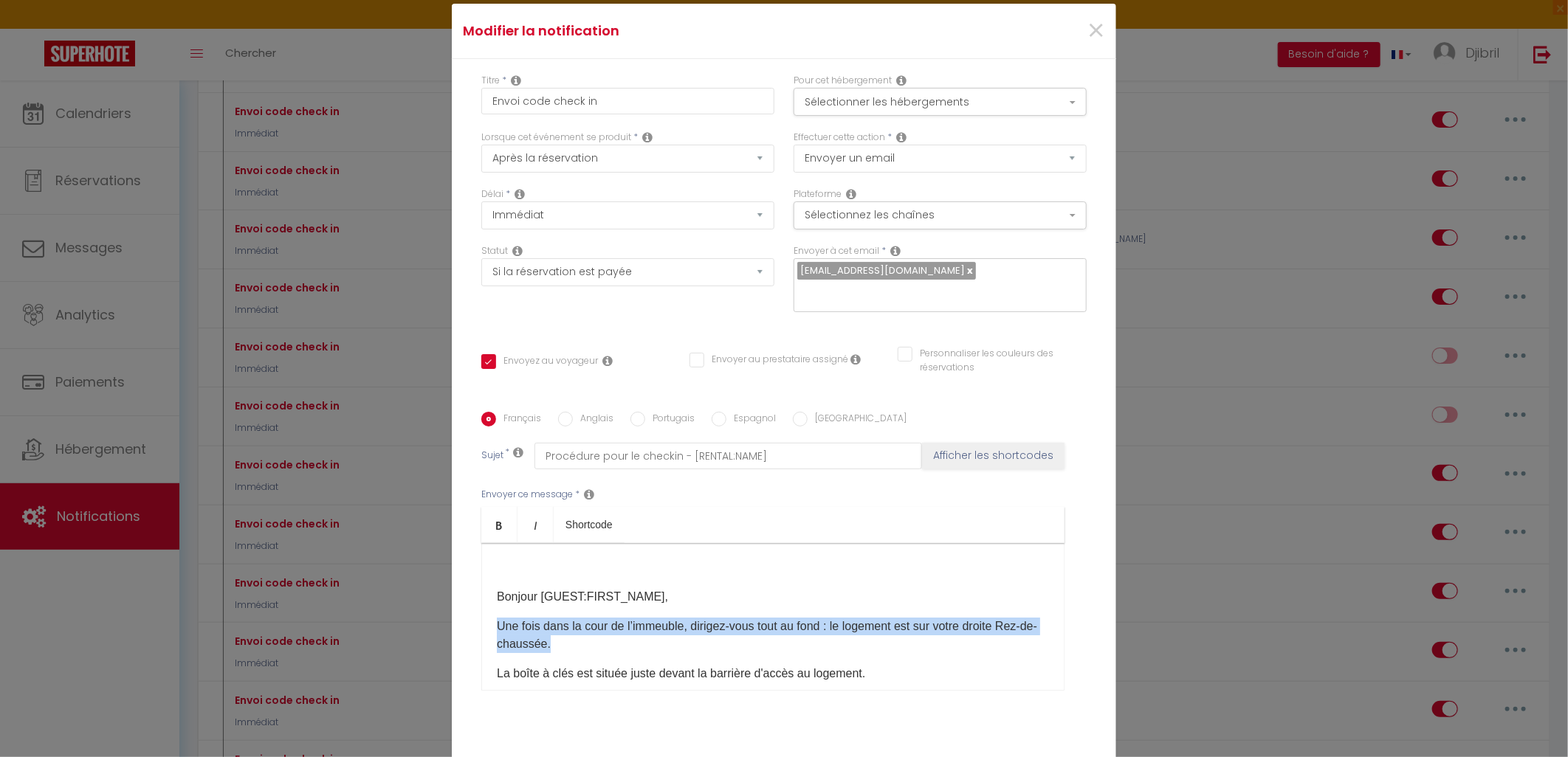
drag, startPoint x: 492, startPoint y: 625, endPoint x: 646, endPoint y: 645, distance: 155.3
click at [646, 645] on p "Une fois dans la cour de l’immeuble, dirigez-vous tout au fond : le logement es…" at bounding box center [773, 636] width 552 height 35
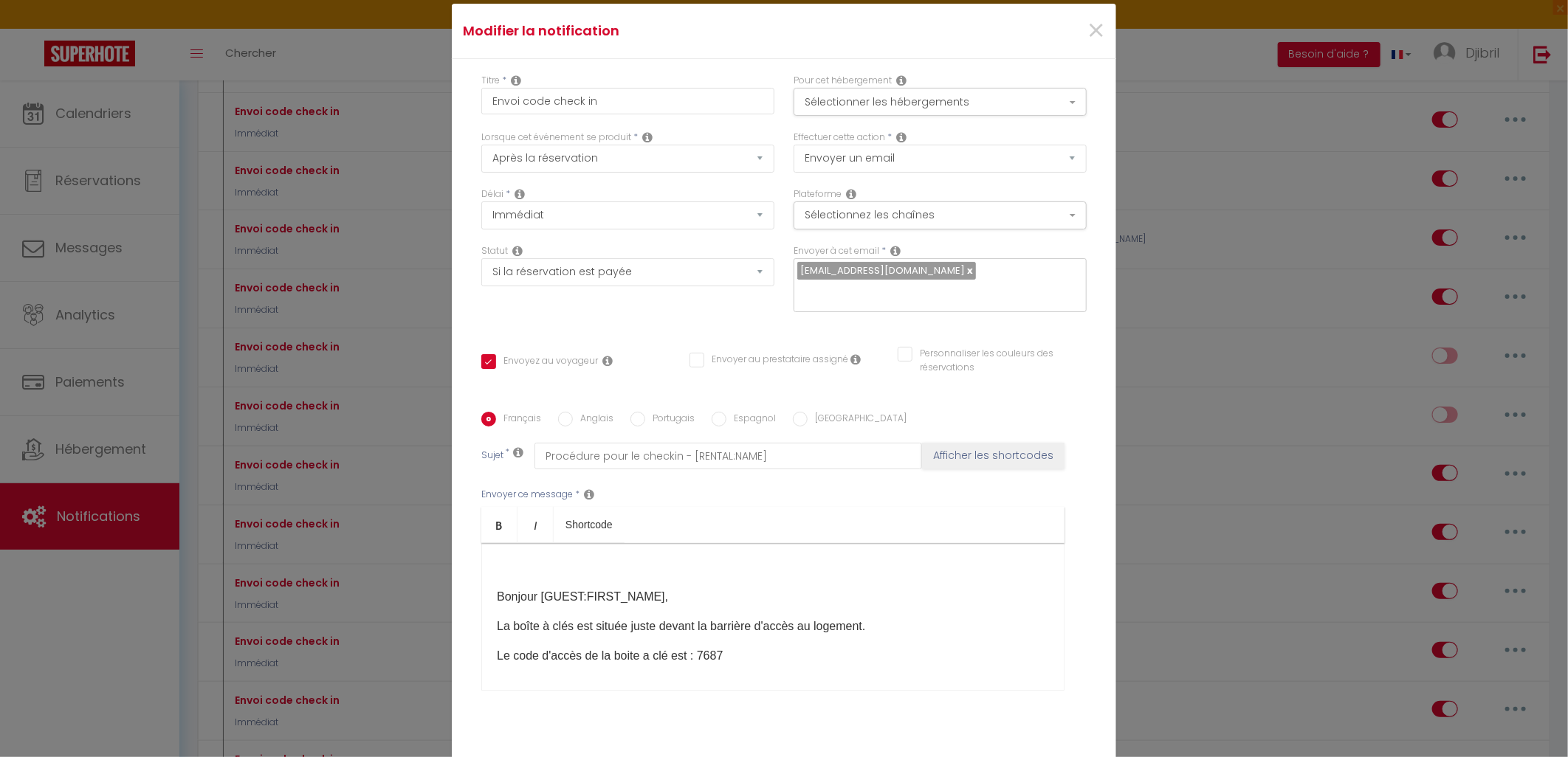
click at [672, 634] on p "La boîte à clés est située juste devant la barrière d'accès au logement.​" at bounding box center [773, 627] width 552 height 18
click at [754, 629] on p "La boîte à clés est située juste devant la barrière d'accès au logement.​" at bounding box center [773, 627] width 552 height 18
drag, startPoint x: 706, startPoint y: 628, endPoint x: 868, endPoint y: 630, distance: 162.0
click at [868, 630] on p "La boîte à clés est située juste devant la barrière d'accès au logement.​" at bounding box center [773, 627] width 552 height 18
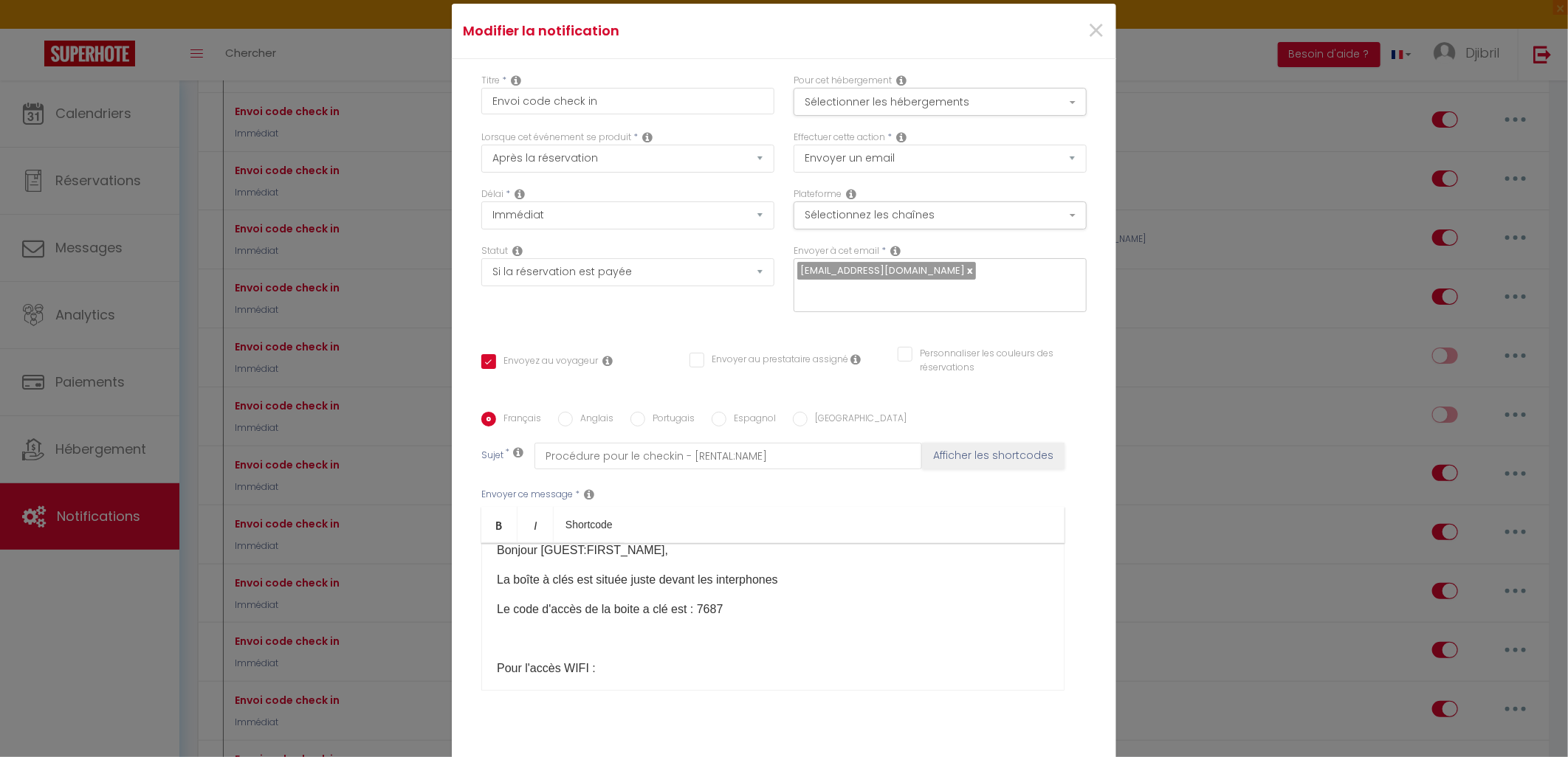
scroll to position [82, 0]
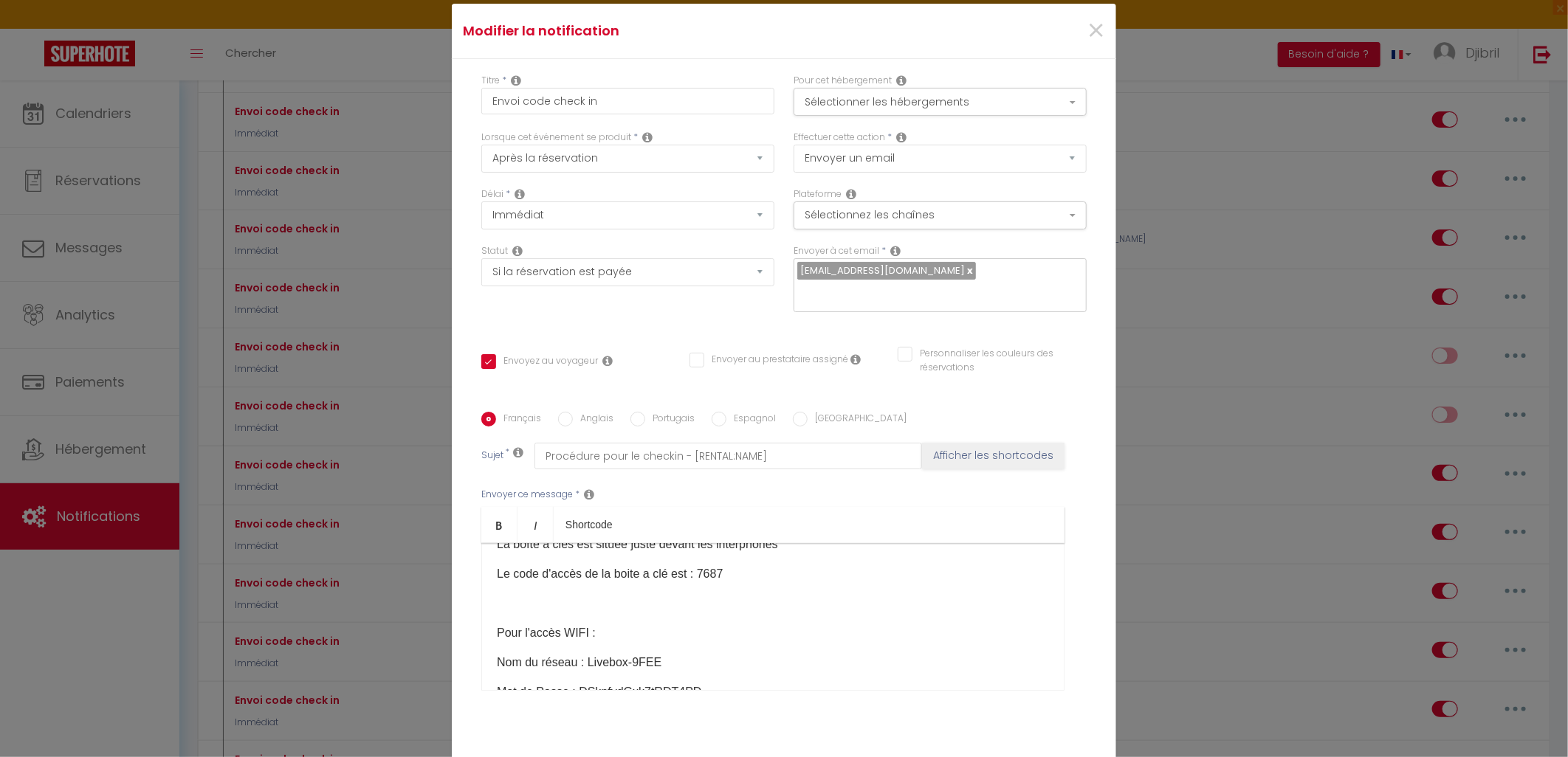
click at [722, 574] on p "Le code d'accès de la boite a clé est : 7687" at bounding box center [773, 574] width 552 height 18
click at [716, 577] on p "Le code d'accès de la boite a clé est : 7686778" at bounding box center [773, 574] width 552 height 18
click at [775, 643] on div "​ Bonjour [GUEST:FIRST_NAME], La boîte à clés est située juste devant les inter…" at bounding box center [773, 617] width 584 height 148
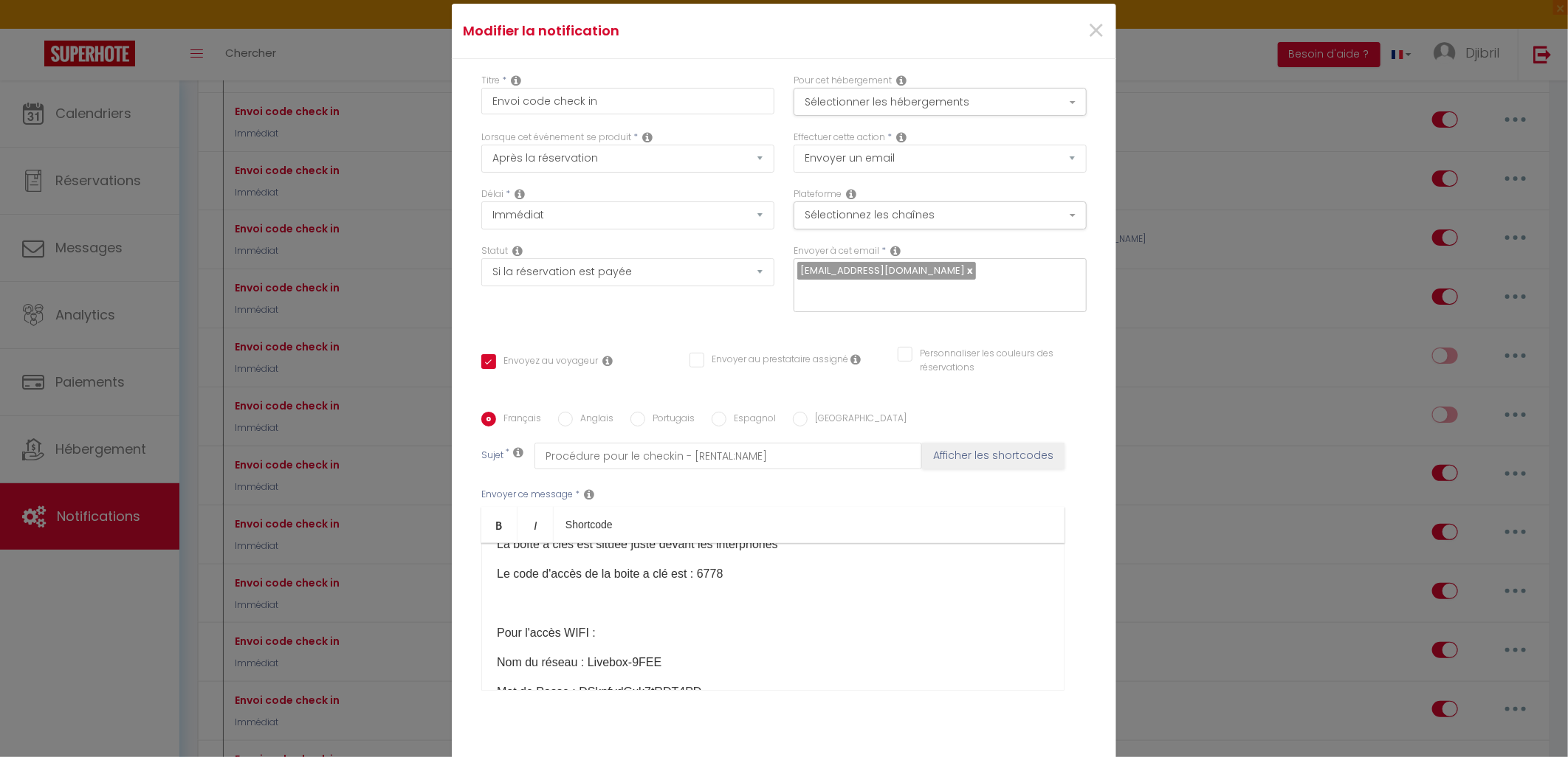
scroll to position [164, 0]
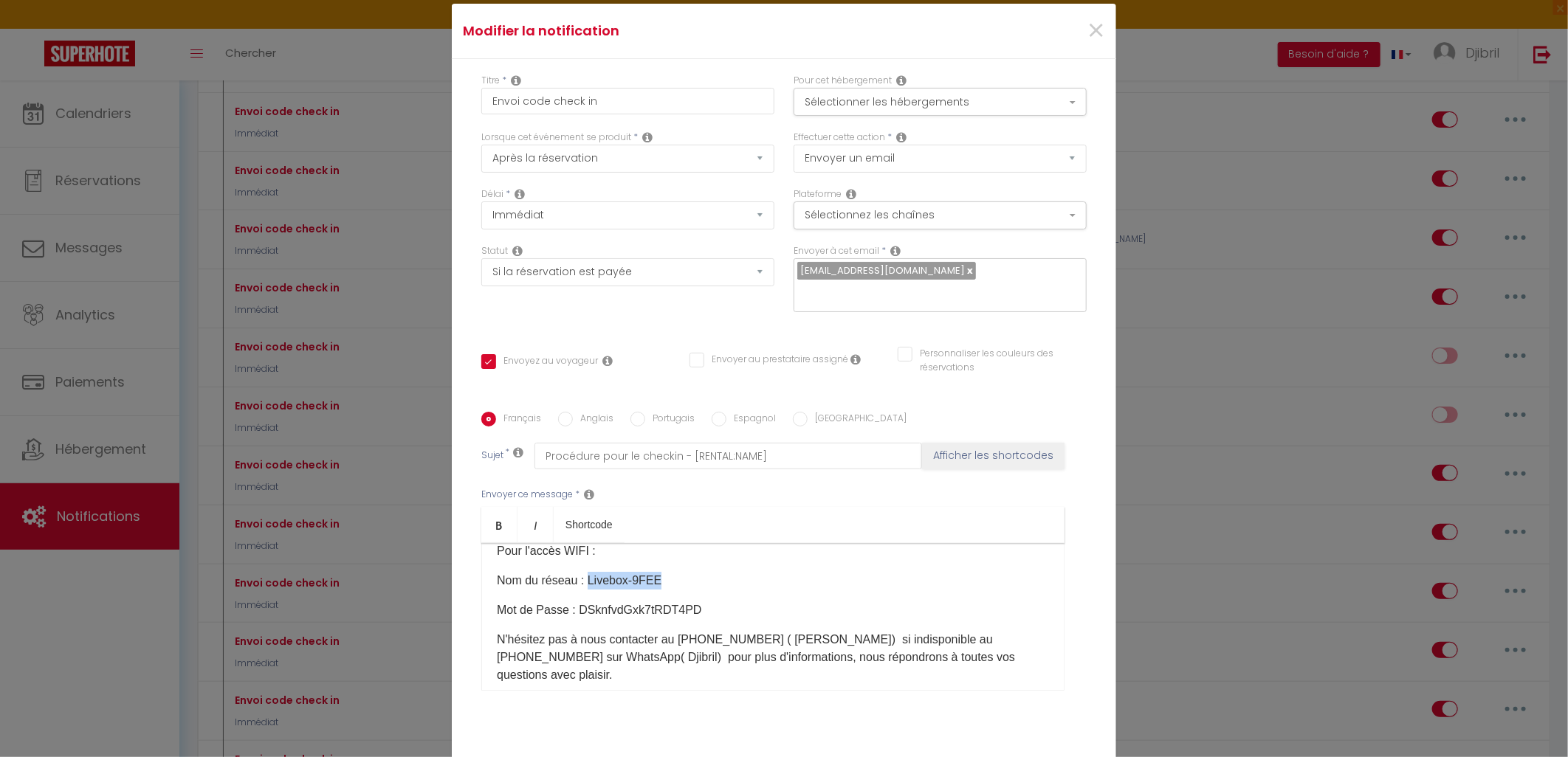
drag, startPoint x: 581, startPoint y: 580, endPoint x: 694, endPoint y: 588, distance: 113.3
click at [694, 588] on p "Nom du réseau : Livebox-9FEE​" at bounding box center [773, 581] width 552 height 18
drag, startPoint x: 689, startPoint y: 608, endPoint x: 570, endPoint y: 600, distance: 119.3
click at [570, 600] on div "​ Bonjour [GUEST:FIRST_NAME], La boîte à clés est située juste devant les inter…" at bounding box center [773, 617] width 584 height 148
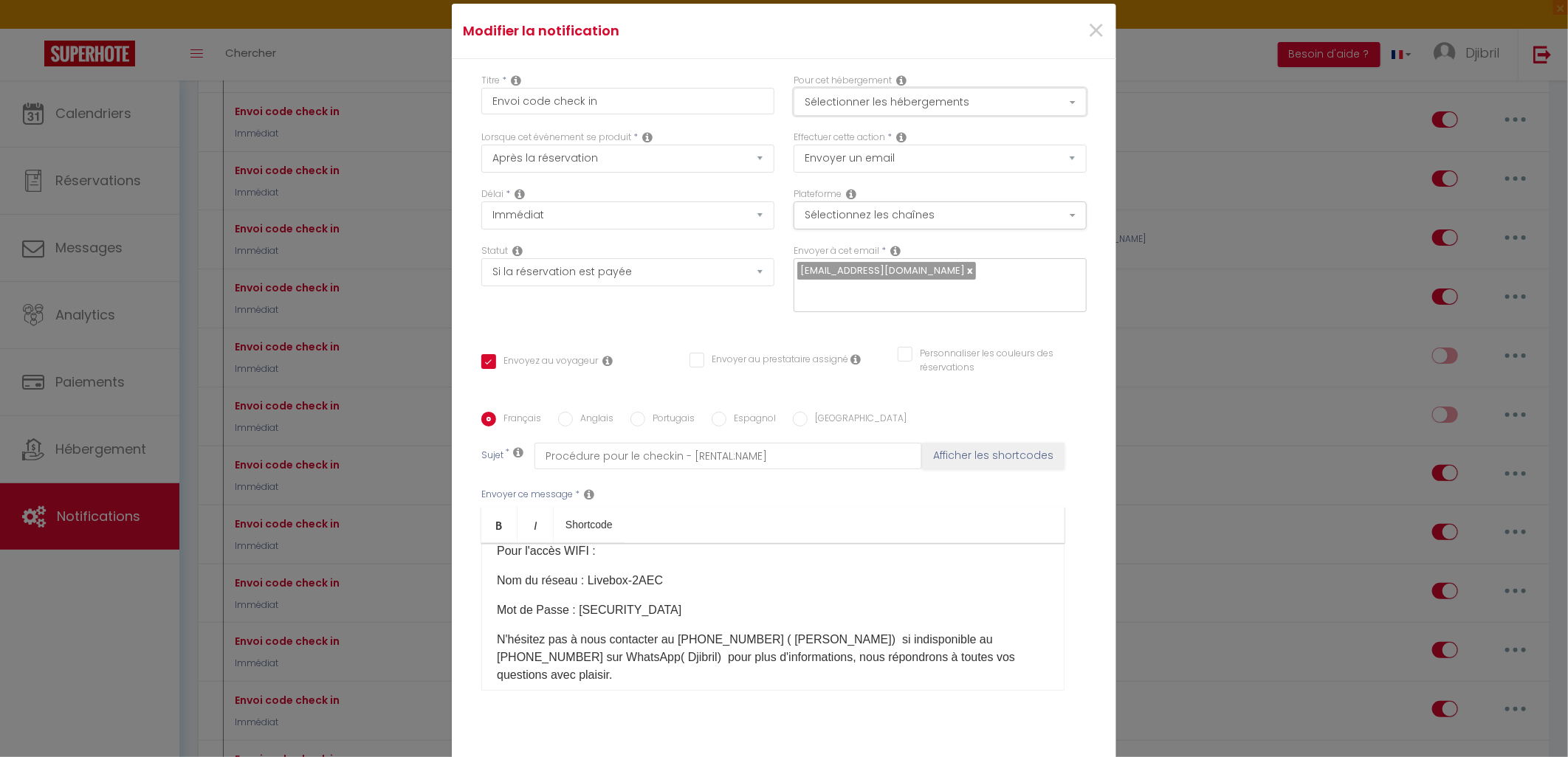
click at [862, 94] on button "Sélectionner les hébergements" at bounding box center [940, 102] width 293 height 28
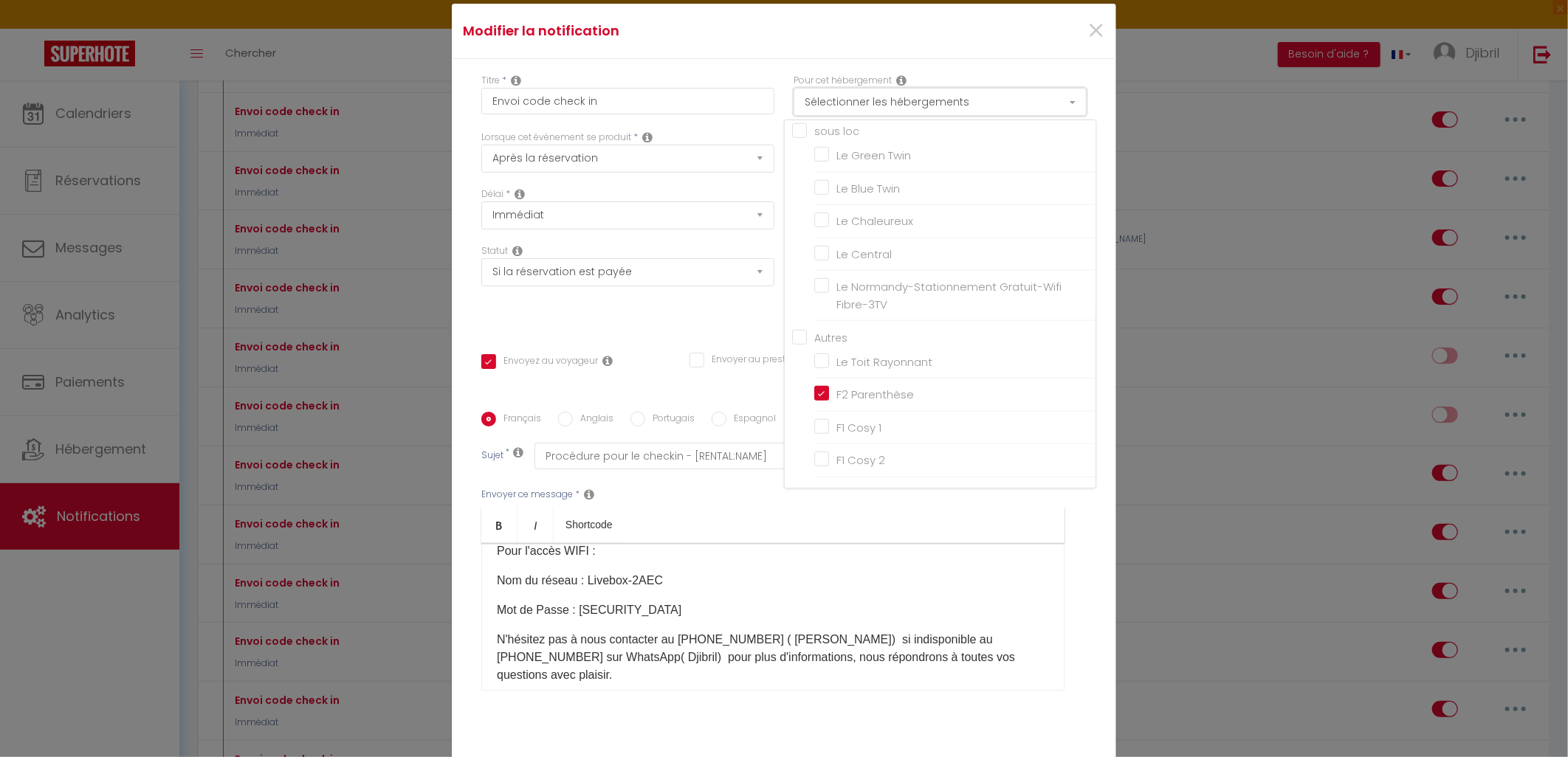
click at [862, 94] on button "Sélectionner les hébergements" at bounding box center [940, 102] width 293 height 28
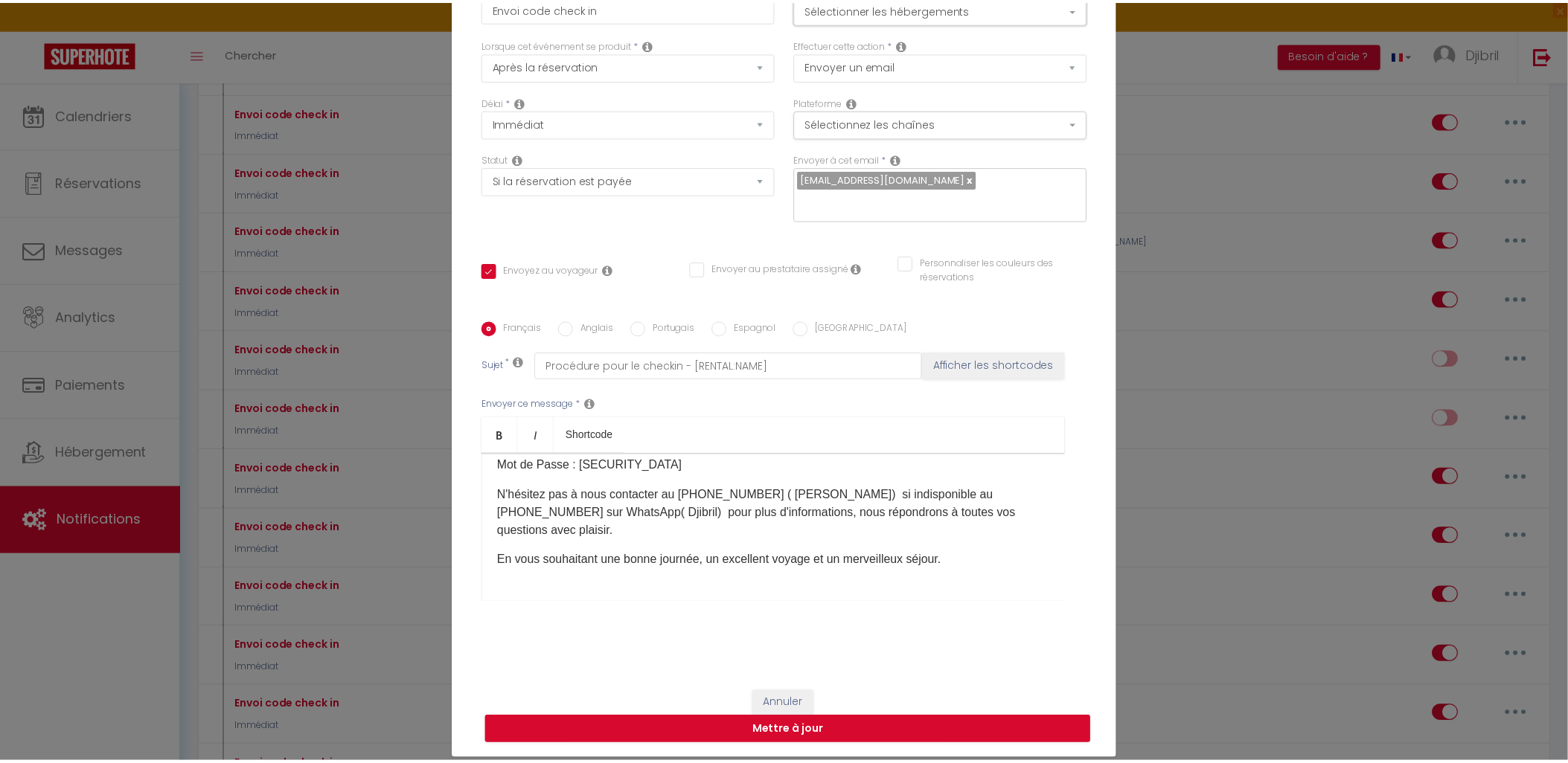
scroll to position [247, 0]
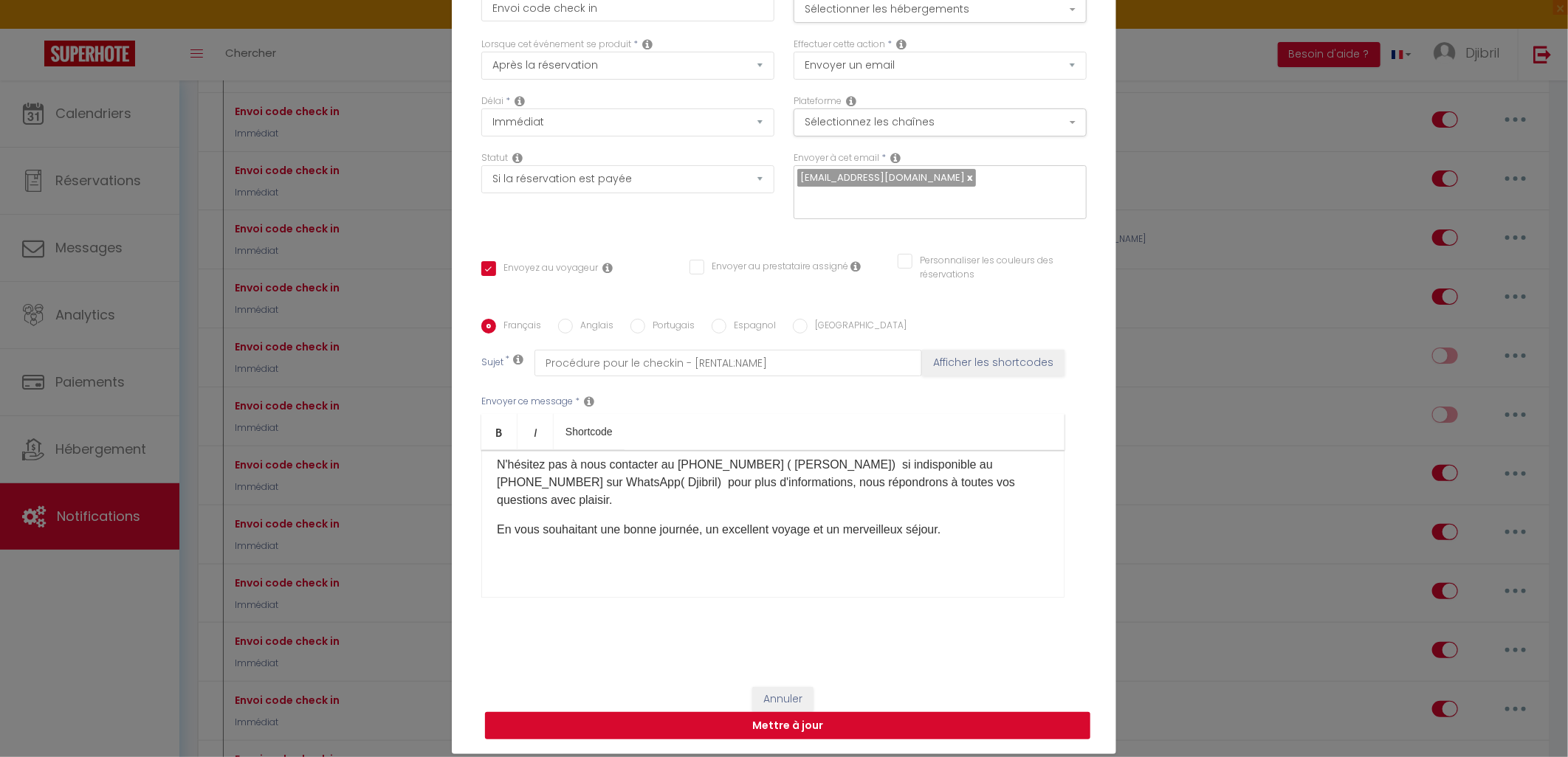
click at [793, 727] on button "Mettre à jour" at bounding box center [788, 726] width 606 height 28
checkbox input "true"
checkbox input "false"
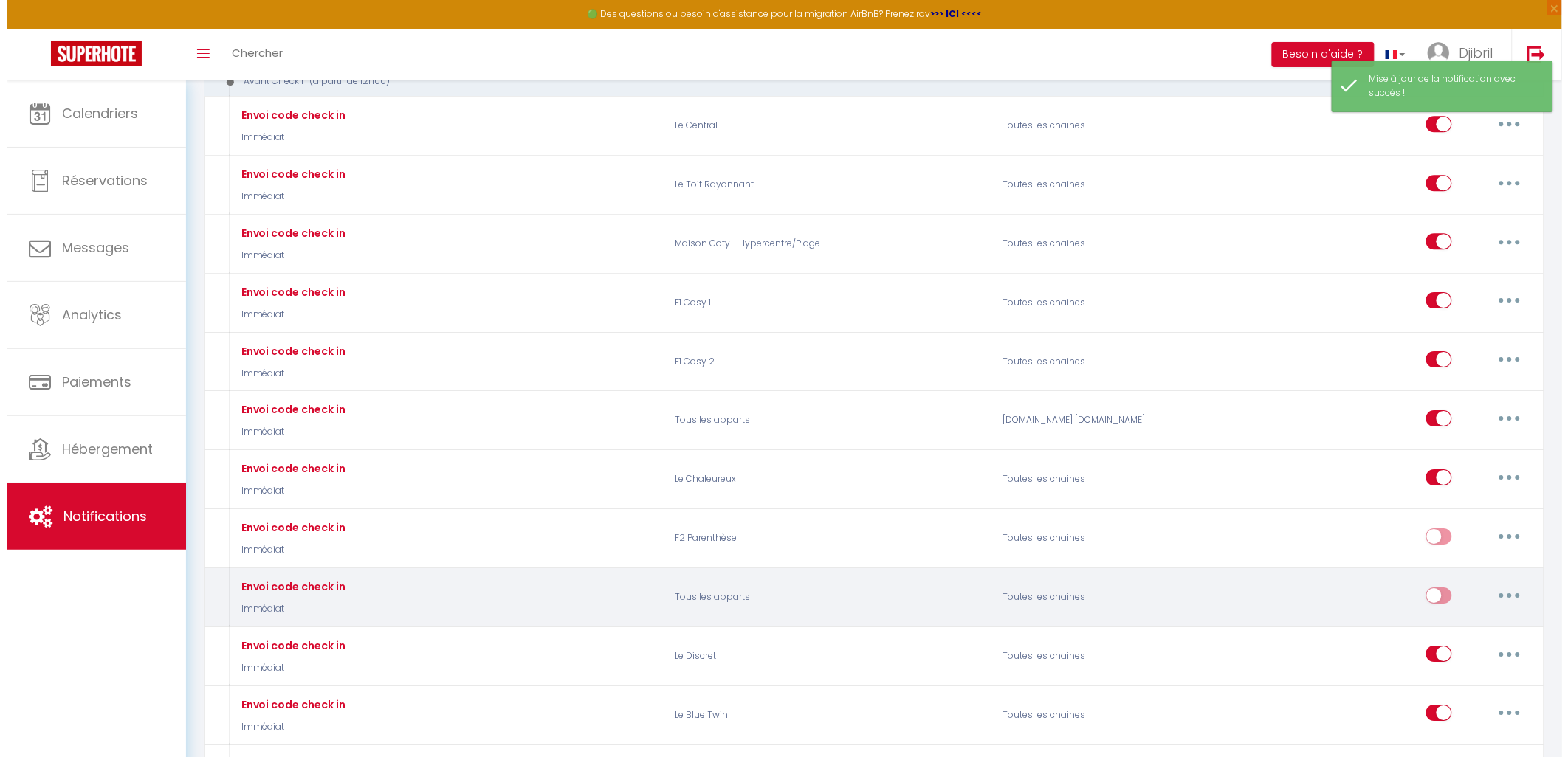
scroll to position [1476, 0]
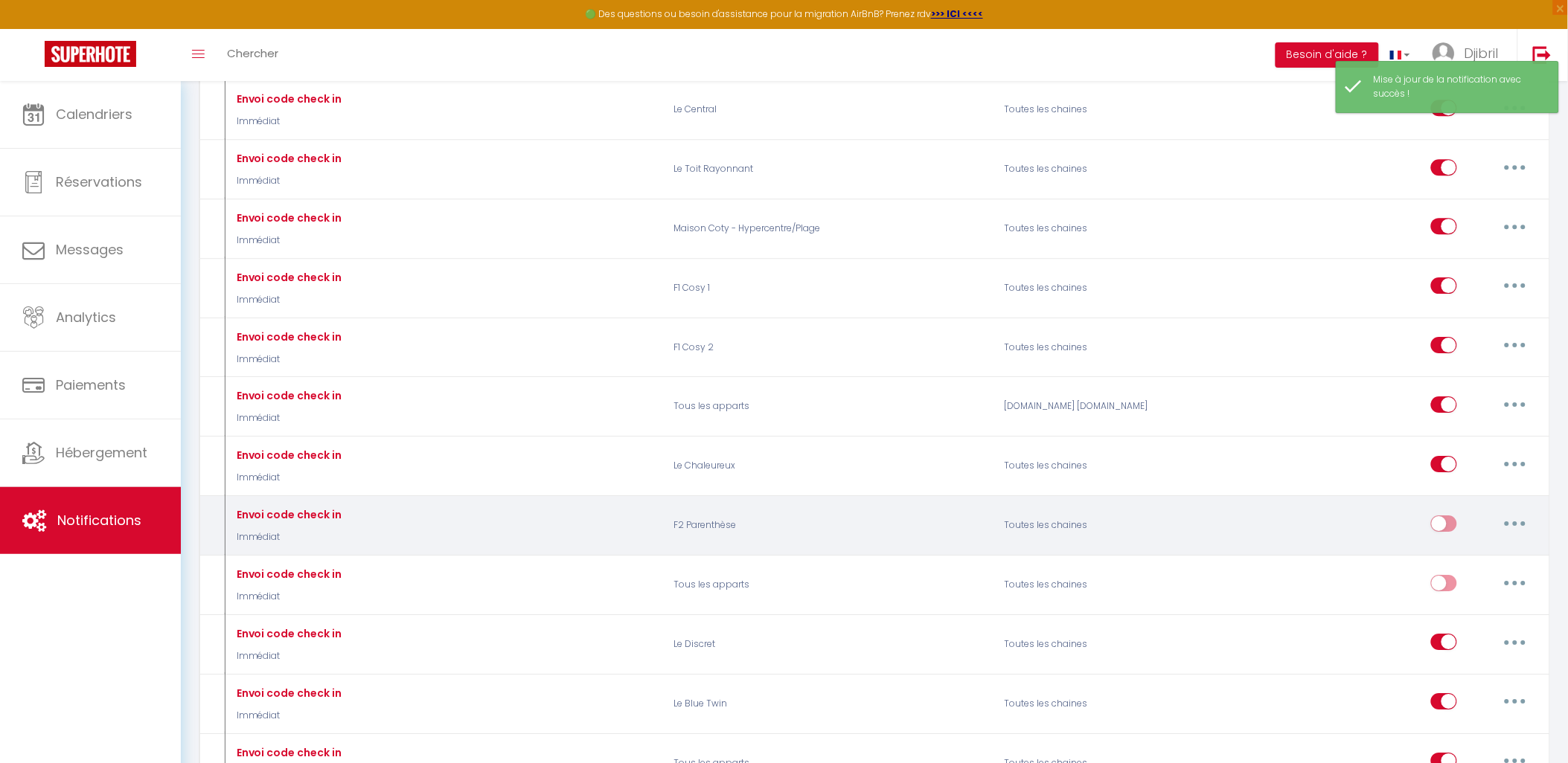
click at [1441, 538] on input "checkbox" at bounding box center [1444, 527] width 26 height 22
checkbox input "true"
select select
checkbox input "false"
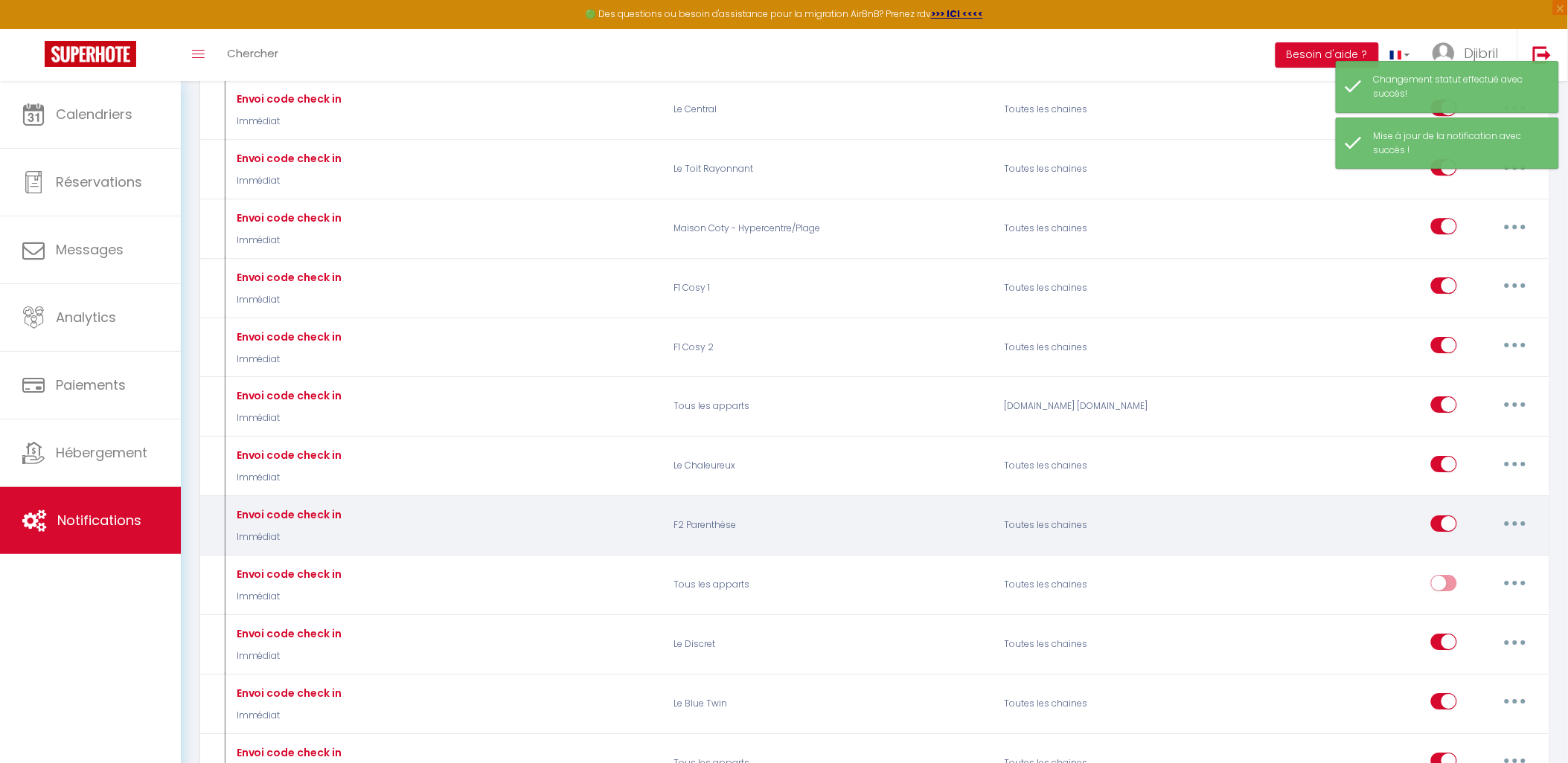
click at [1507, 536] on button "button" at bounding box center [1516, 524] width 42 height 24
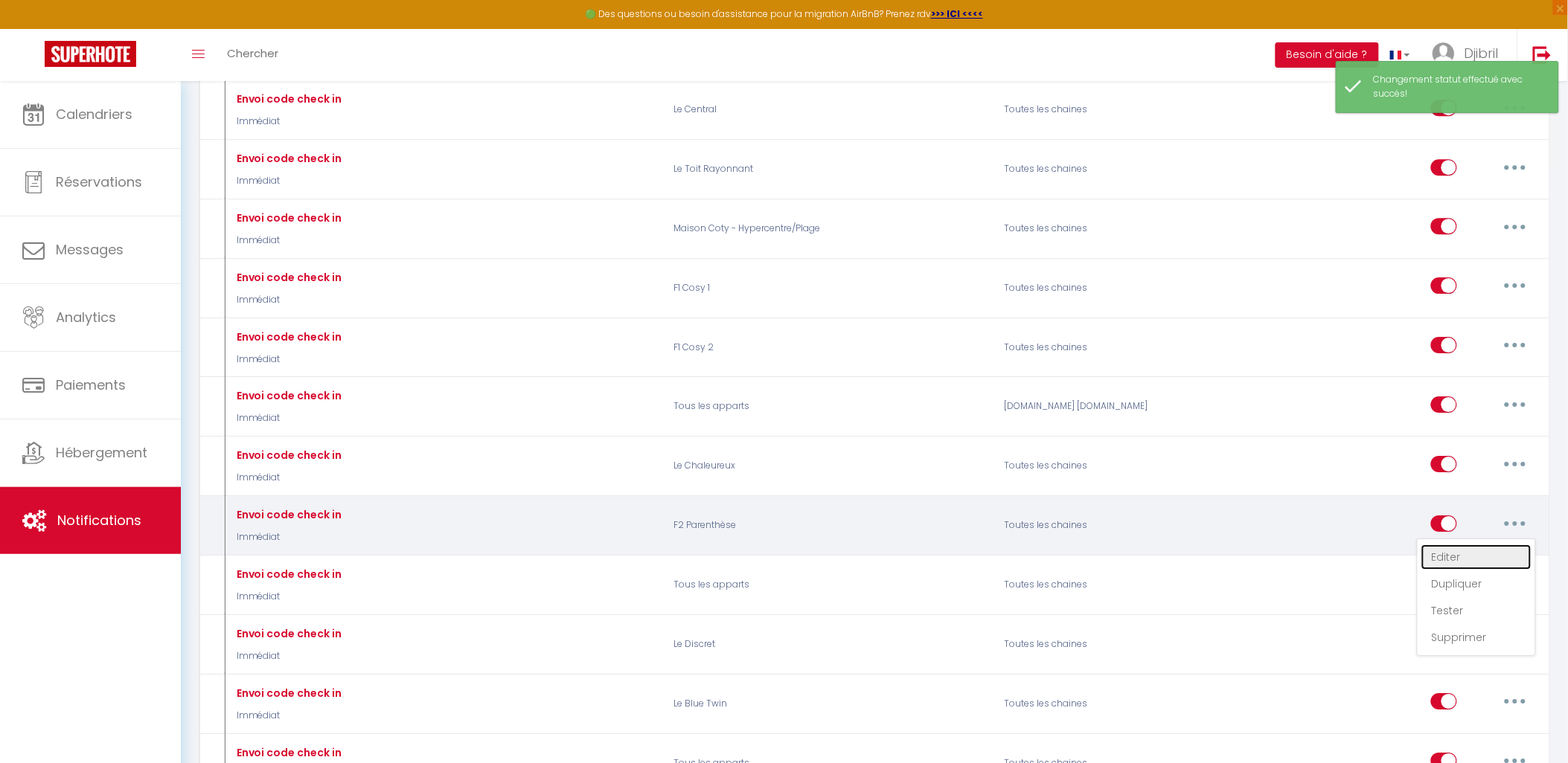
click at [1472, 570] on link "Editer" at bounding box center [1477, 557] width 110 height 25
type input "Envoi code check in"
select select "Immédiat"
select select "if_booking_is_paid"
checkbox input "true"
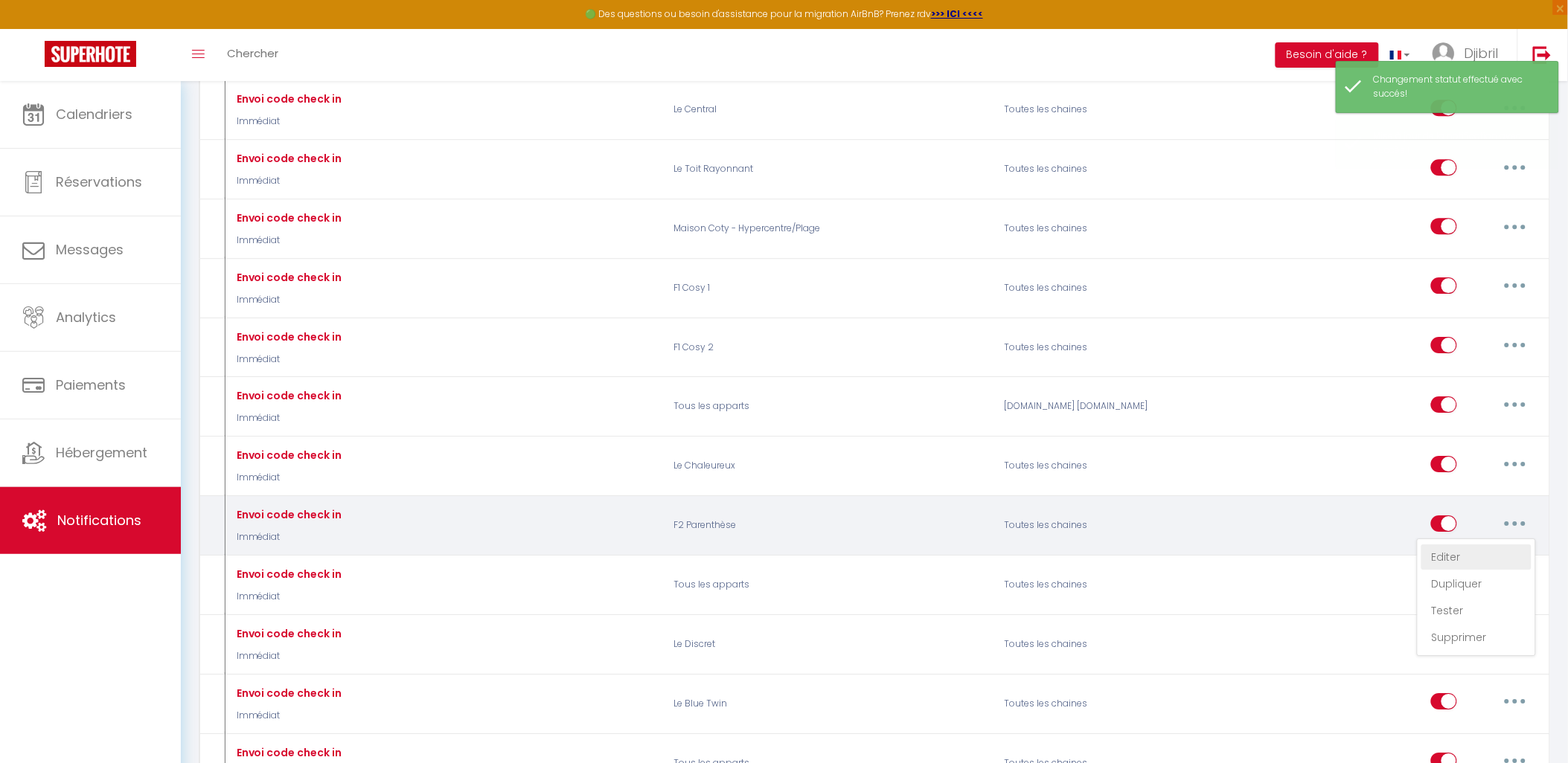
checkbox input "false"
radio input "true"
type input "Procédure pour le checkin - [RENTAL:NAME]"
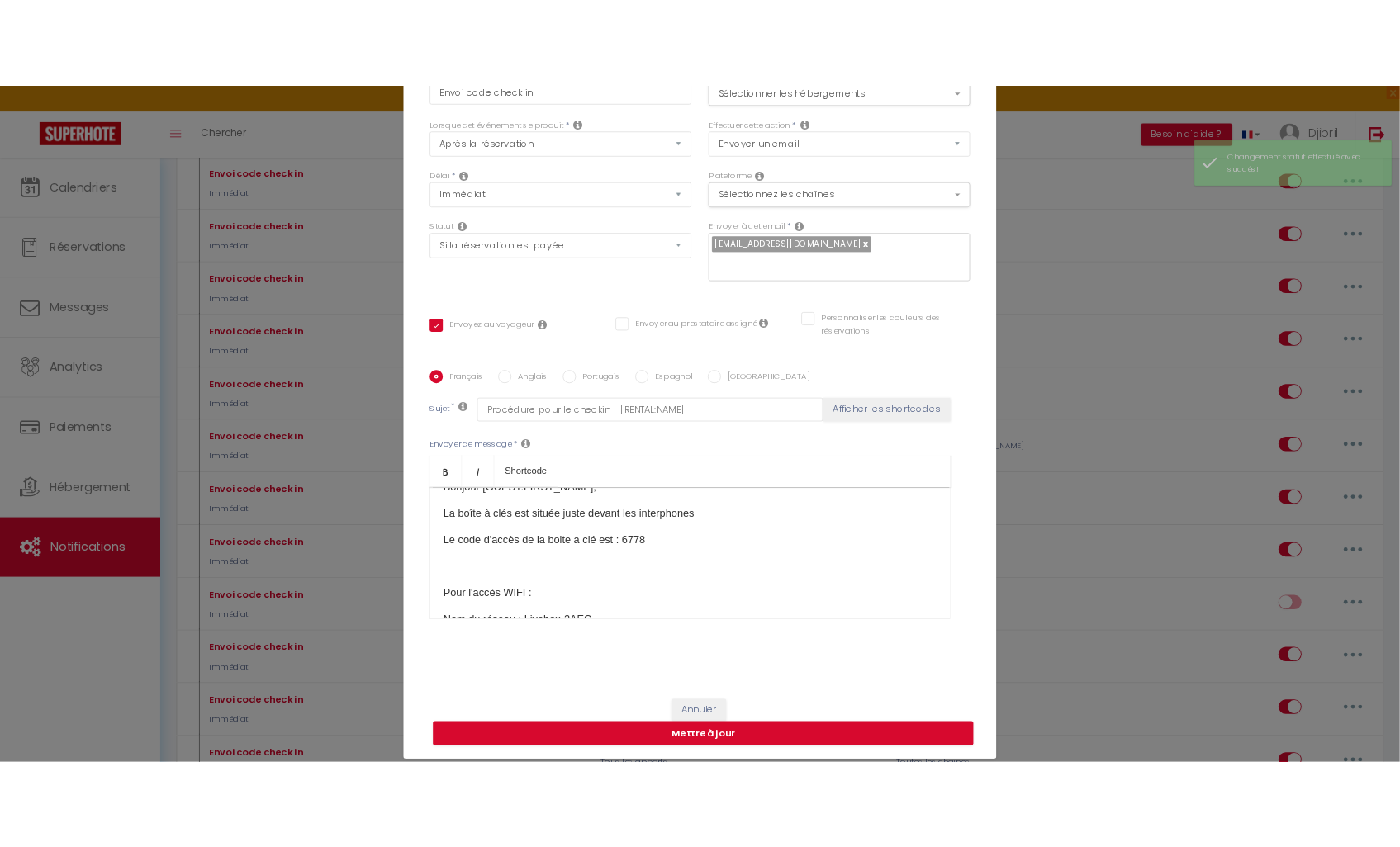
scroll to position [92, 0]
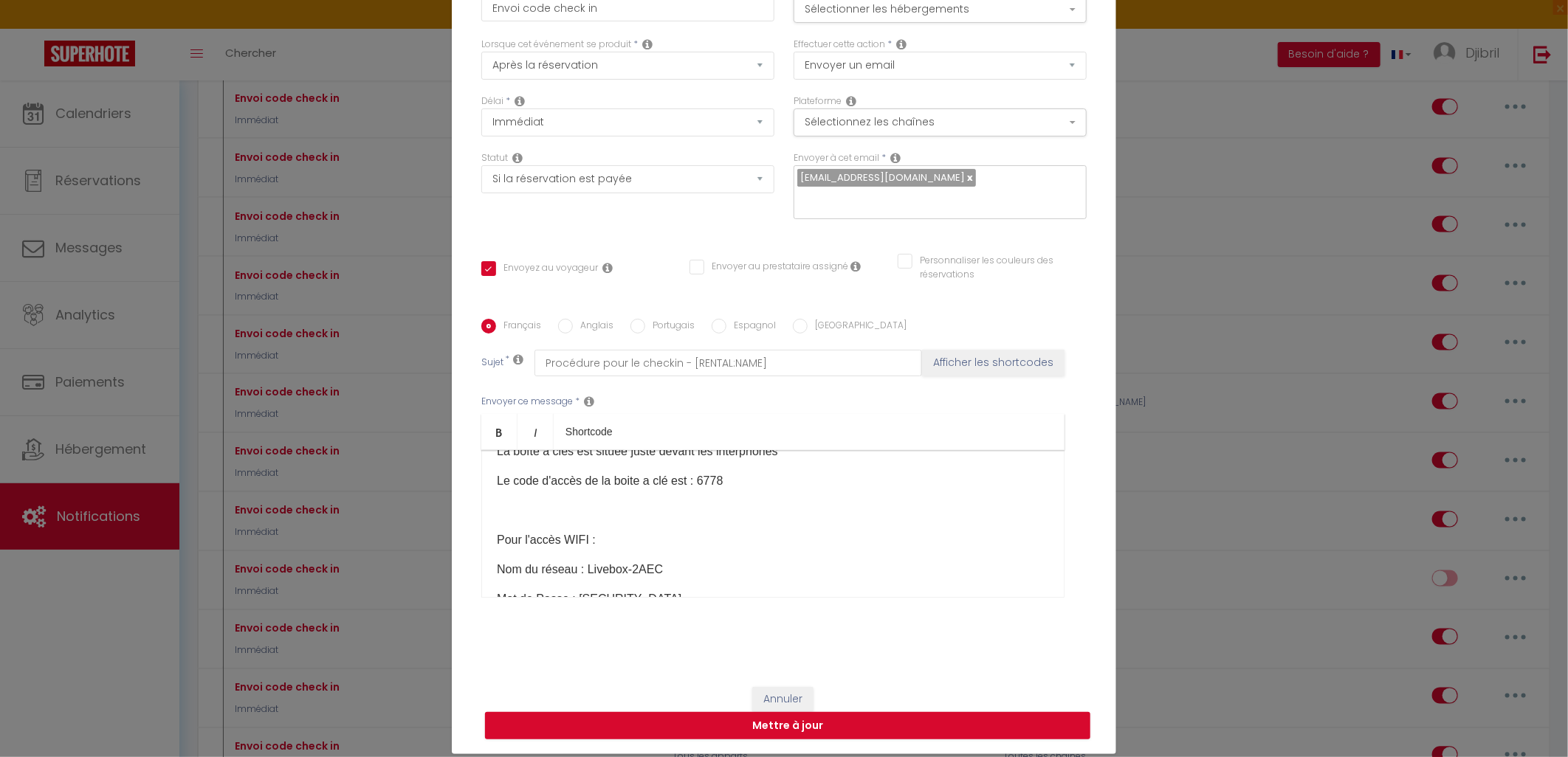
click at [681, 505] on p at bounding box center [773, 511] width 552 height 18
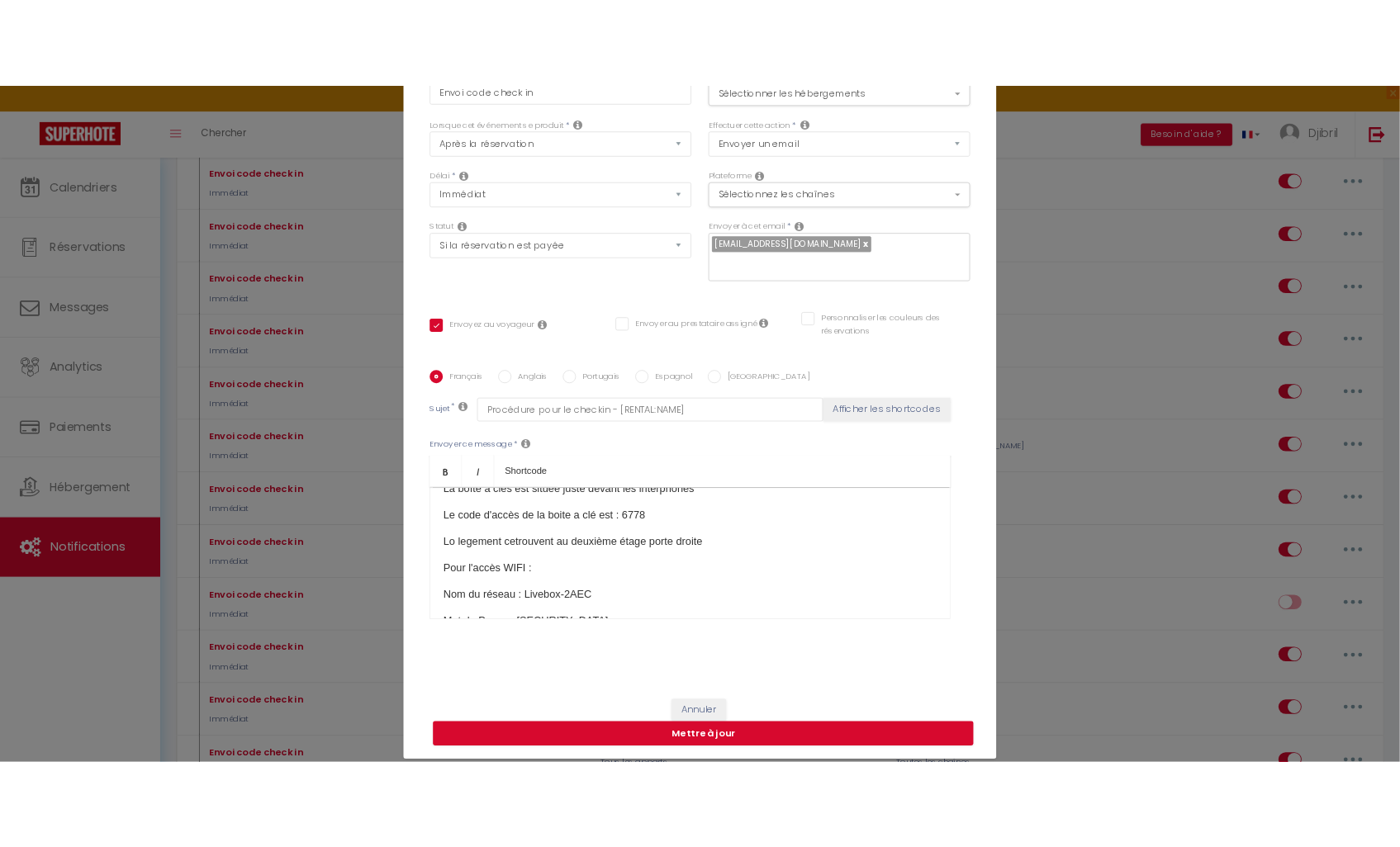
scroll to position [89, 0]
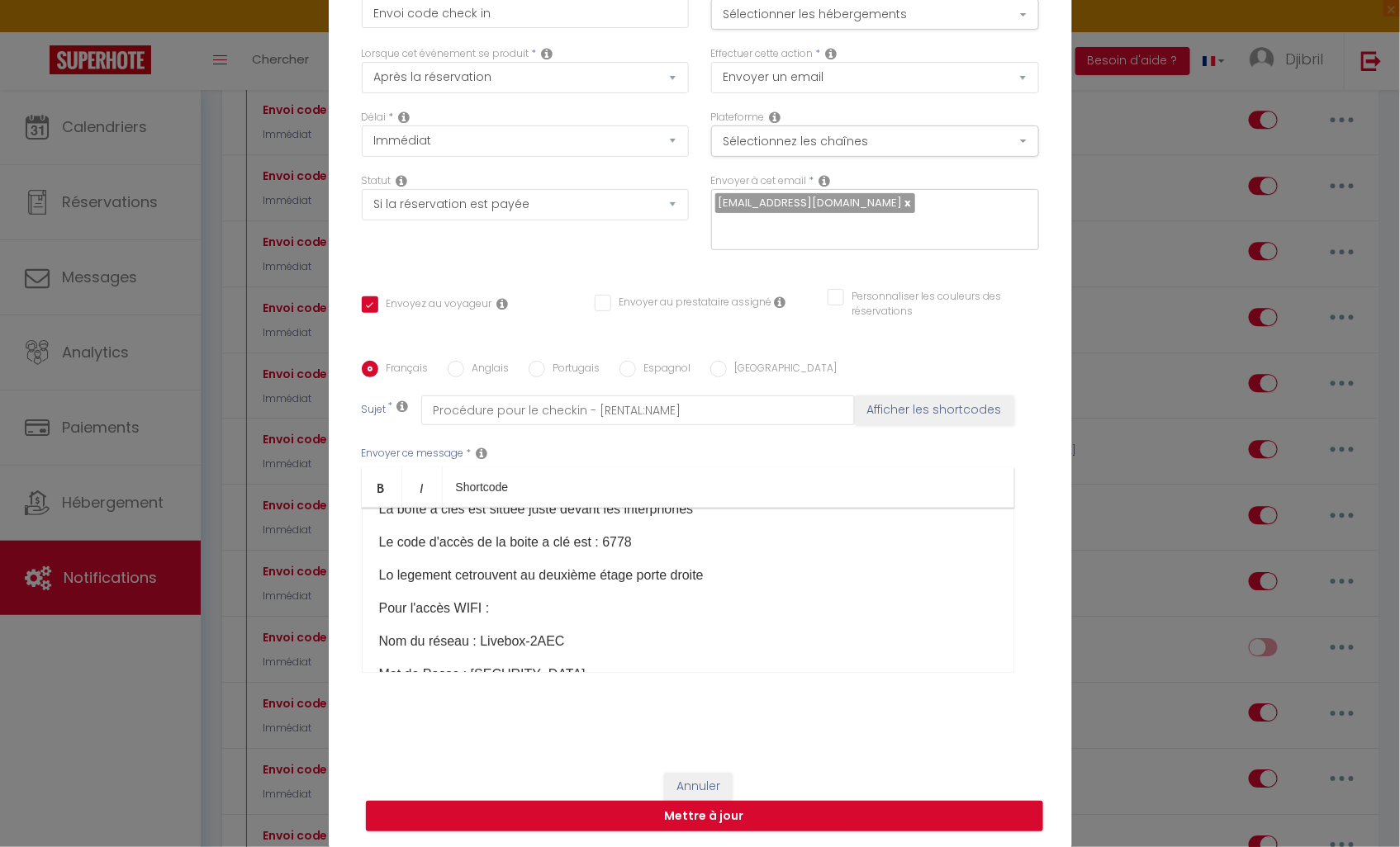
click at [384, 573] on p "Lo legement cetrouvent au deuxième étage porte droite" at bounding box center [688, 576] width 618 height 20
click at [460, 581] on p at bounding box center [688, 576] width 618 height 20
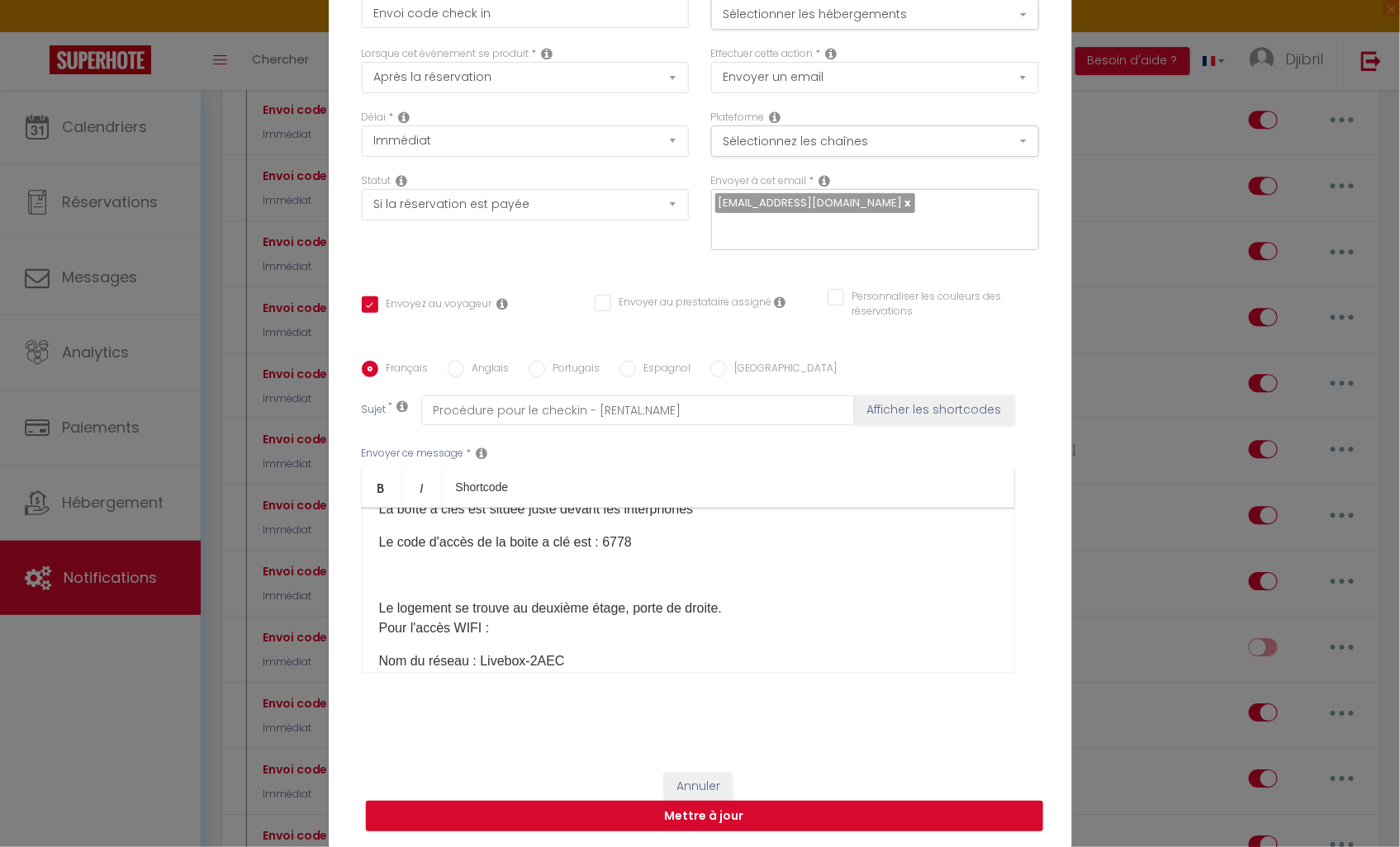
click at [457, 590] on div "​ Bonjour [GUEST:FIRST_NAME], La boîte à clés est située juste devant les inter…" at bounding box center [688, 591] width 653 height 165
click at [372, 607] on div "​ Bonjour [GUEST:FIRST_NAME], La boîte à clés est située juste devant les inter…" at bounding box center [688, 591] width 653 height 165
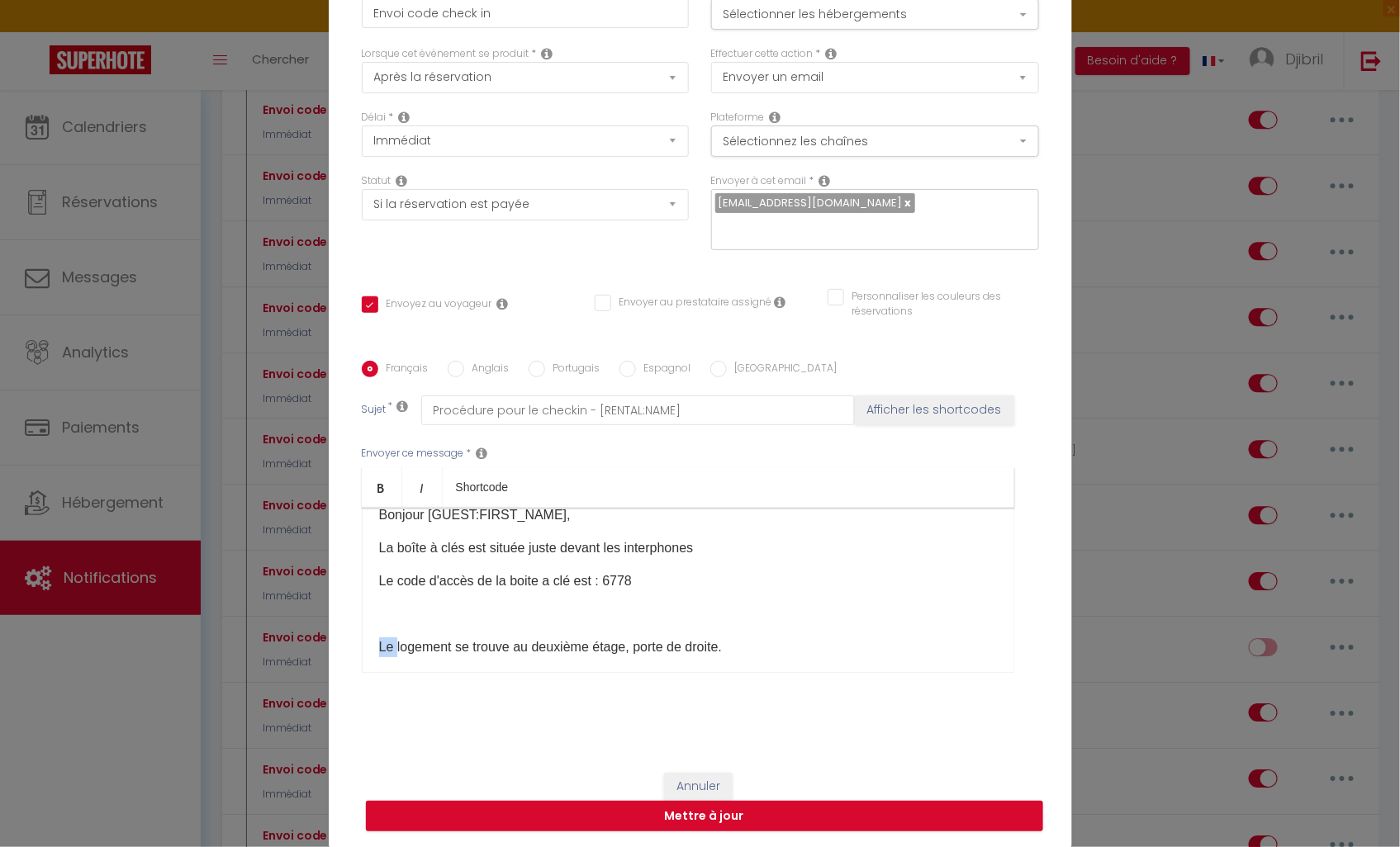
click at [389, 624] on div "​ Bonjour [GUEST:FIRST_NAME], La boîte à clés est située juste devant les inter…" at bounding box center [688, 591] width 653 height 165
click at [379, 650] on p "Le logement se trouve au deuxième étage, porte de droite." at bounding box center [688, 648] width 618 height 20
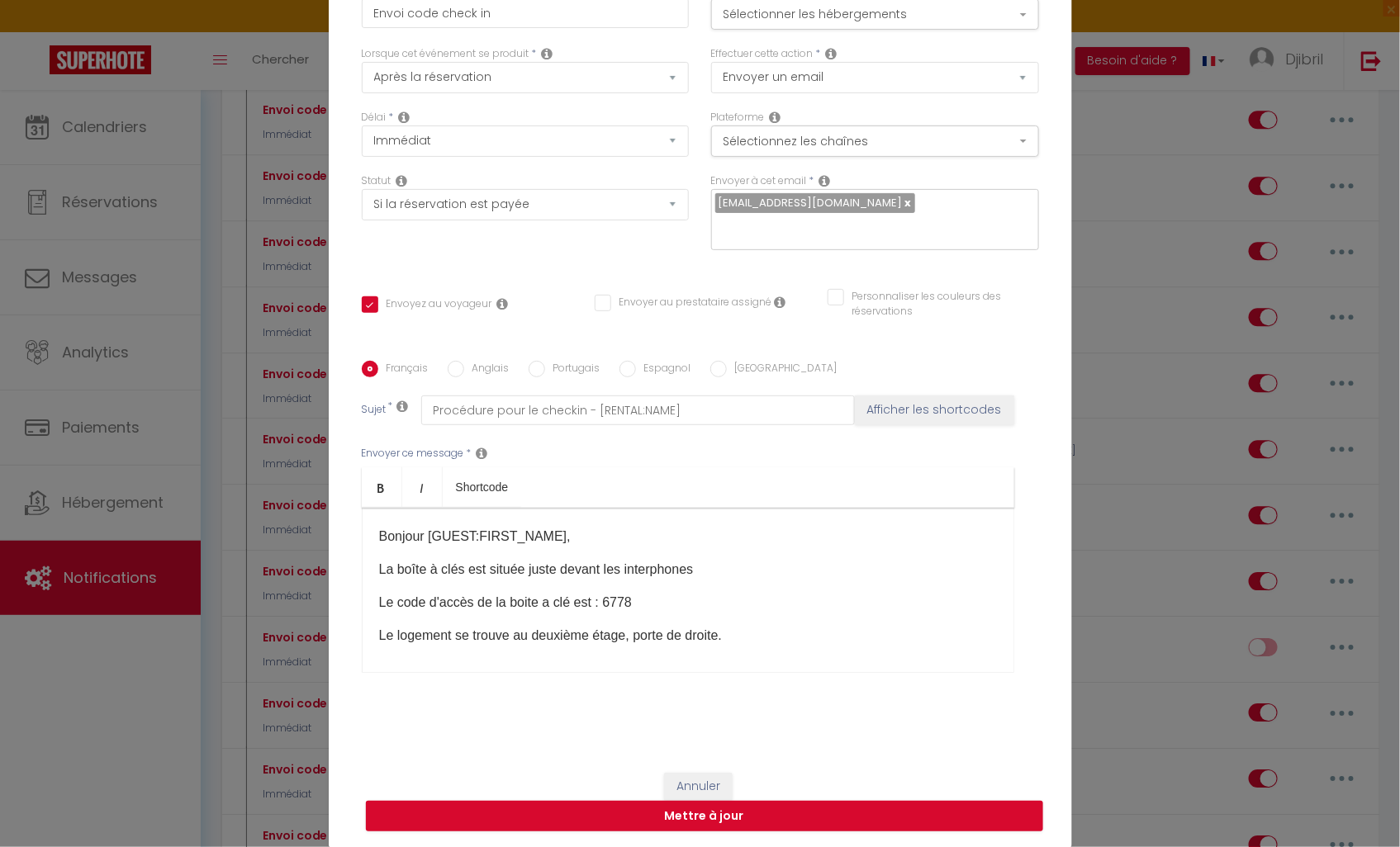
scroll to position [0, 0]
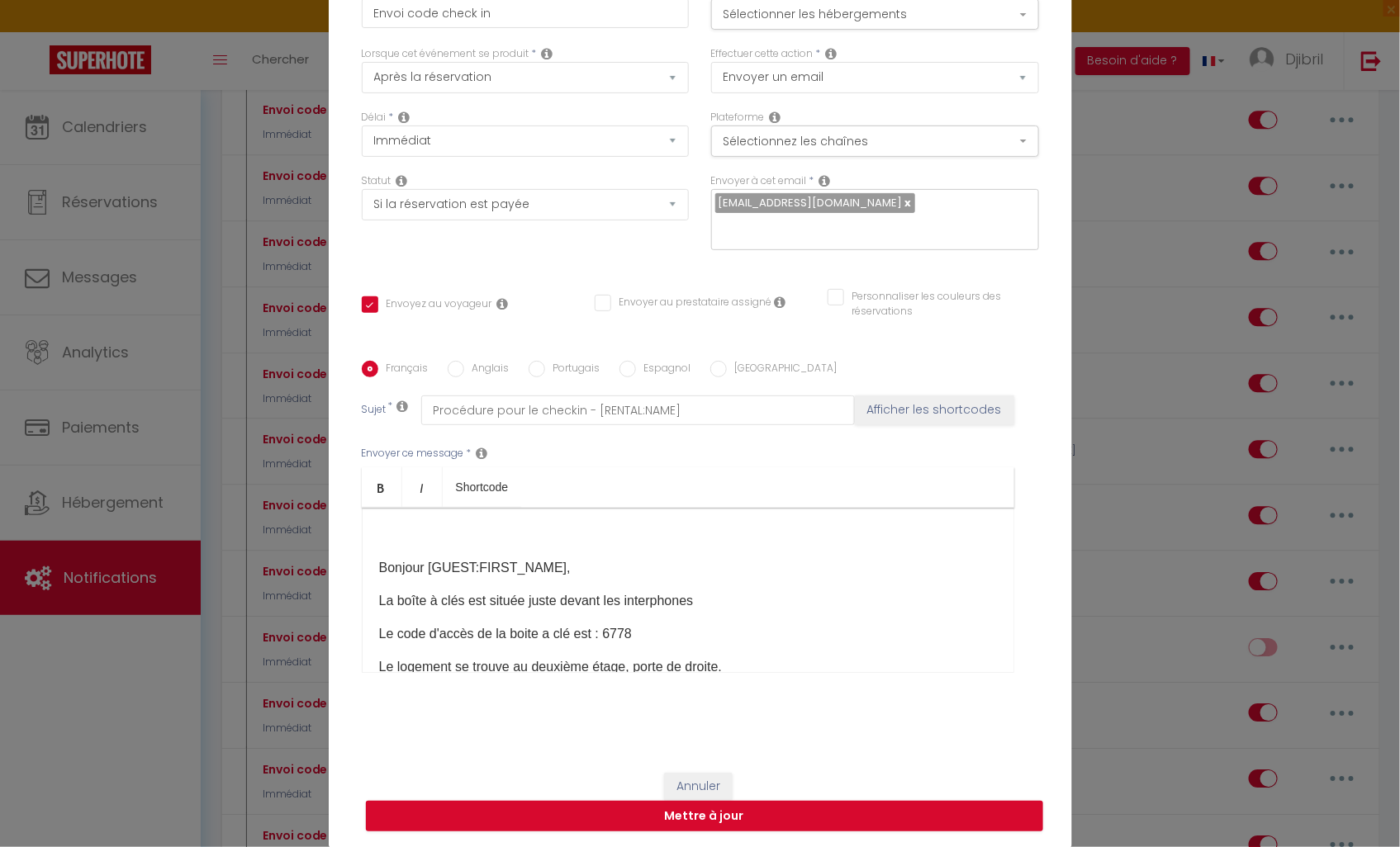
click at [702, 601] on p "La boîte à clés est située juste devant les interphones" at bounding box center [688, 601] width 618 height 20
click at [581, 575] on p "Bonjour [GUEST:FIRST_NAME]," at bounding box center [688, 568] width 618 height 20
drag, startPoint x: 702, startPoint y: 609, endPoint x: 398, endPoint y: 604, distance: 304.0
click at [364, 592] on div "​ Bonjour [GUEST:FIRST_NAME], La boîte à clés est située juste devant les inter…" at bounding box center [688, 591] width 653 height 165
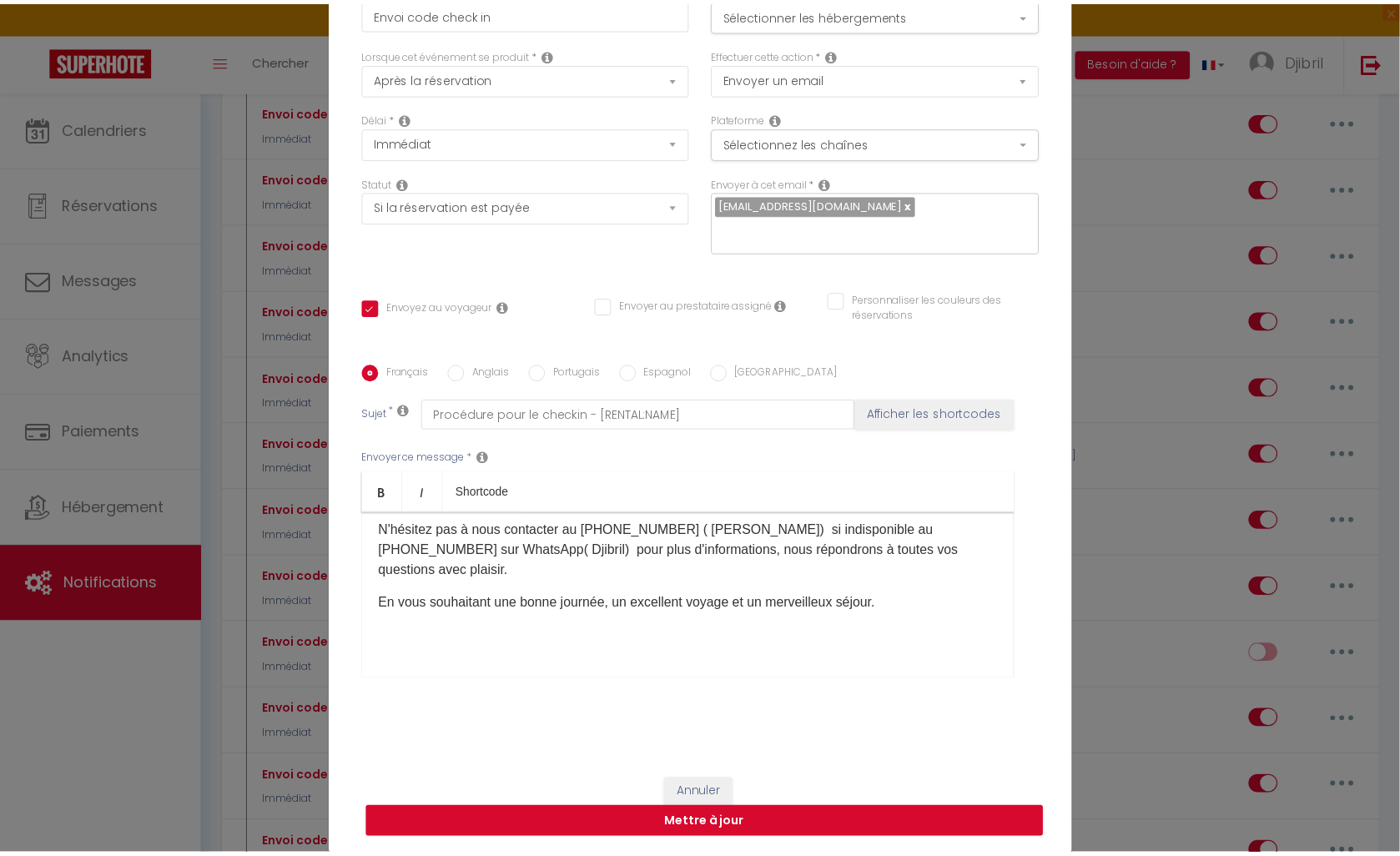
scroll to position [298, 0]
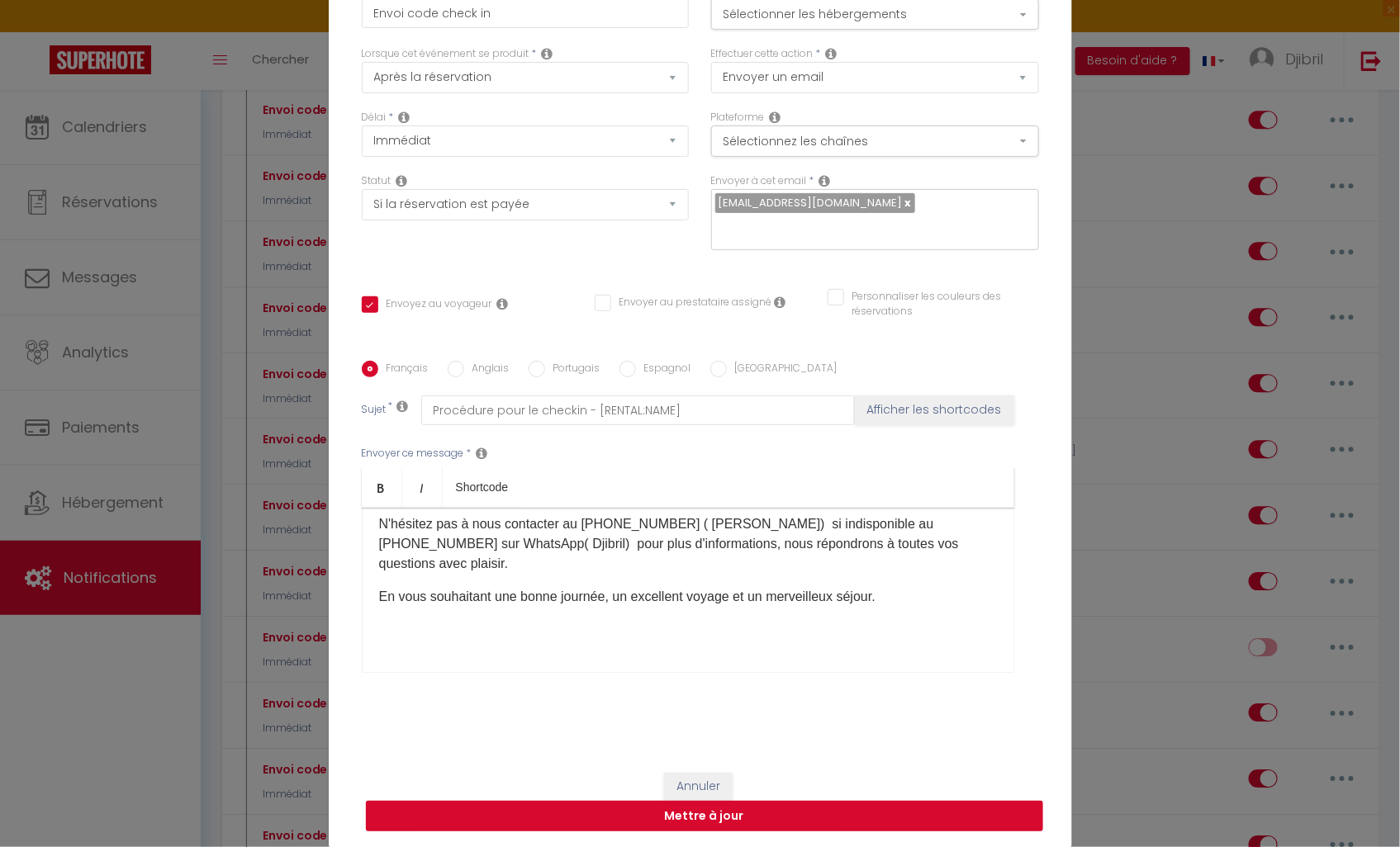
click at [796, 810] on button "Mettre à jour" at bounding box center [704, 816] width 678 height 31
checkbox input "true"
checkbox input "false"
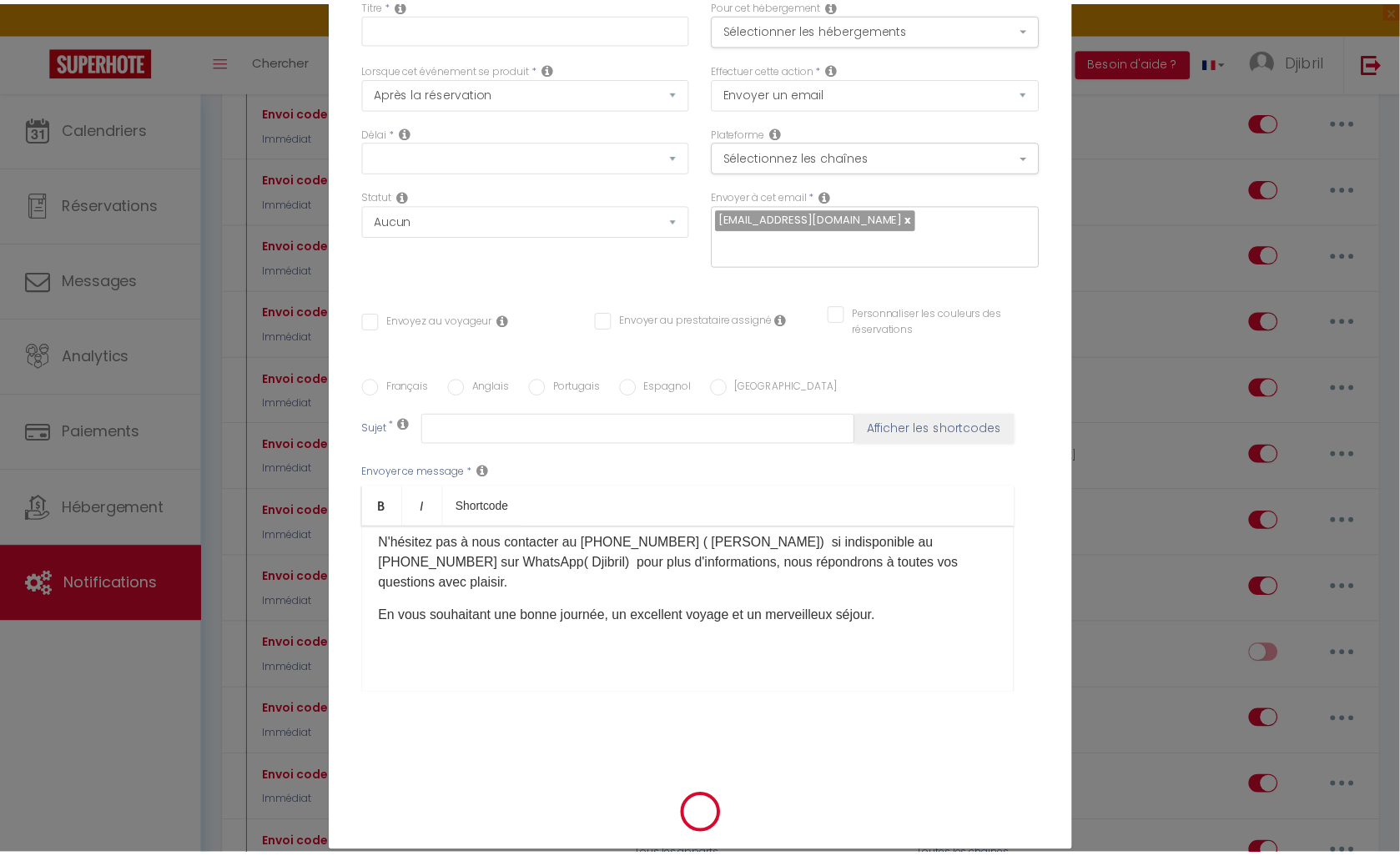
scroll to position [0, 0]
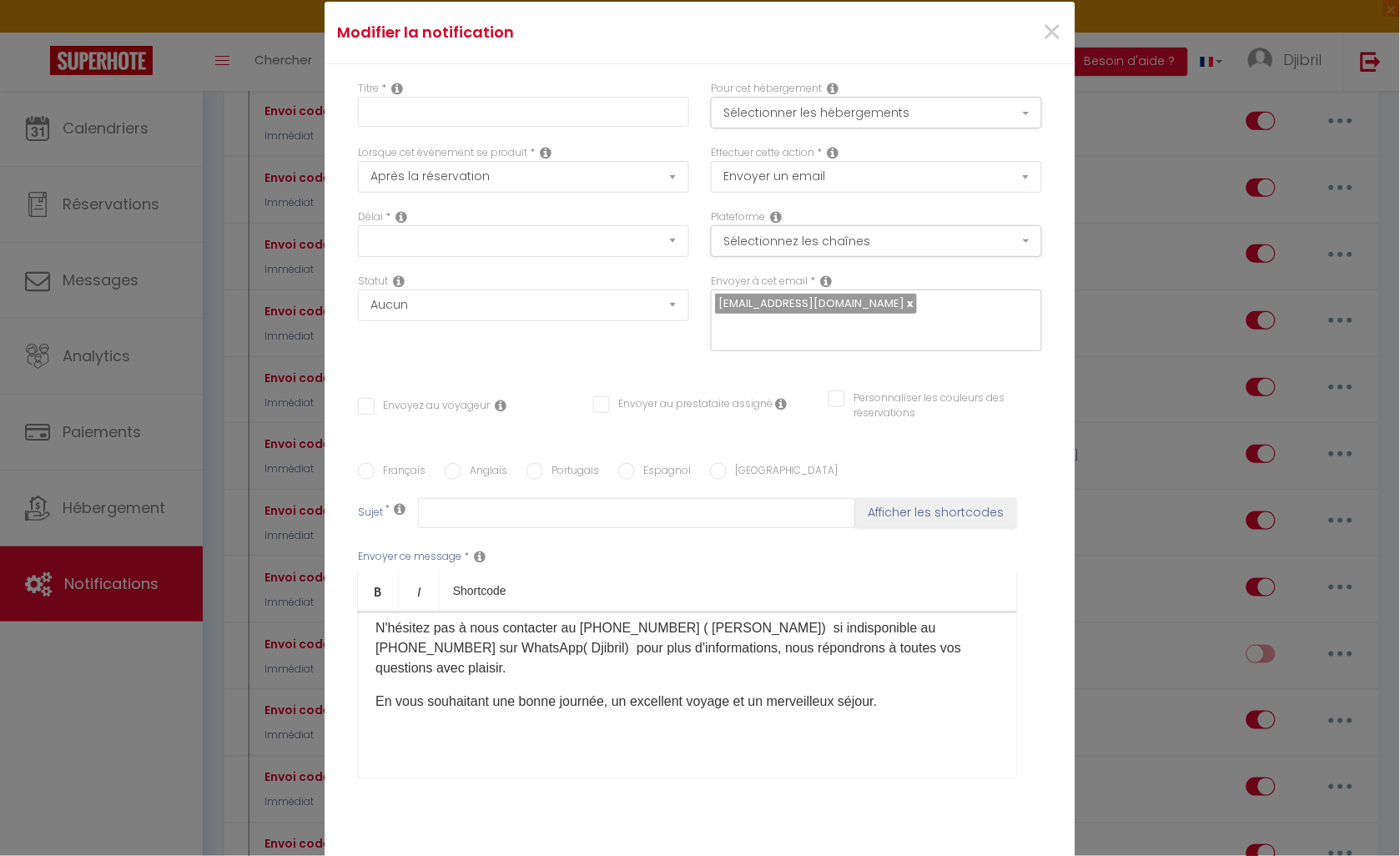
checkbox input "true"
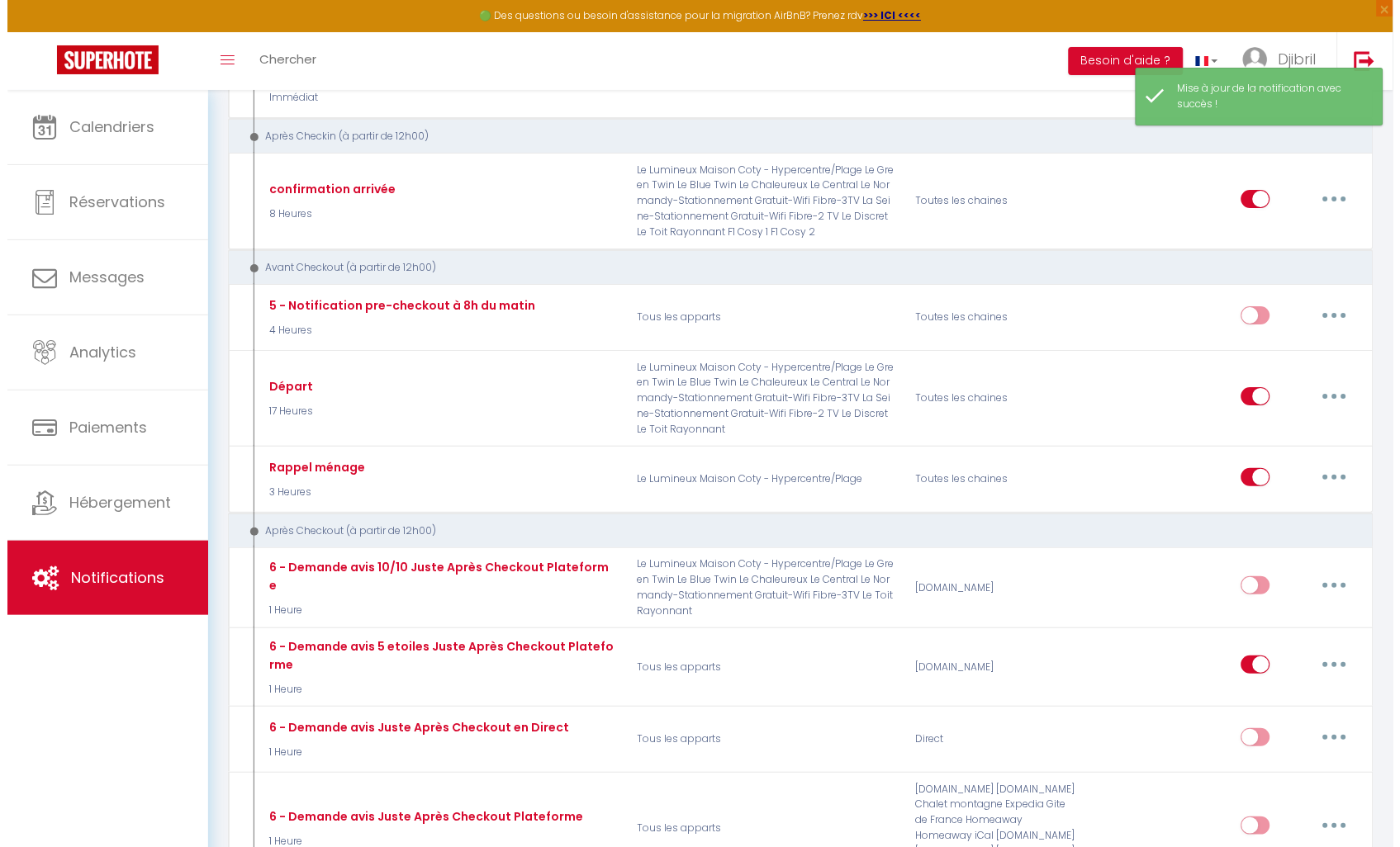
scroll to position [2844, 0]
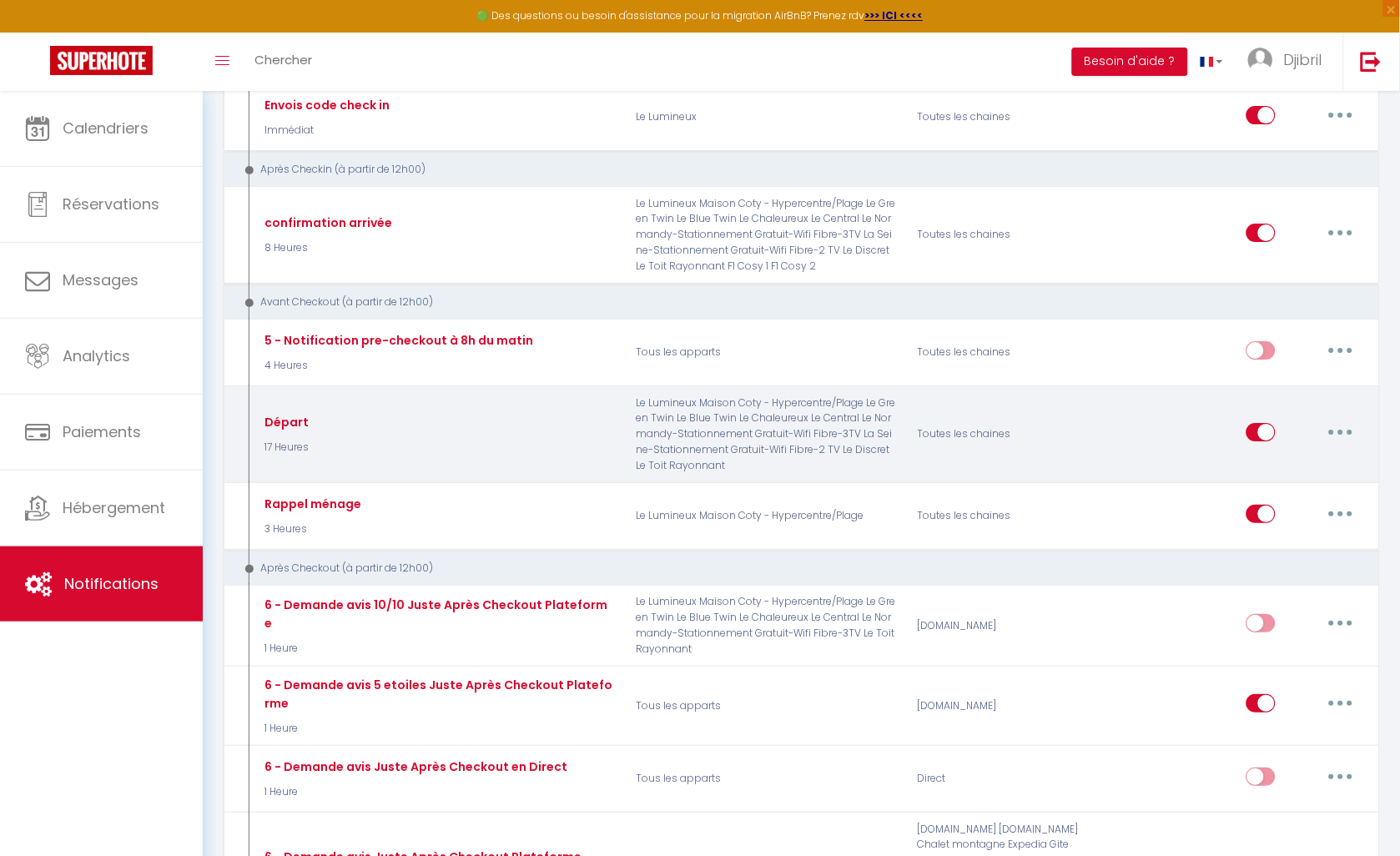
click at [1339, 446] on button "button" at bounding box center [1341, 432] width 47 height 27
click at [1333, 484] on link "Editer" at bounding box center [1297, 470] width 124 height 28
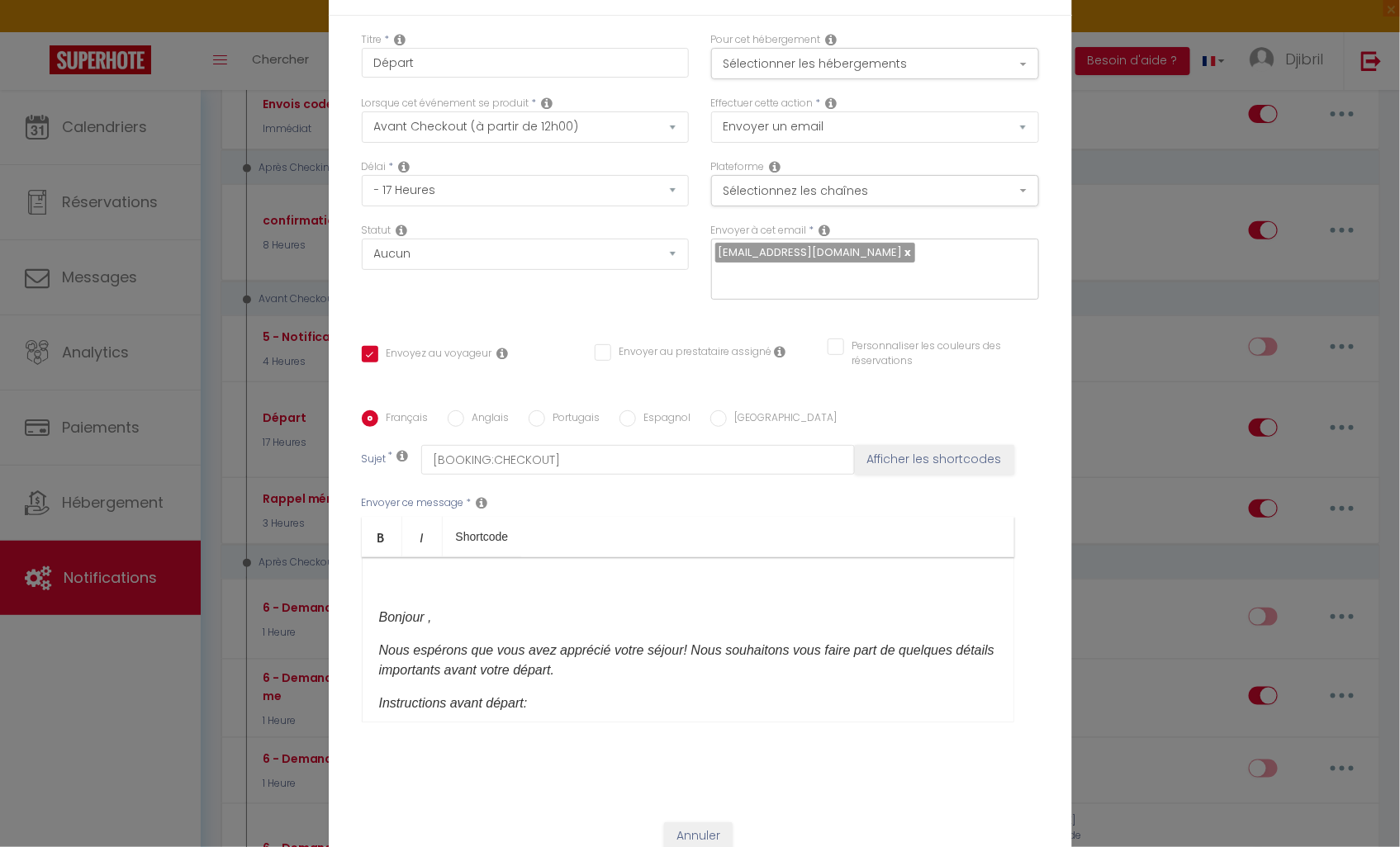
scroll to position [0, 0]
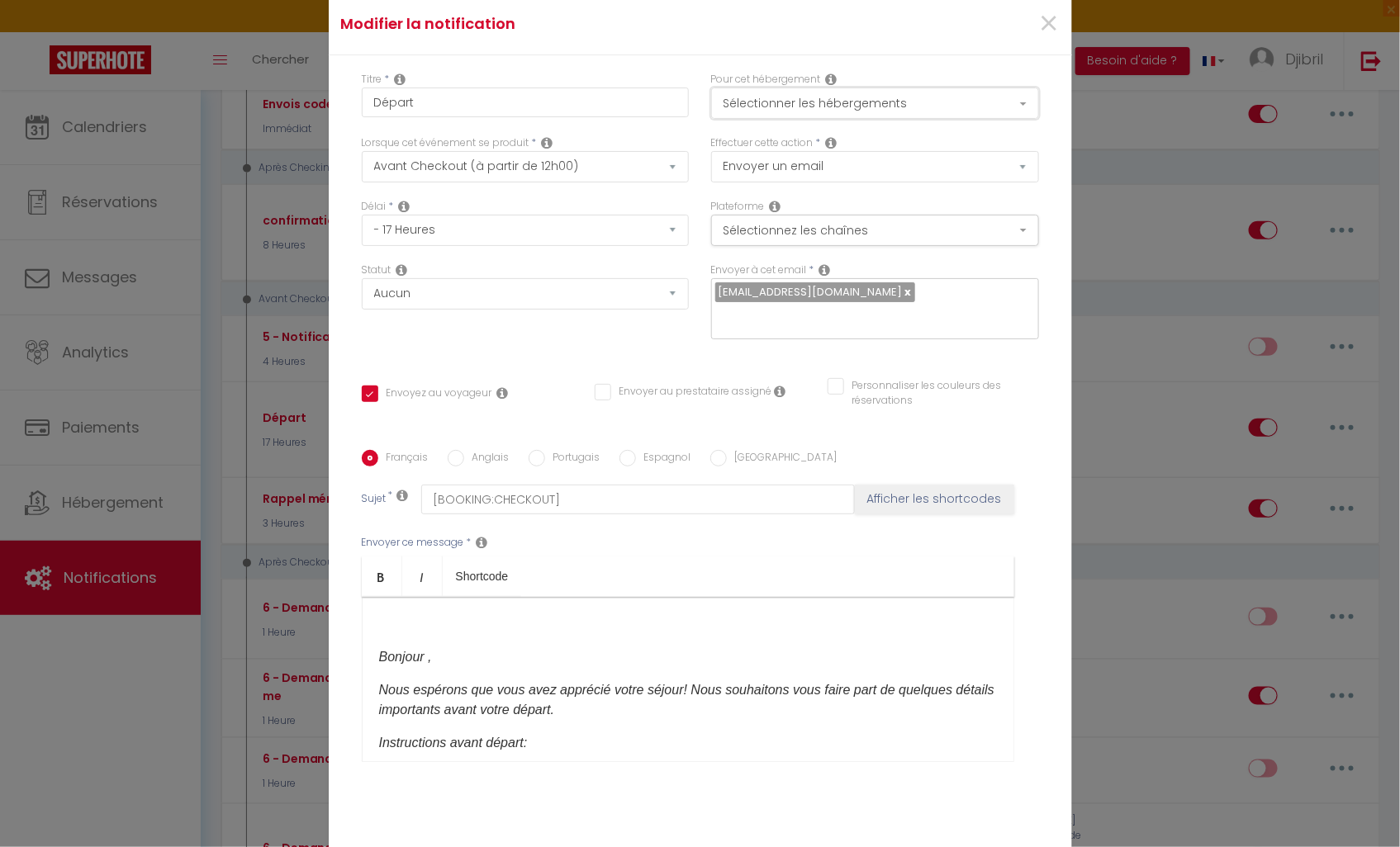
click at [817, 108] on button "Sélectionner les hébergements" at bounding box center [875, 103] width 328 height 31
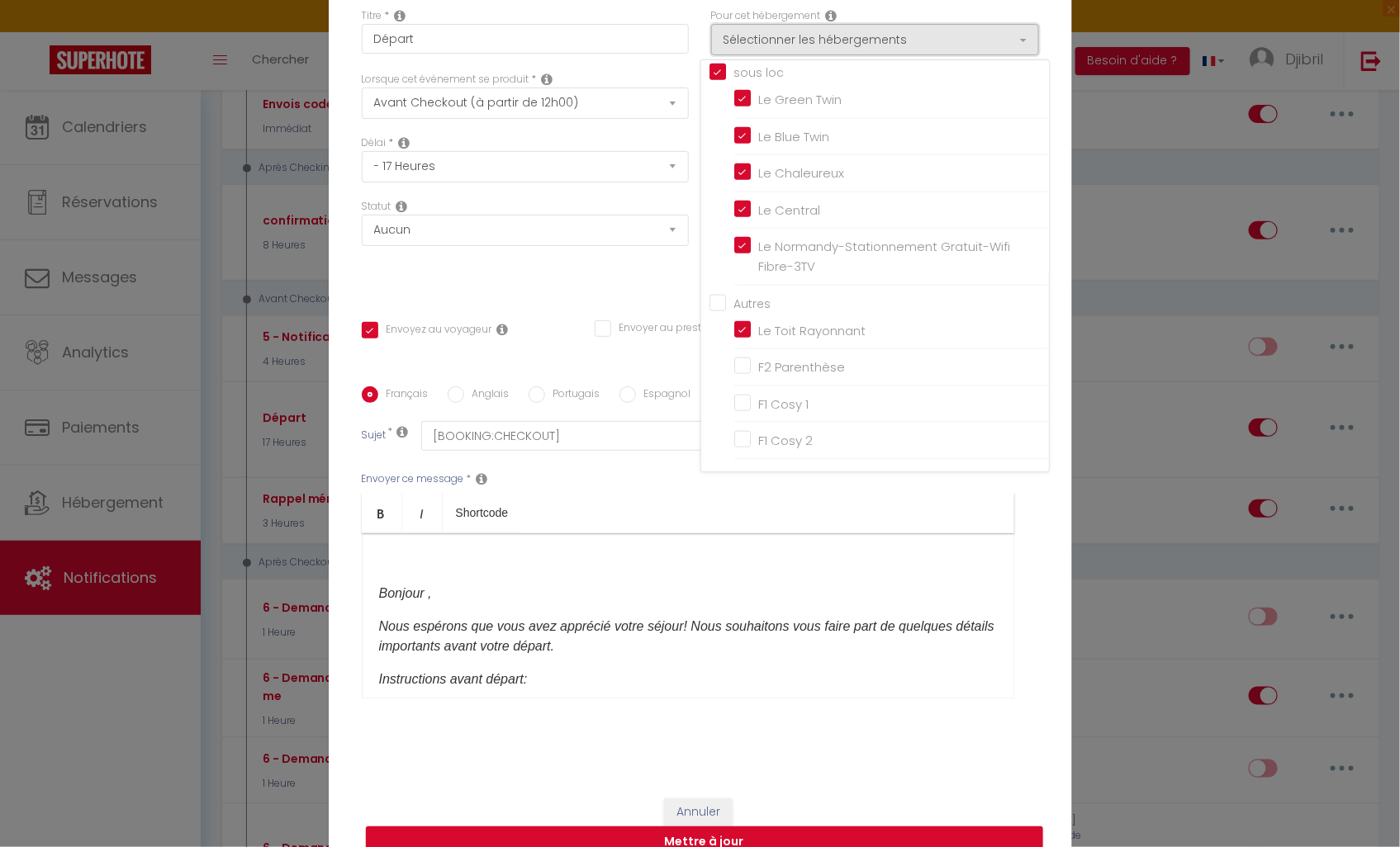
scroll to position [89, 0]
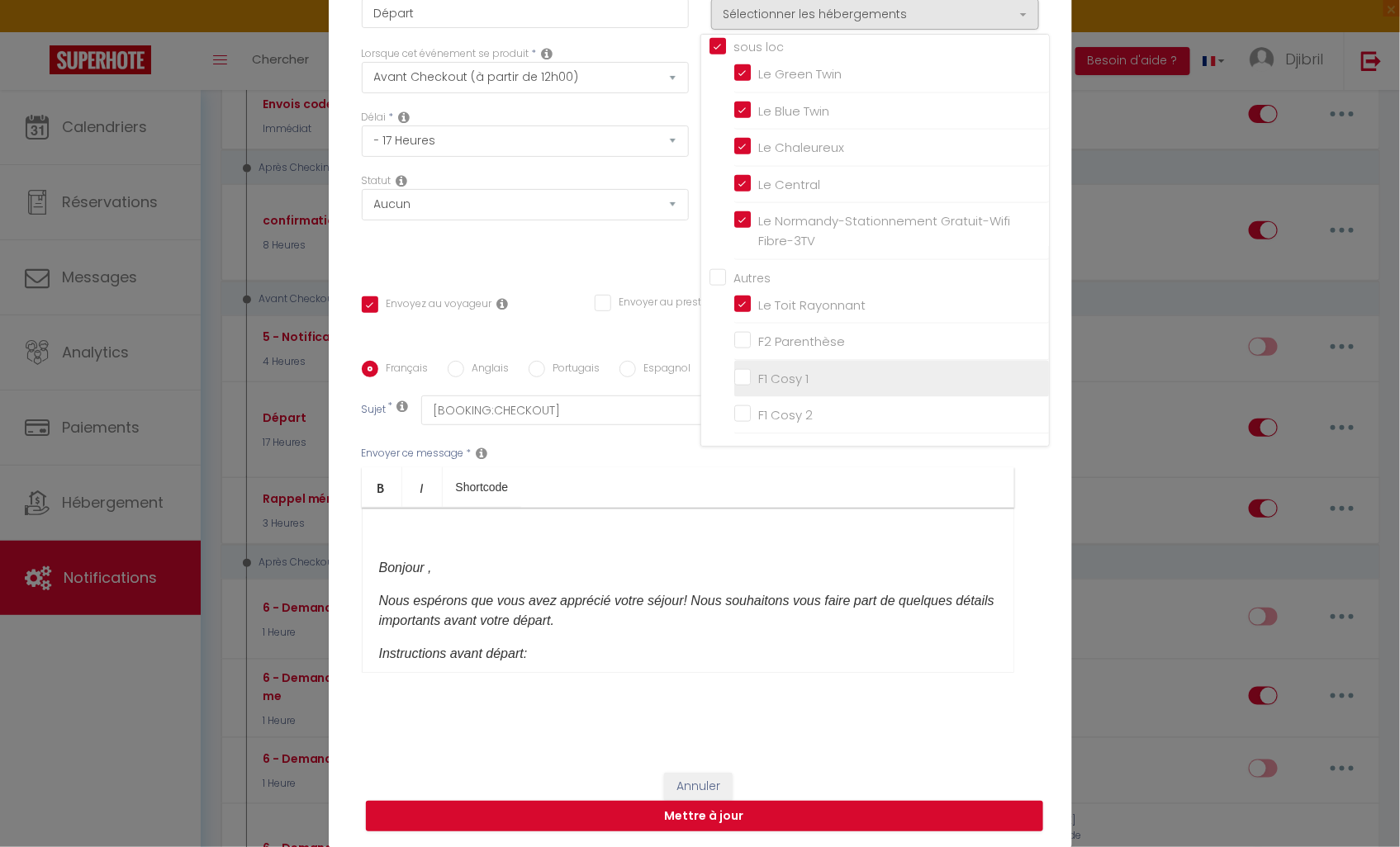
click at [793, 378] on input "F1 Cosy 1" at bounding box center [891, 379] width 314 height 17
checkbox input "true"
checkbox input "false"
checkbox input "true"
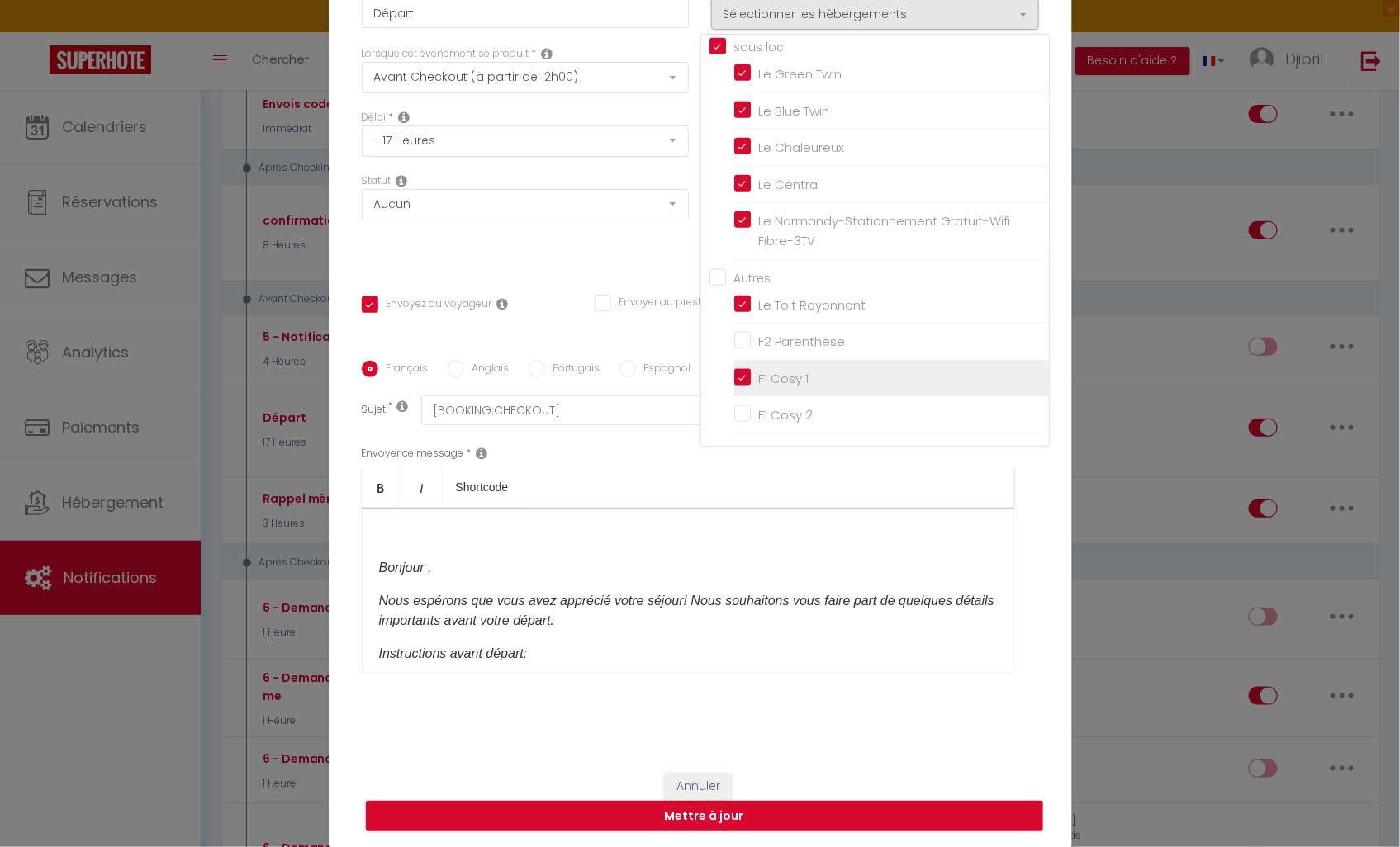
checkbox input "false"
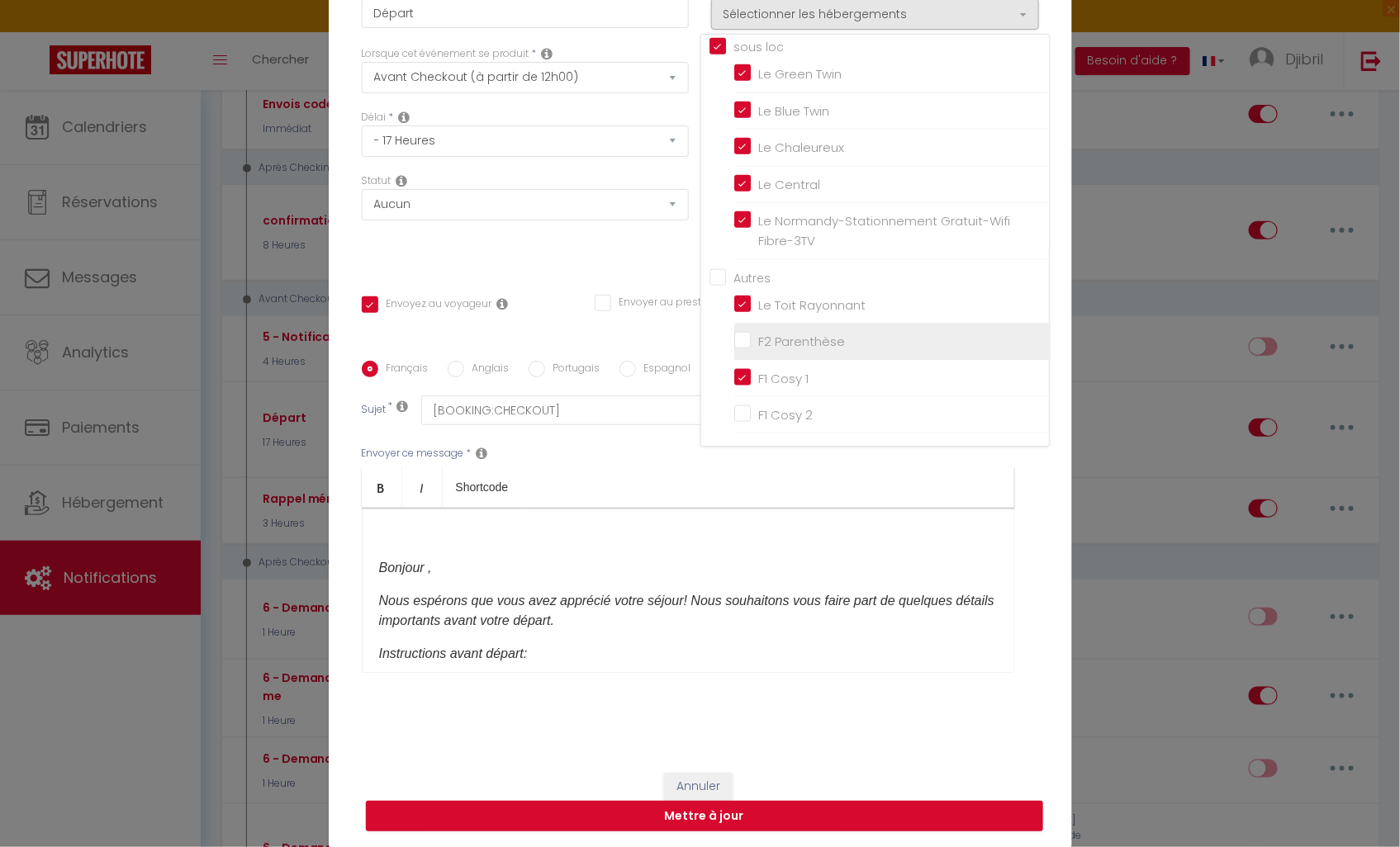
click at [794, 343] on input "F2 Parenthèse" at bounding box center [891, 342] width 314 height 17
checkbox input "true"
checkbox input "false"
checkbox input "true"
checkbox input "false"
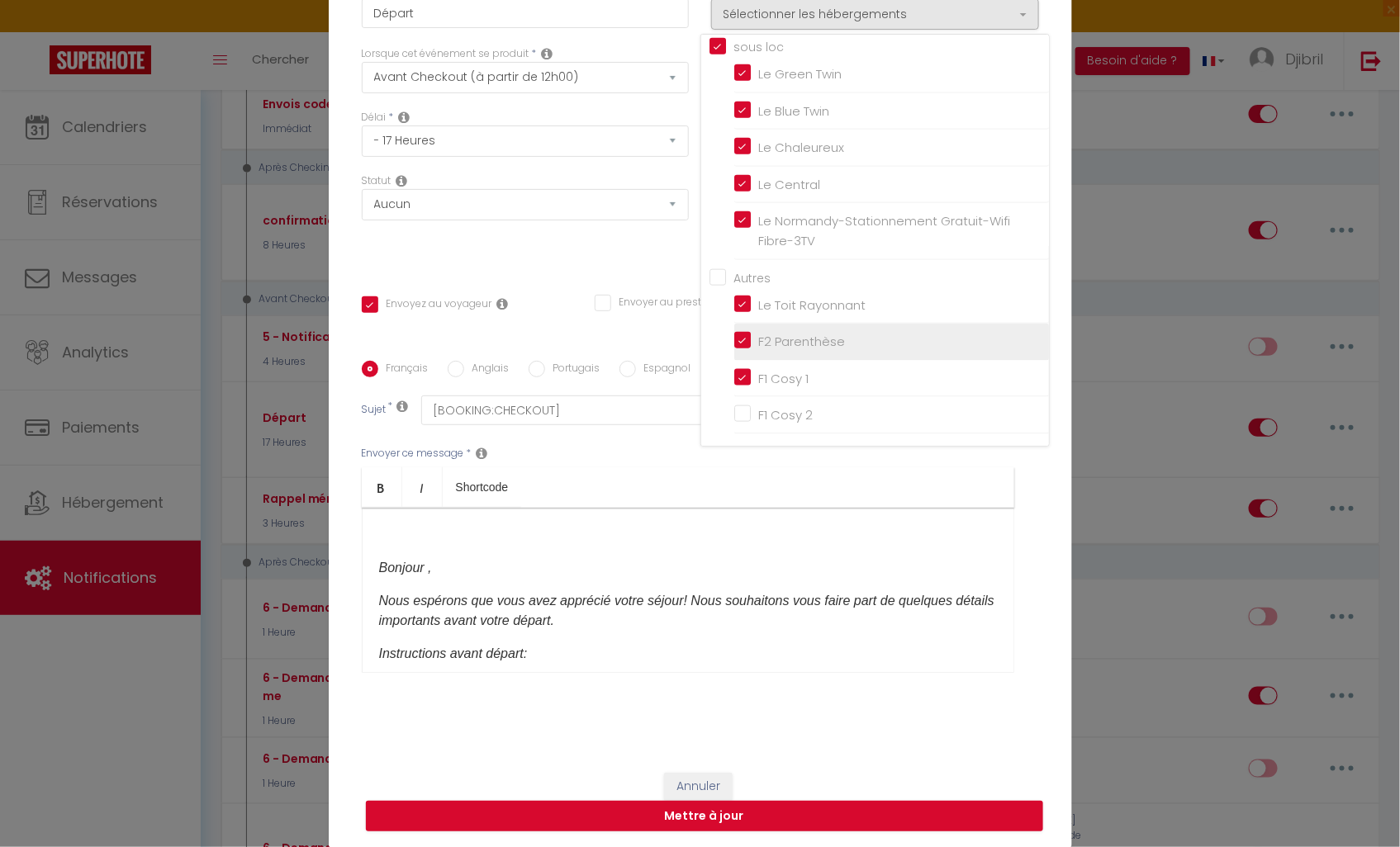
checkbox input "false"
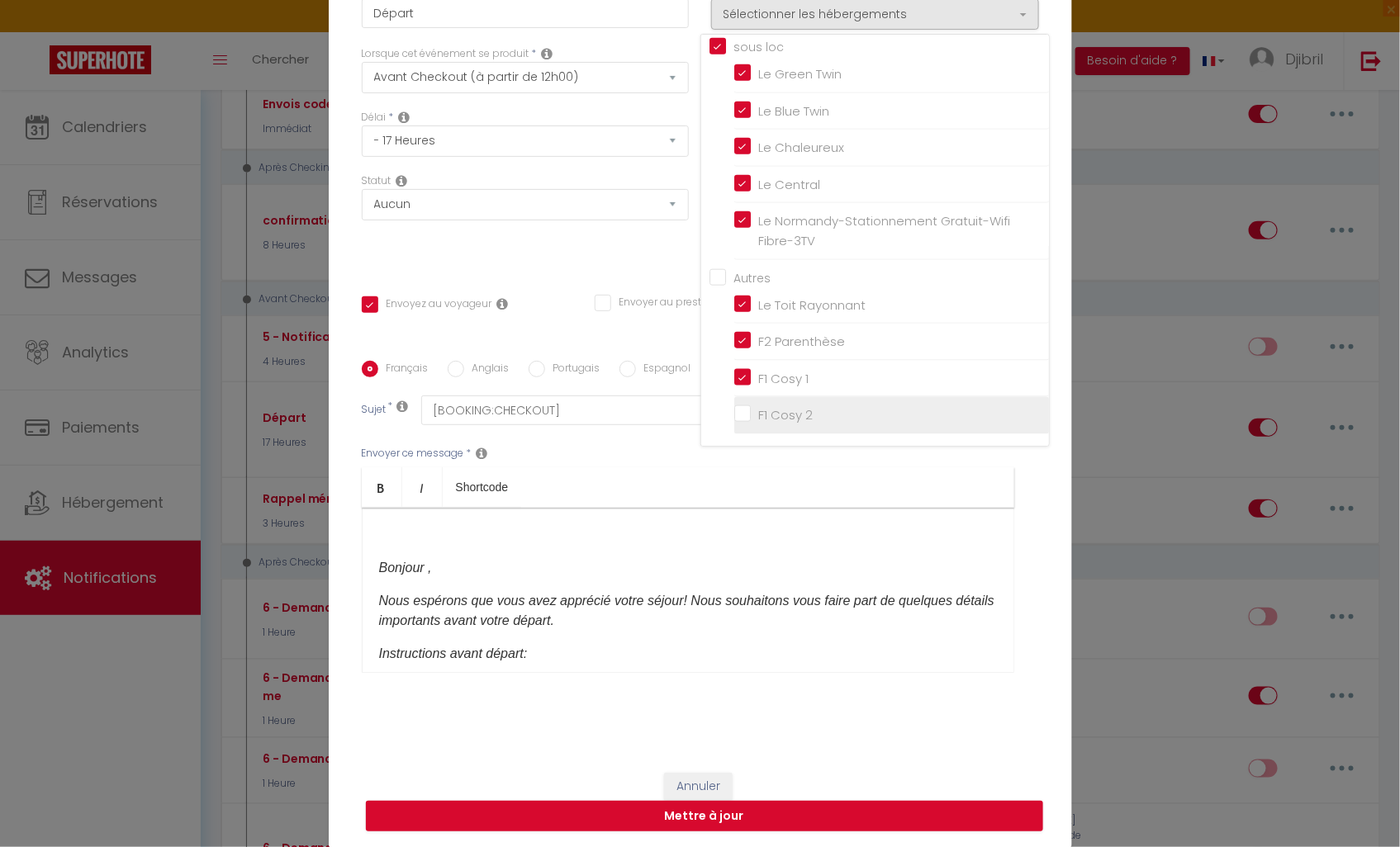
click at [772, 407] on input "F1 Cosy 2" at bounding box center [891, 415] width 314 height 17
checkbox input "true"
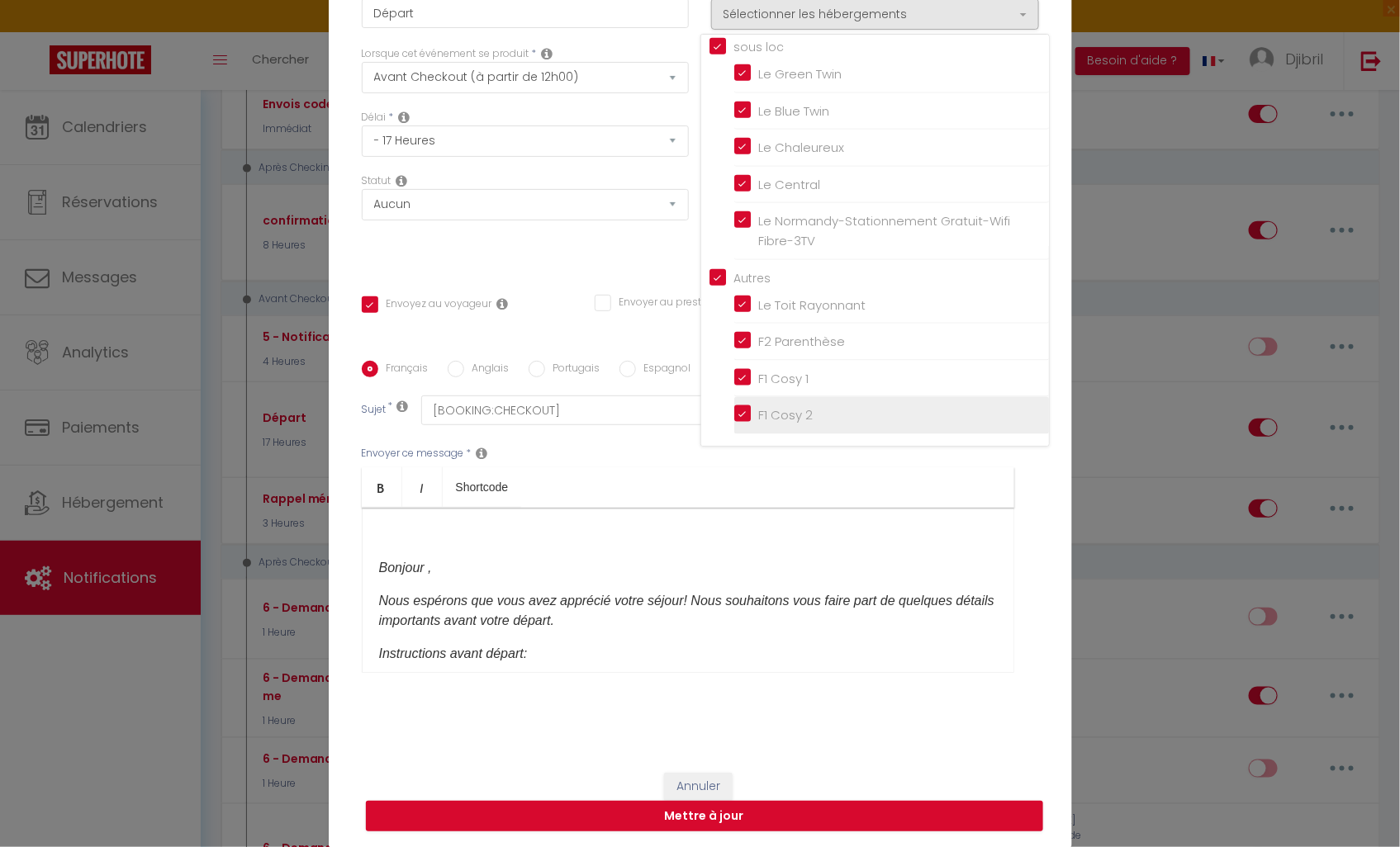
checkbox input "false"
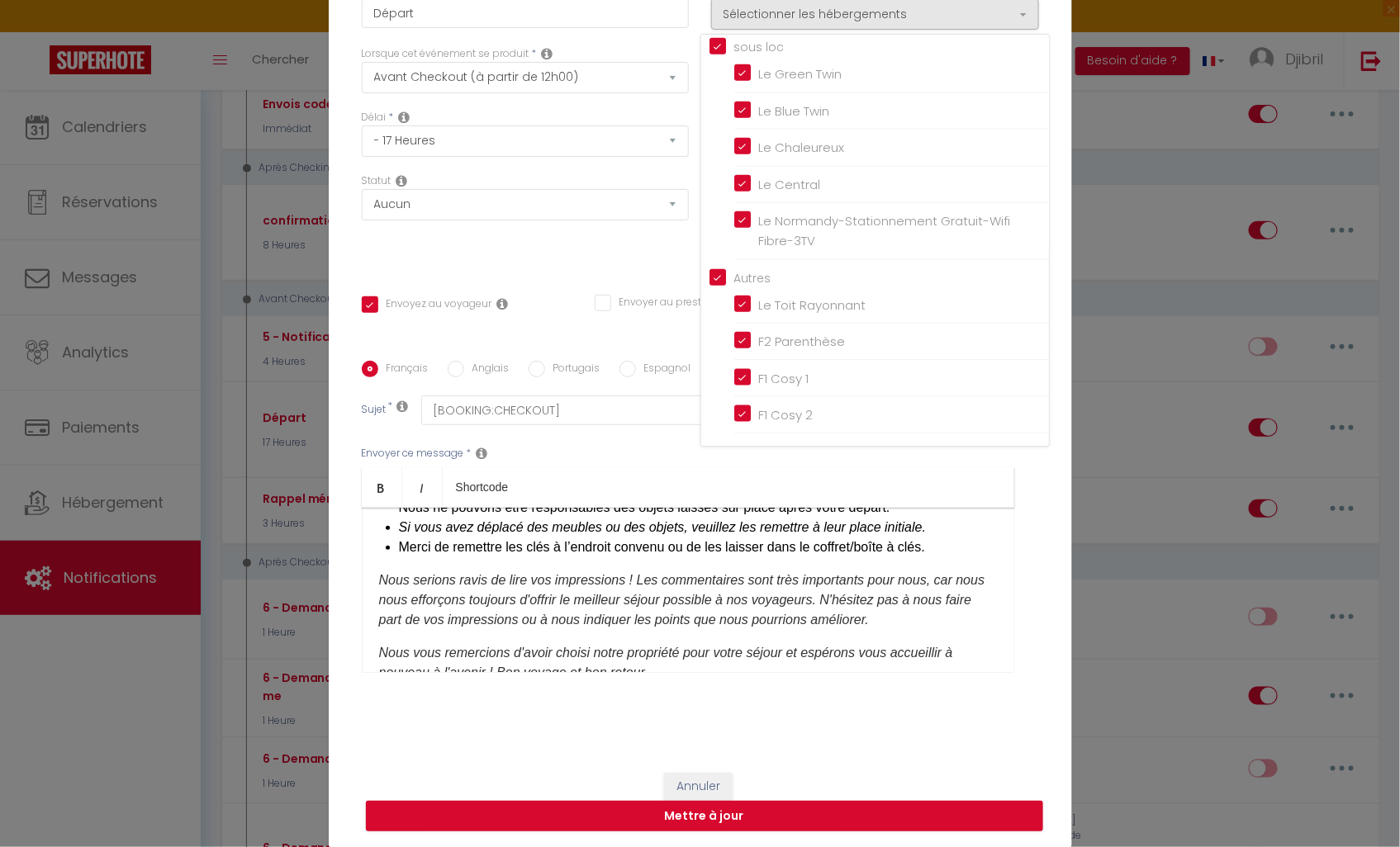
scroll to position [389, 0]
click at [679, 812] on button "Mettre à jour" at bounding box center [704, 816] width 678 height 31
checkbox input "true"
checkbox input "false"
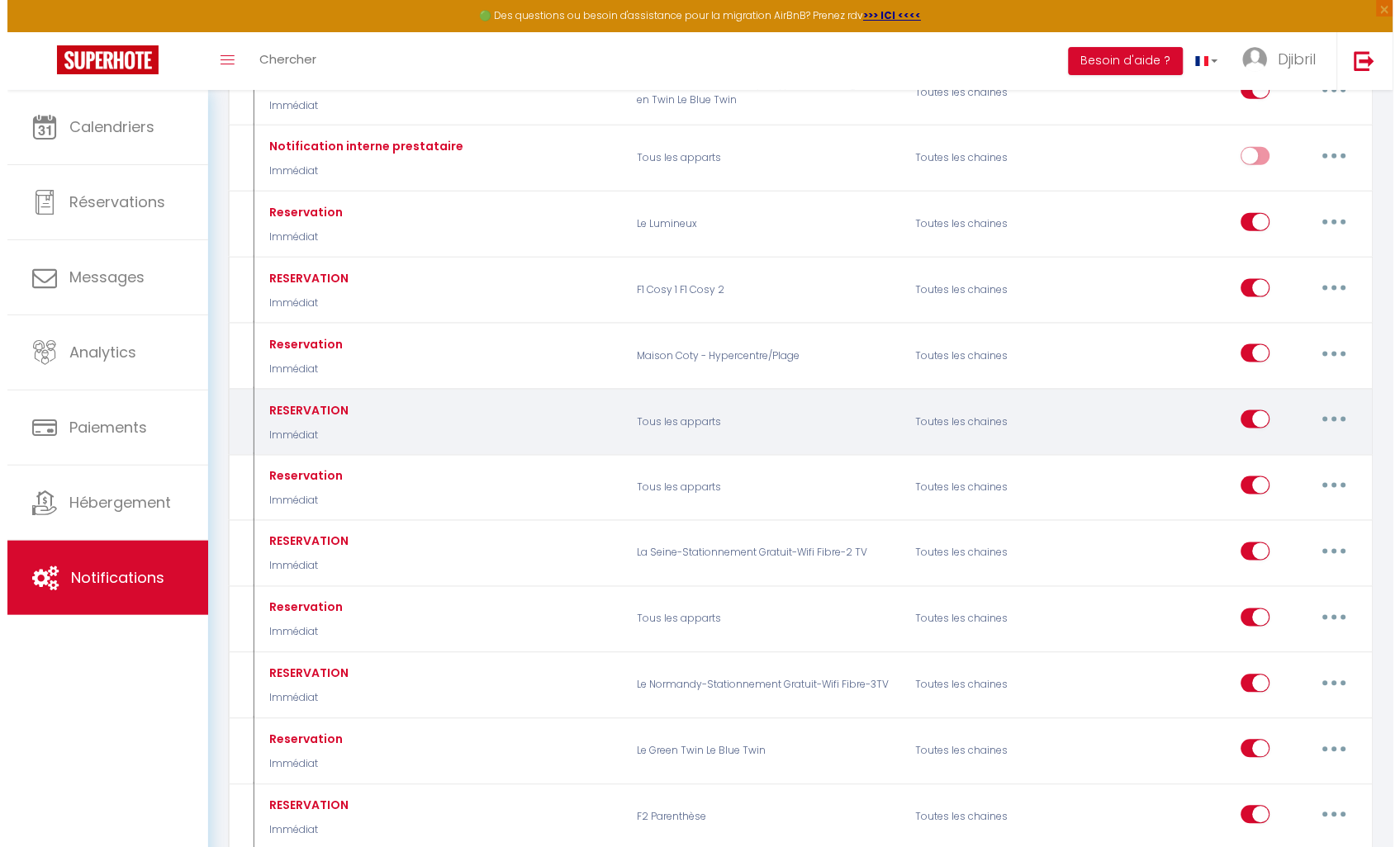
scroll to position [366, 0]
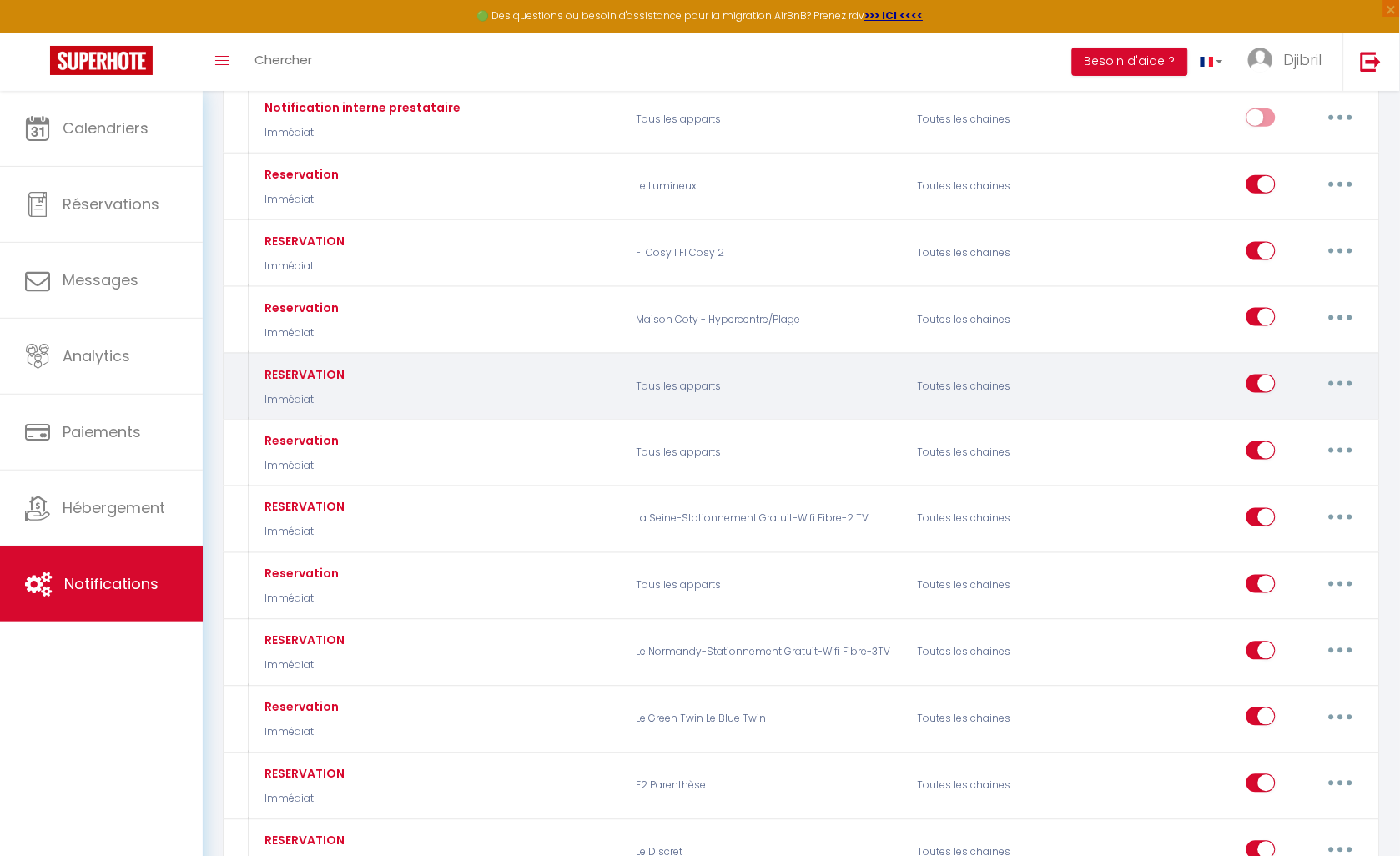
click at [1332, 392] on button "button" at bounding box center [1341, 384] width 47 height 27
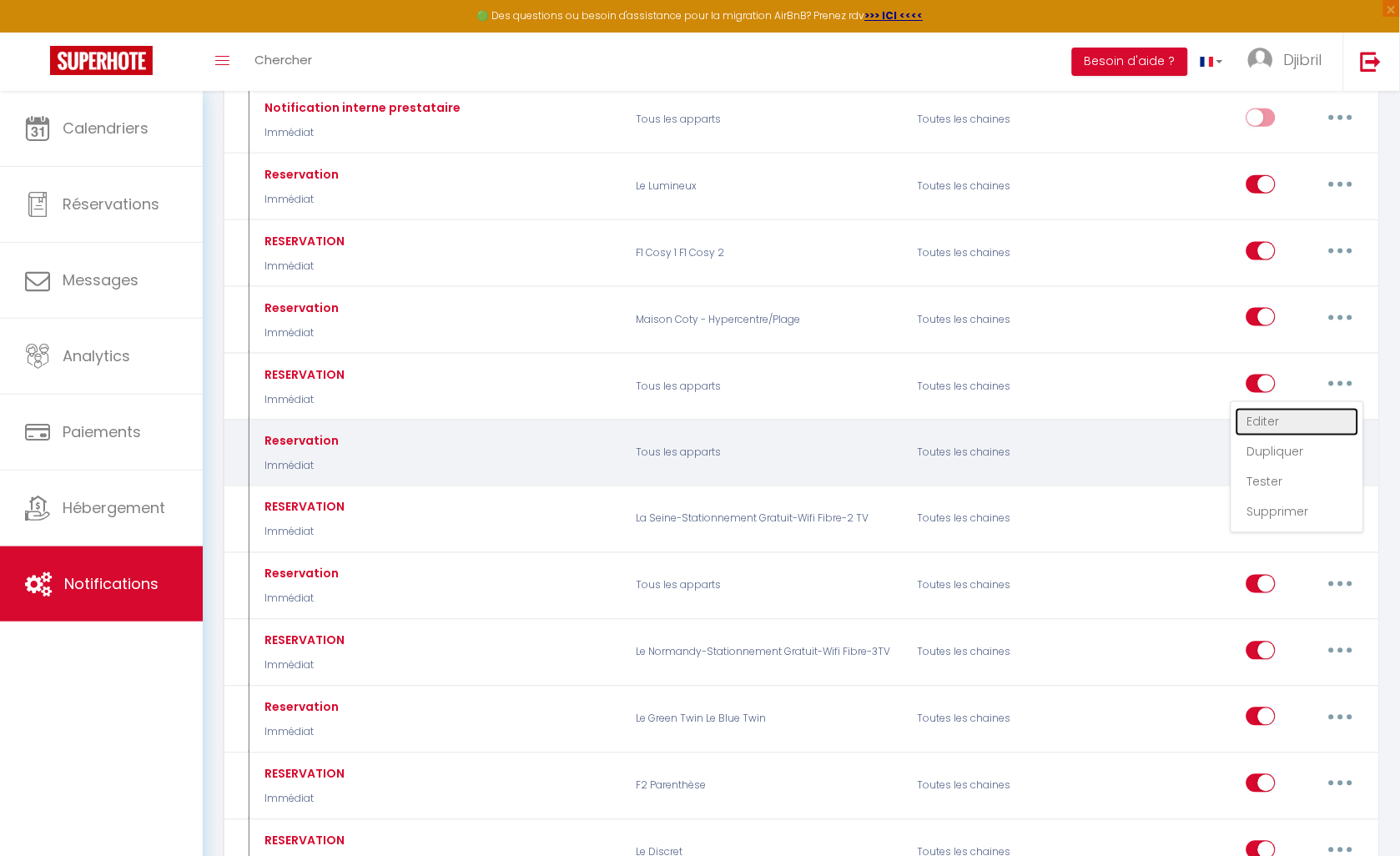
click at [1315, 424] on link "Editer" at bounding box center [1297, 422] width 124 height 28
type input "RESERVATION"
select select "Immédiat"
select select
checkbox input "true"
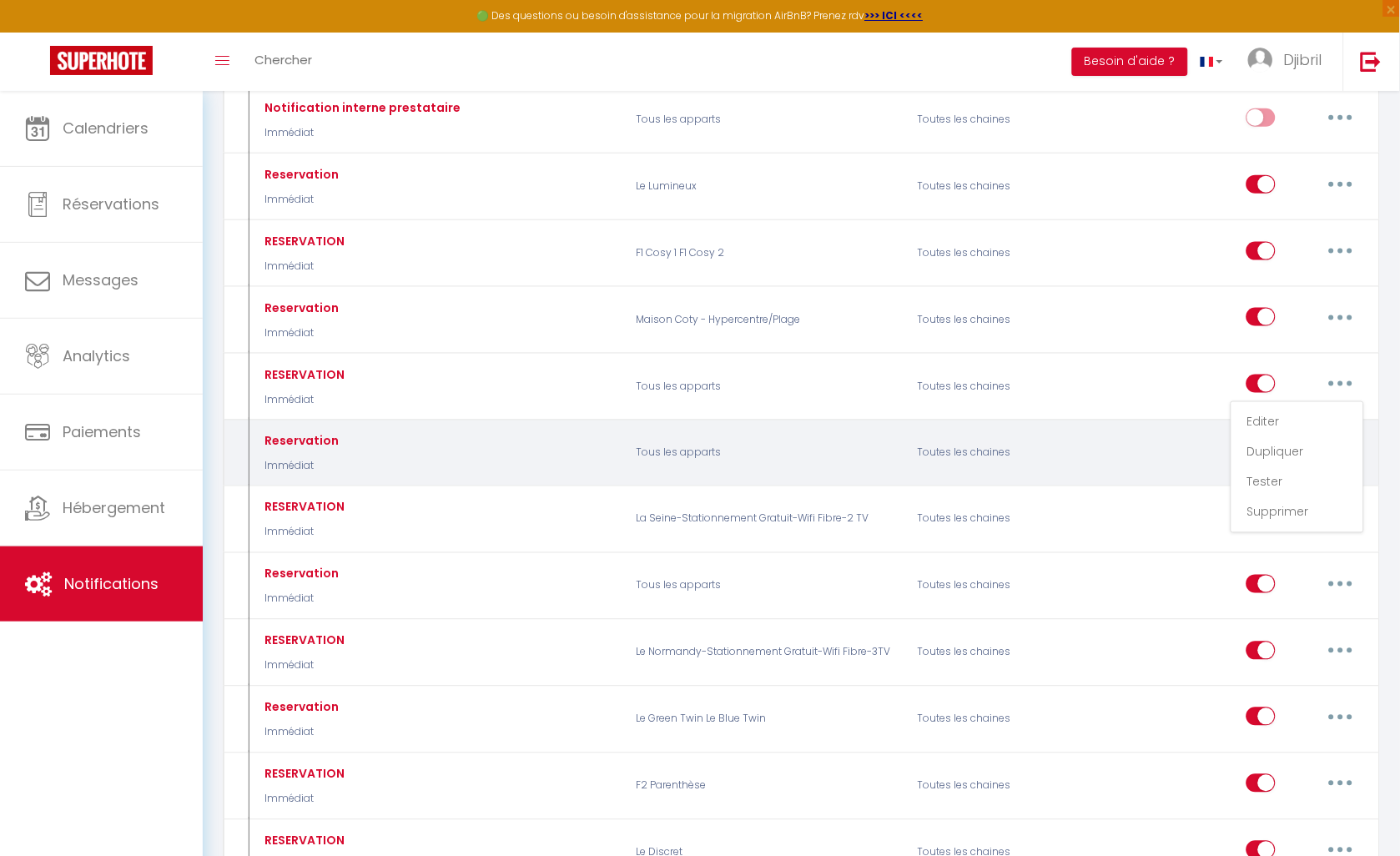
checkbox input "false"
radio input "true"
type input "Confirmation de reservation [CHECKING:DD-MM-YYYY] [CHECKOUT:DD-MM-YYYY]"
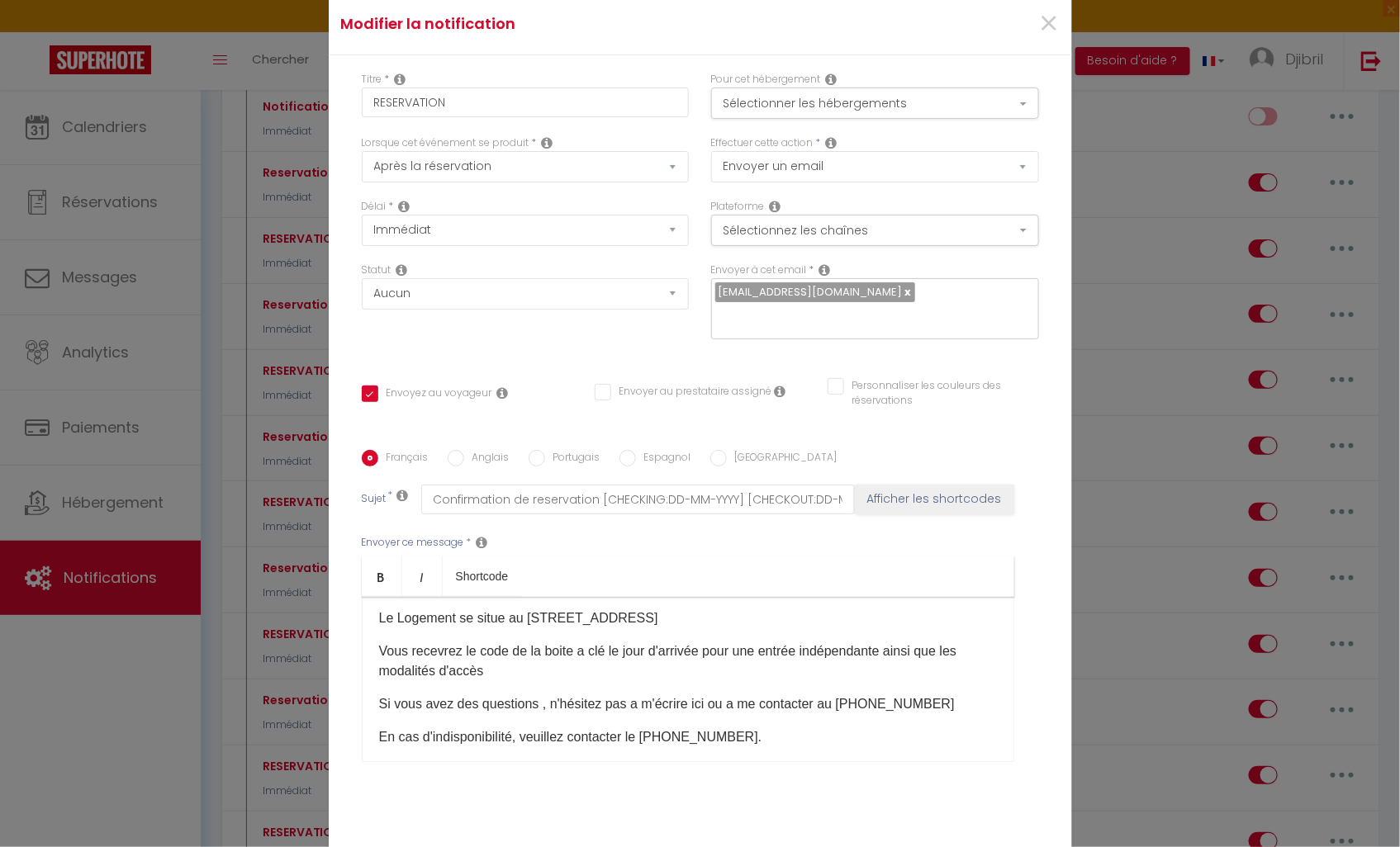
scroll to position [177, 0]
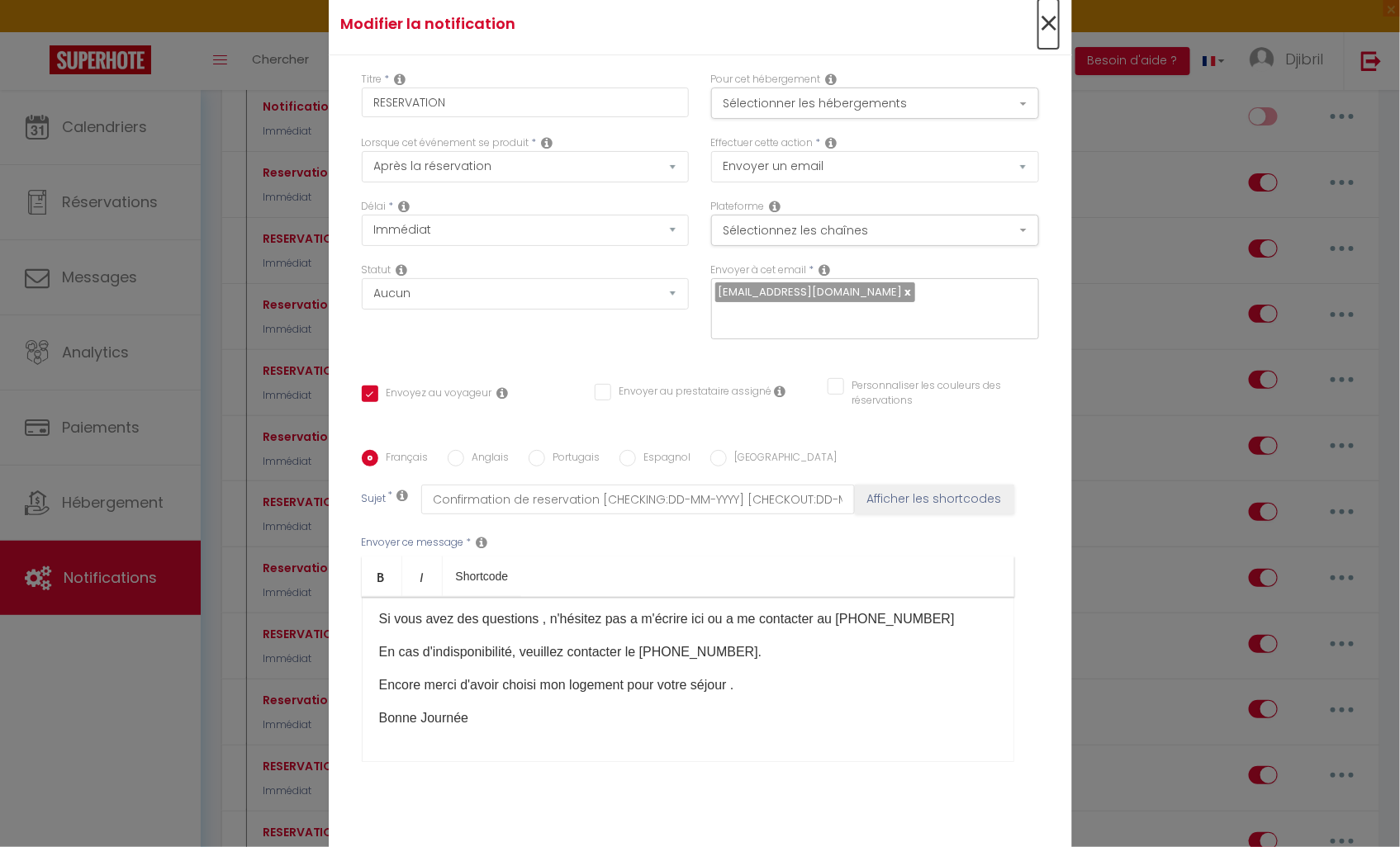
click at [1043, 28] on span "×" at bounding box center [1048, 24] width 21 height 50
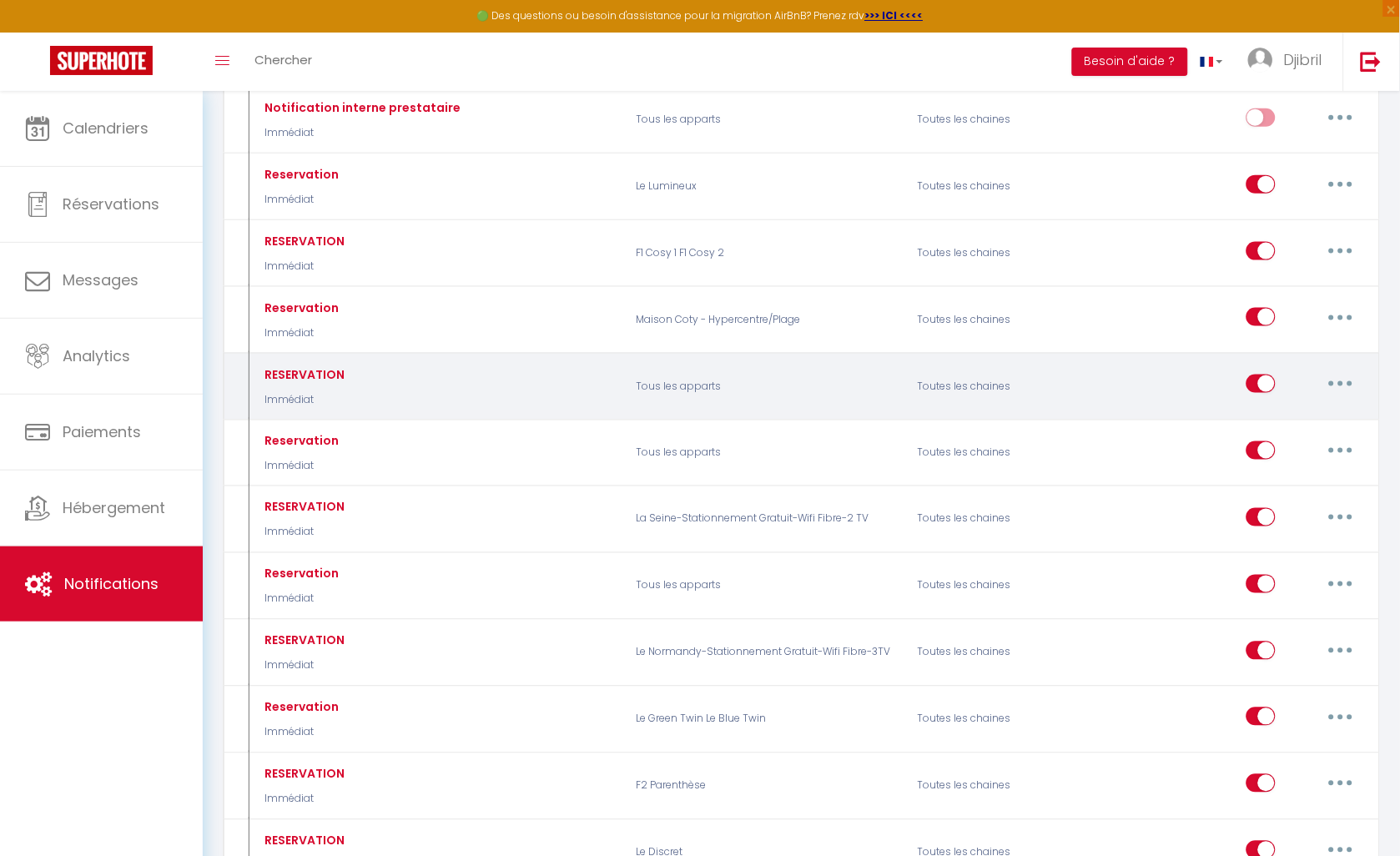
click at [1335, 387] on button "button" at bounding box center [1341, 384] width 47 height 27
click at [1316, 420] on link "Editer" at bounding box center [1297, 422] width 124 height 28
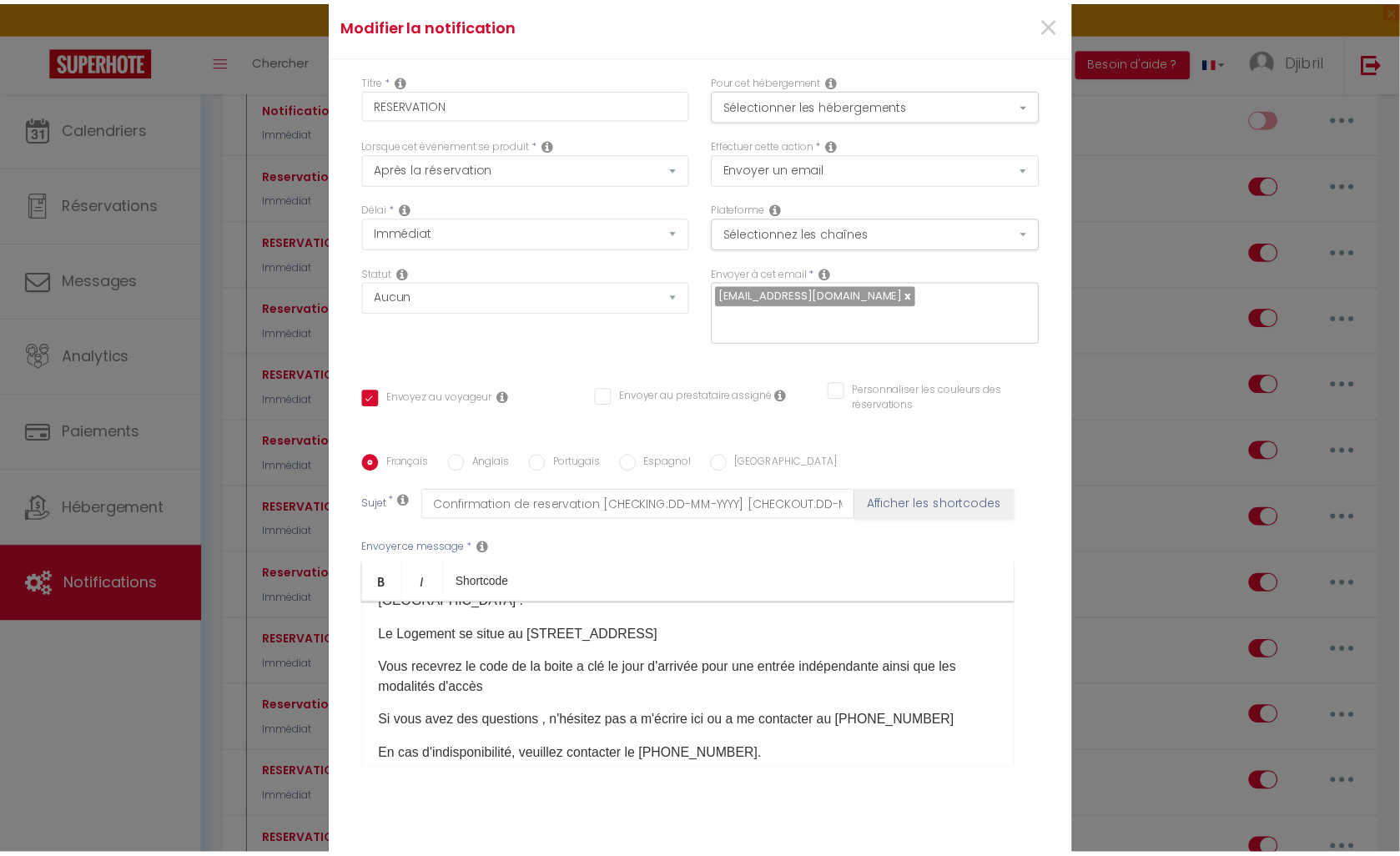
scroll to position [0, 0]
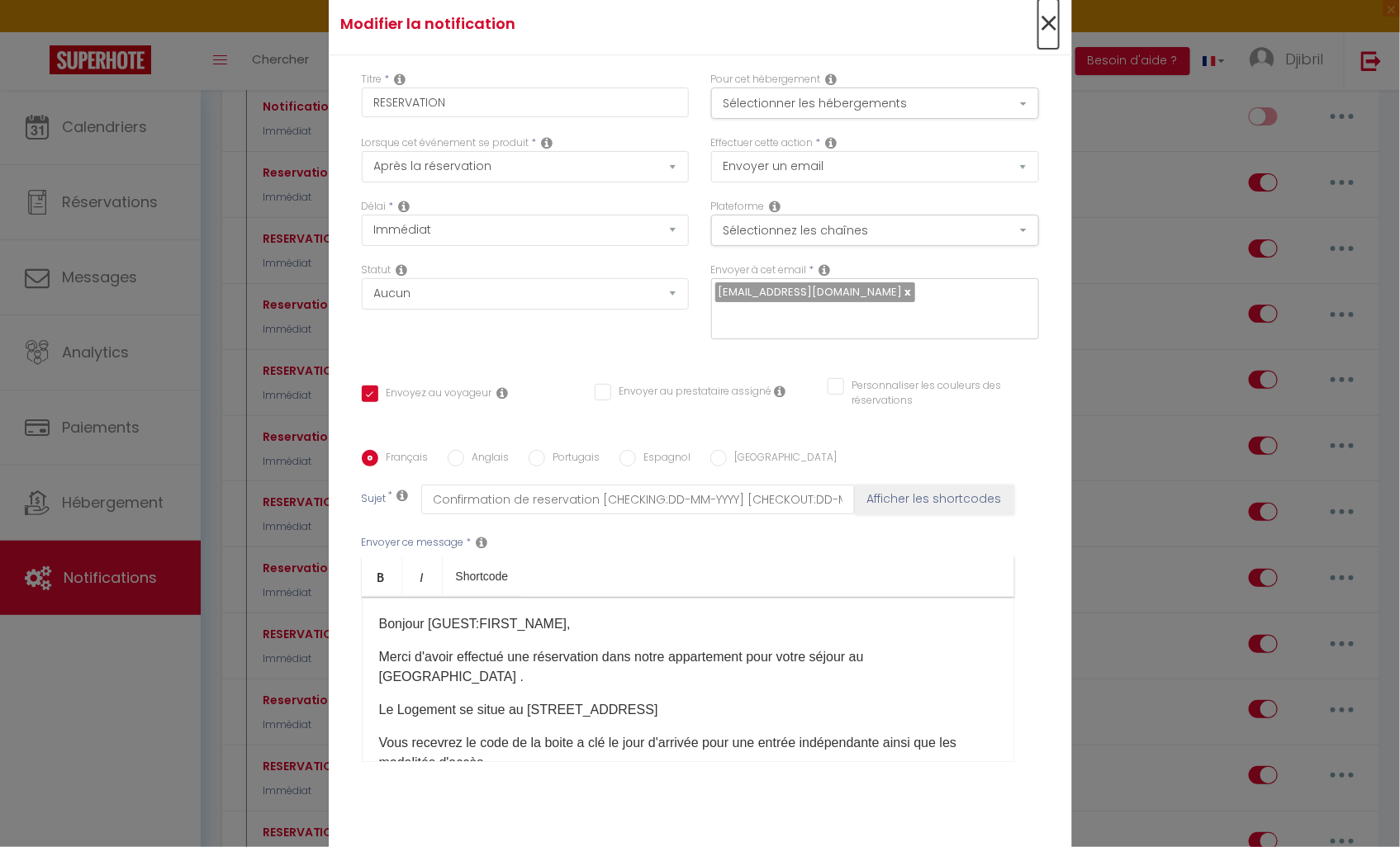
click at [1038, 26] on span "×" at bounding box center [1048, 24] width 21 height 50
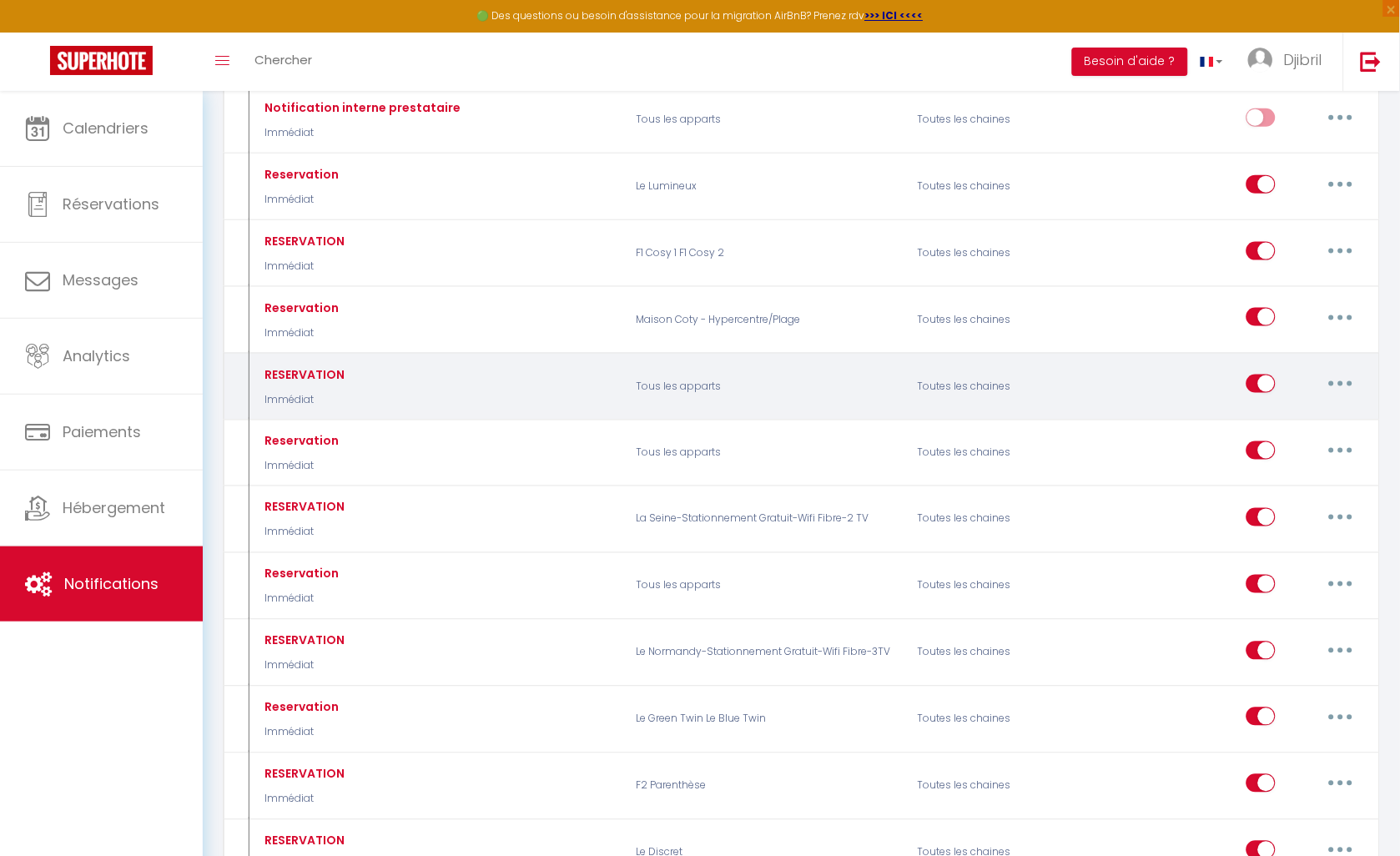
click at [1340, 381] on button "button" at bounding box center [1341, 384] width 47 height 27
click at [1281, 512] on link "Supprimer" at bounding box center [1297, 512] width 124 height 28
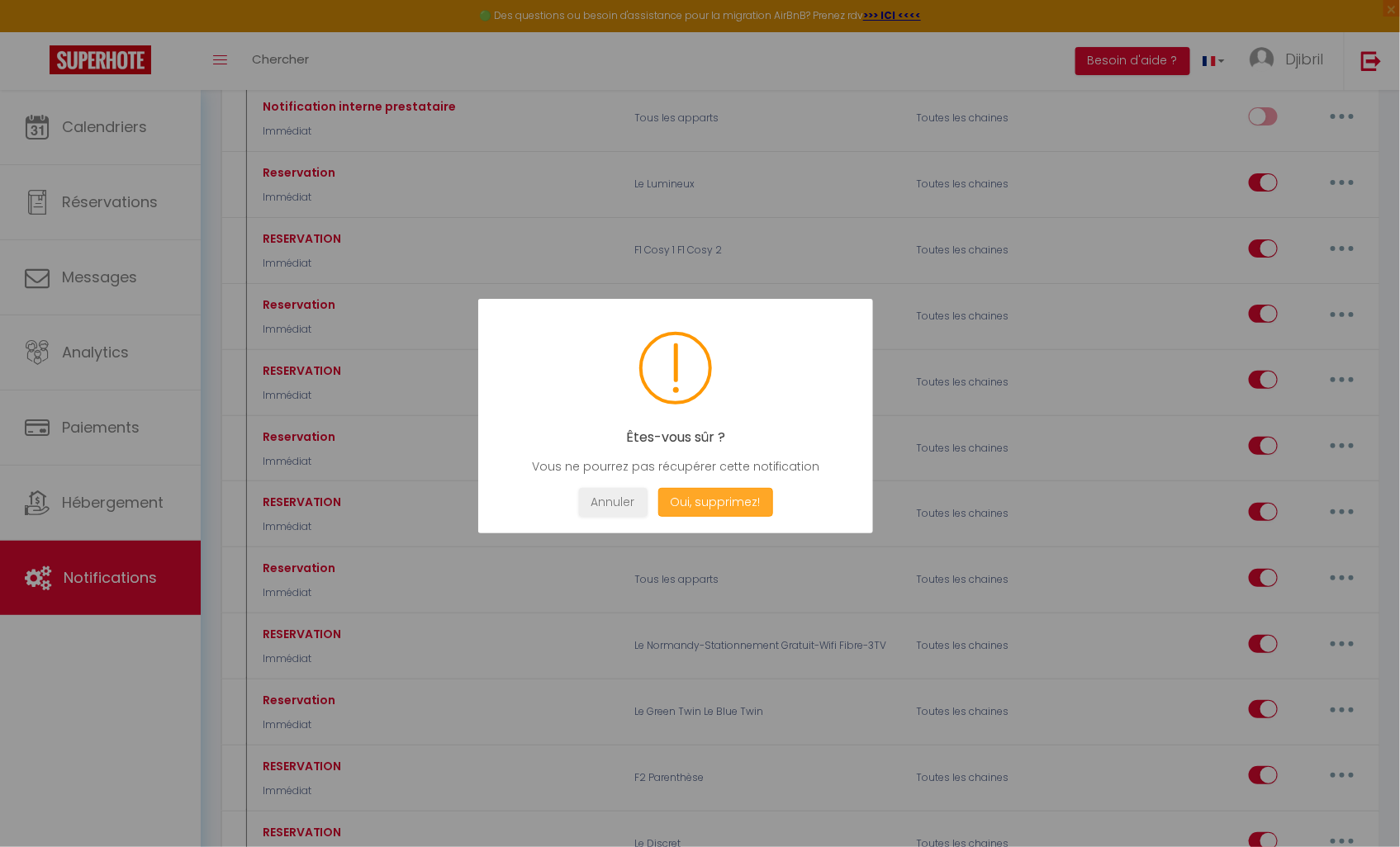
click at [724, 495] on button "Oui, supprimez!" at bounding box center [715, 502] width 115 height 29
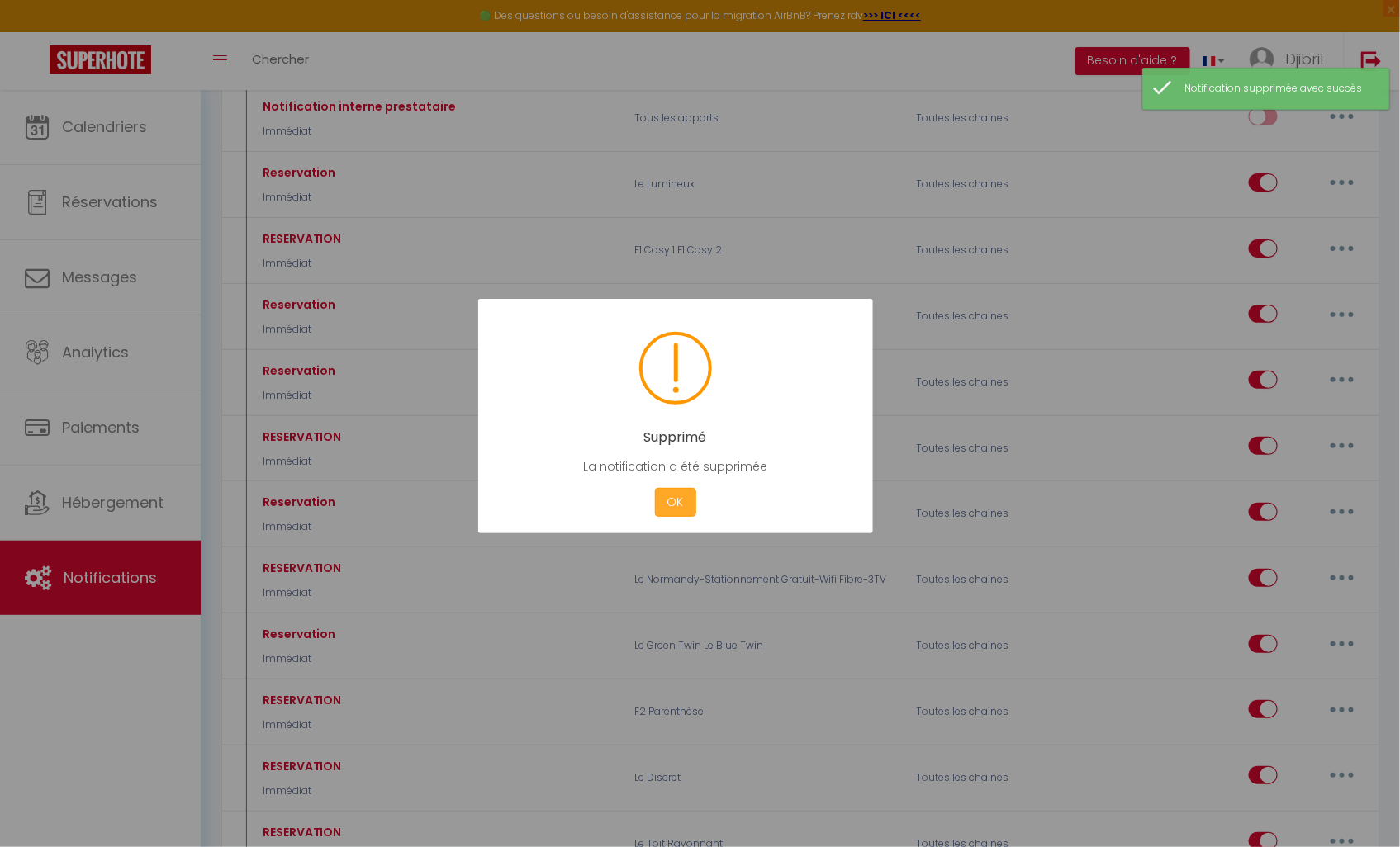
click at [663, 505] on button "OK" at bounding box center [676, 502] width 41 height 29
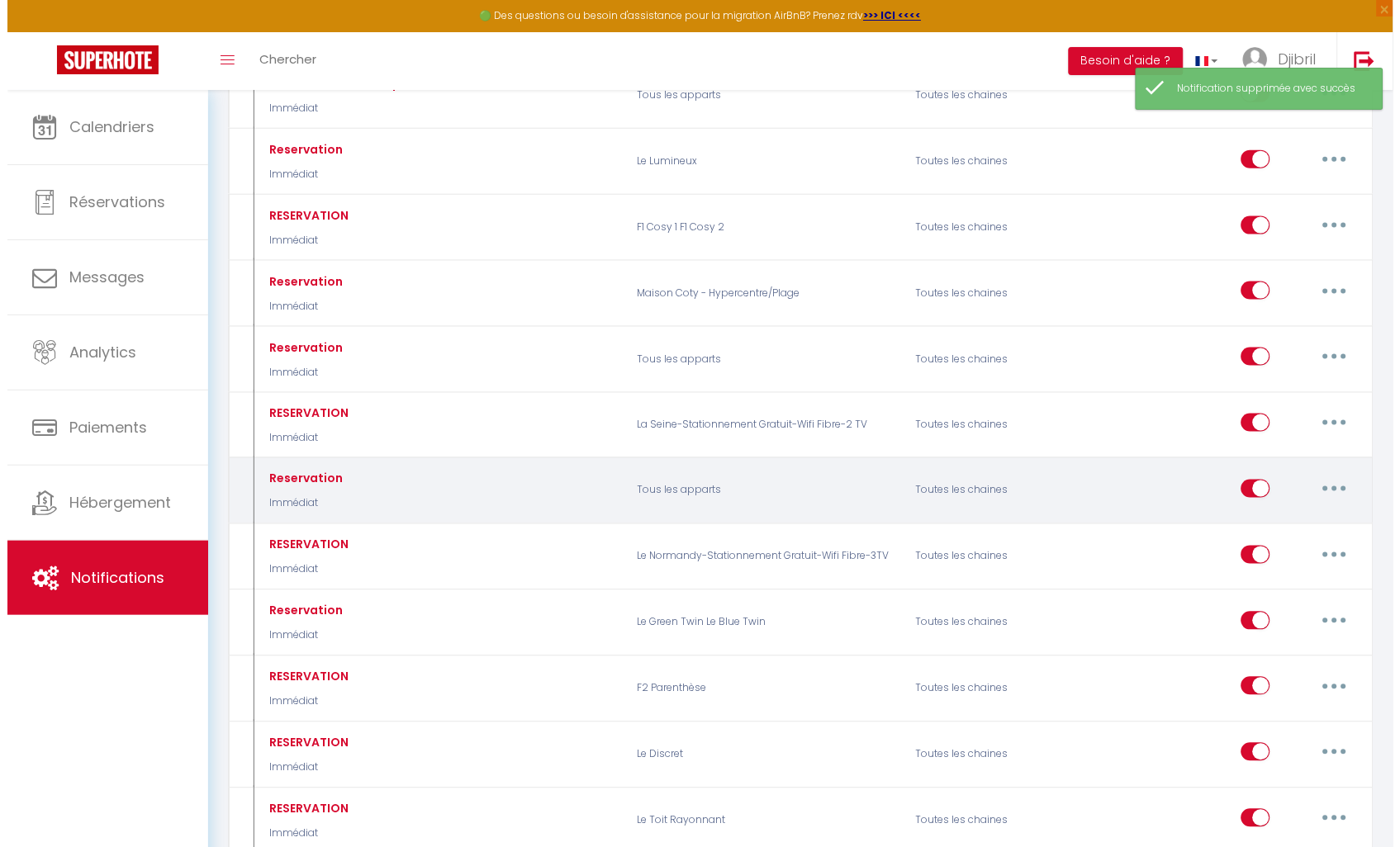
scroll to position [458, 0]
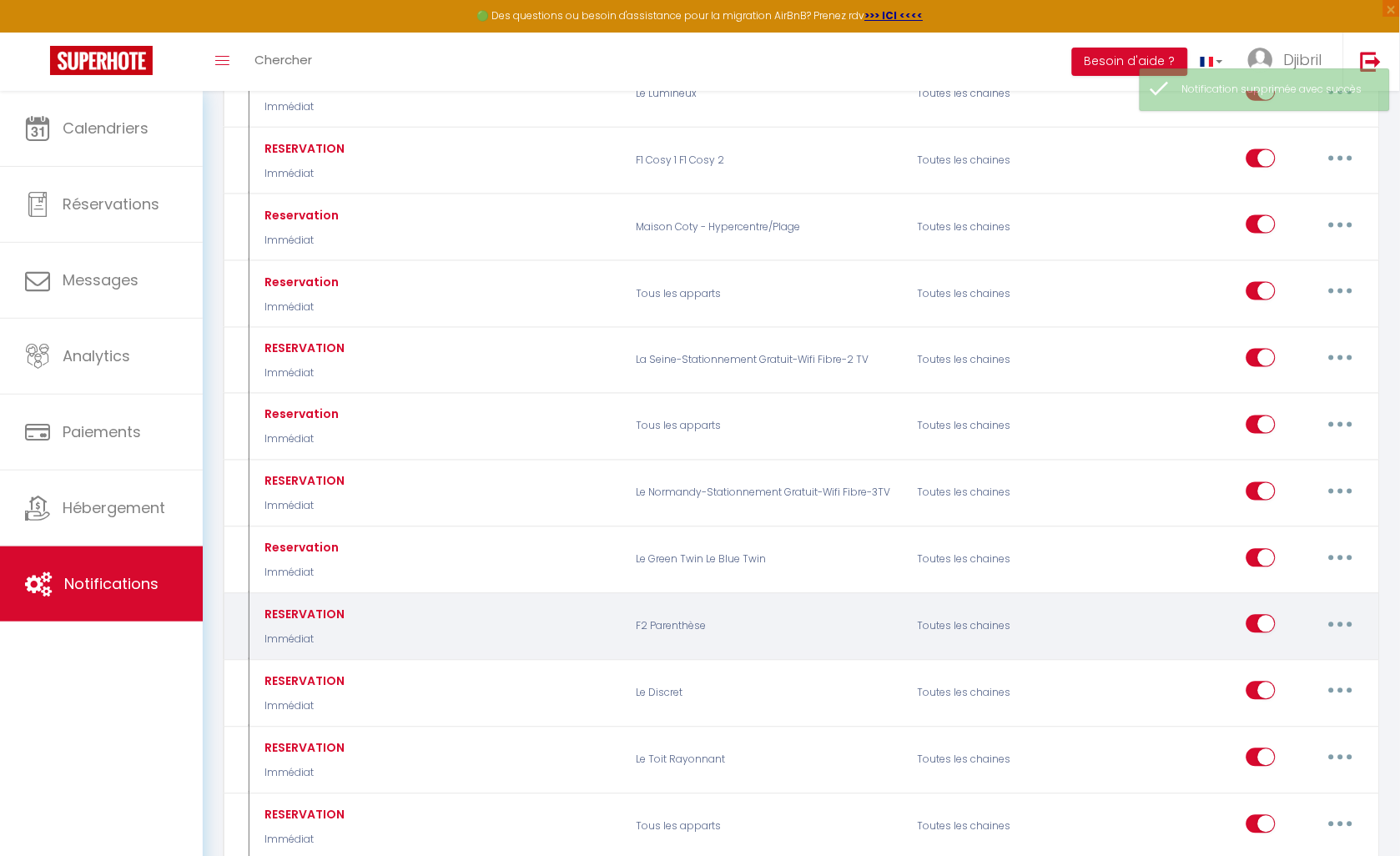
click at [1331, 631] on button "button" at bounding box center [1341, 624] width 47 height 27
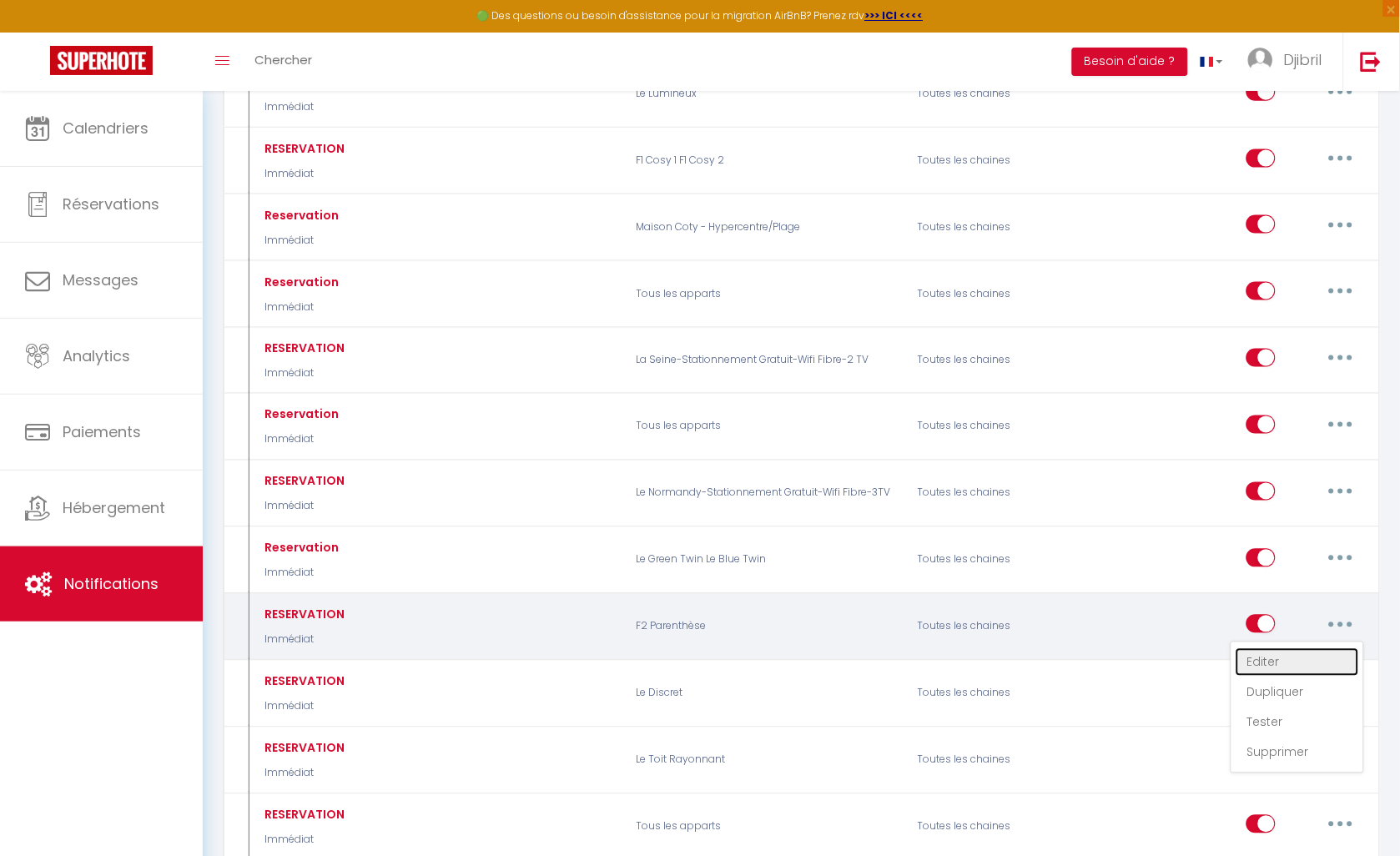
click at [1313, 669] on link "Editer" at bounding box center [1297, 663] width 124 height 28
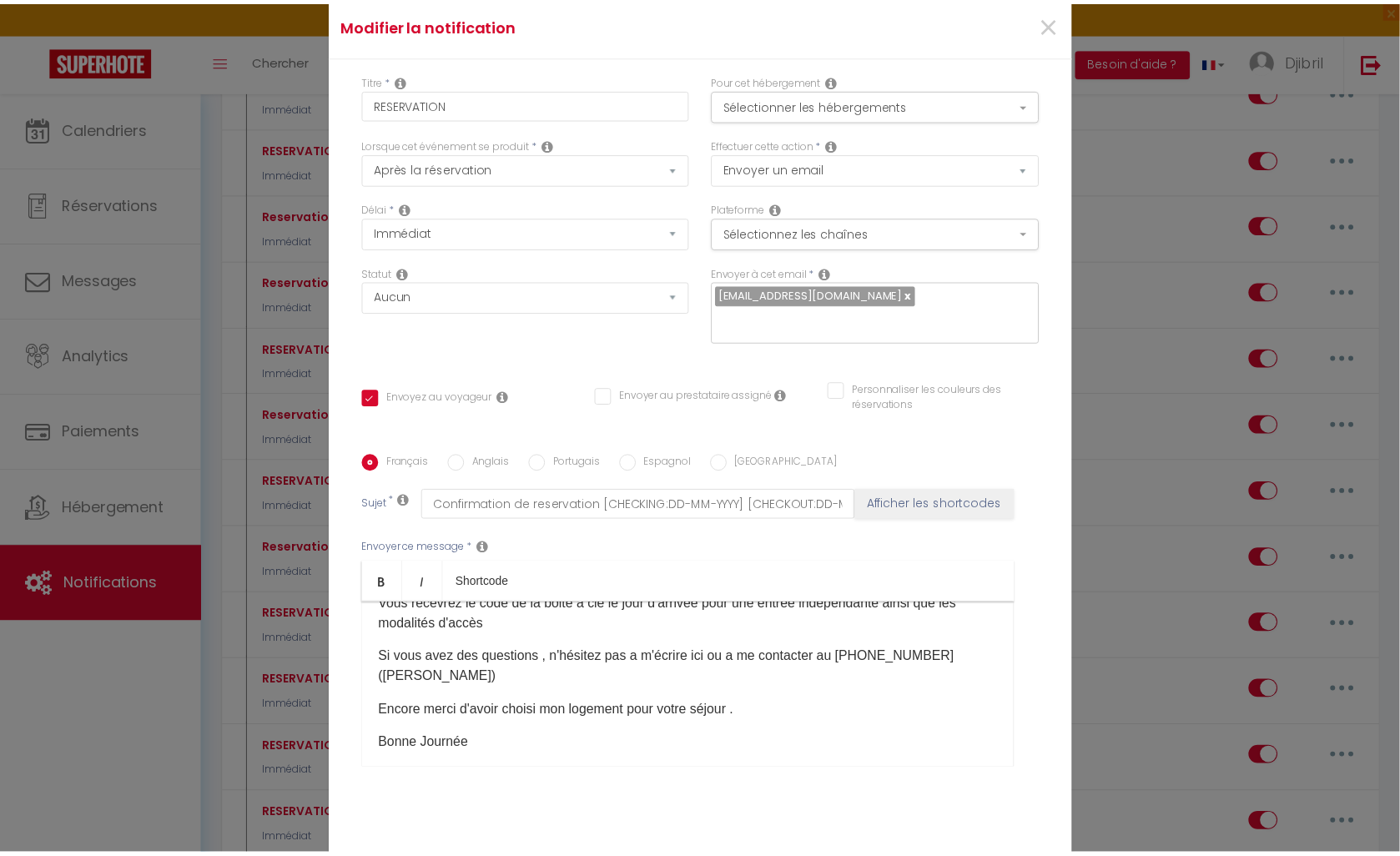
scroll to position [53, 0]
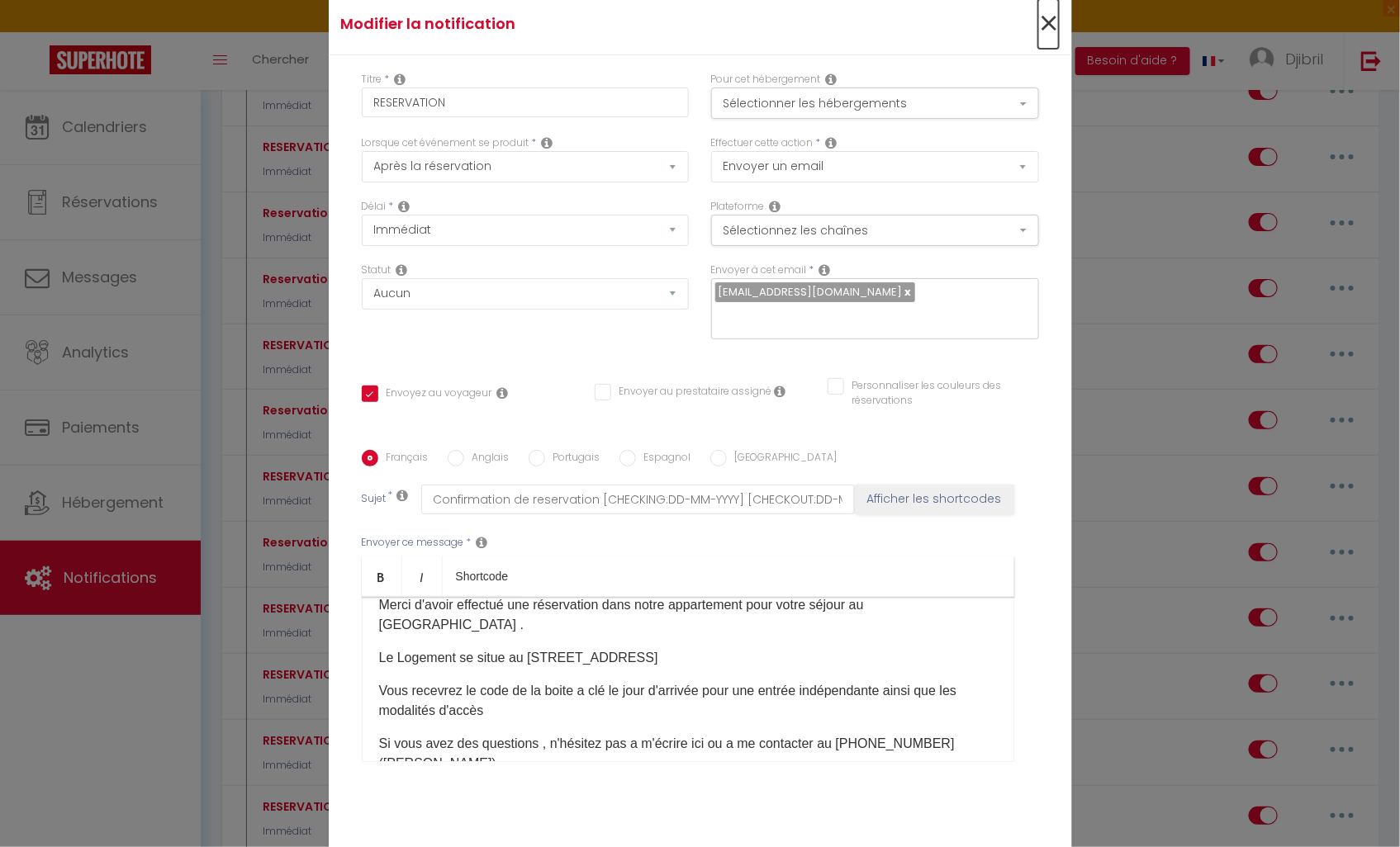
click at [1038, 30] on span "×" at bounding box center [1048, 24] width 21 height 50
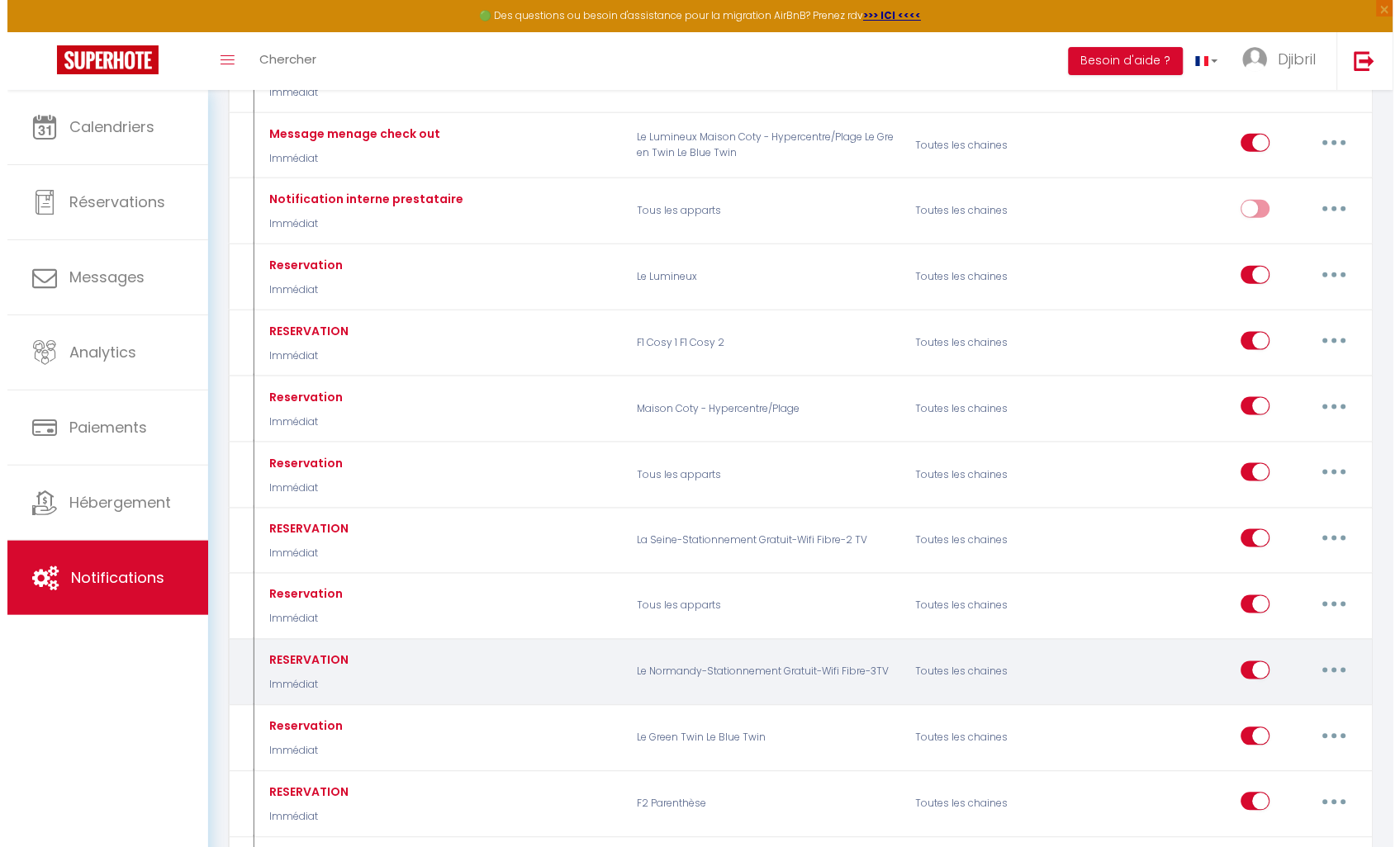
scroll to position [275, 0]
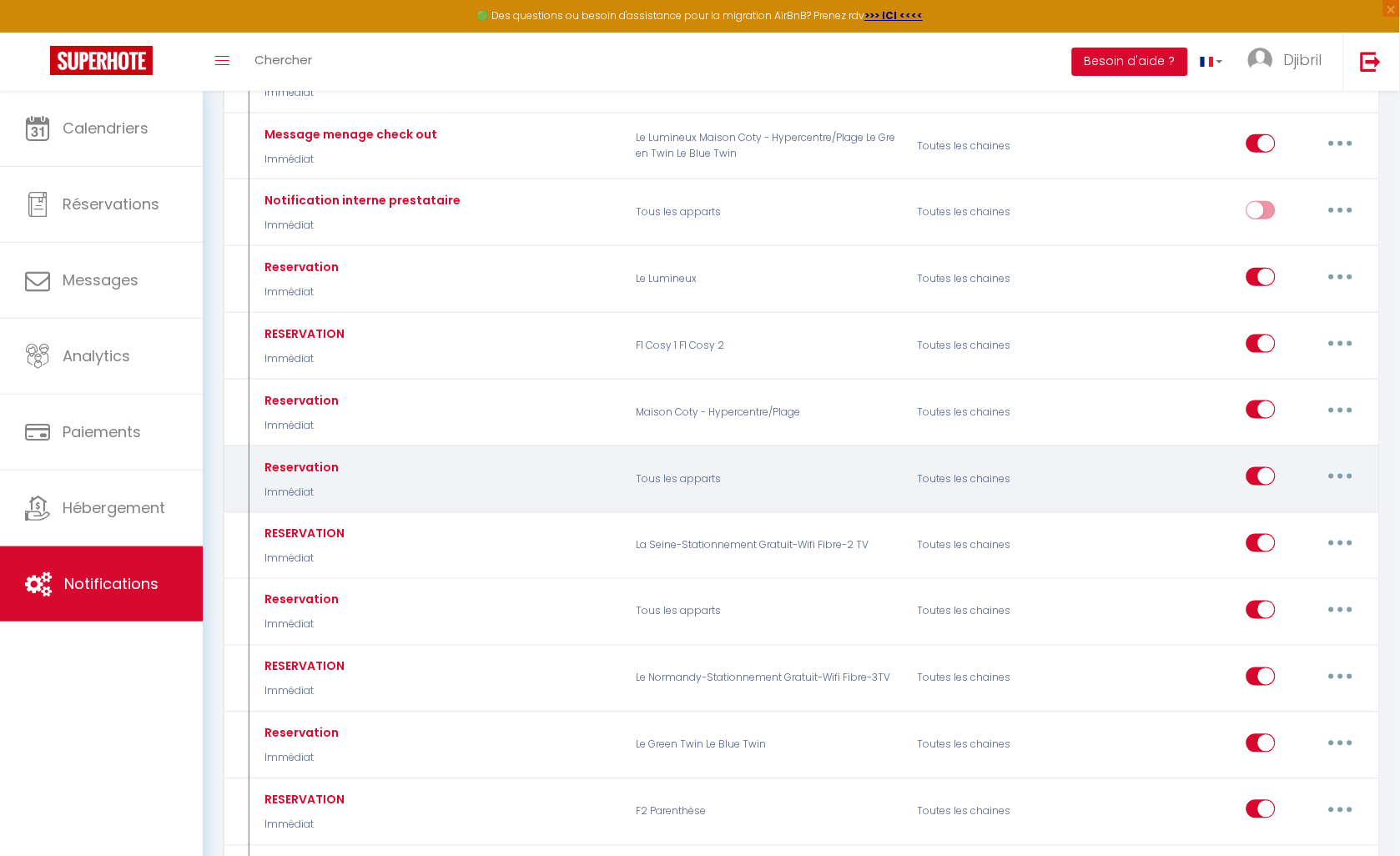
click at [1343, 487] on button "button" at bounding box center [1341, 476] width 47 height 27
click at [1297, 518] on link "Editer" at bounding box center [1297, 515] width 124 height 28
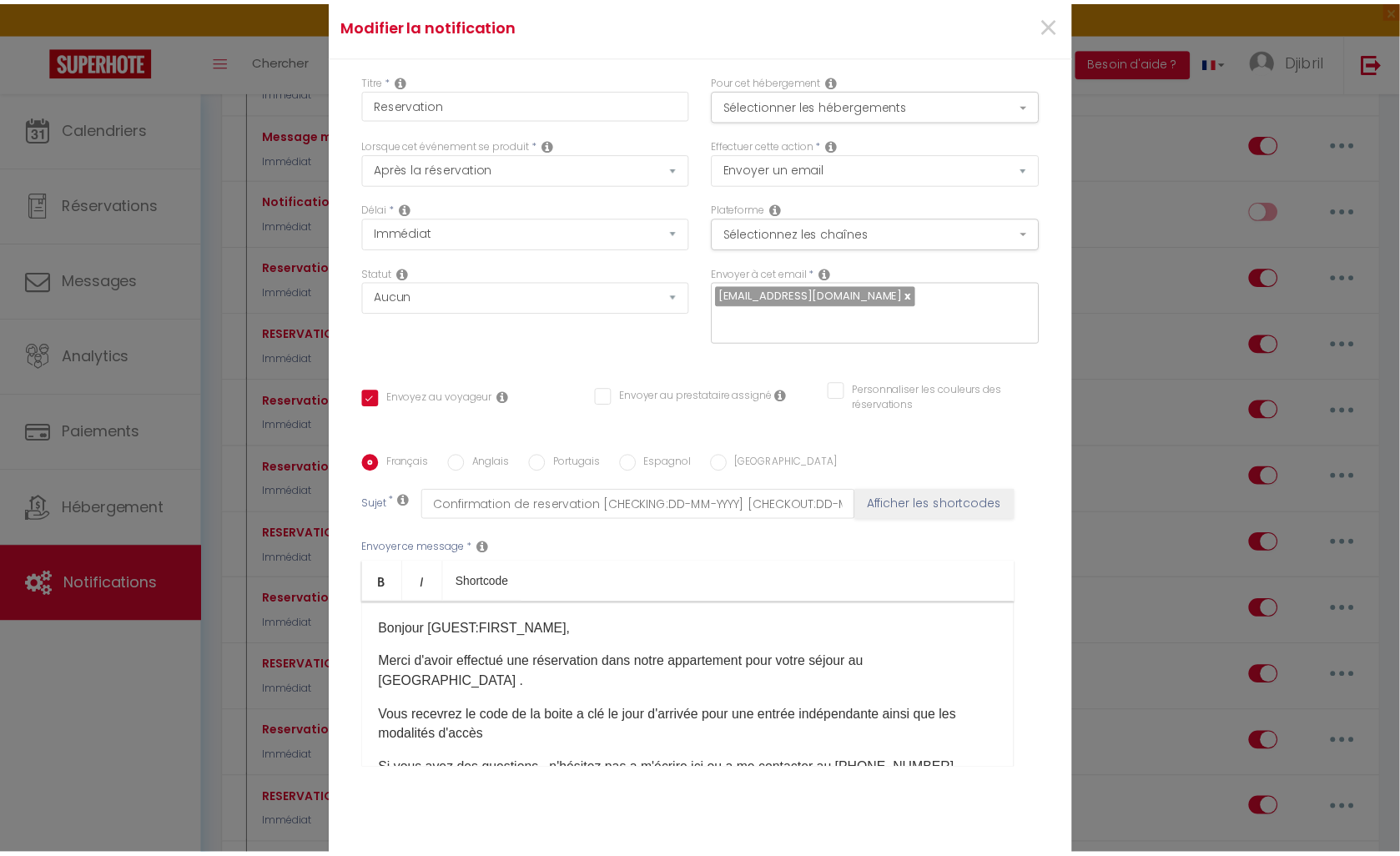
scroll to position [0, 0]
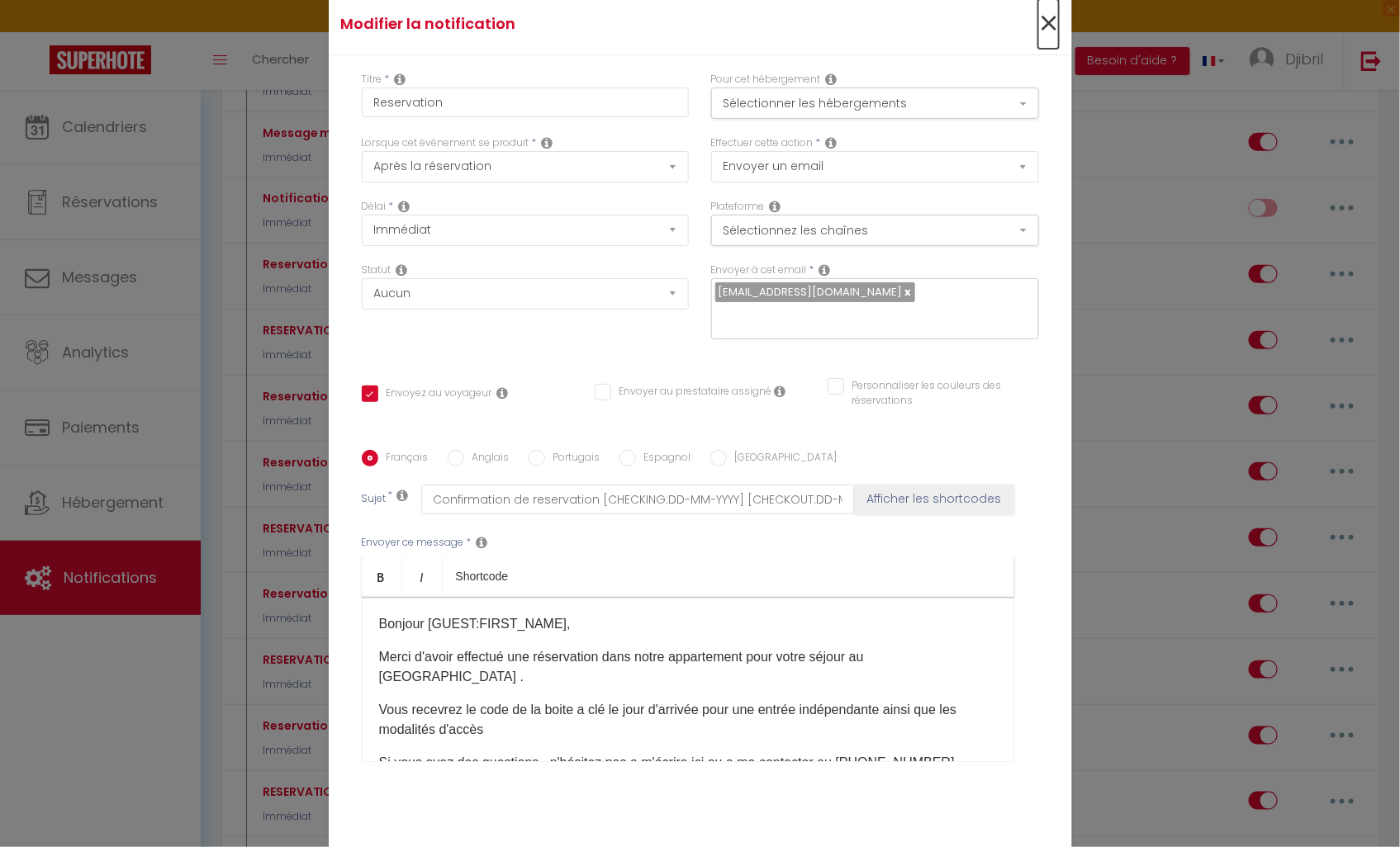
click at [1038, 29] on span "×" at bounding box center [1048, 24] width 21 height 50
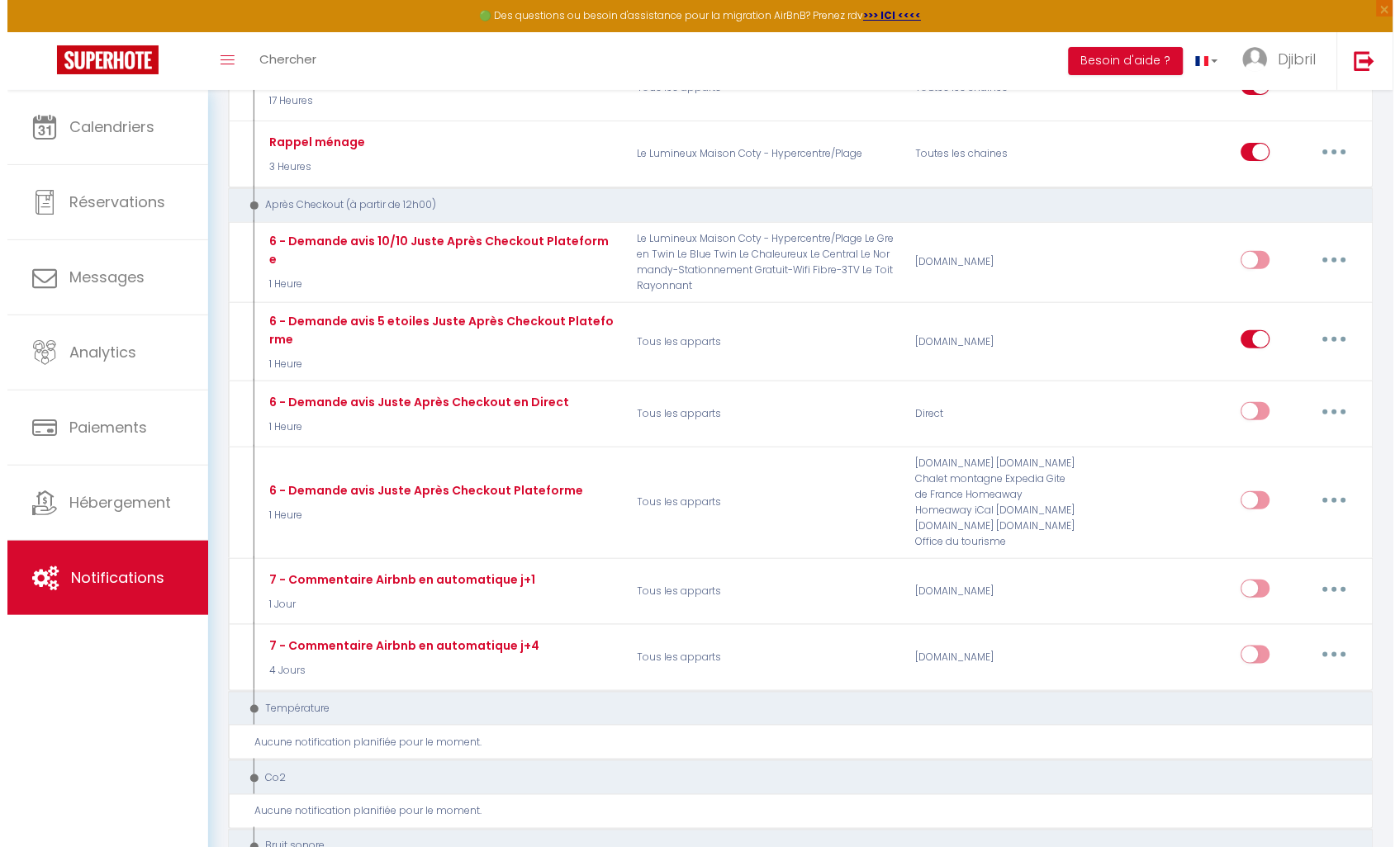
scroll to position [3210, 0]
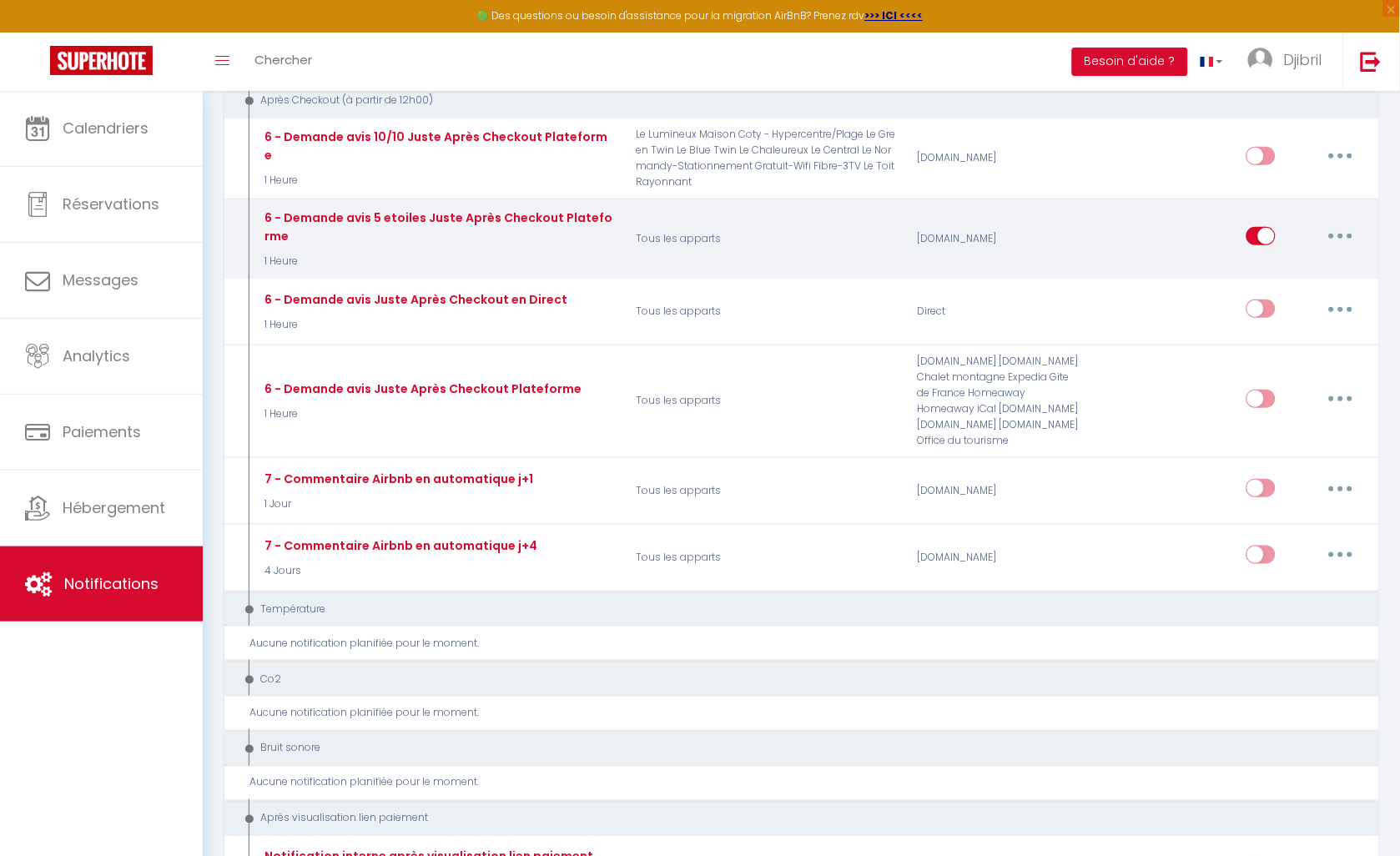
click at [1337, 249] on button "button" at bounding box center [1341, 237] width 47 height 27
click at [1316, 288] on link "Editer" at bounding box center [1297, 274] width 124 height 28
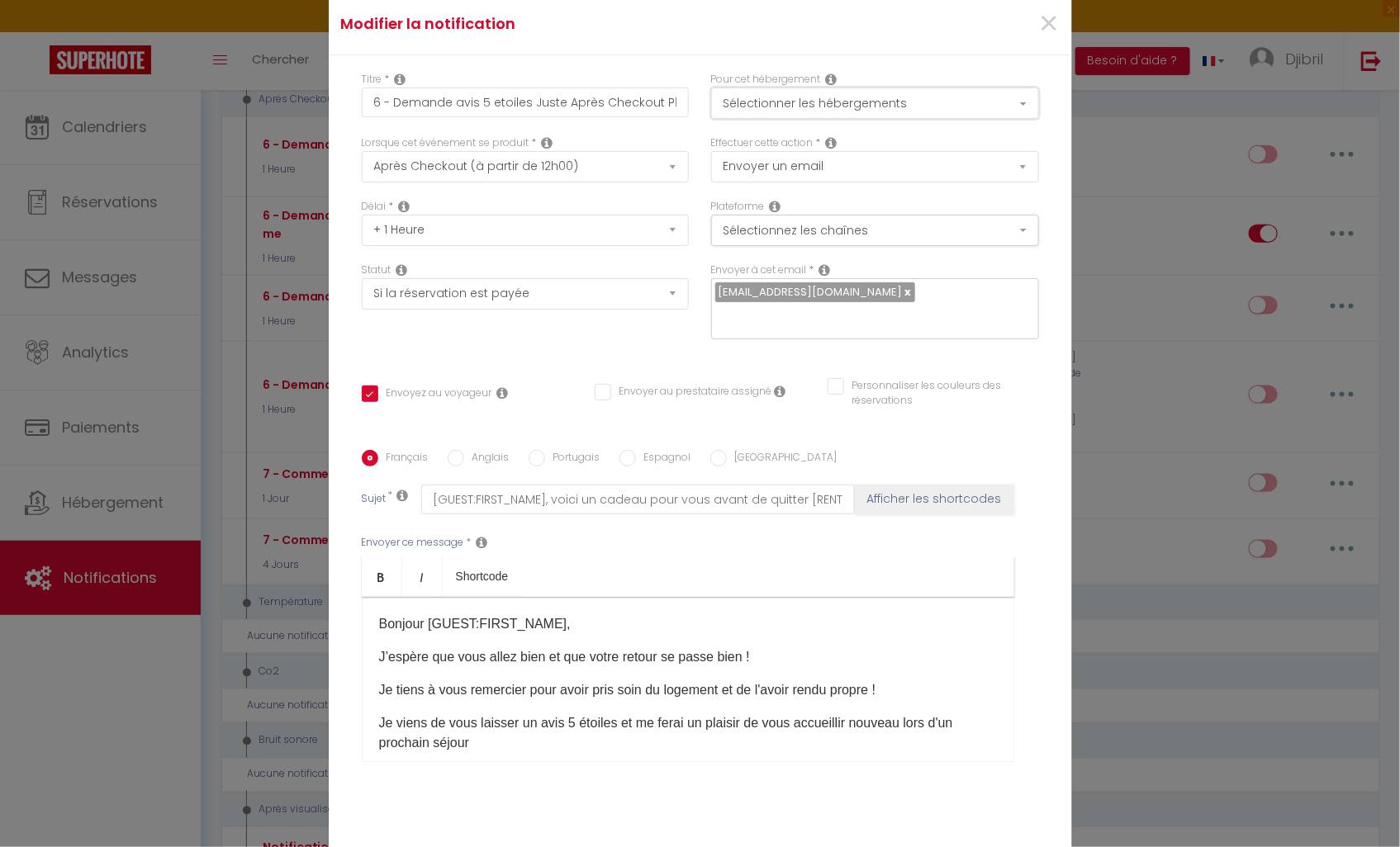
click at [874, 96] on button "Sélectionner les hébergements" at bounding box center [875, 103] width 328 height 31
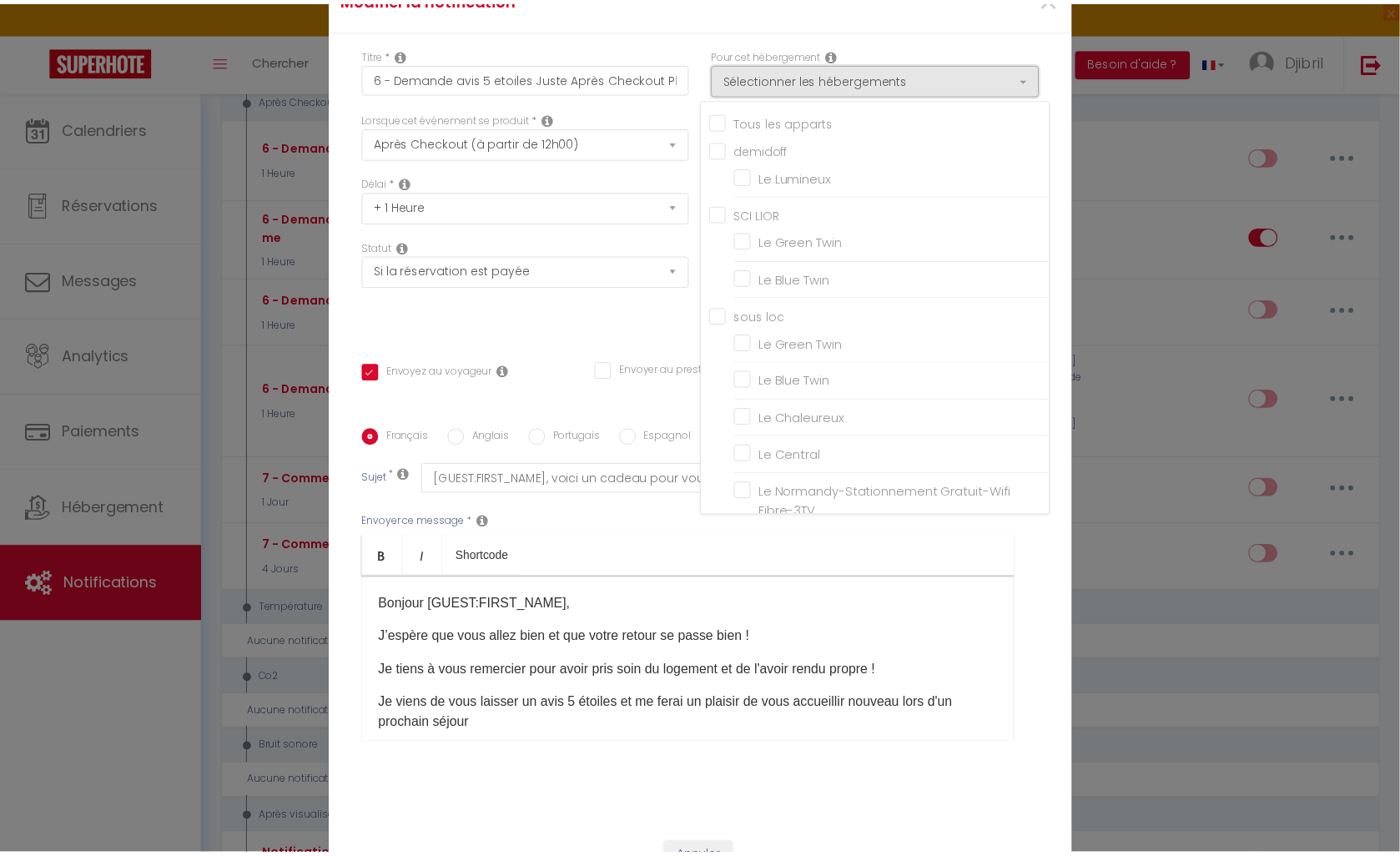
scroll to position [0, 0]
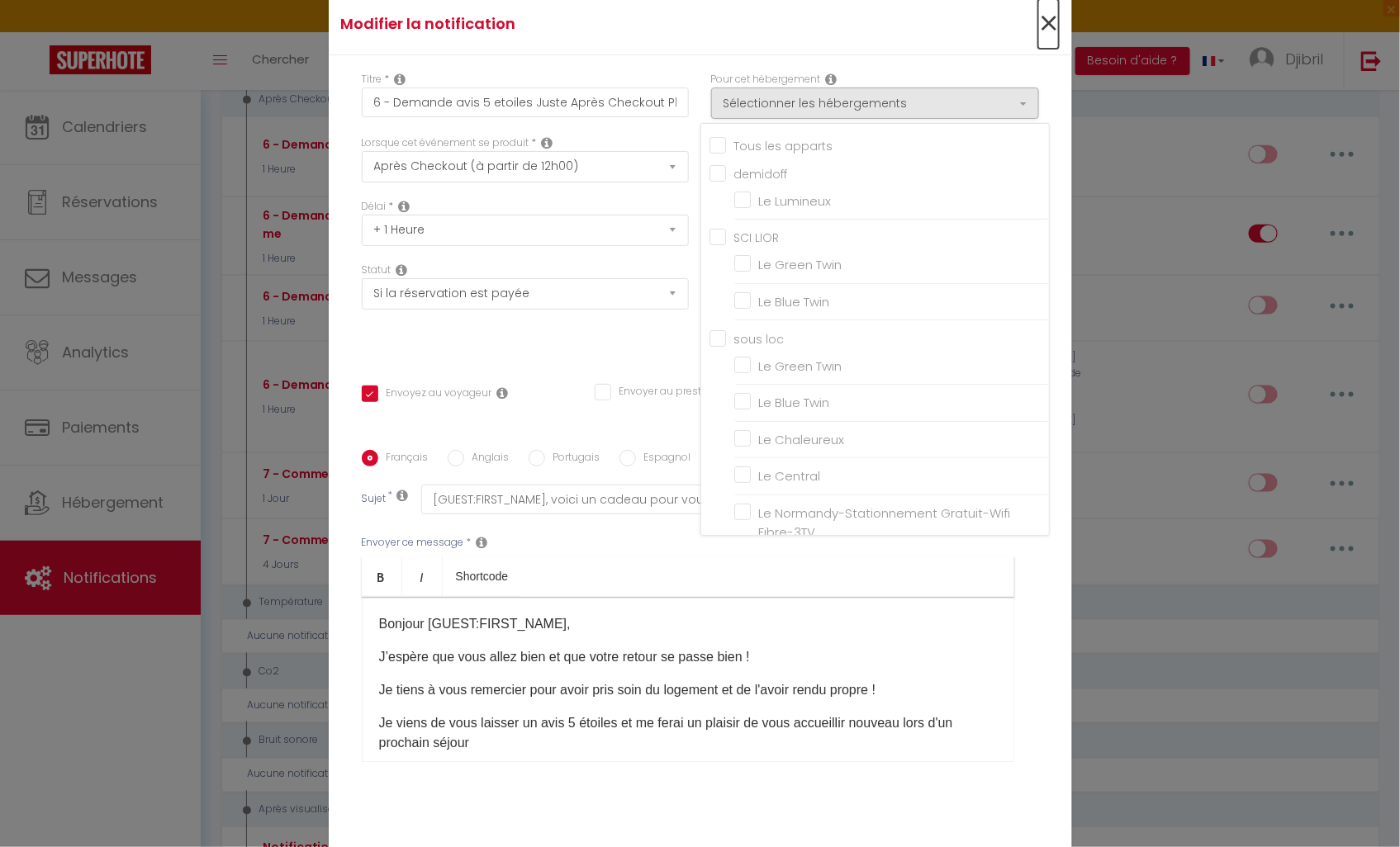
click at [1044, 26] on span "×" at bounding box center [1048, 24] width 21 height 50
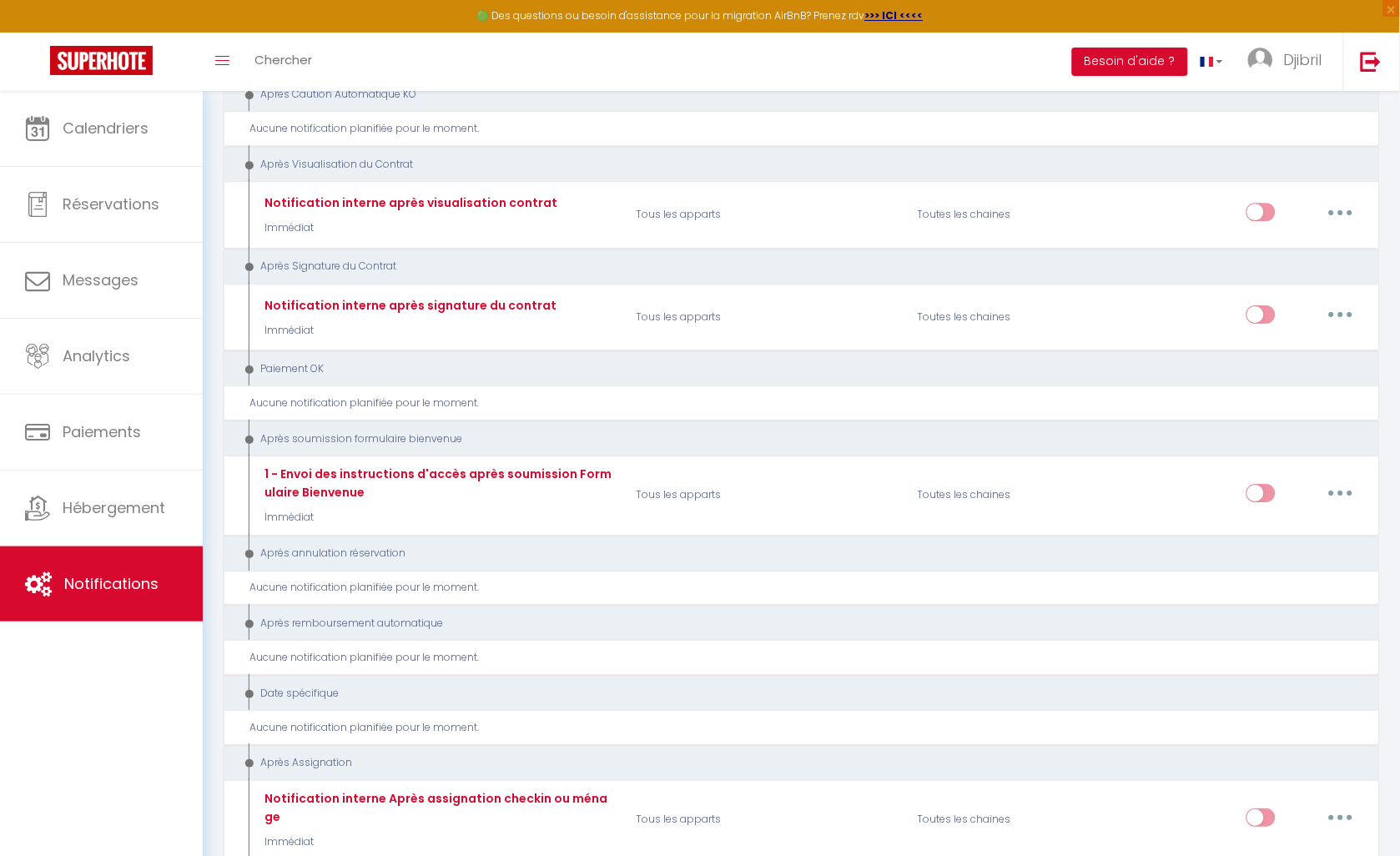
scroll to position [4635, 0]
